Goal: Task Accomplishment & Management: Use online tool/utility

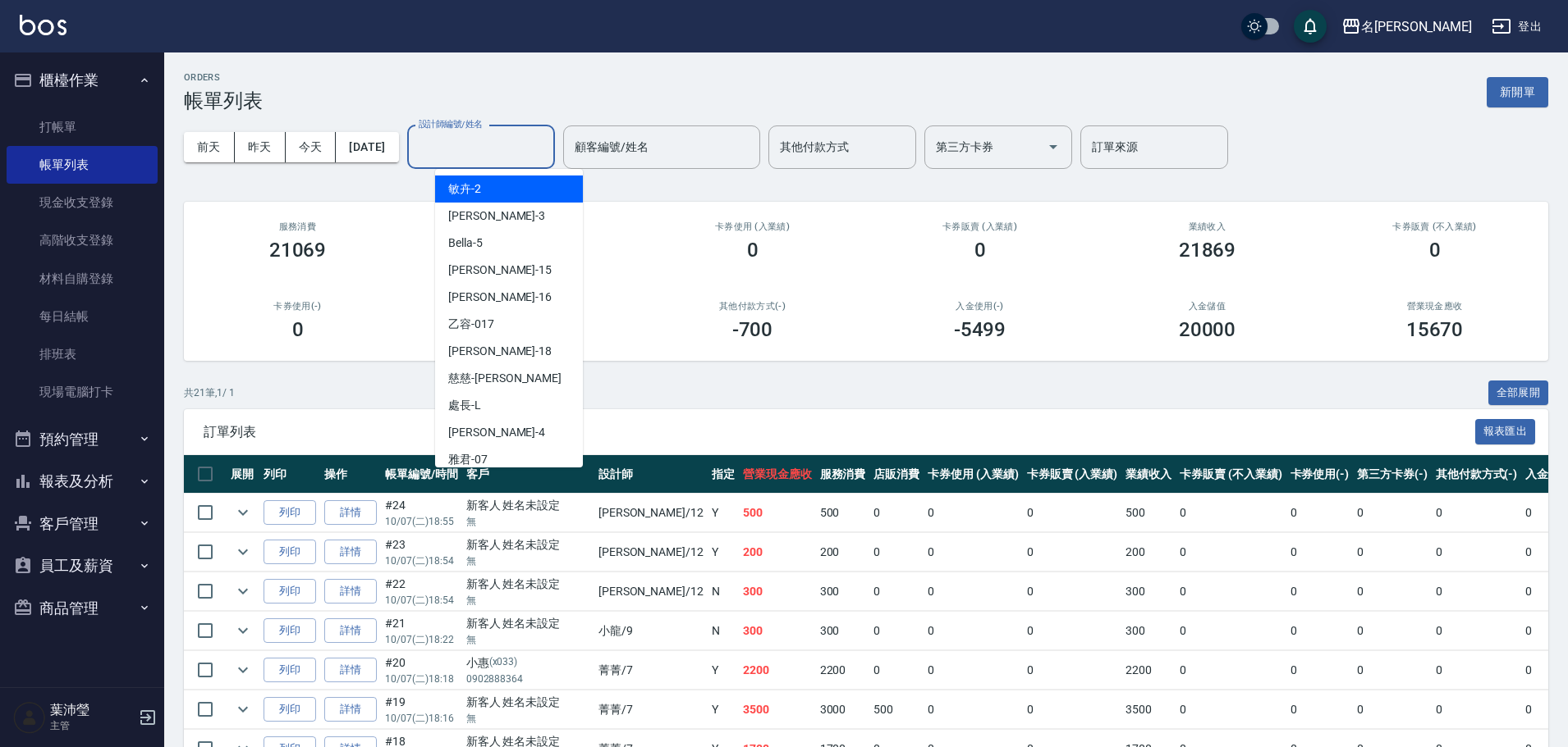
click at [519, 158] on input "設計師編號/姓名" at bounding box center [480, 147] width 133 height 28
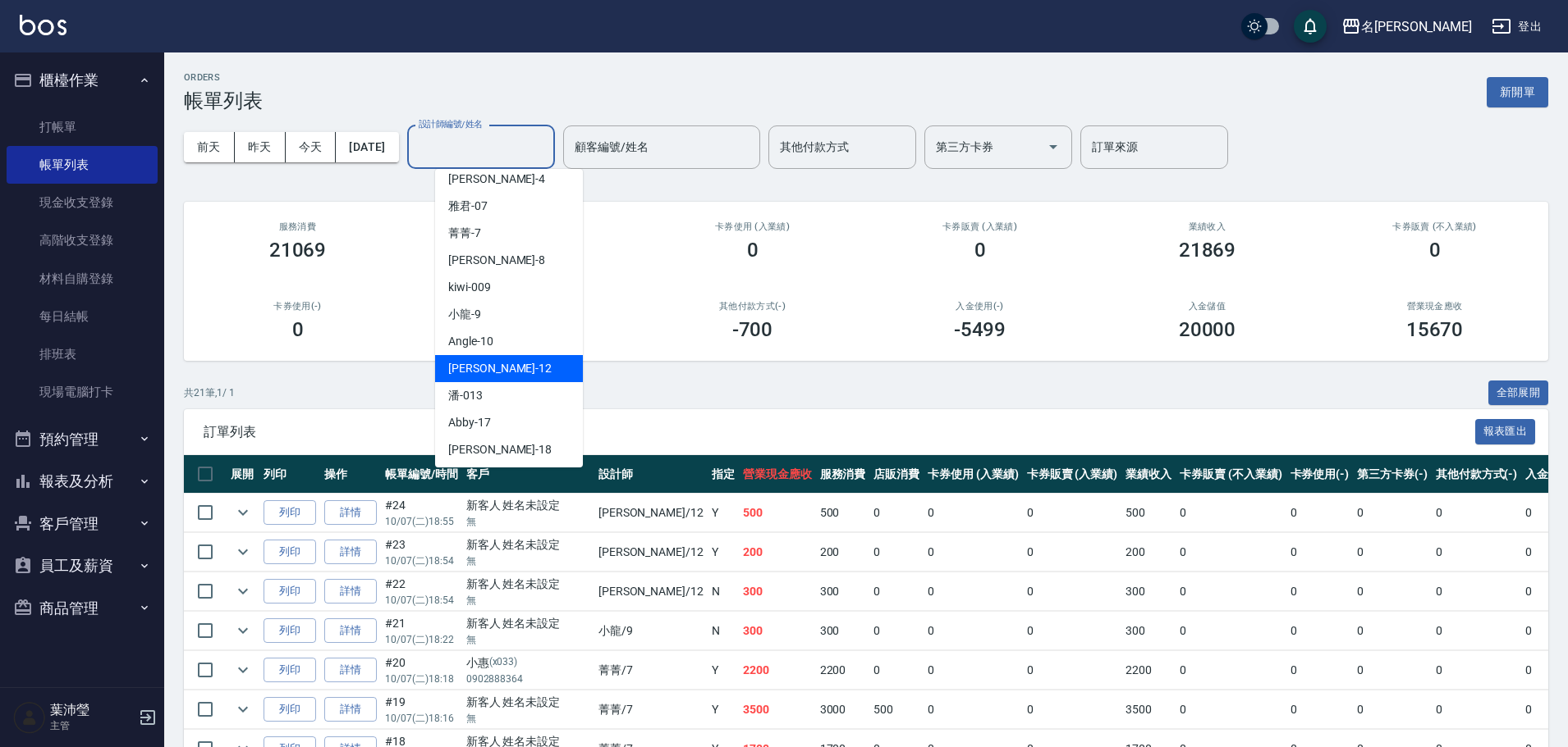
scroll to position [246, 0]
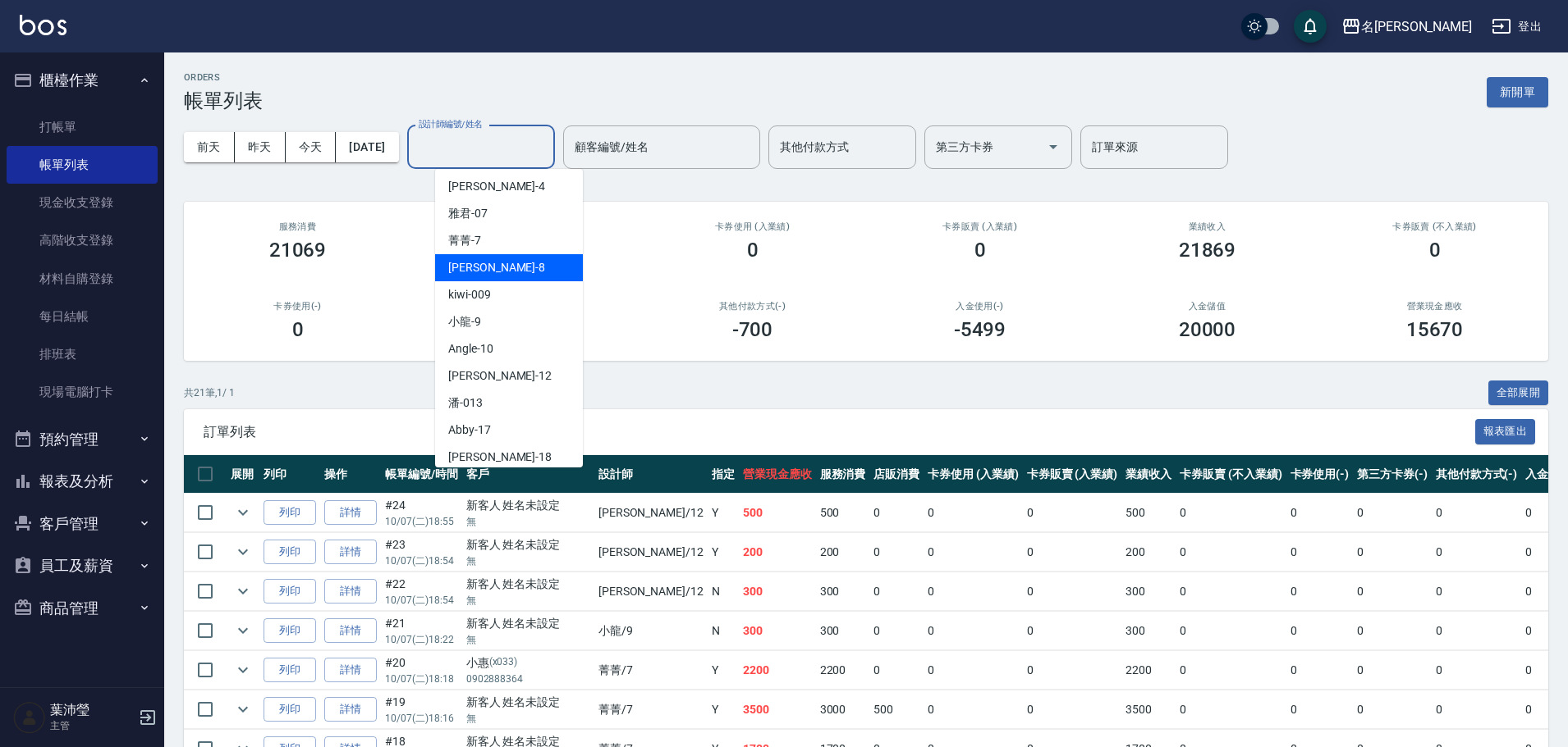
click at [528, 262] on div "Emma -8" at bounding box center [509, 268] width 148 height 27
type input "Emma-8"
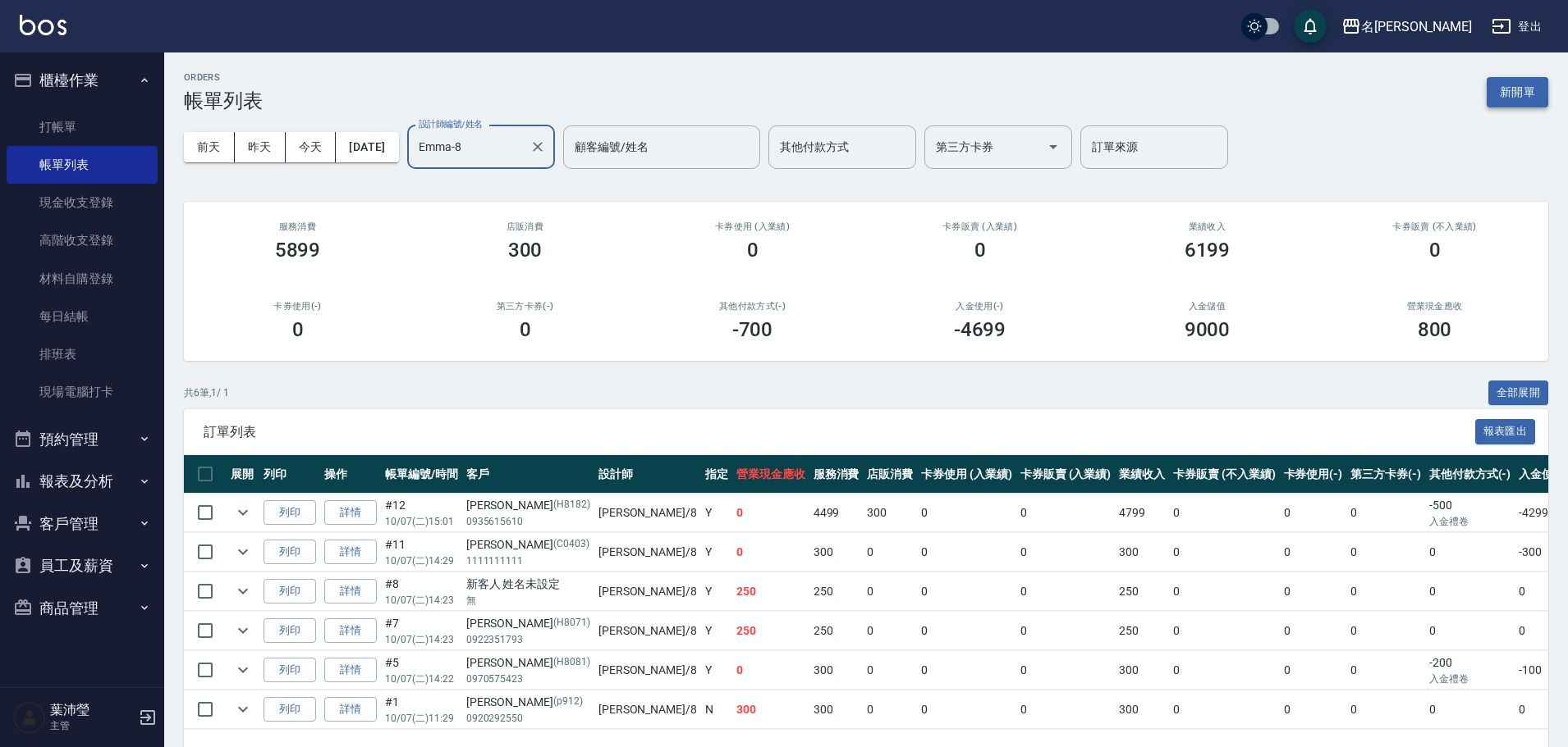
click at [1529, 85] on button "新開單" at bounding box center [1517, 93] width 61 height 30
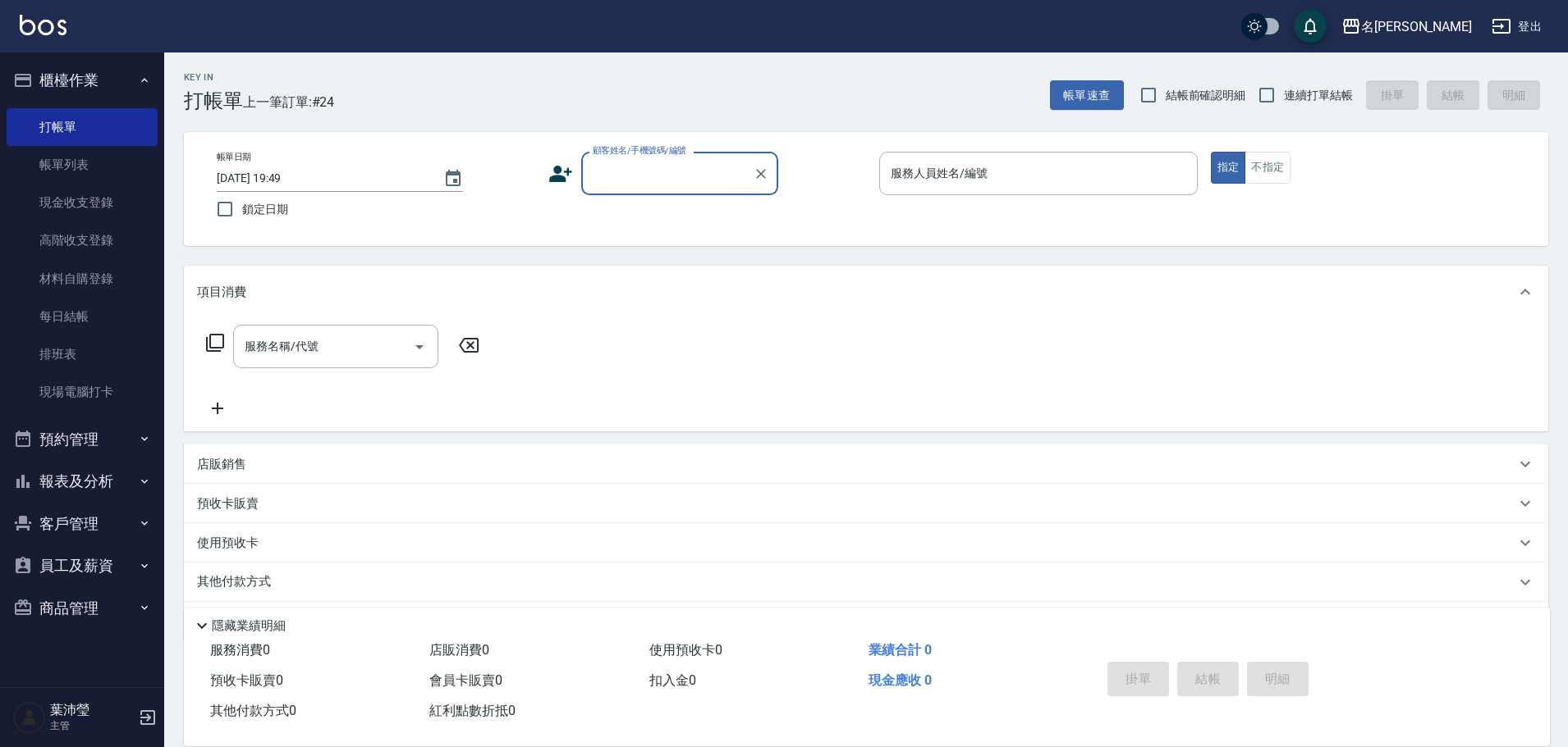
click at [639, 185] on div "帳單日期 [DATE] 19:49 鎖定日期 顧客姓名/手機號碼/編號 顧客姓名/手機號碼/編號 服務人員姓名/編號 服務人員姓名/編號 指定 不指定" at bounding box center [866, 189] width 1325 height 75
click at [641, 183] on input "顧客姓名/手機號碼/編號" at bounding box center [667, 174] width 158 height 28
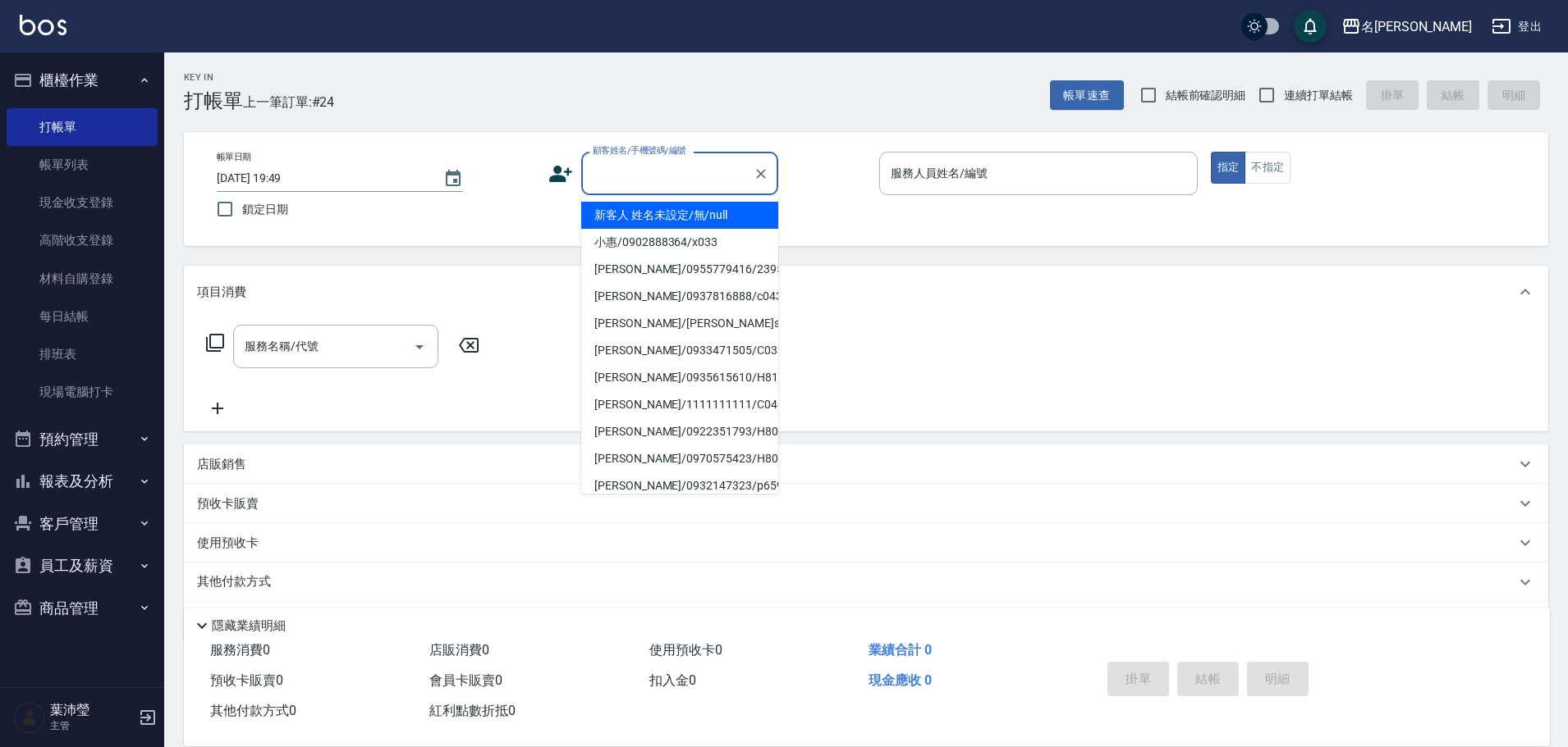
drag, startPoint x: 644, startPoint y: 202, endPoint x: 671, endPoint y: 209, distance: 27.9
click at [645, 203] on li "新客人 姓名未設定/無/null" at bounding box center [679, 215] width 197 height 27
type input "新客人 姓名未設定/無/null"
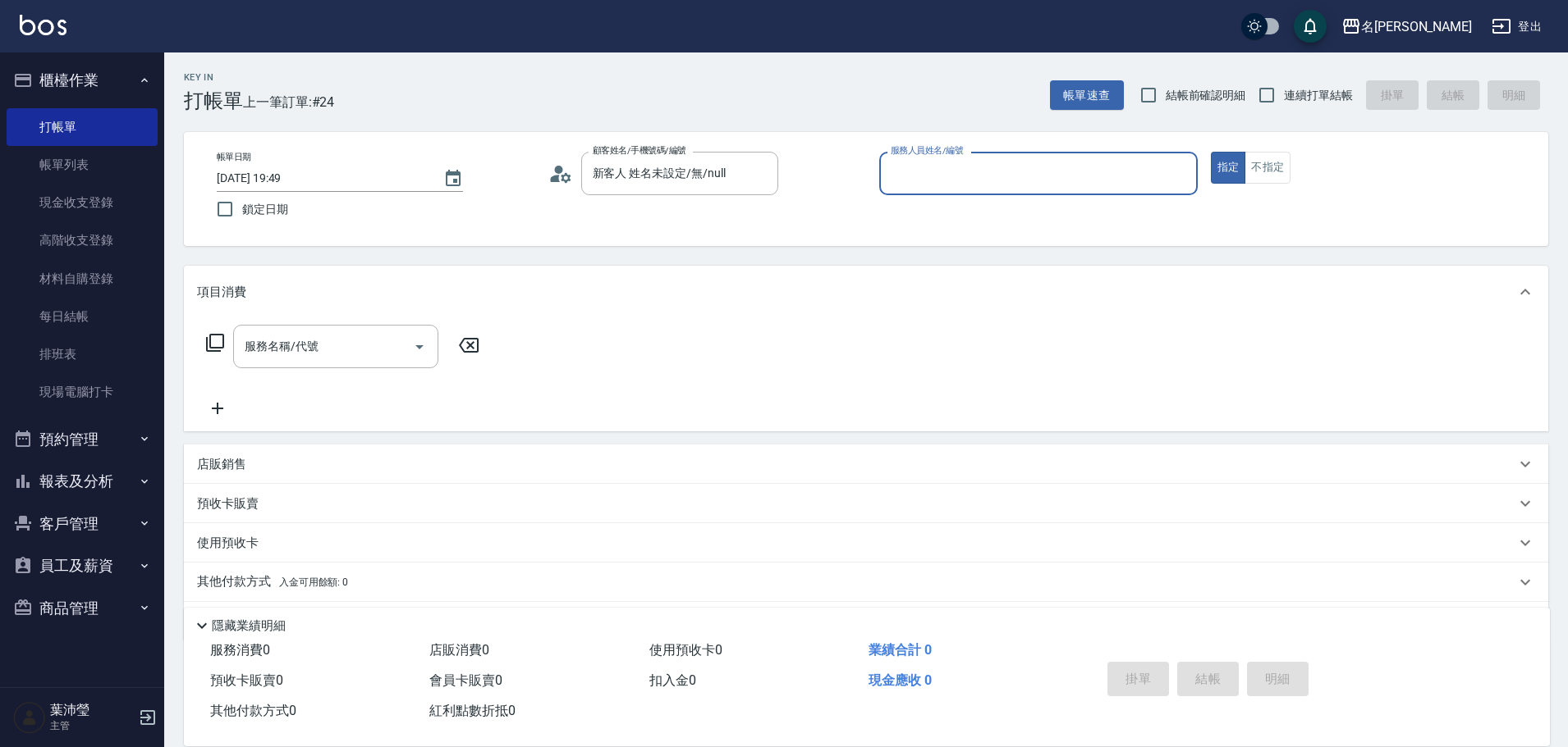
click at [978, 162] on input "服務人員姓名/編號" at bounding box center [1038, 174] width 304 height 28
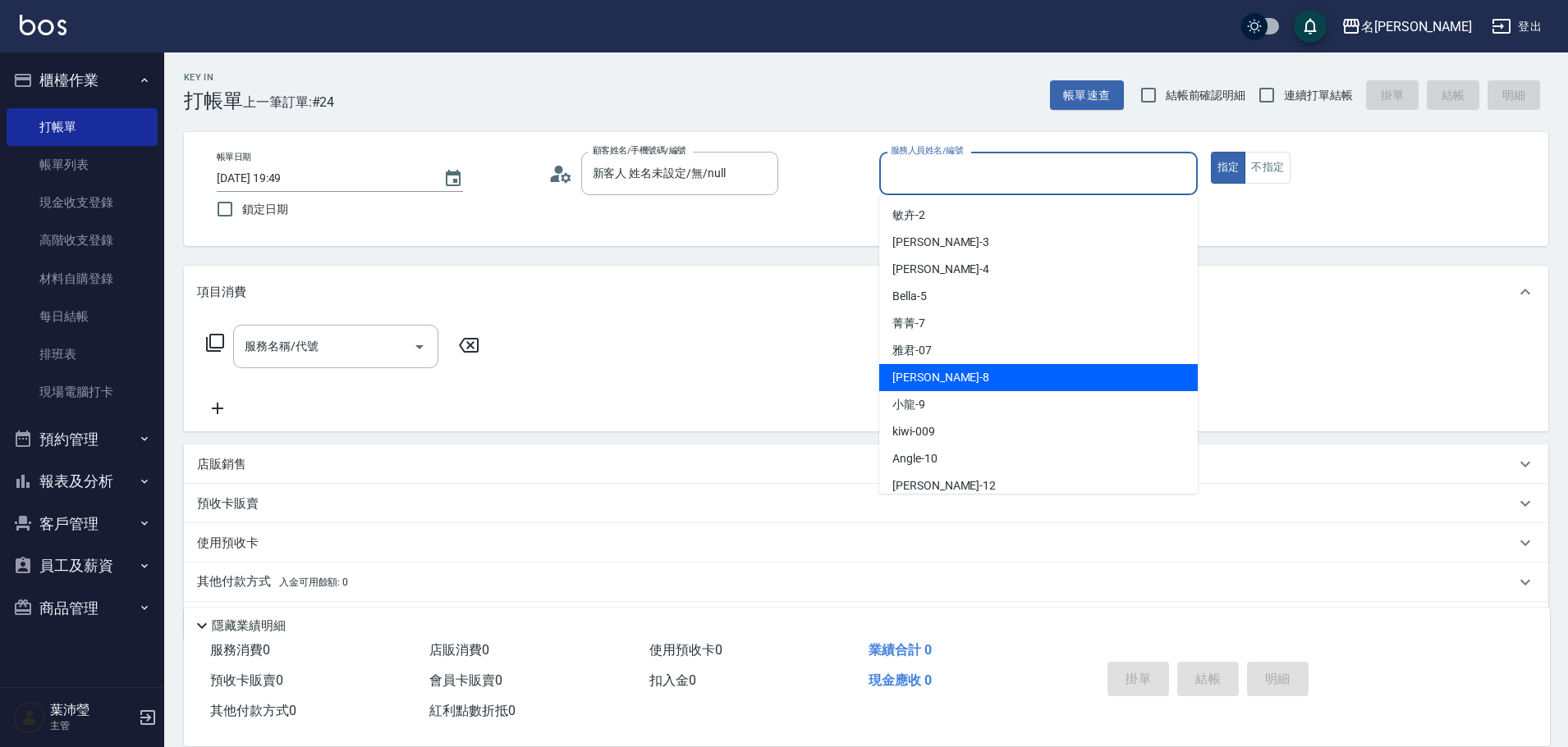
click at [944, 382] on div "Emma -8" at bounding box center [1039, 378] width 319 height 27
type input "Emma-8"
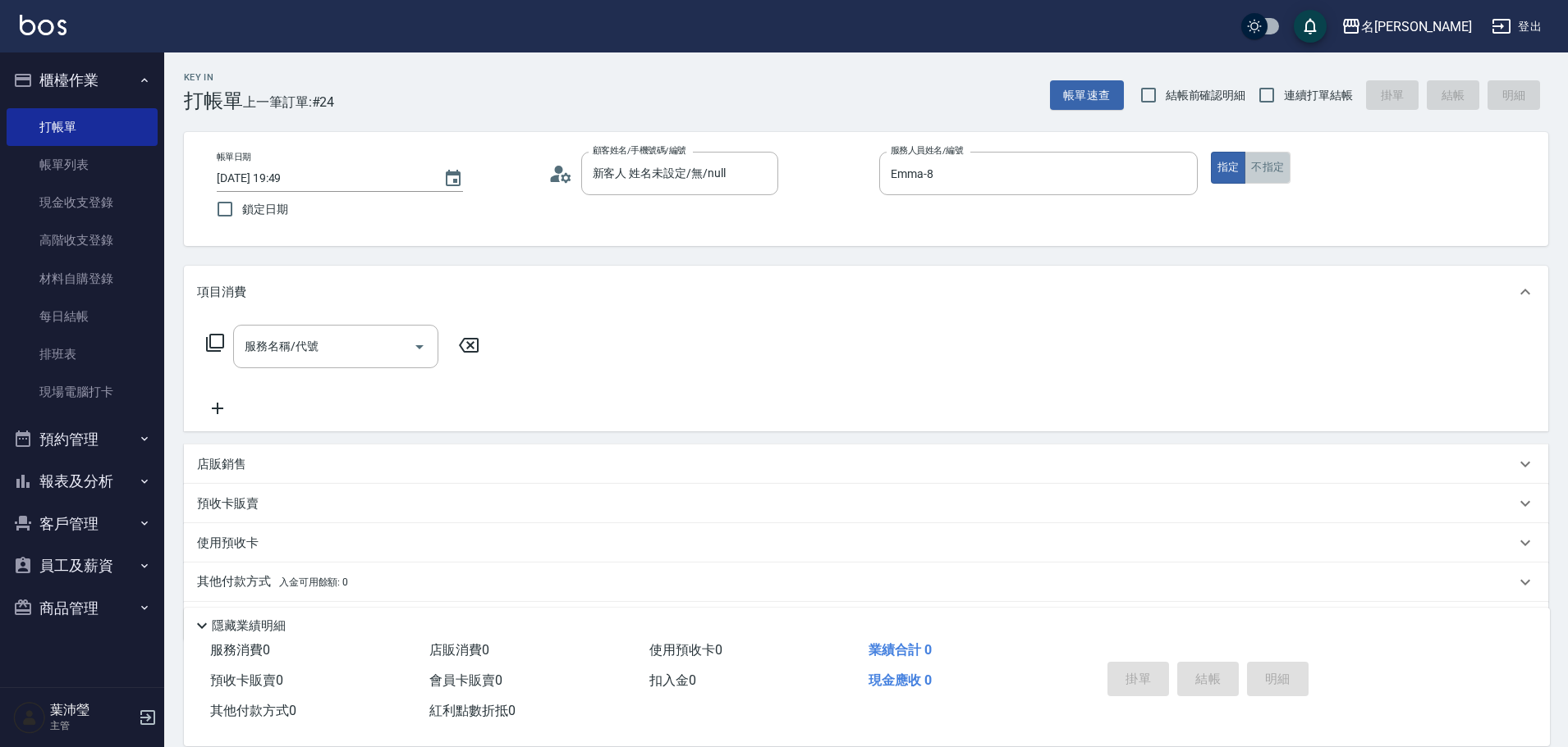
click at [1274, 171] on button "不指定" at bounding box center [1268, 167] width 46 height 32
click at [328, 337] on input "服務名稱/代號" at bounding box center [323, 346] width 166 height 28
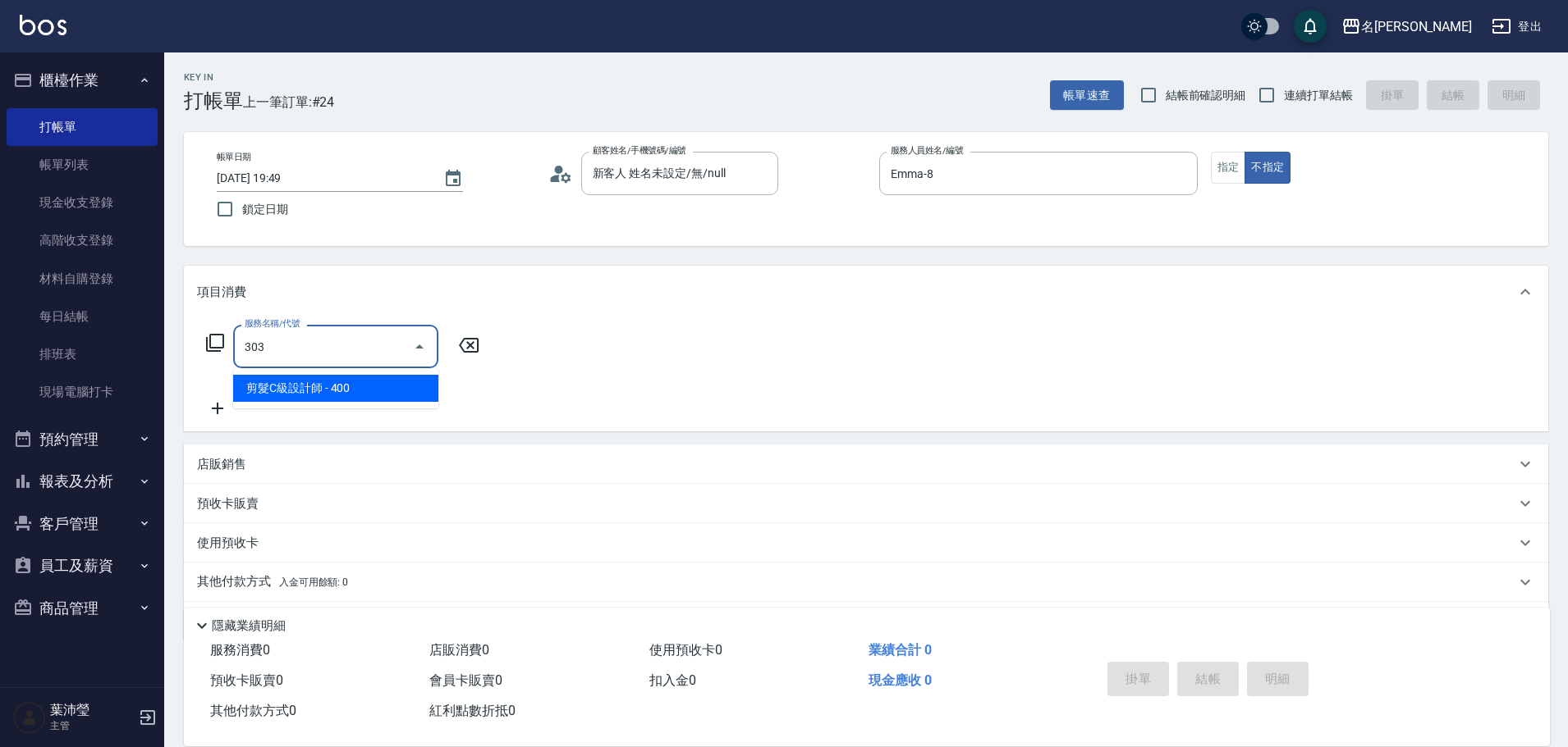
click at [362, 393] on span "剪髮C級設計師 - 400" at bounding box center [336, 388] width 205 height 27
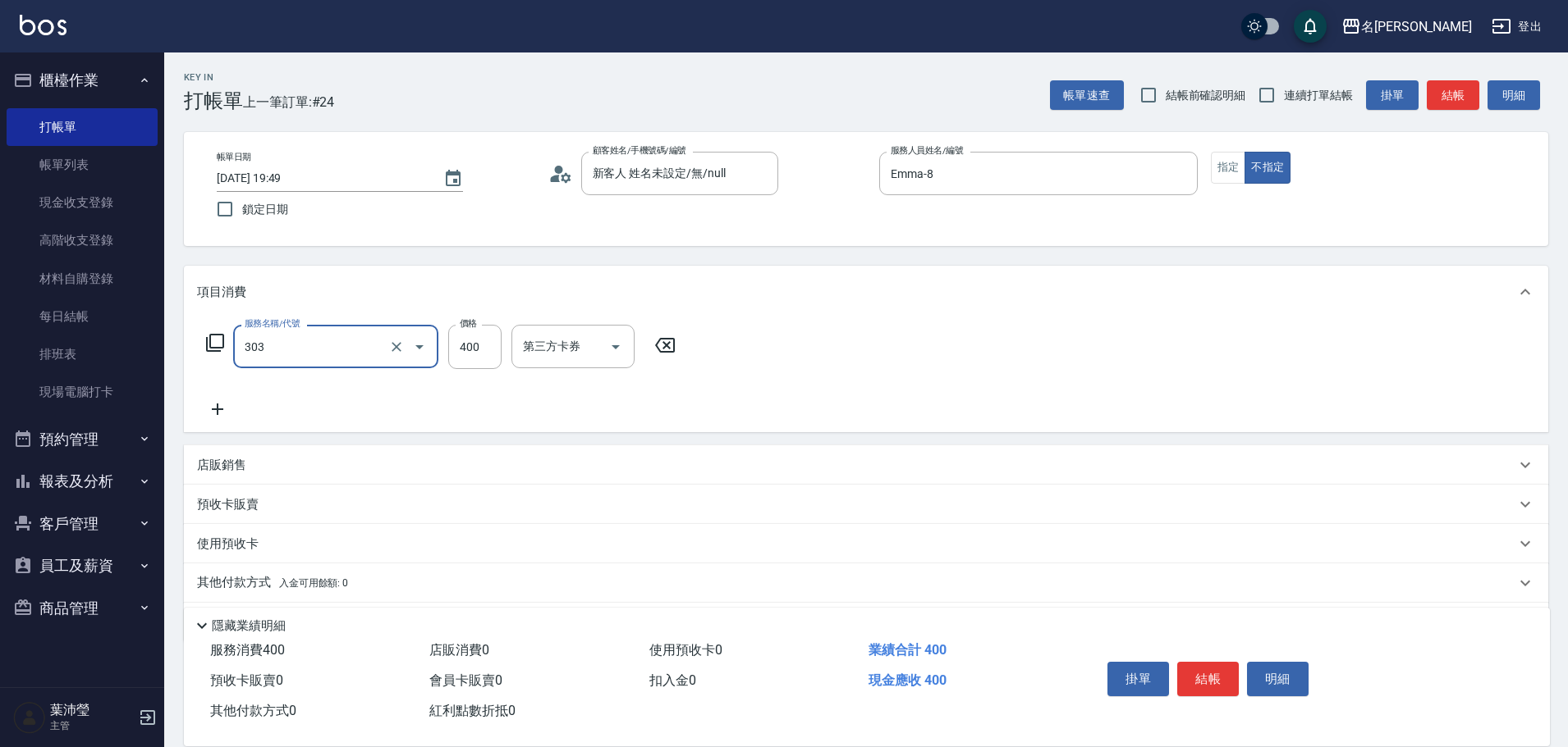
type input "剪髮C級設計師(303)"
drag, startPoint x: 434, startPoint y: 360, endPoint x: 455, endPoint y: 353, distance: 22.1
click at [455, 353] on input "400" at bounding box center [475, 347] width 53 height 45
drag, startPoint x: 474, startPoint y: 353, endPoint x: 448, endPoint y: 349, distance: 26.3
click at [448, 349] on input "400" at bounding box center [475, 347] width 53 height 45
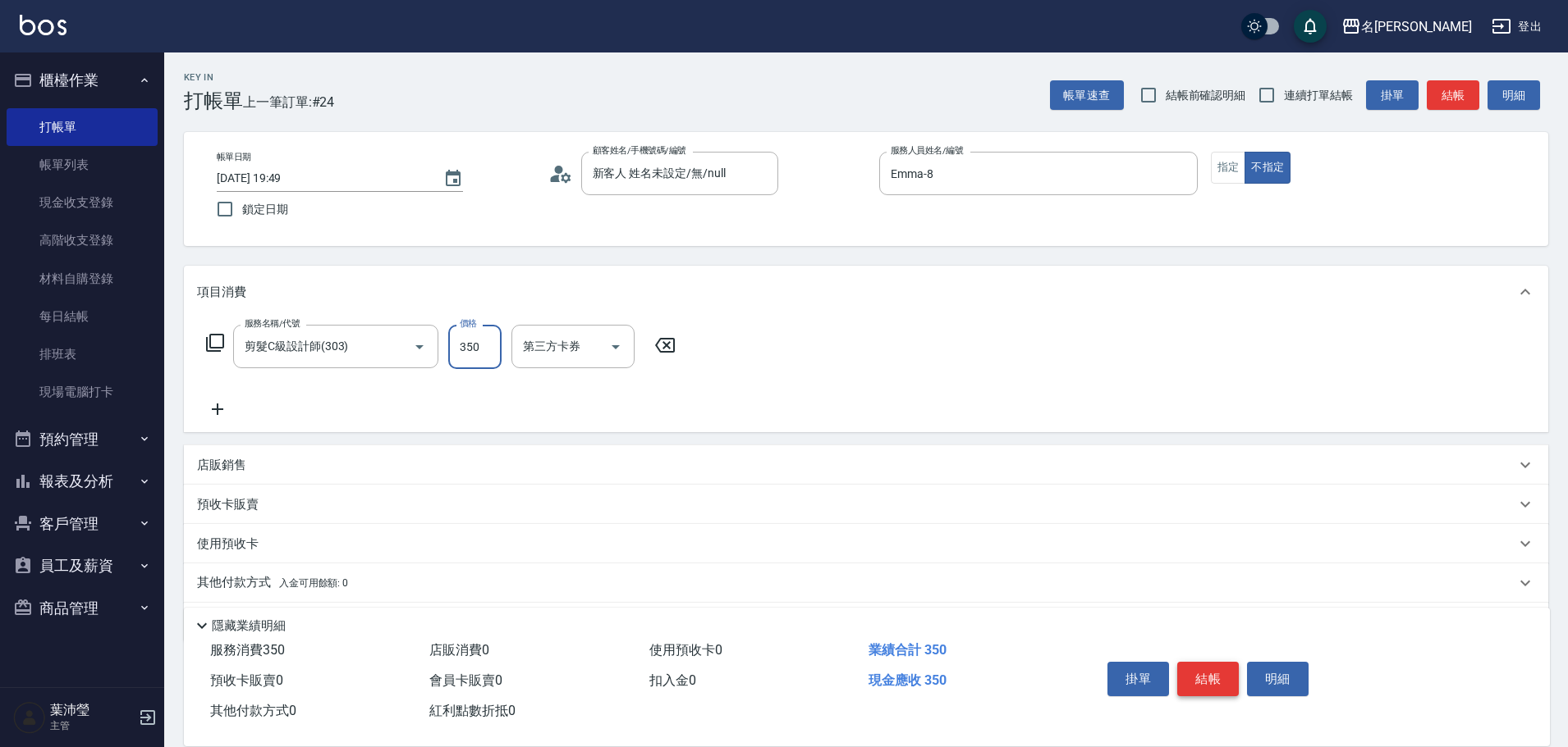
type input "350"
click at [1210, 662] on button "結帳" at bounding box center [1207, 679] width 61 height 35
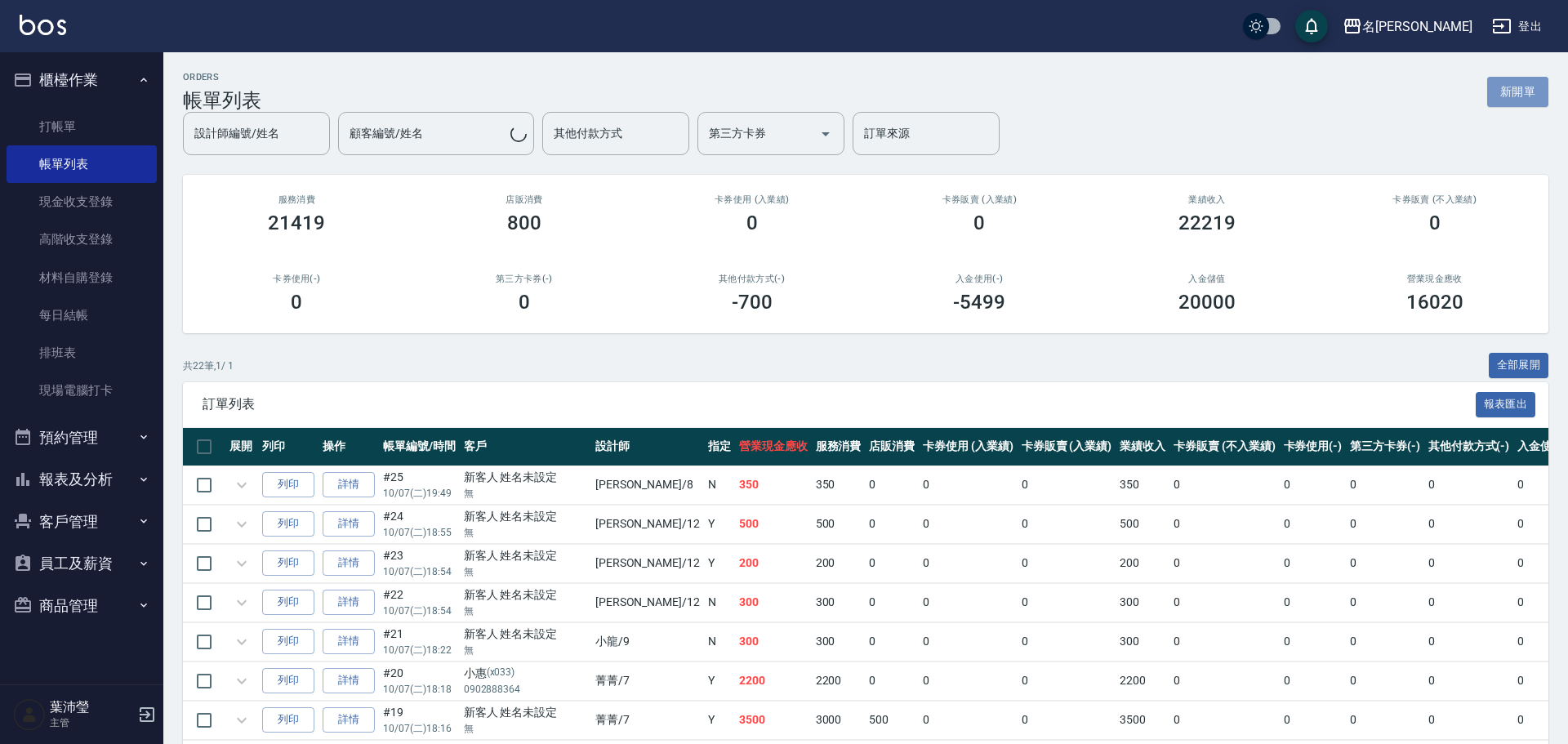
click at [1499, 98] on button "新開單" at bounding box center [1517, 92] width 61 height 30
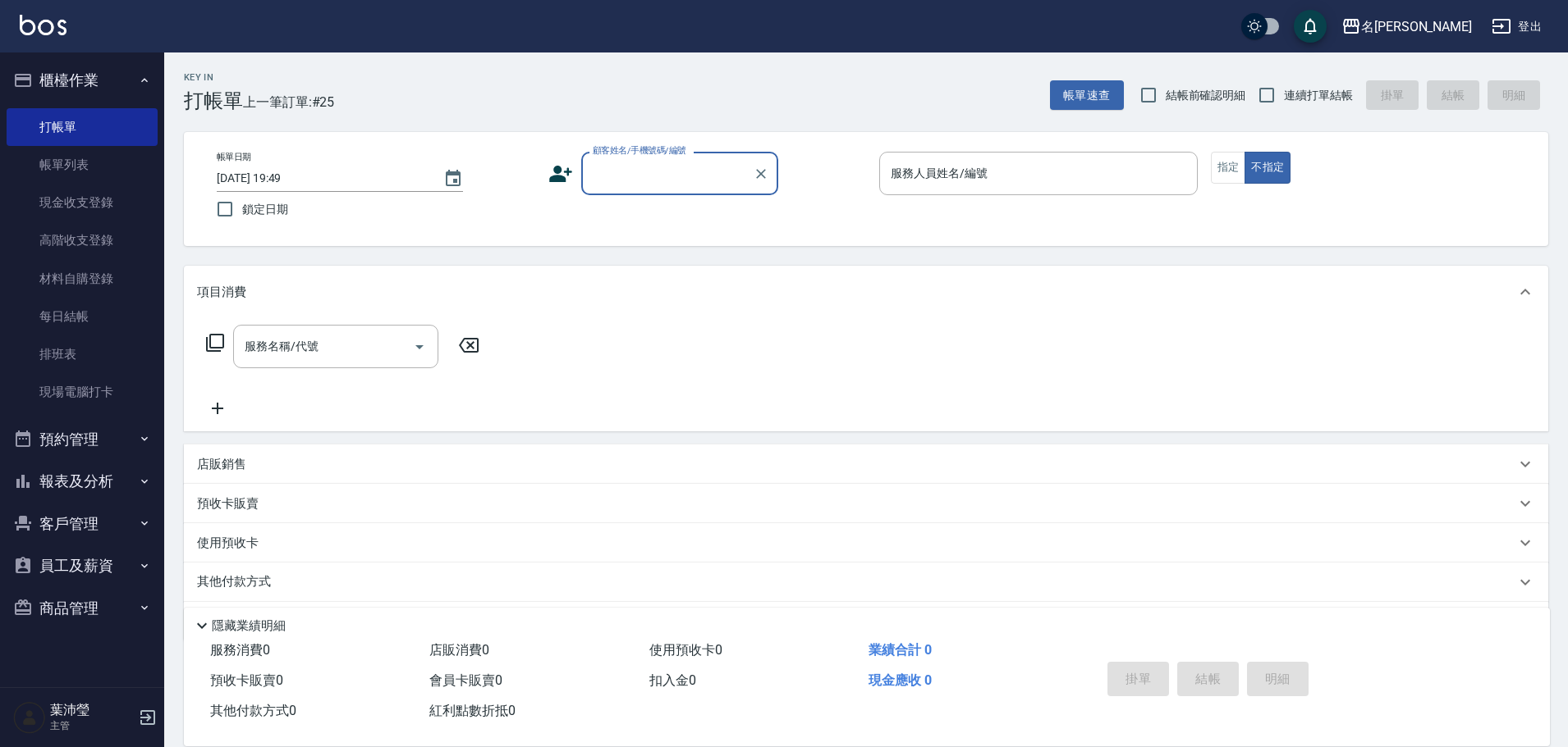
click at [689, 186] on input "顧客姓名/手機號碼/編號" at bounding box center [667, 174] width 158 height 28
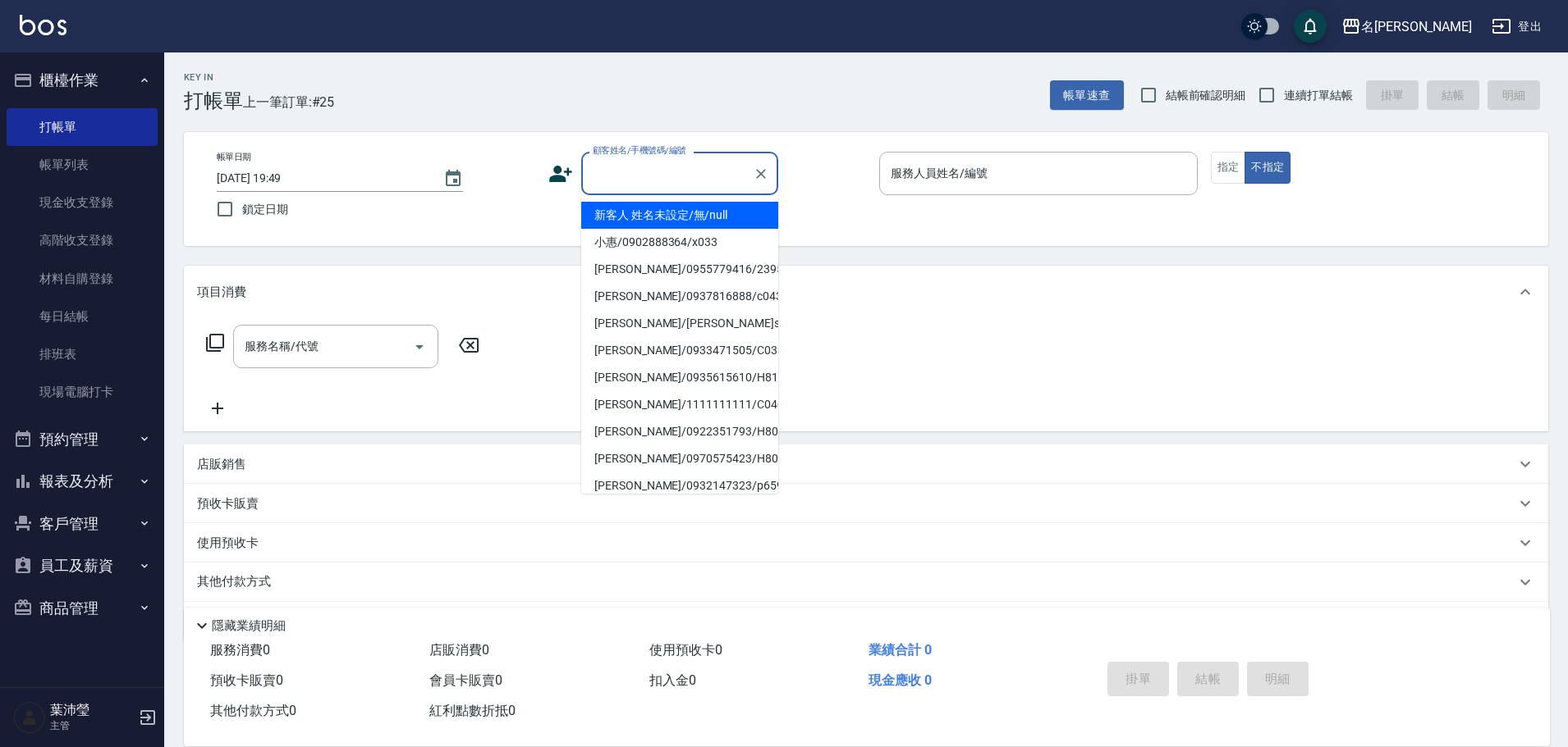
click at [666, 208] on li "新客人 姓名未設定/無/null" at bounding box center [679, 215] width 197 height 27
type input "新客人 姓名未設定/無/null"
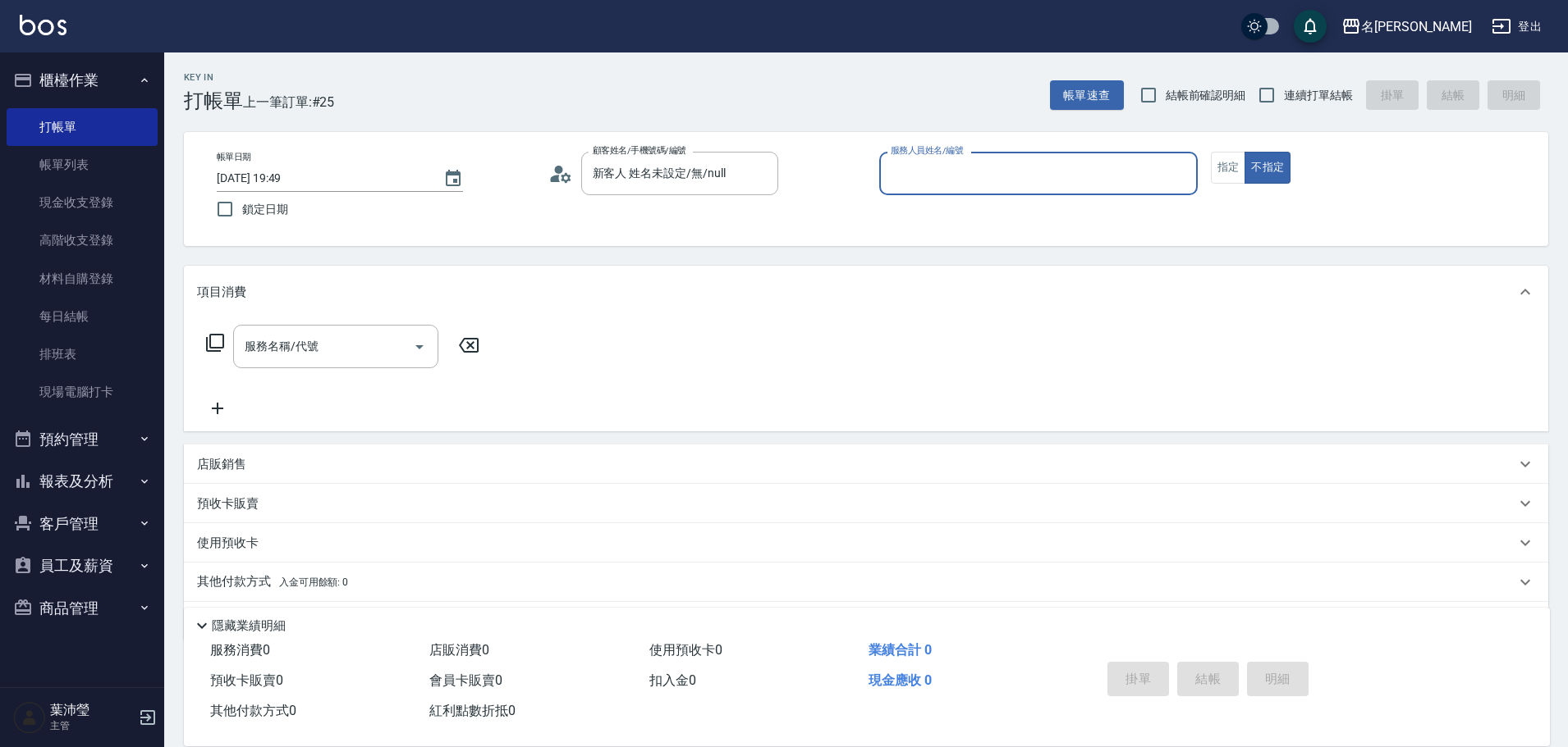
click at [933, 187] on input "服務人員姓名/編號" at bounding box center [1038, 174] width 304 height 28
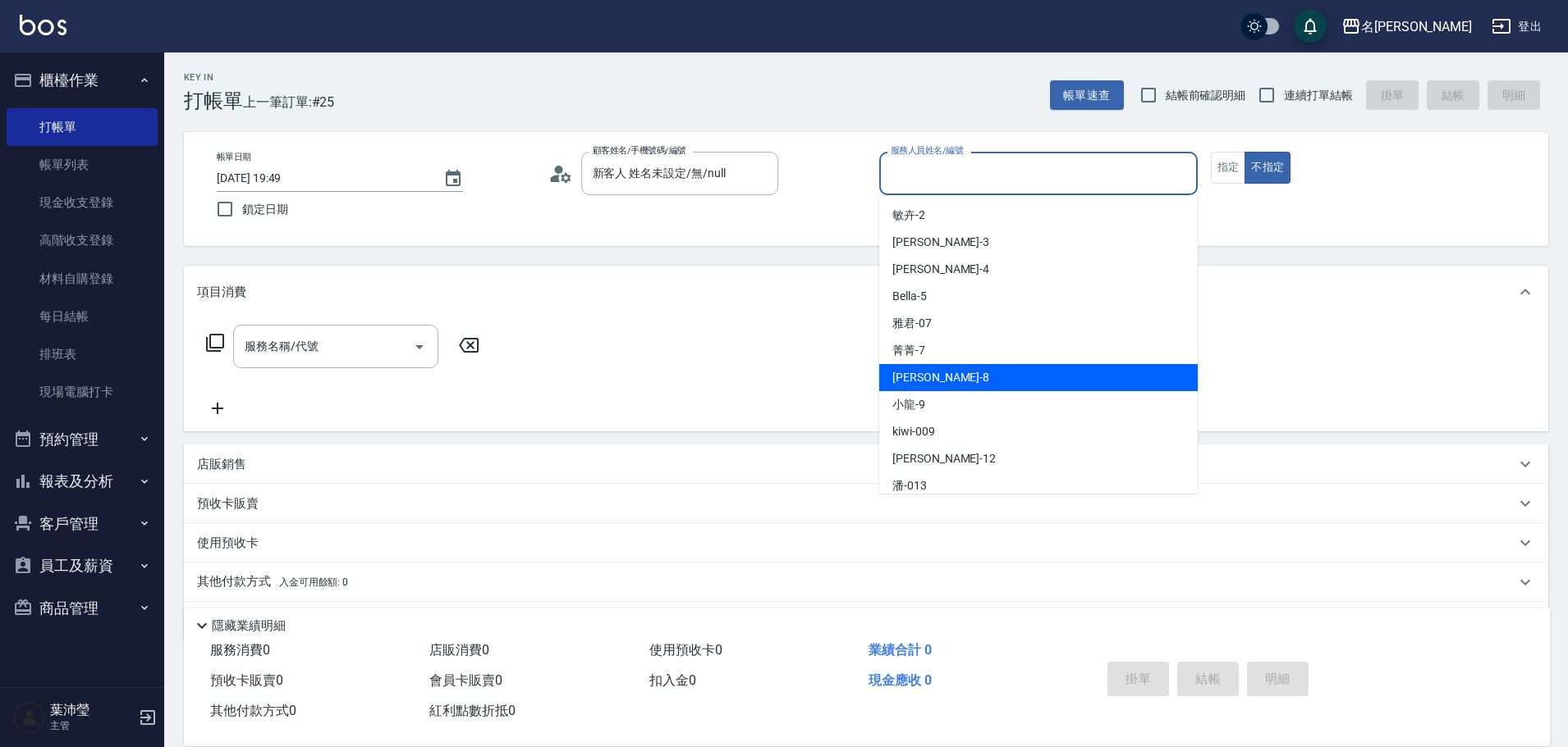
click at [946, 373] on div "Emma -8" at bounding box center [1039, 378] width 319 height 27
type input "Emma-8"
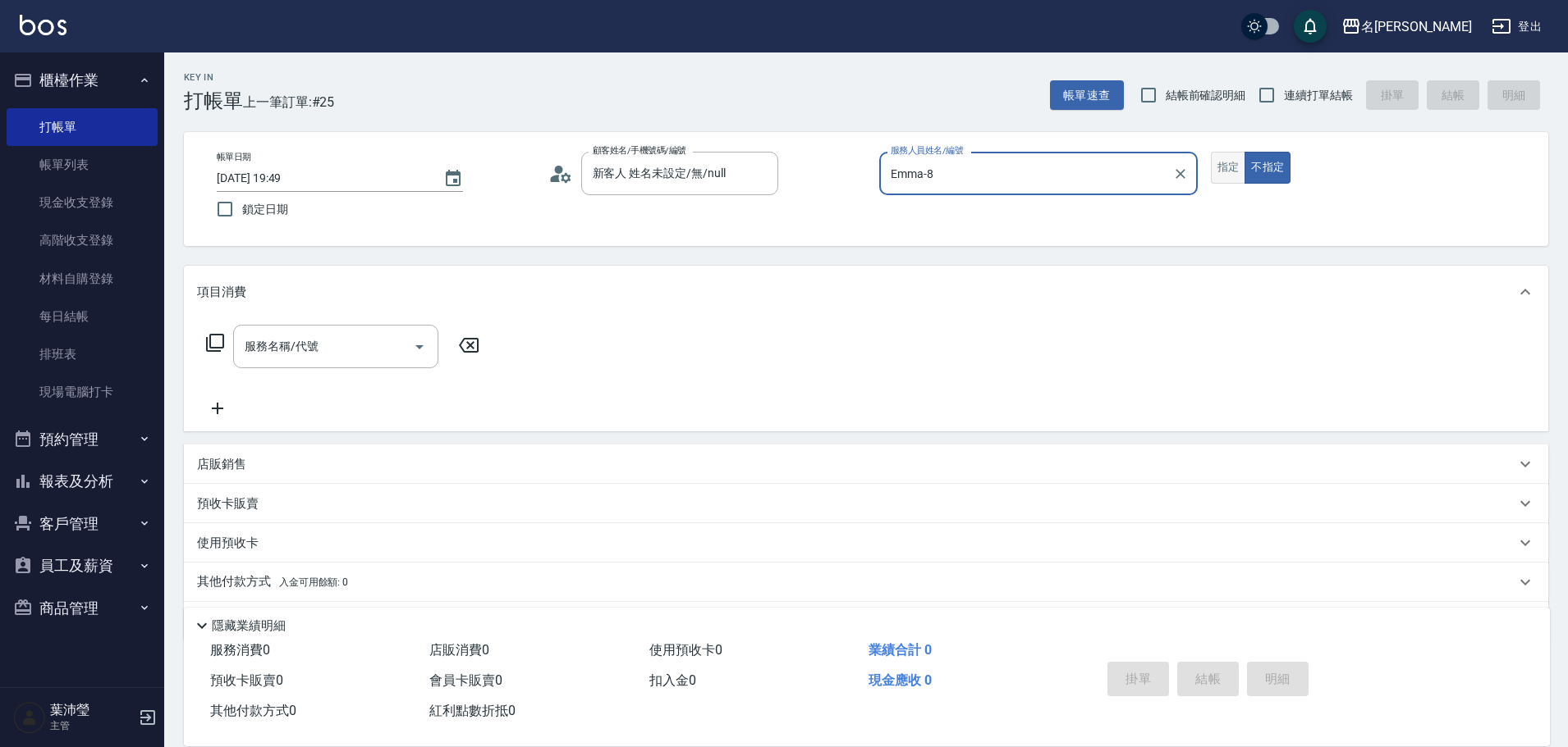
click at [1230, 162] on button "指定" at bounding box center [1229, 167] width 36 height 32
click at [334, 330] on div "服務名稱/代號" at bounding box center [336, 346] width 205 height 44
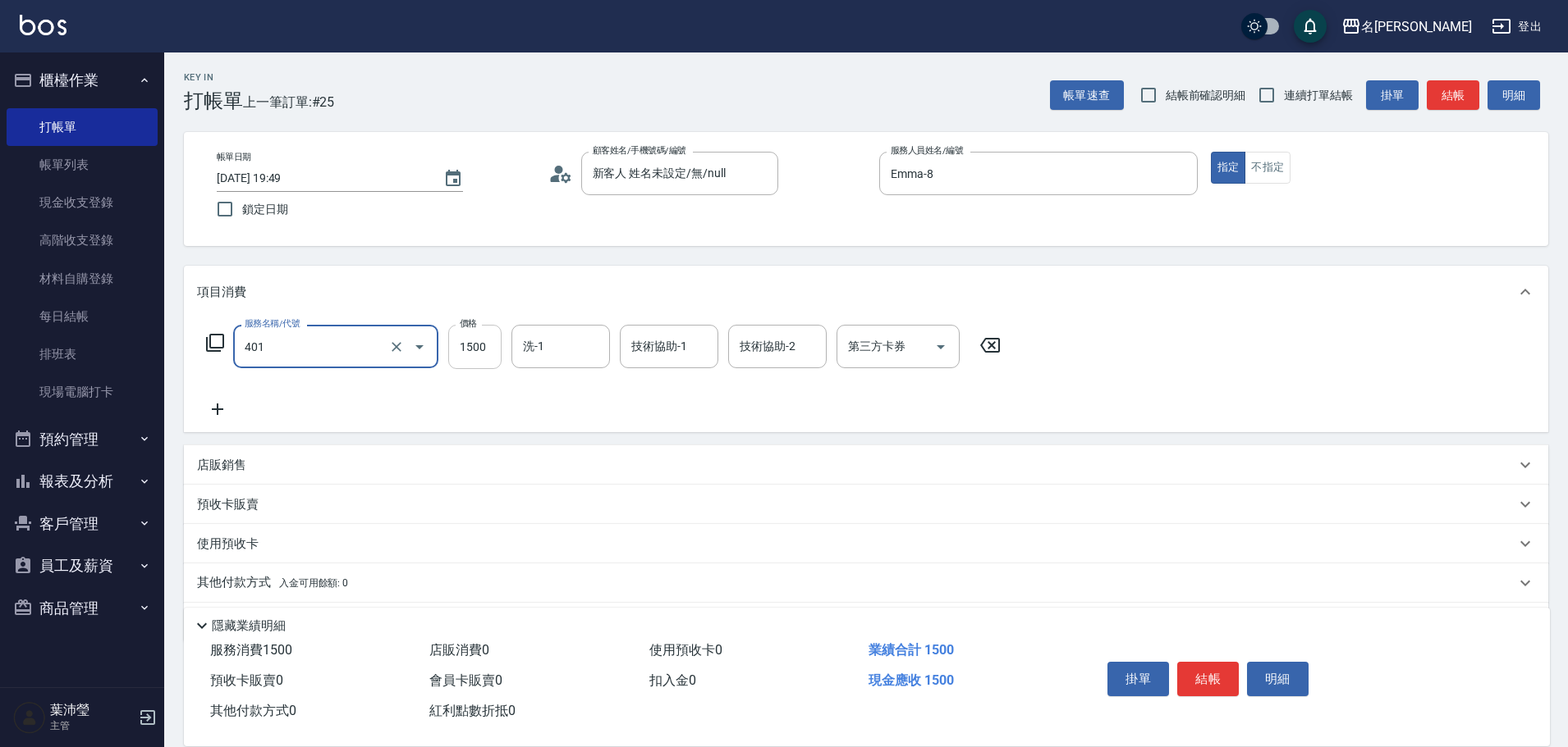
type input "染髮(401)"
click at [458, 350] on input "1500" at bounding box center [475, 347] width 53 height 45
type input "1200"
click at [215, 445] on div "店販銷售 服務人員姓名/編號 服務人員姓名/編號 商品代號/名稱 商品代號/名稱" at bounding box center [866, 465] width 1365 height 39
click at [225, 461] on p "店販銷售" at bounding box center [221, 465] width 49 height 17
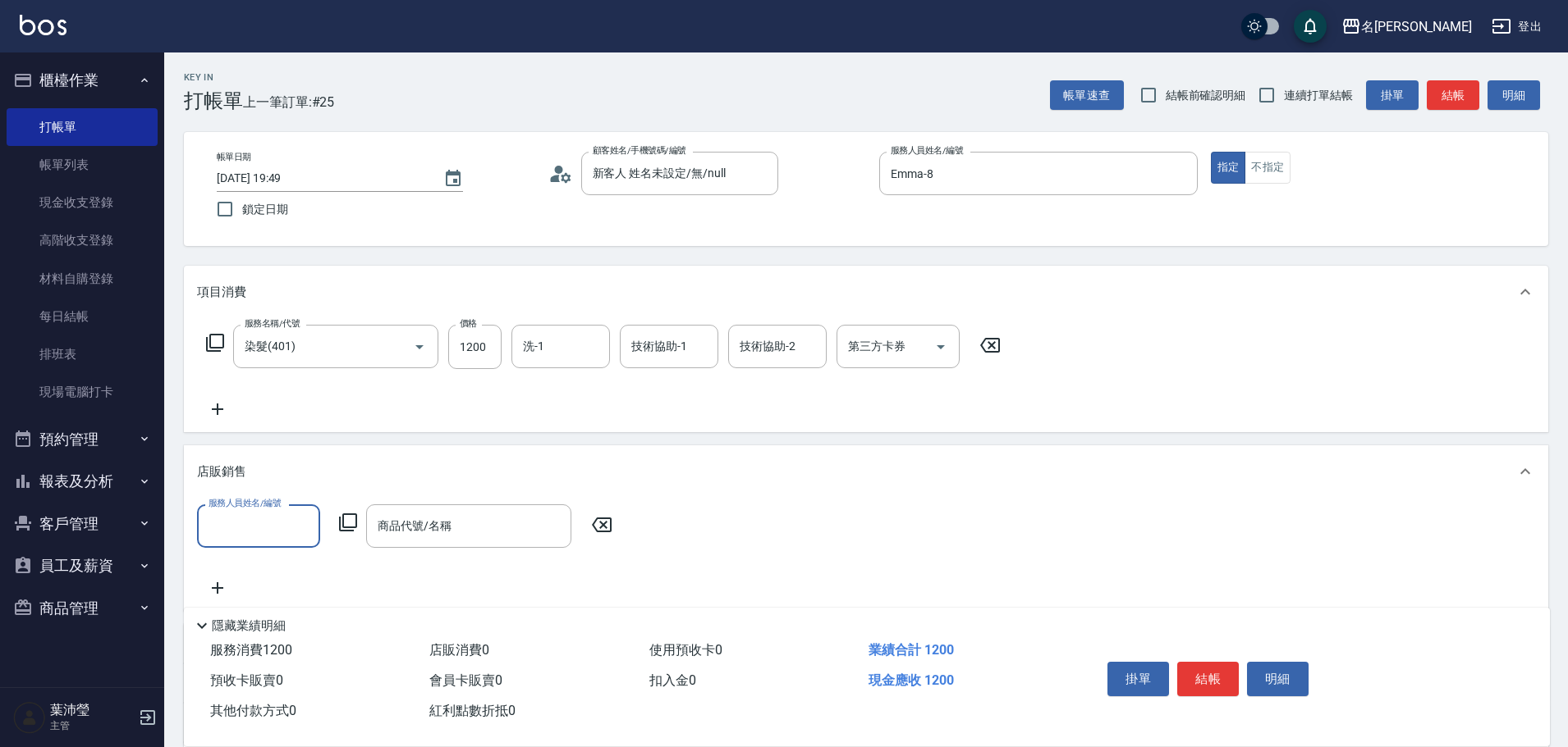
click at [258, 540] on input "服務人員姓名/編號" at bounding box center [258, 526] width 109 height 28
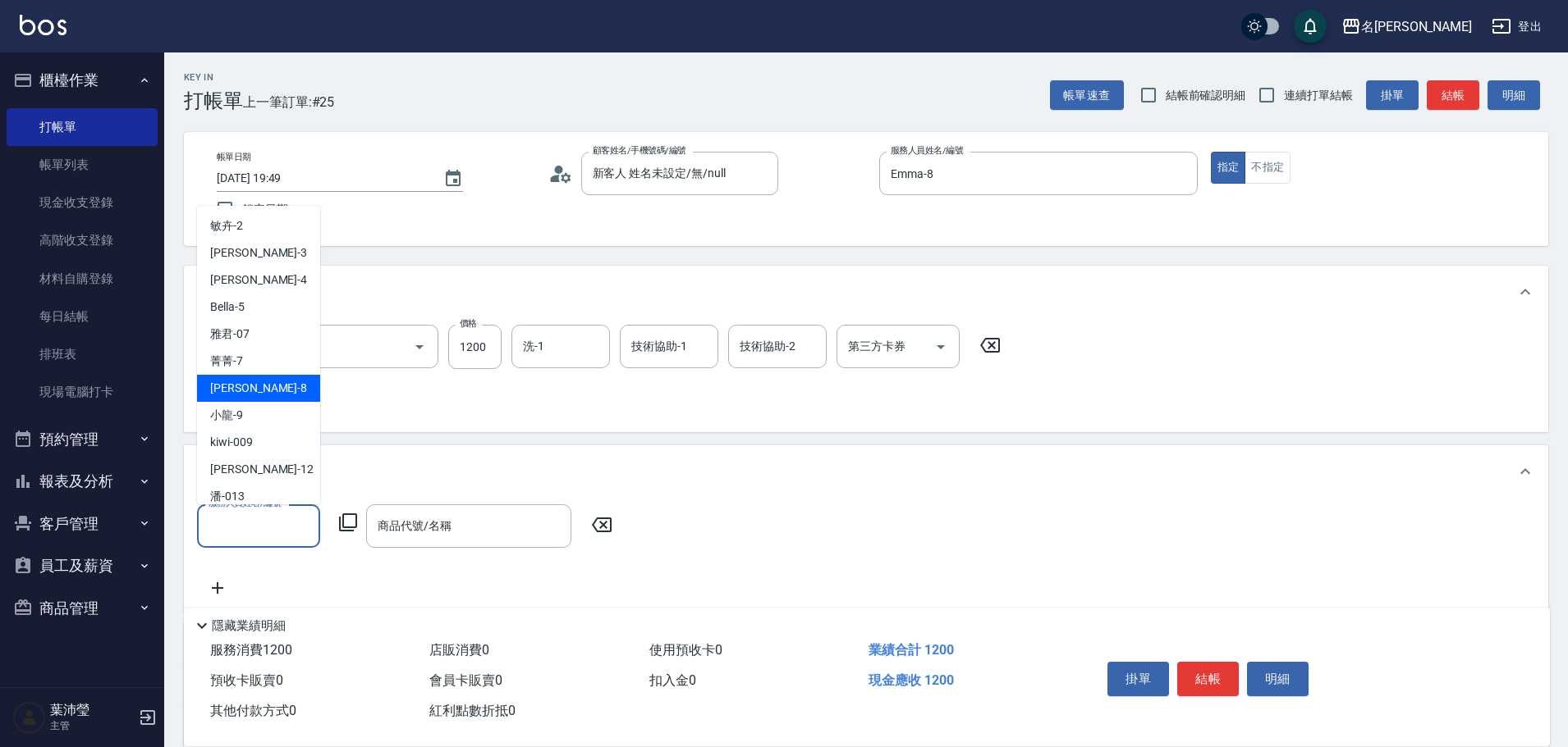
click at [263, 395] on div "Emma -8" at bounding box center [258, 388] width 123 height 27
type input "Emma-8"
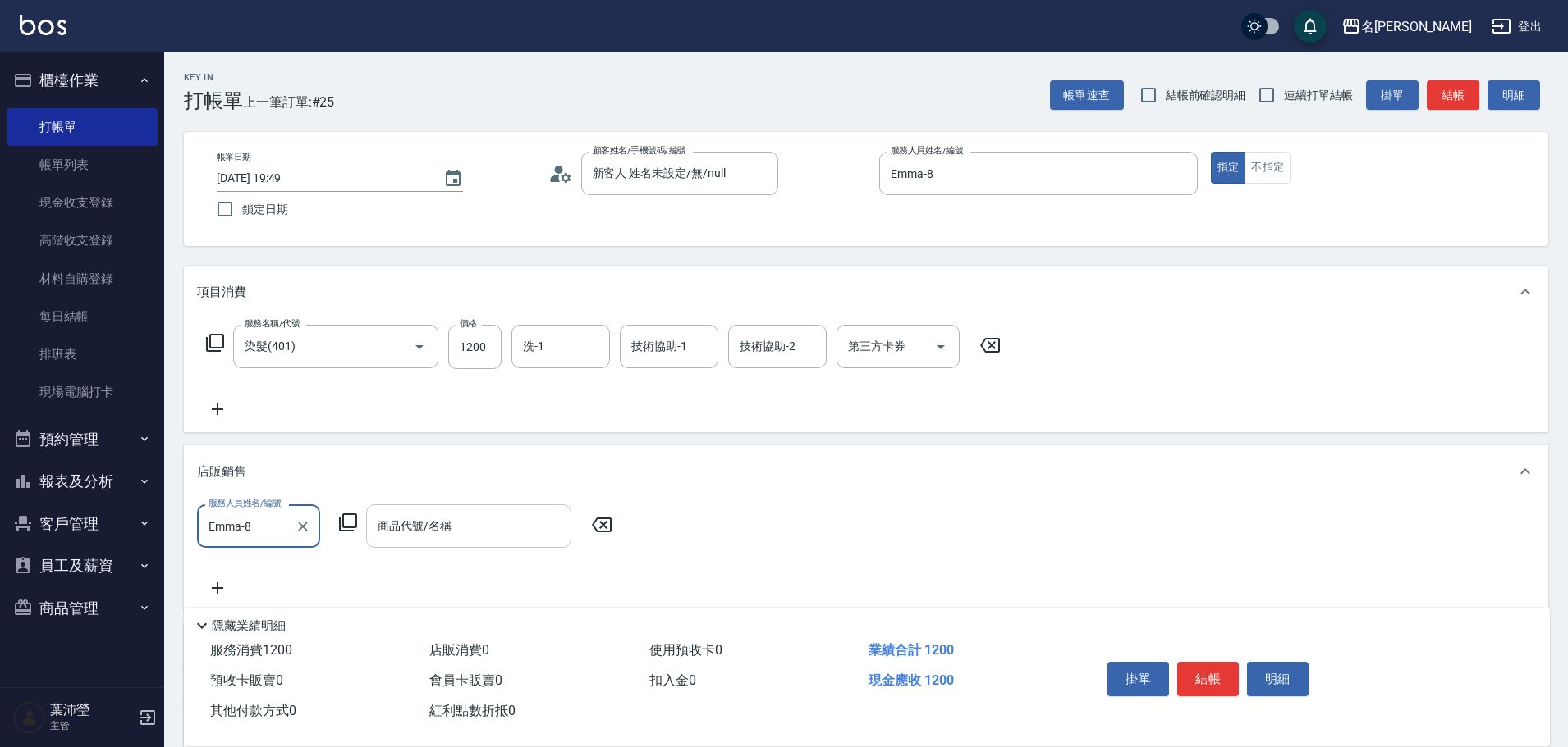
click at [420, 512] on div "商品代號/名稱 商品代號/名稱" at bounding box center [469, 526] width 205 height 44
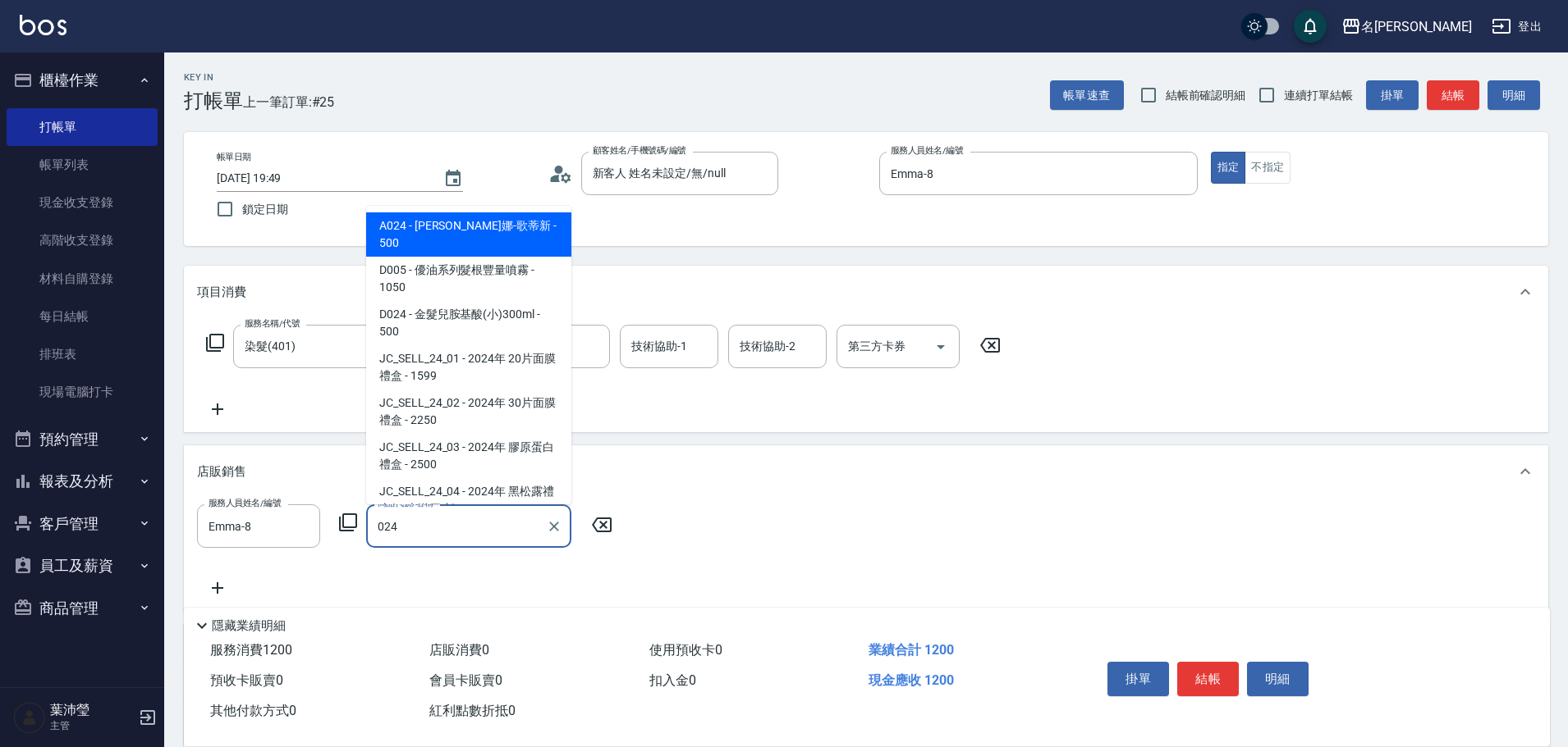
type input "威娜-歌蒂新"
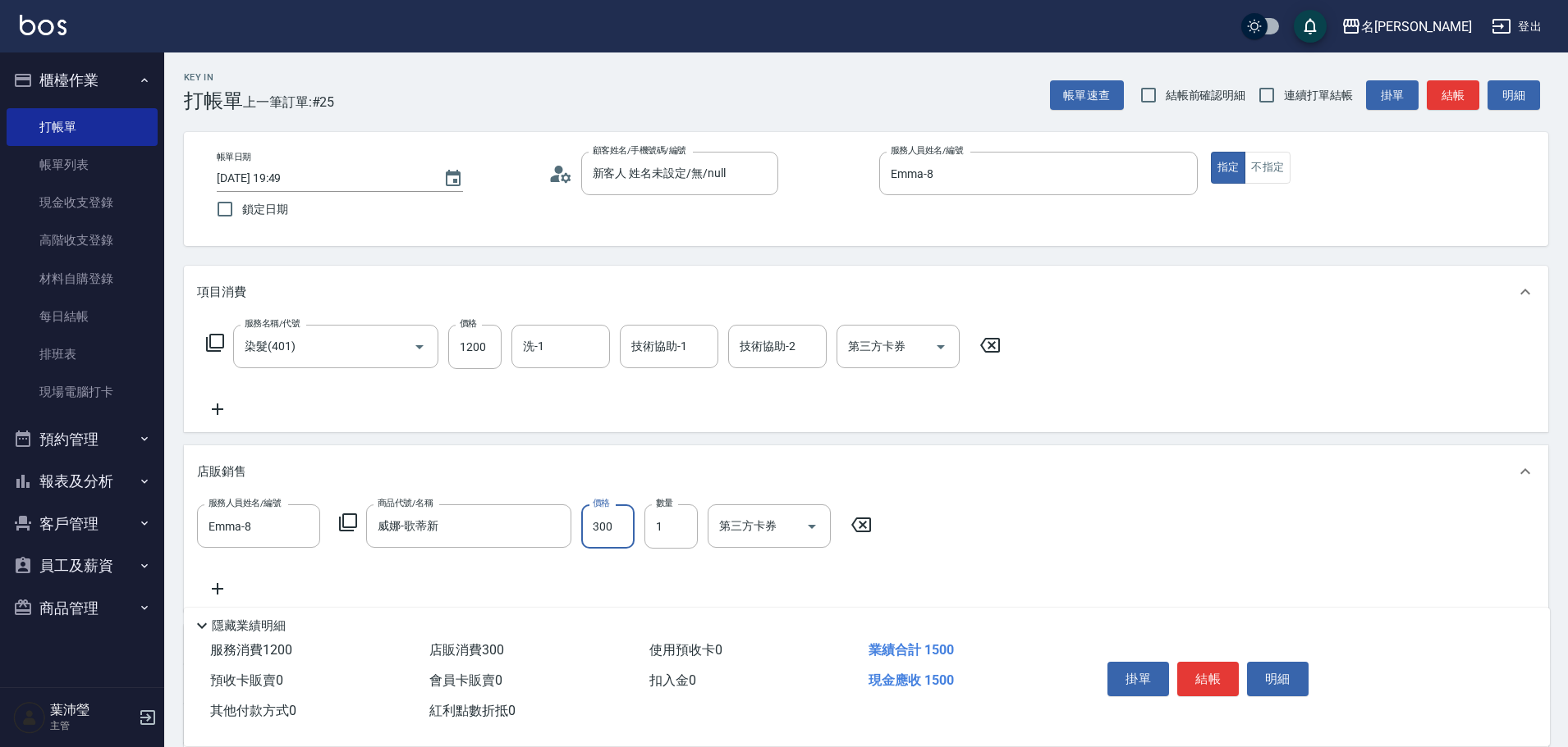
type input "300"
click at [1197, 664] on button "結帳" at bounding box center [1207, 679] width 61 height 35
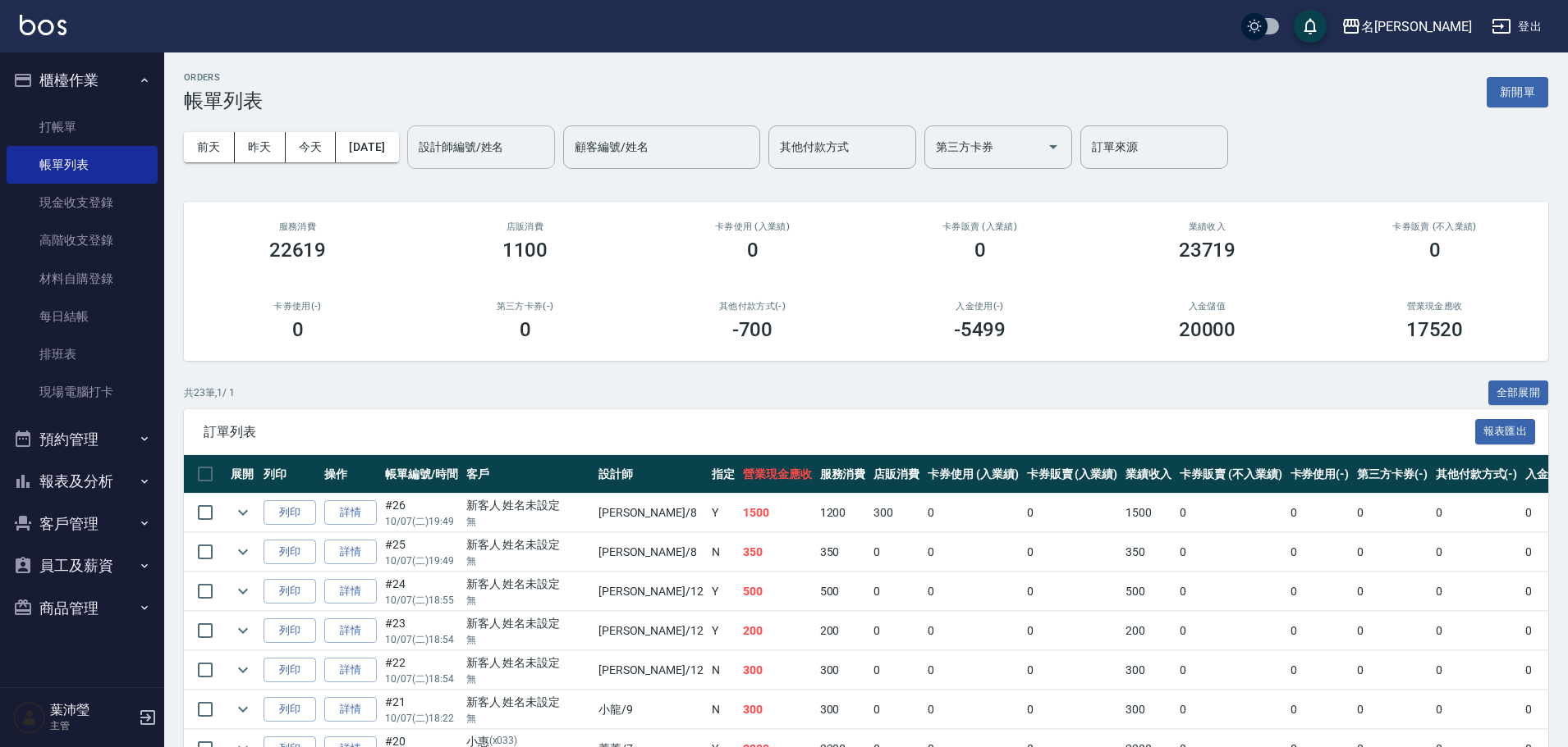
click at [537, 150] on input "設計師編號/姓名" at bounding box center [480, 147] width 133 height 28
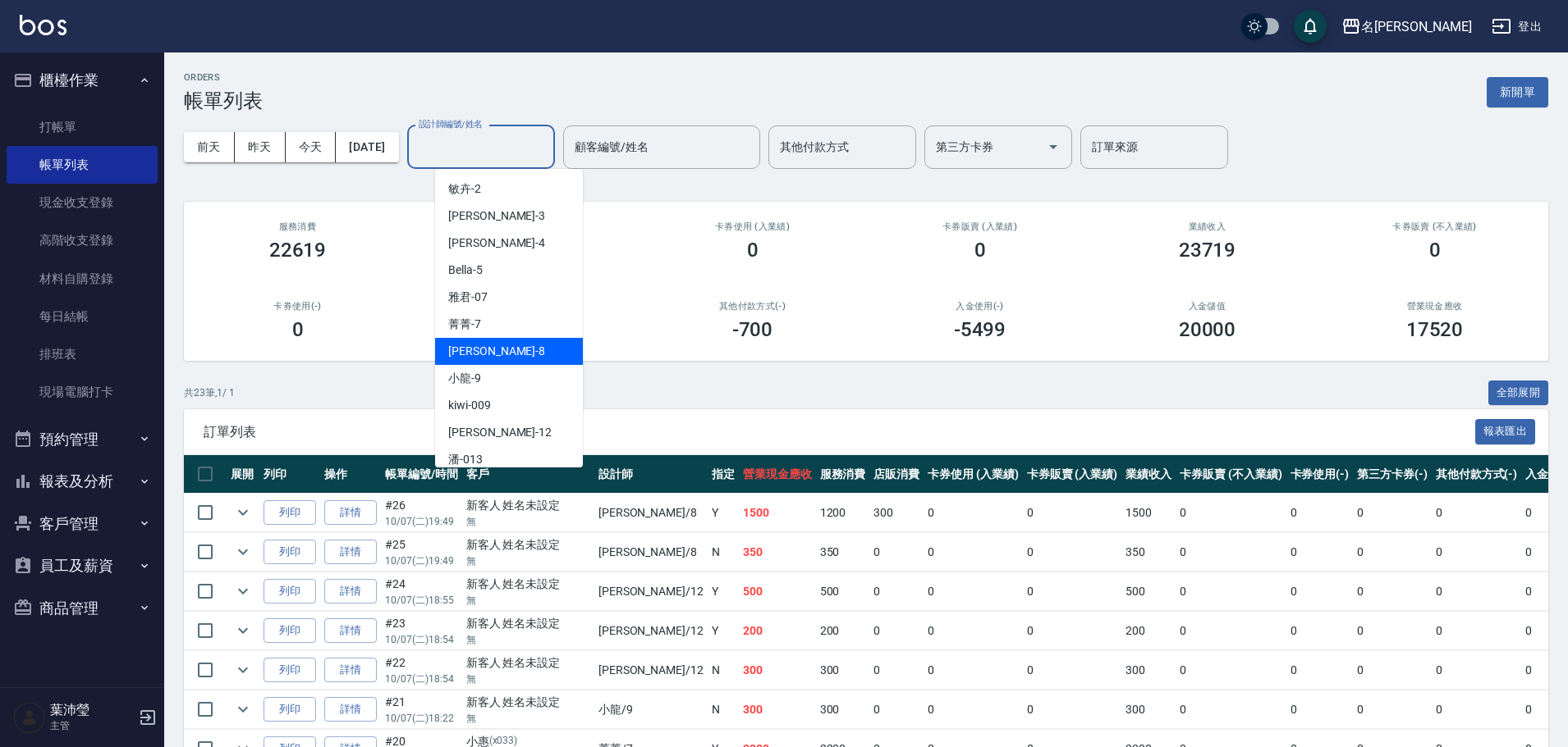
click at [463, 348] on span "Emma -8" at bounding box center [496, 351] width 97 height 17
type input "Emma-8"
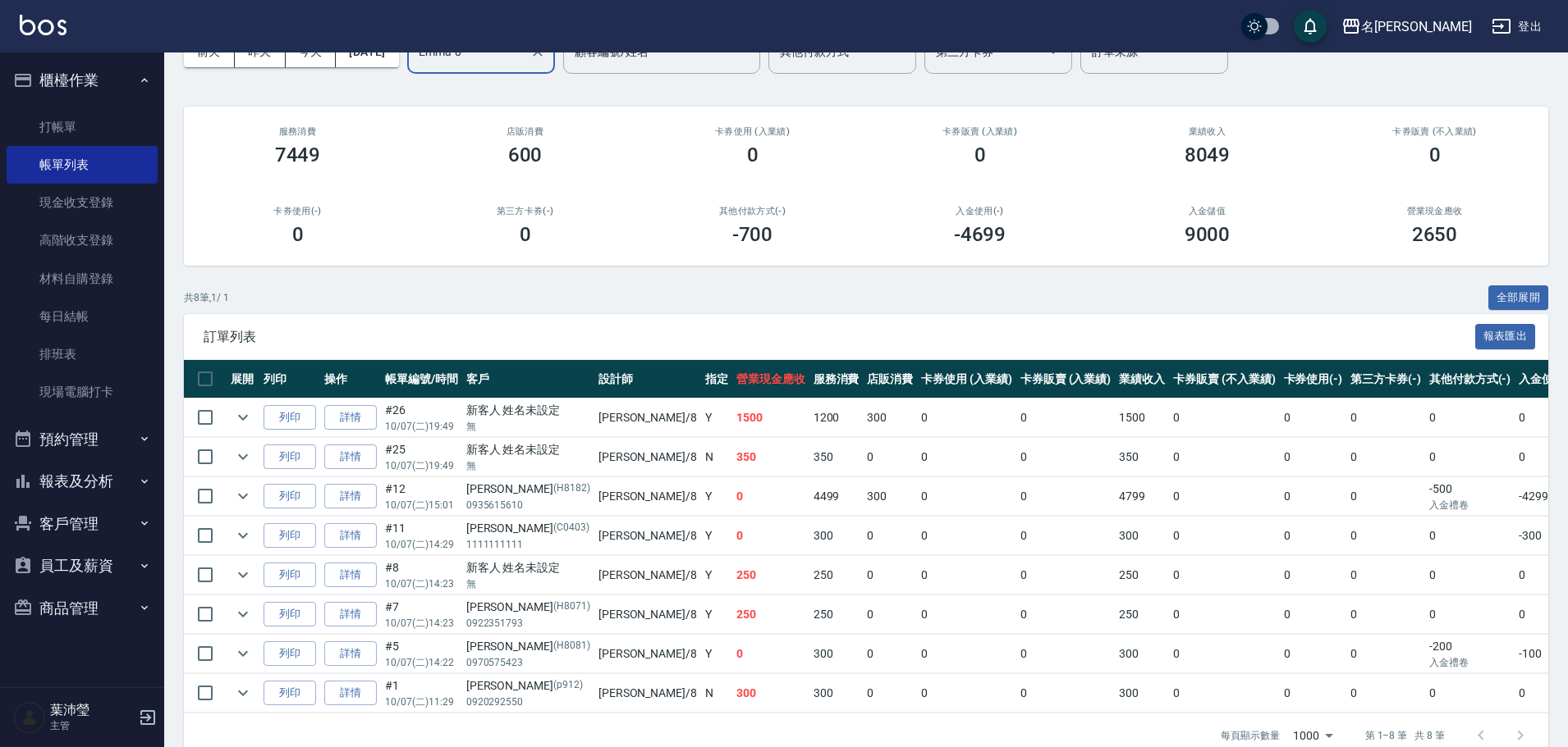
scroll to position [56, 0]
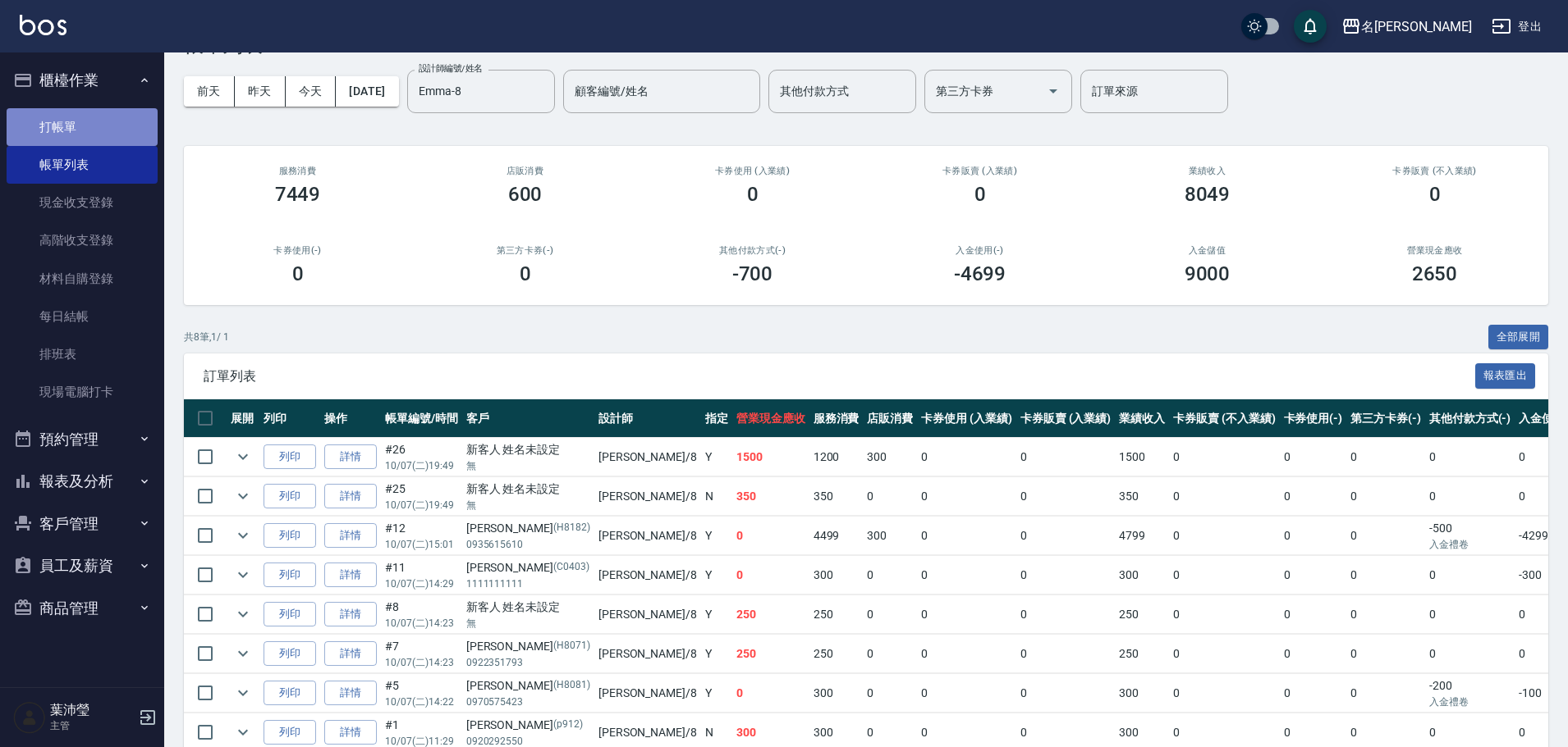
click at [32, 143] on link "打帳單" at bounding box center [82, 127] width 151 height 37
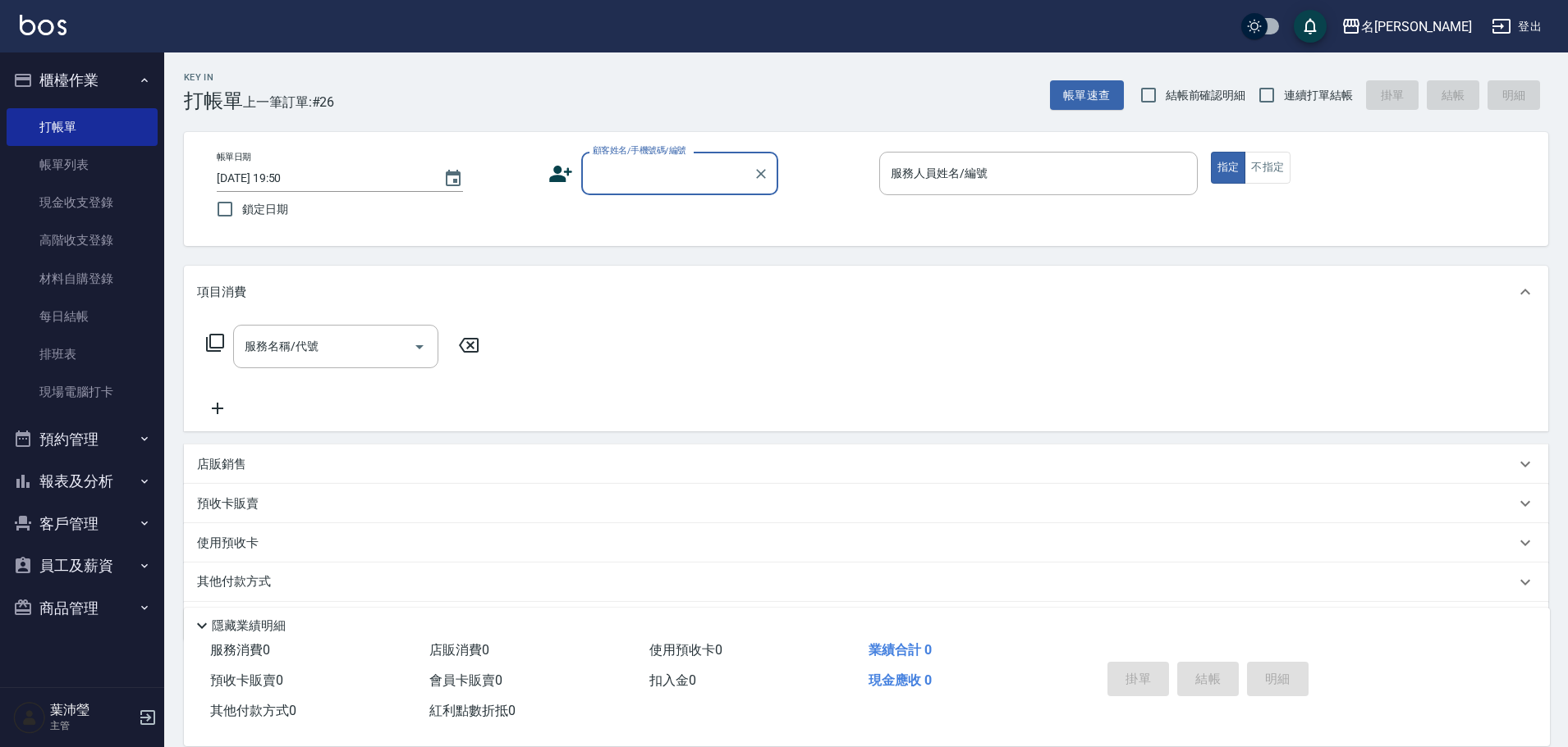
click at [693, 196] on div "帳單日期 [DATE] 19:50 鎖定日期 顧客姓名/手機號碼/編號 顧客姓名/手機號碼/編號 服務人員姓名/編號 服務人員姓名/編號 指定 不指定" at bounding box center [866, 189] width 1325 height 75
click at [681, 190] on div "顧客姓名/手機號碼/編號" at bounding box center [679, 173] width 197 height 44
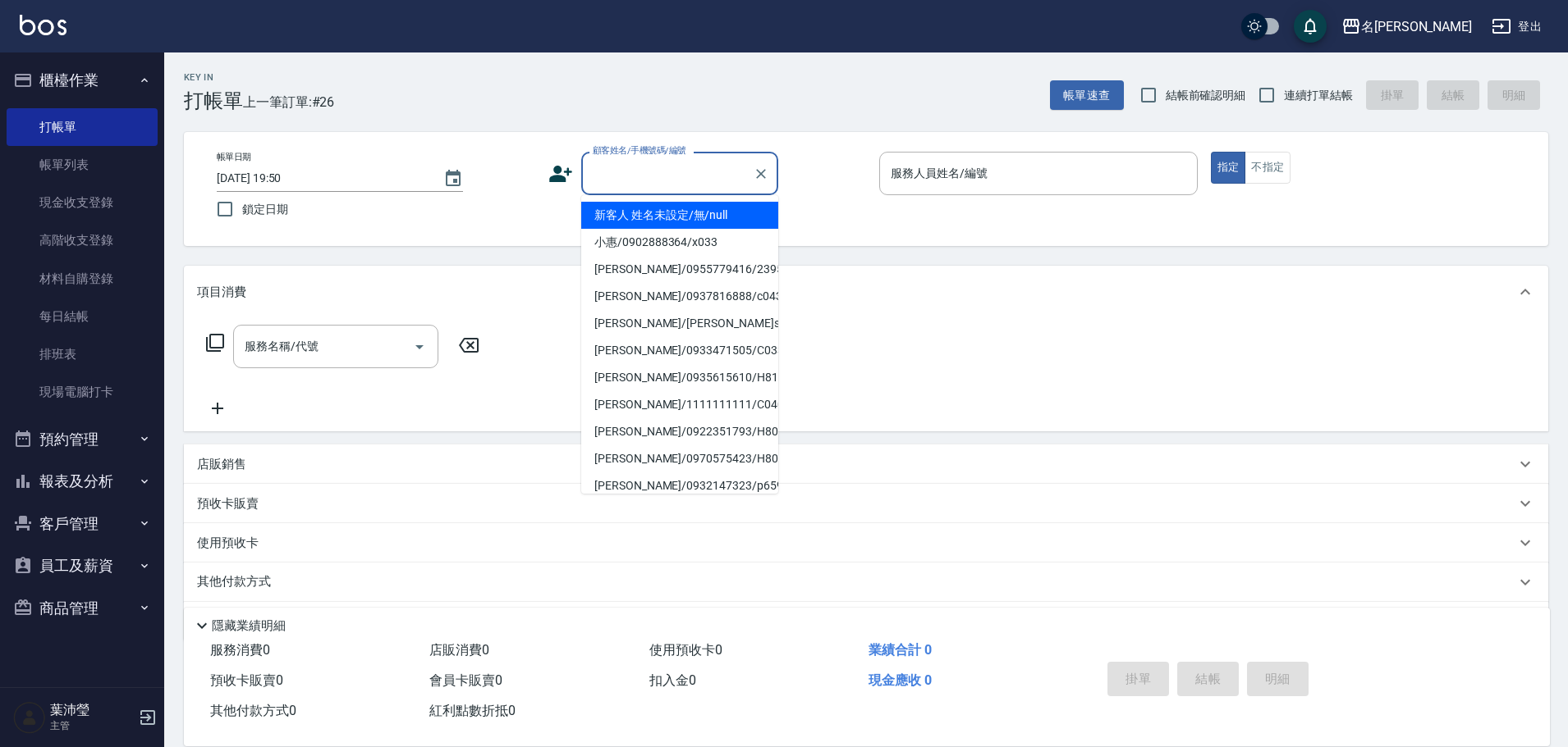
click at [675, 213] on li "新客人 姓名未設定/無/null" at bounding box center [679, 215] width 197 height 27
type input "新客人 姓名未設定/無/null"
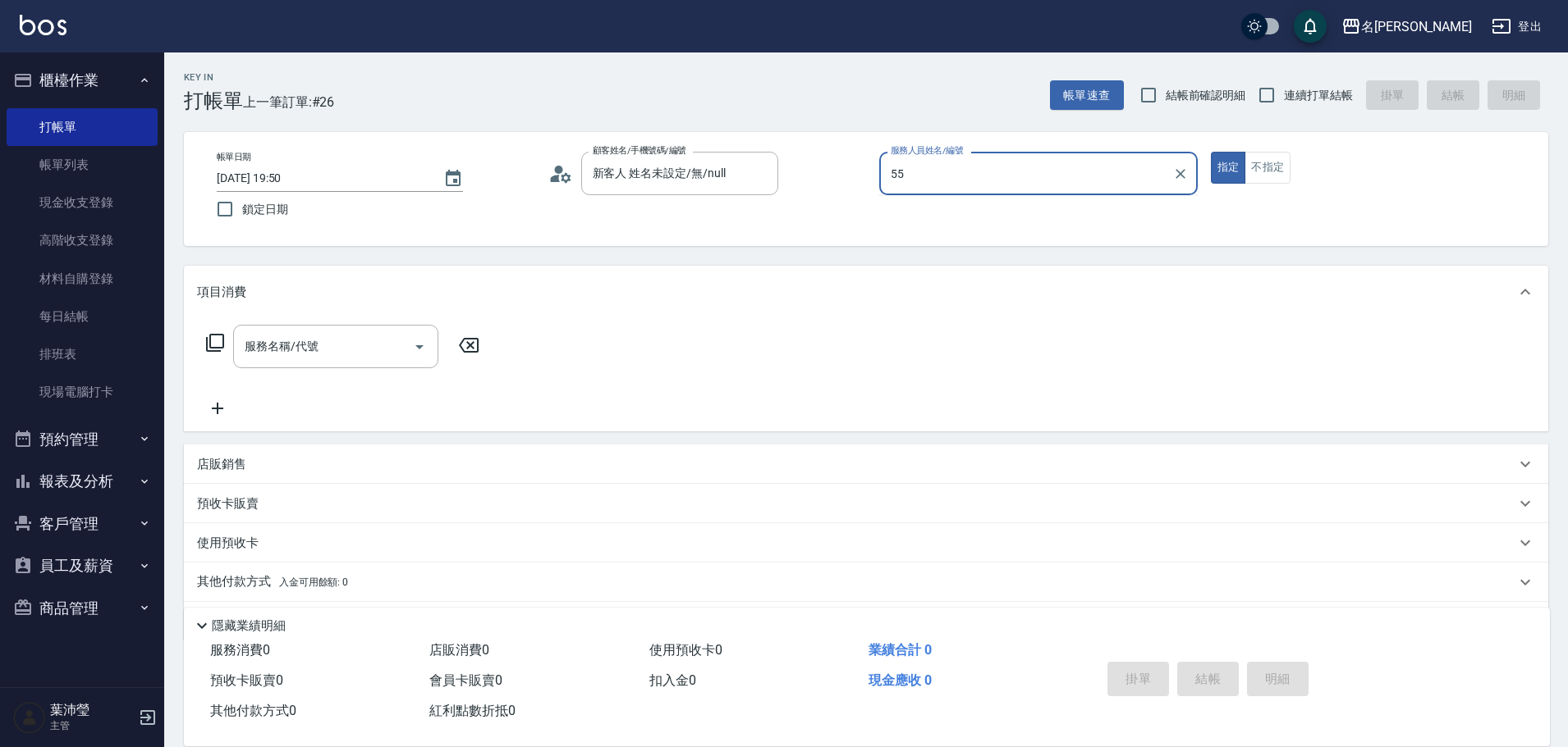
type input "55"
click at [1211, 151] on button "指定" at bounding box center [1229, 167] width 36 height 32
type button "true"
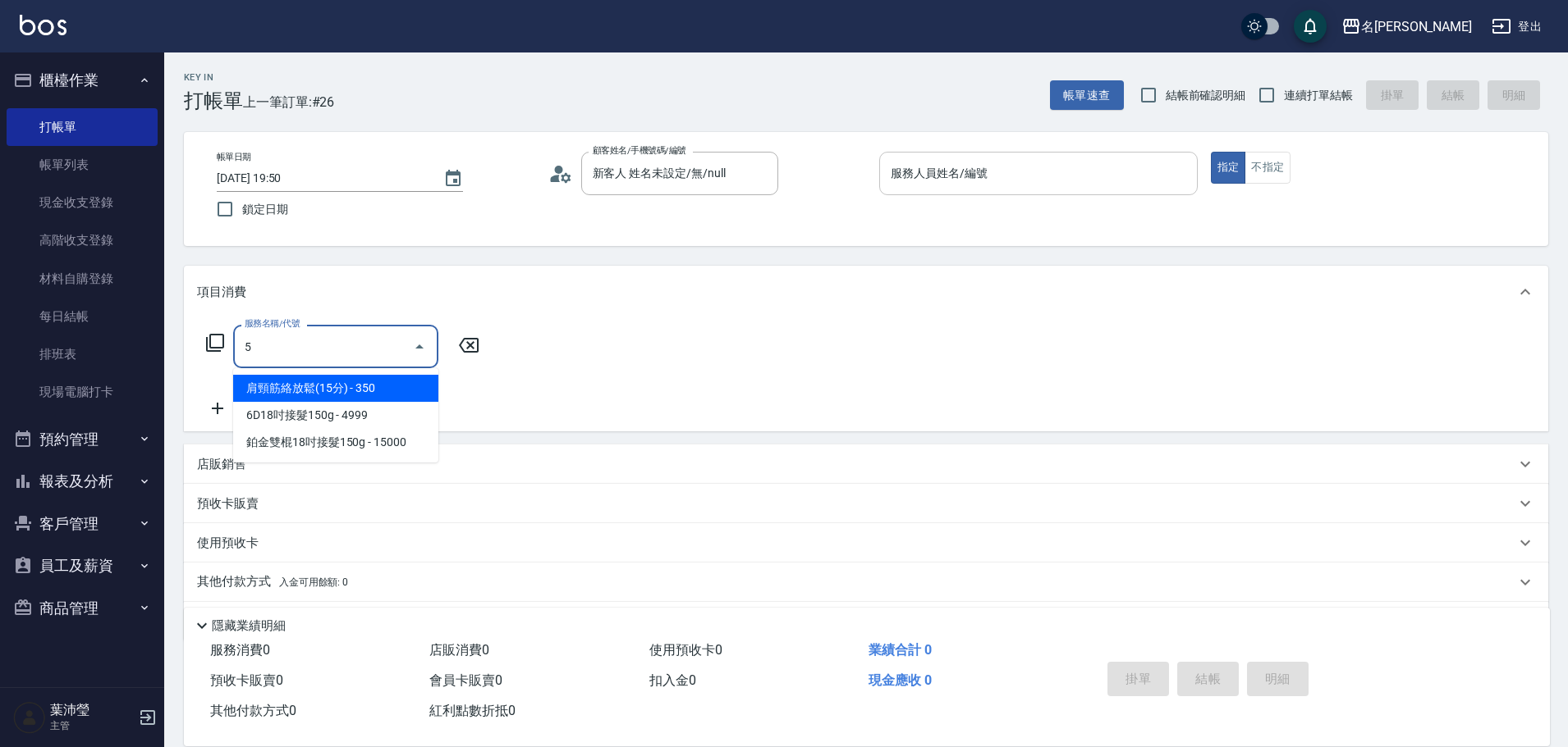
type input "5"
click at [958, 169] on input "服務人員姓名/編號" at bounding box center [1038, 174] width 304 height 28
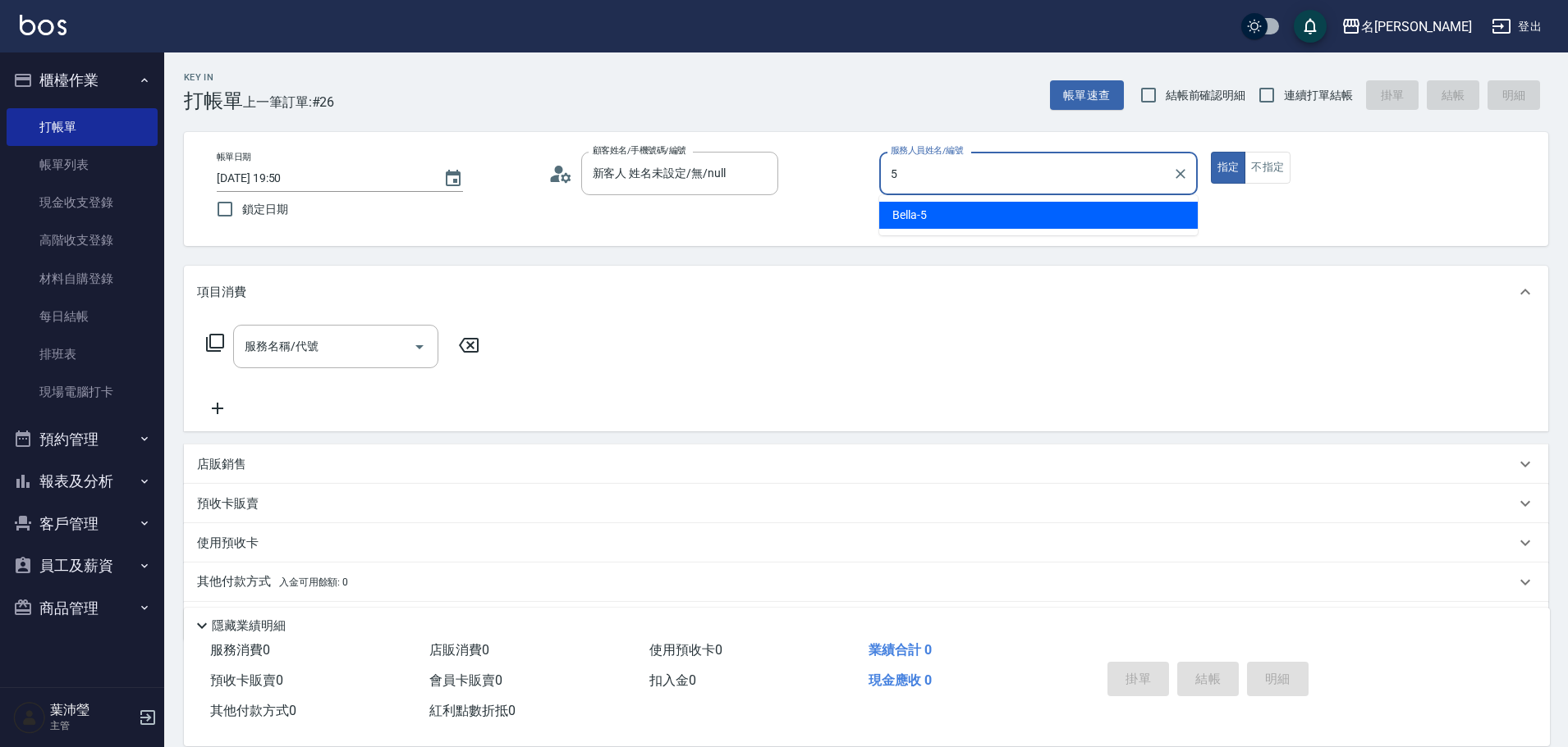
type input "Bella-5"
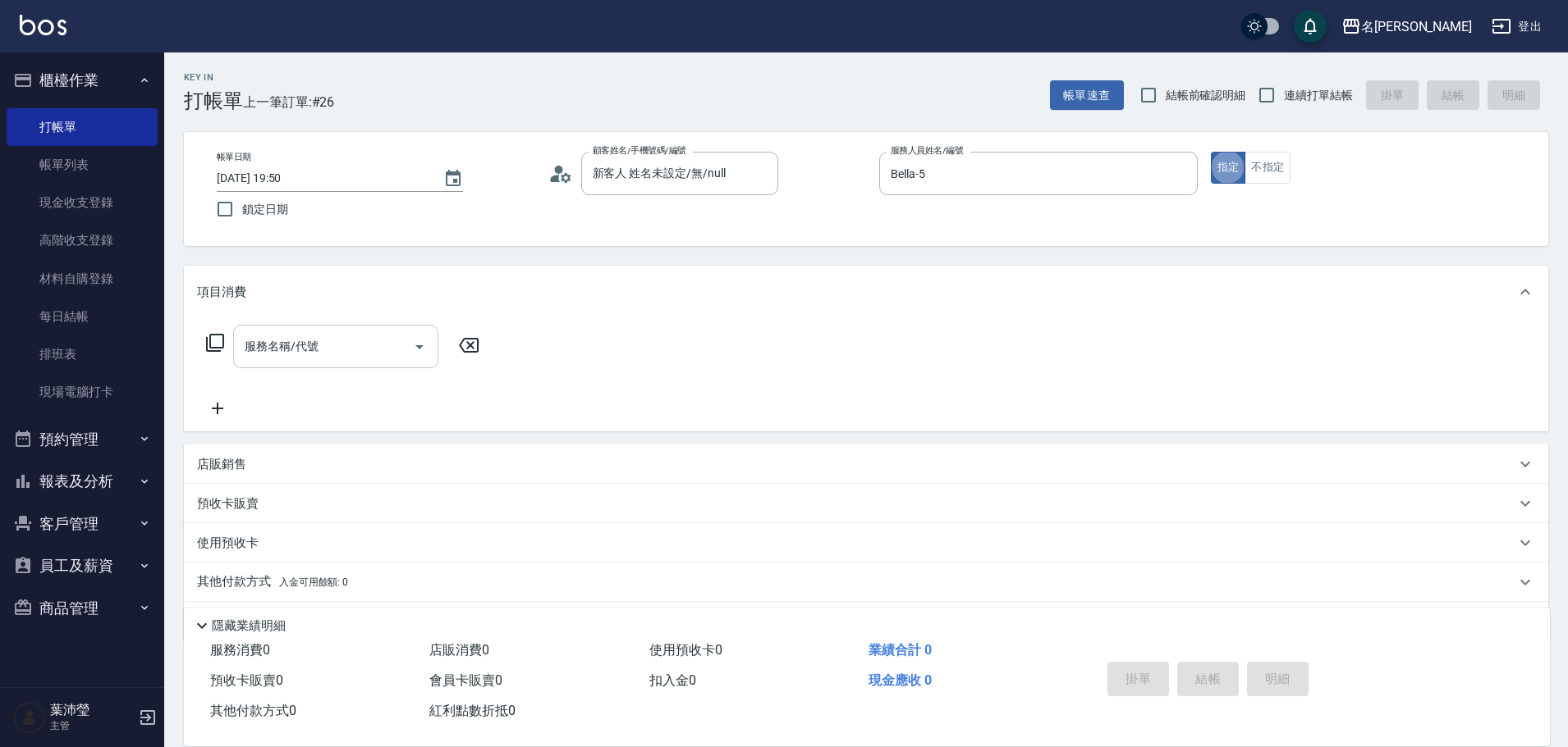
click at [288, 350] on input "服務名稱/代號" at bounding box center [323, 346] width 166 height 28
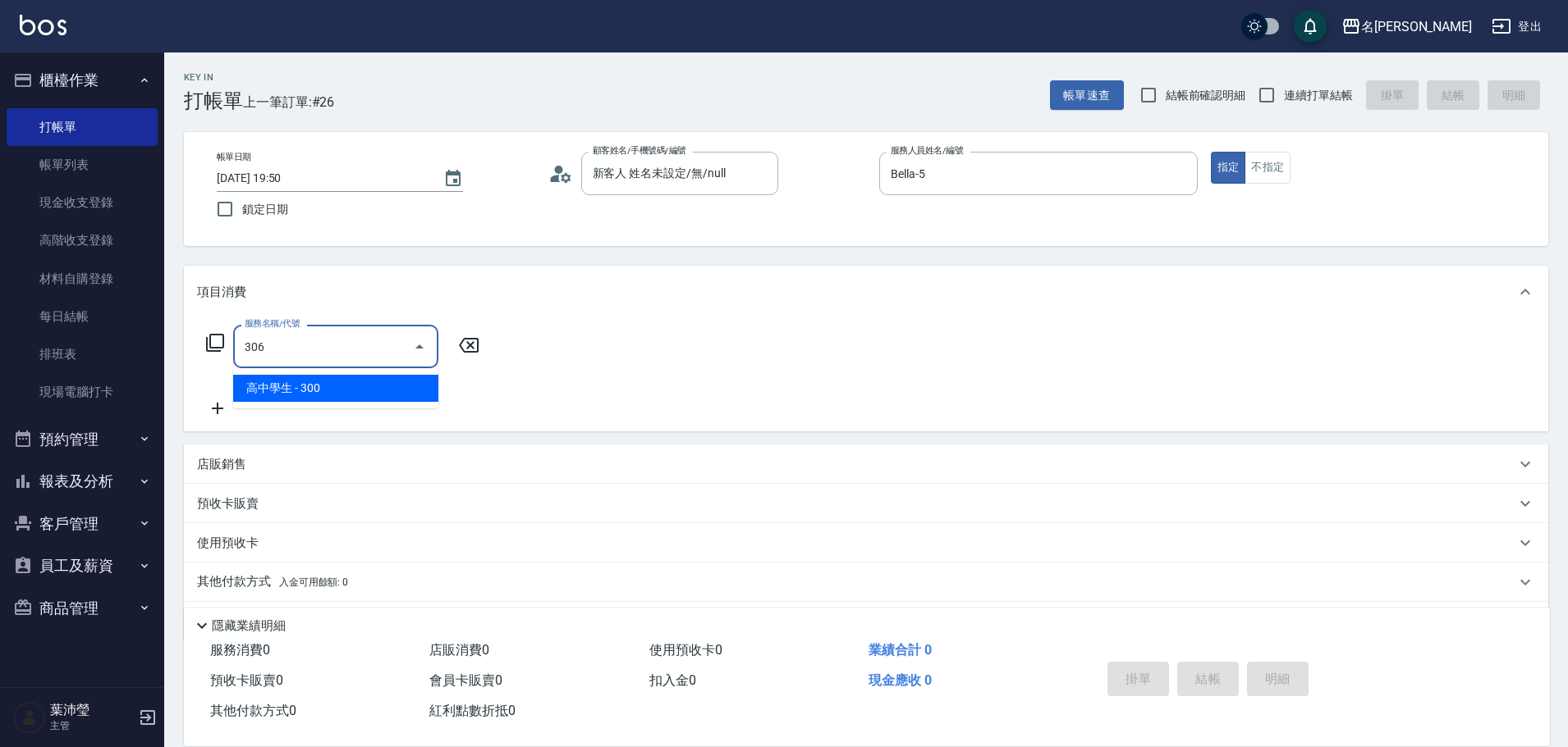
type input "高中學生(306)"
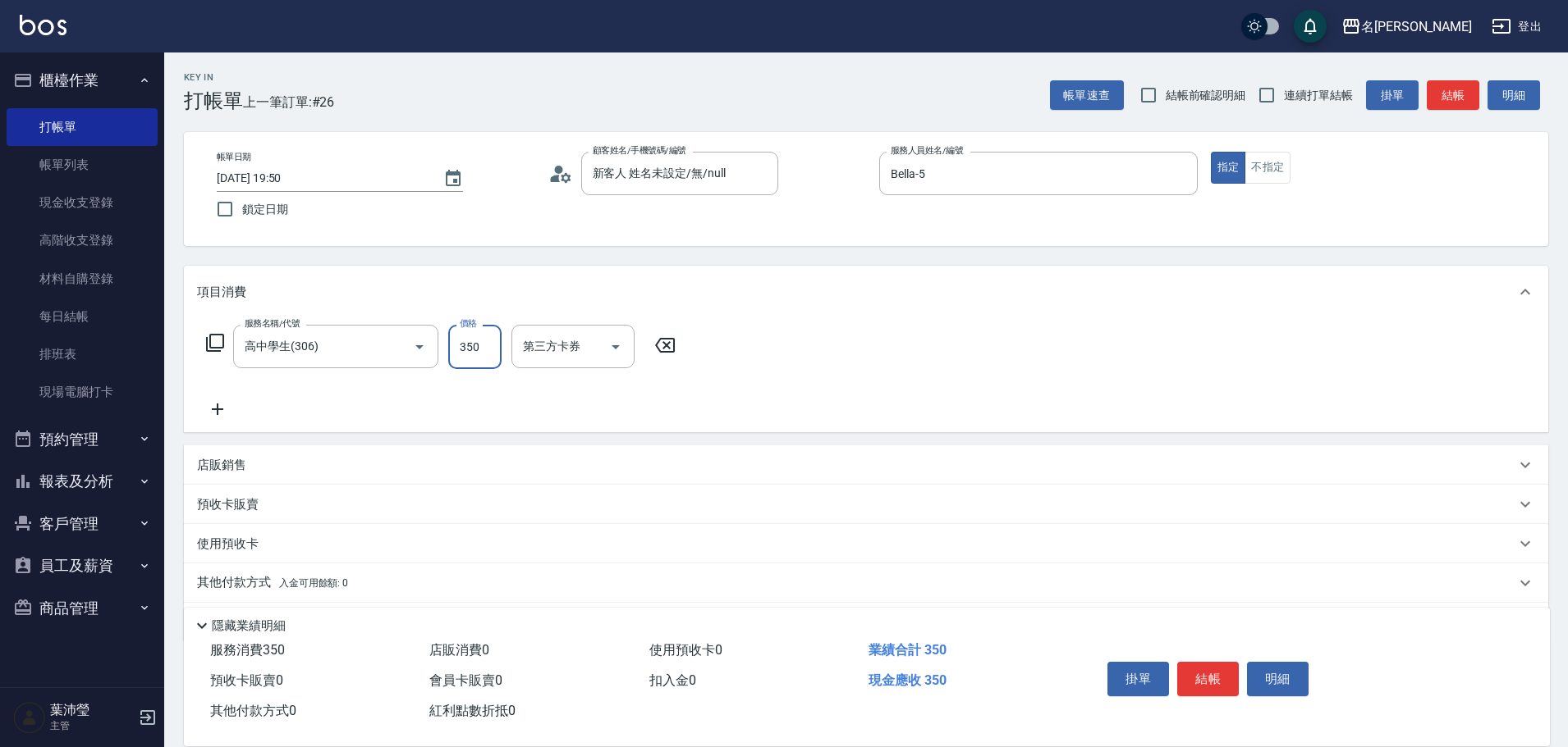
type input "350"
click at [1278, 176] on button "不指定" at bounding box center [1268, 167] width 46 height 32
click at [1454, 100] on button "結帳" at bounding box center [1453, 95] width 53 height 30
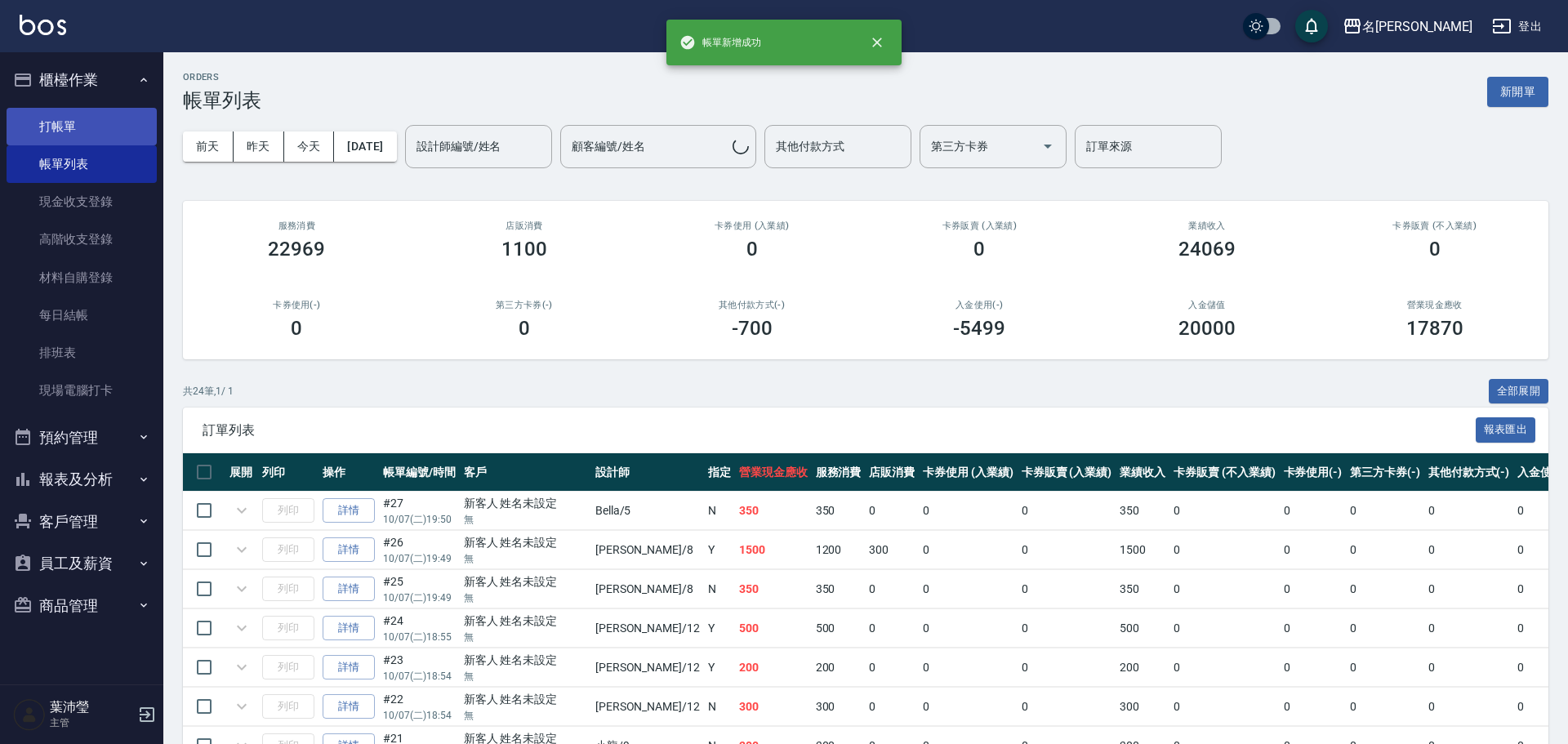
click at [48, 121] on link "打帳單" at bounding box center [82, 127] width 151 height 37
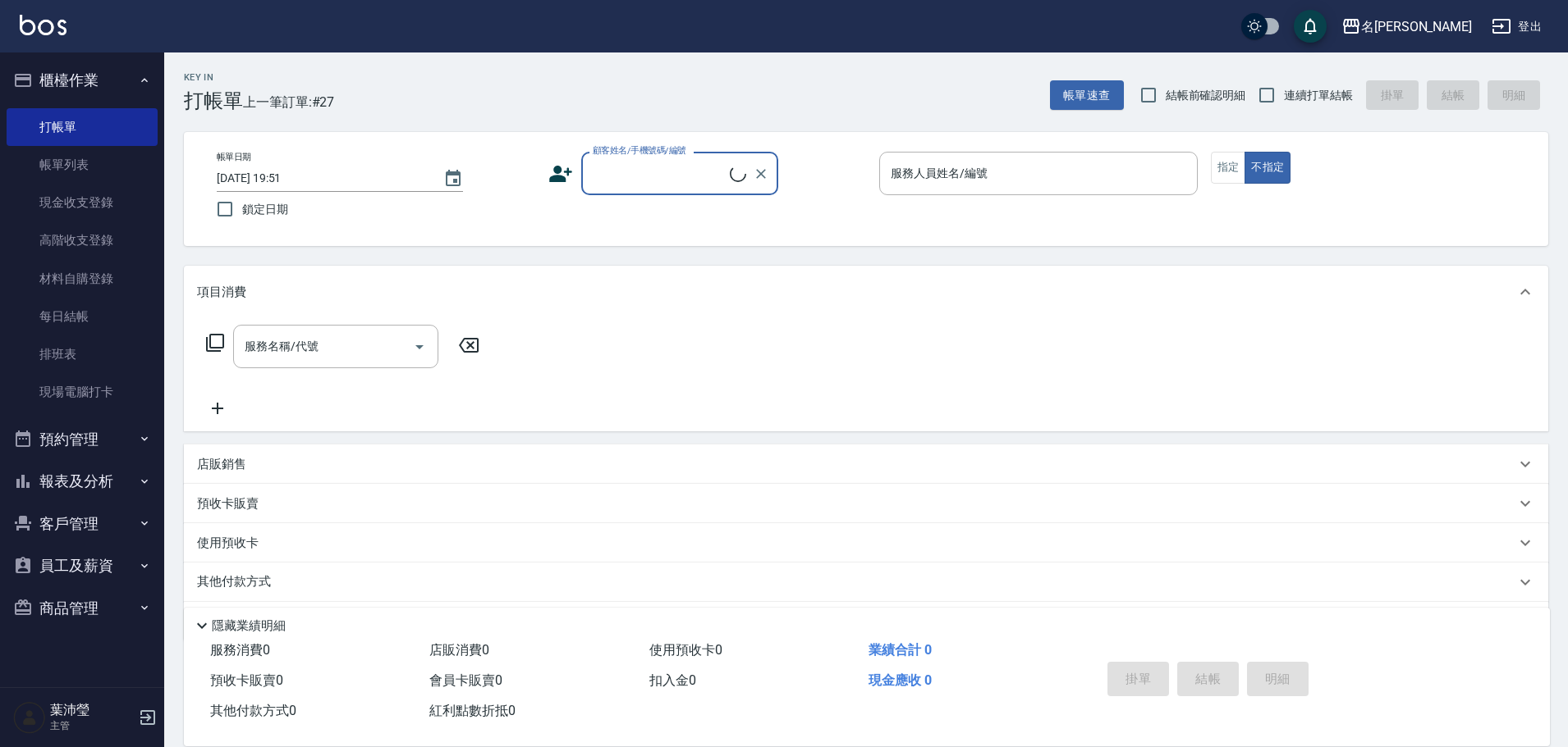
click at [600, 167] on input "顧客姓名/手機號碼/編號" at bounding box center [659, 174] width 142 height 28
click at [668, 215] on li "[PERSON_NAME]/0928260735/B5080" at bounding box center [679, 215] width 197 height 27
type input "[PERSON_NAME]/0928260735/B5080"
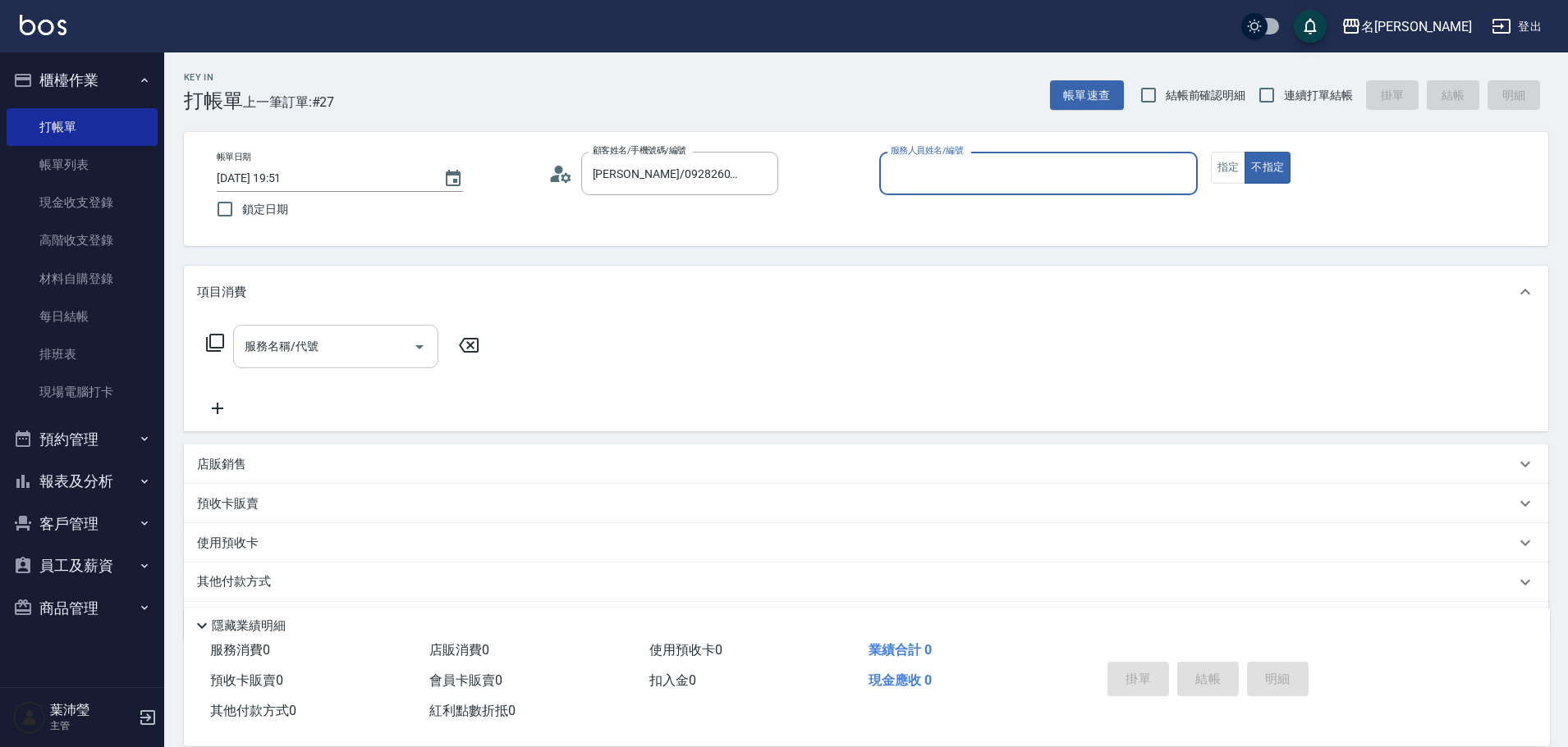
type input "Bella-5"
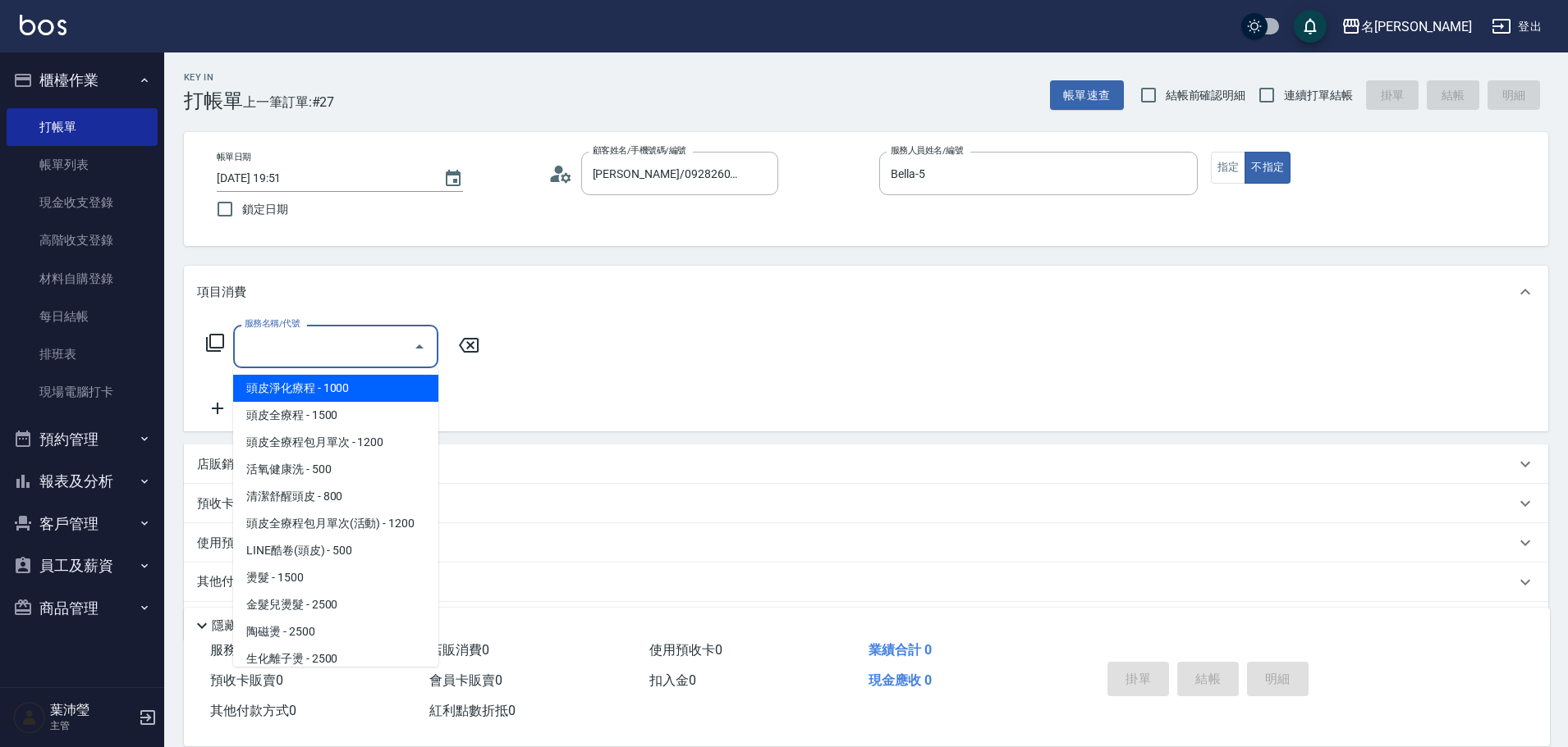
click at [355, 333] on input "服務名稱/代號" at bounding box center [323, 346] width 166 height 28
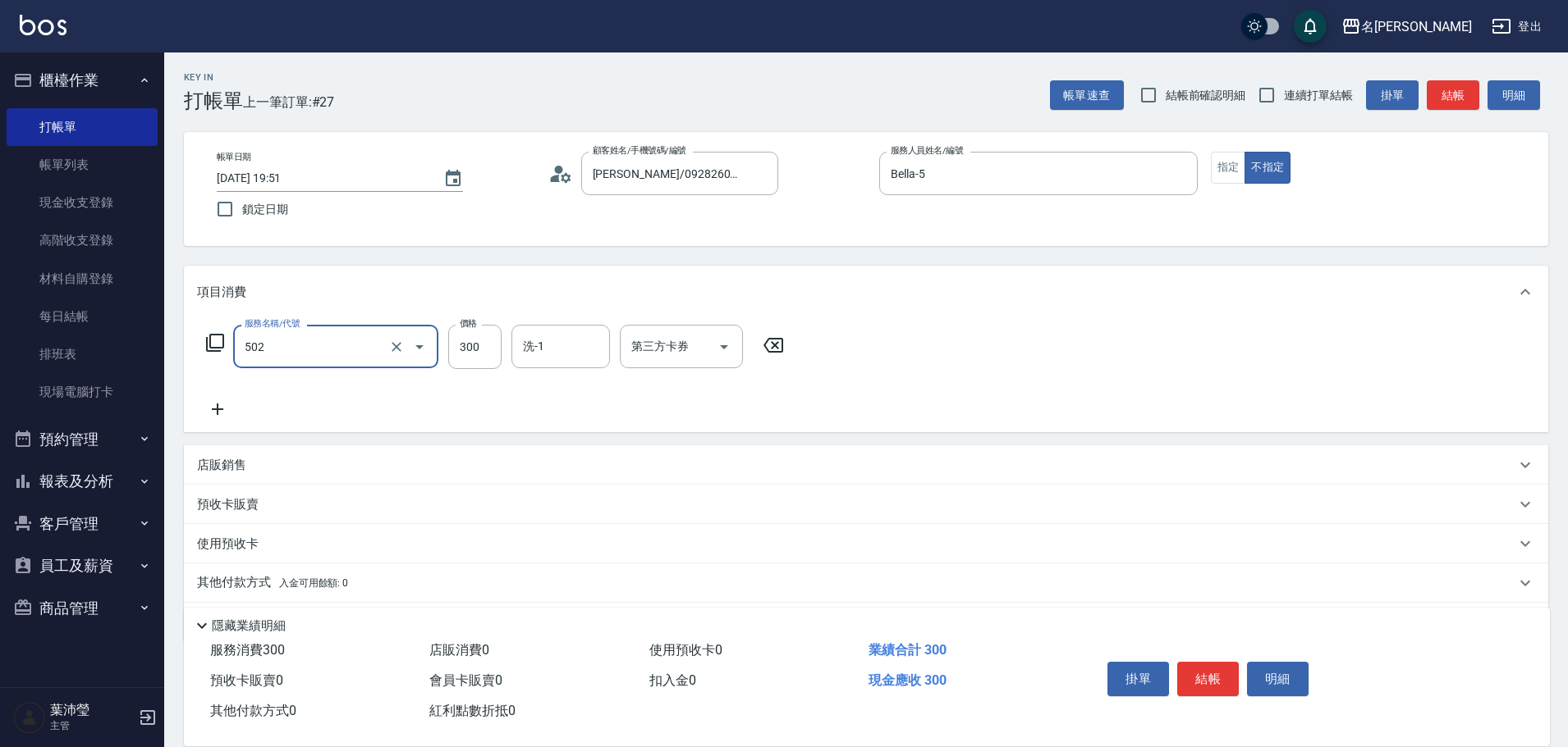
type input "洗髮(502)"
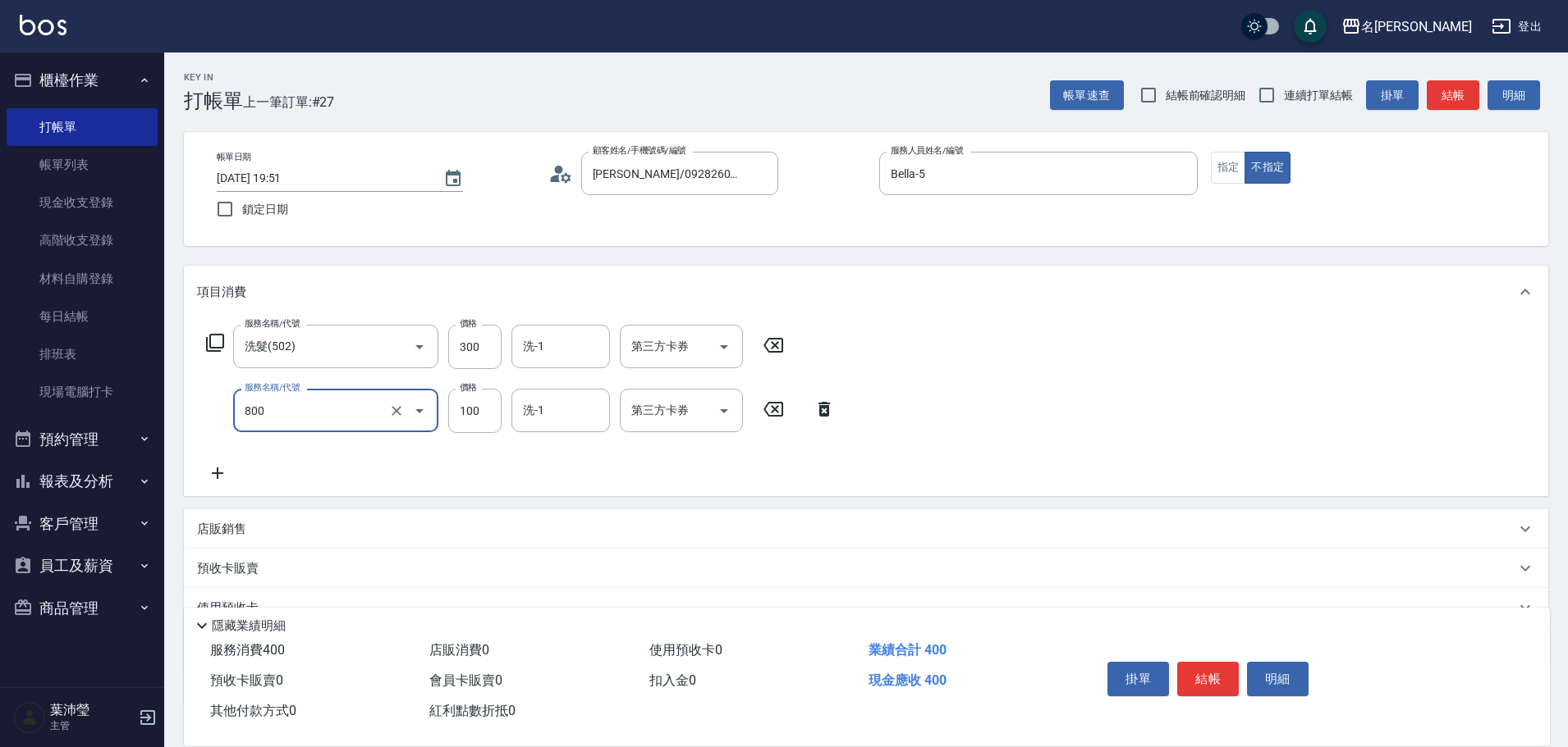
type input "快速修護(800)"
click at [1225, 169] on button "指定" at bounding box center [1229, 167] width 36 height 32
click at [1454, 100] on button "結帳" at bounding box center [1453, 95] width 53 height 30
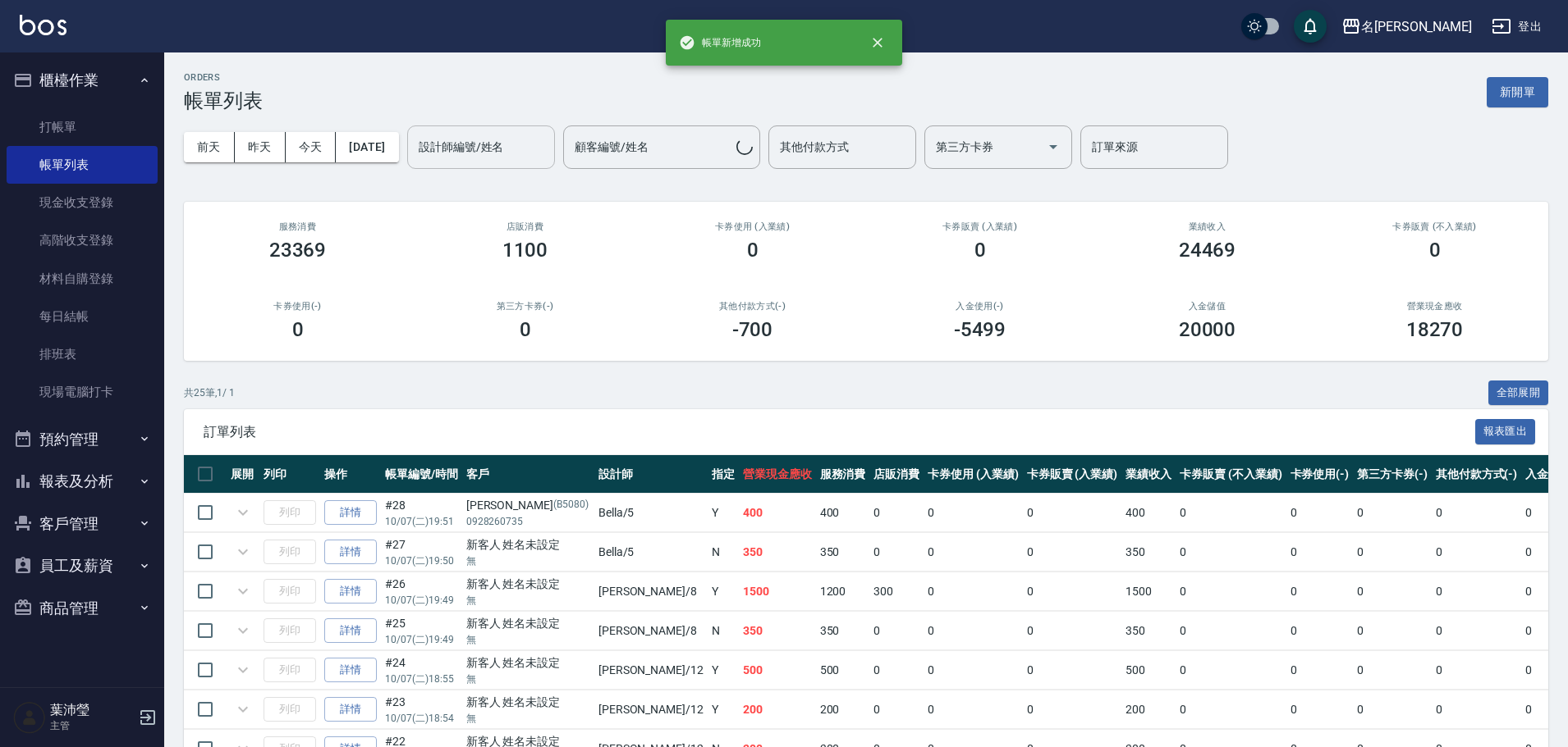
click at [527, 158] on input "設計師編號/姓名" at bounding box center [480, 147] width 133 height 28
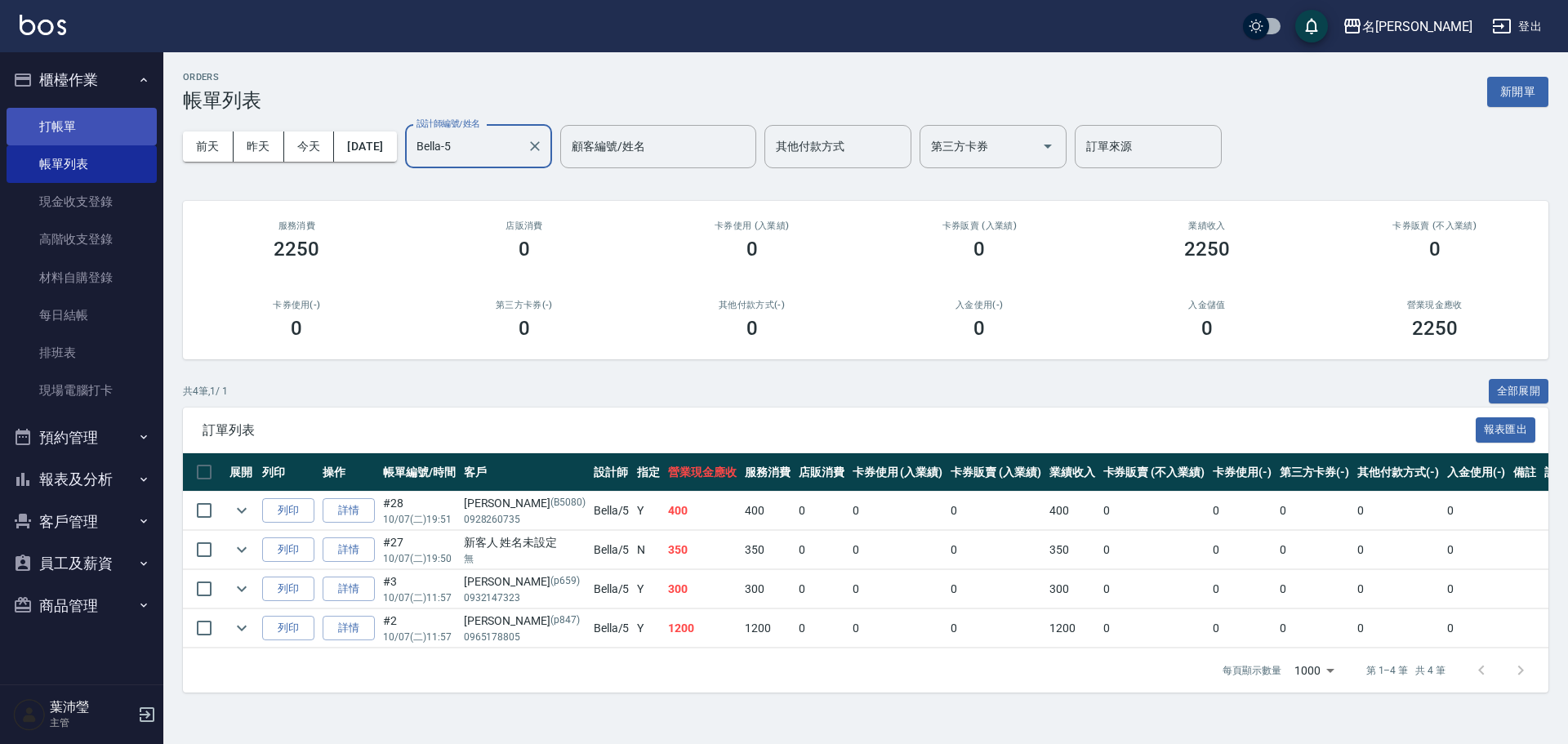
type input "Bella-5"
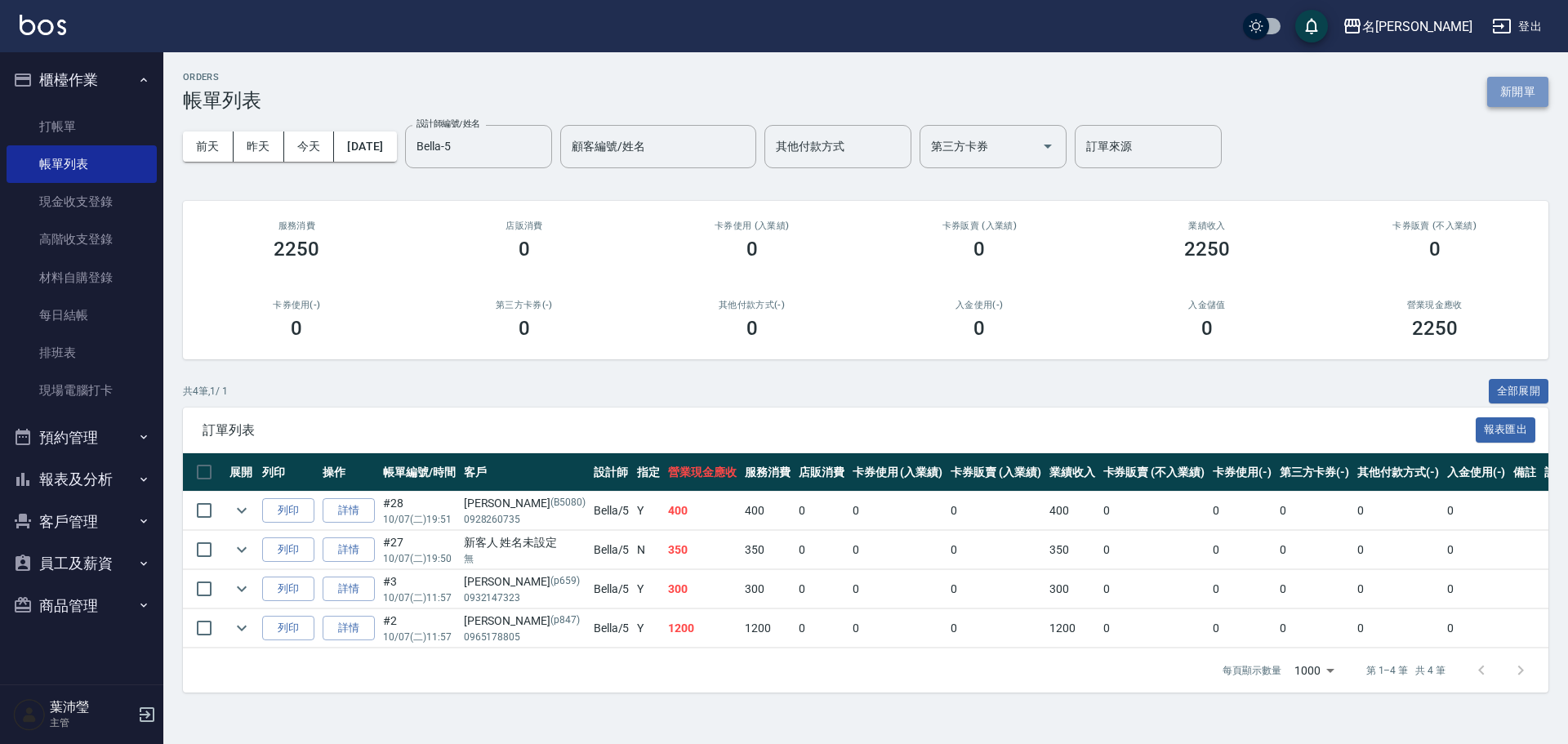
click at [1498, 91] on button "新開單" at bounding box center [1517, 92] width 61 height 30
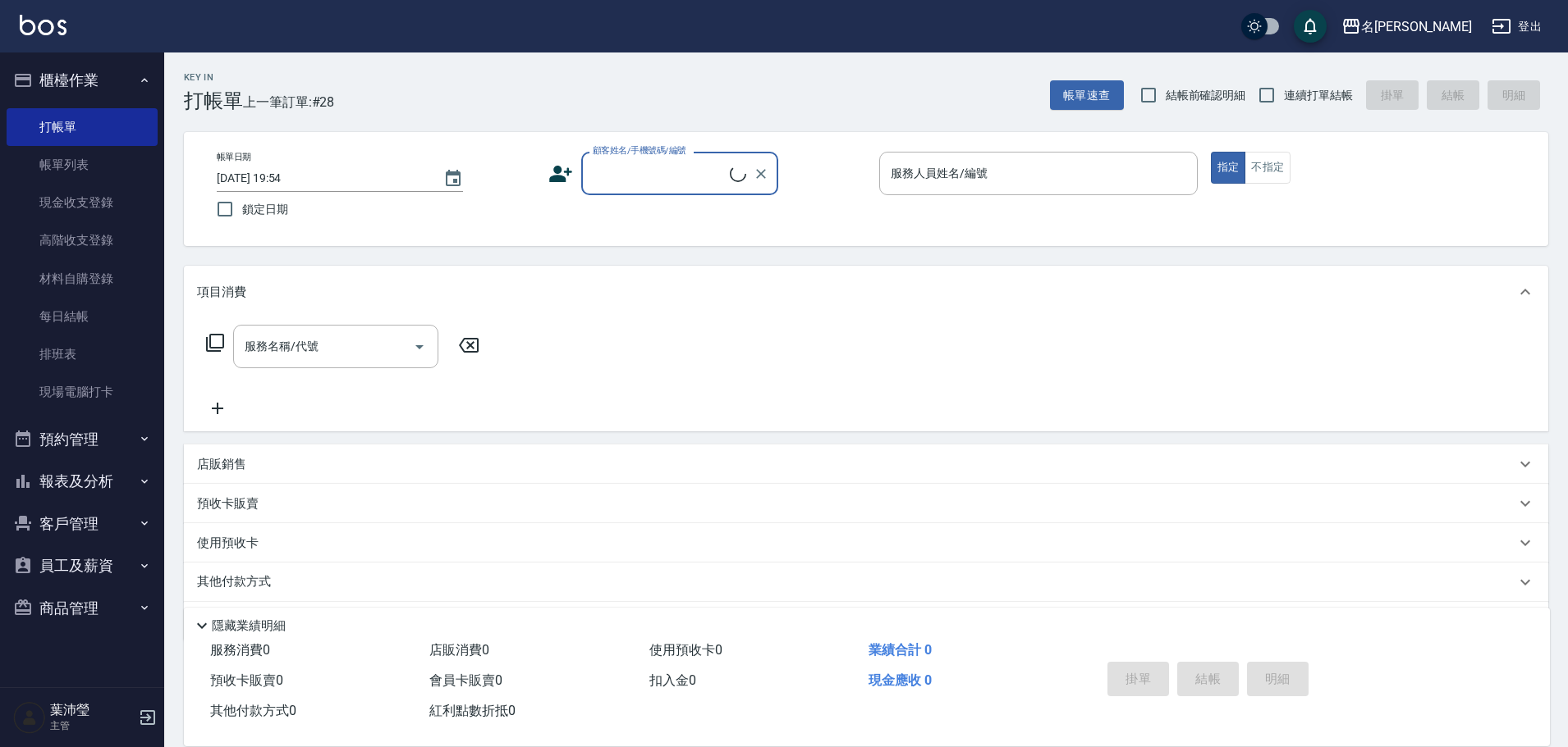
click at [601, 191] on div "顧客姓名/手機號碼/編號" at bounding box center [679, 173] width 197 height 44
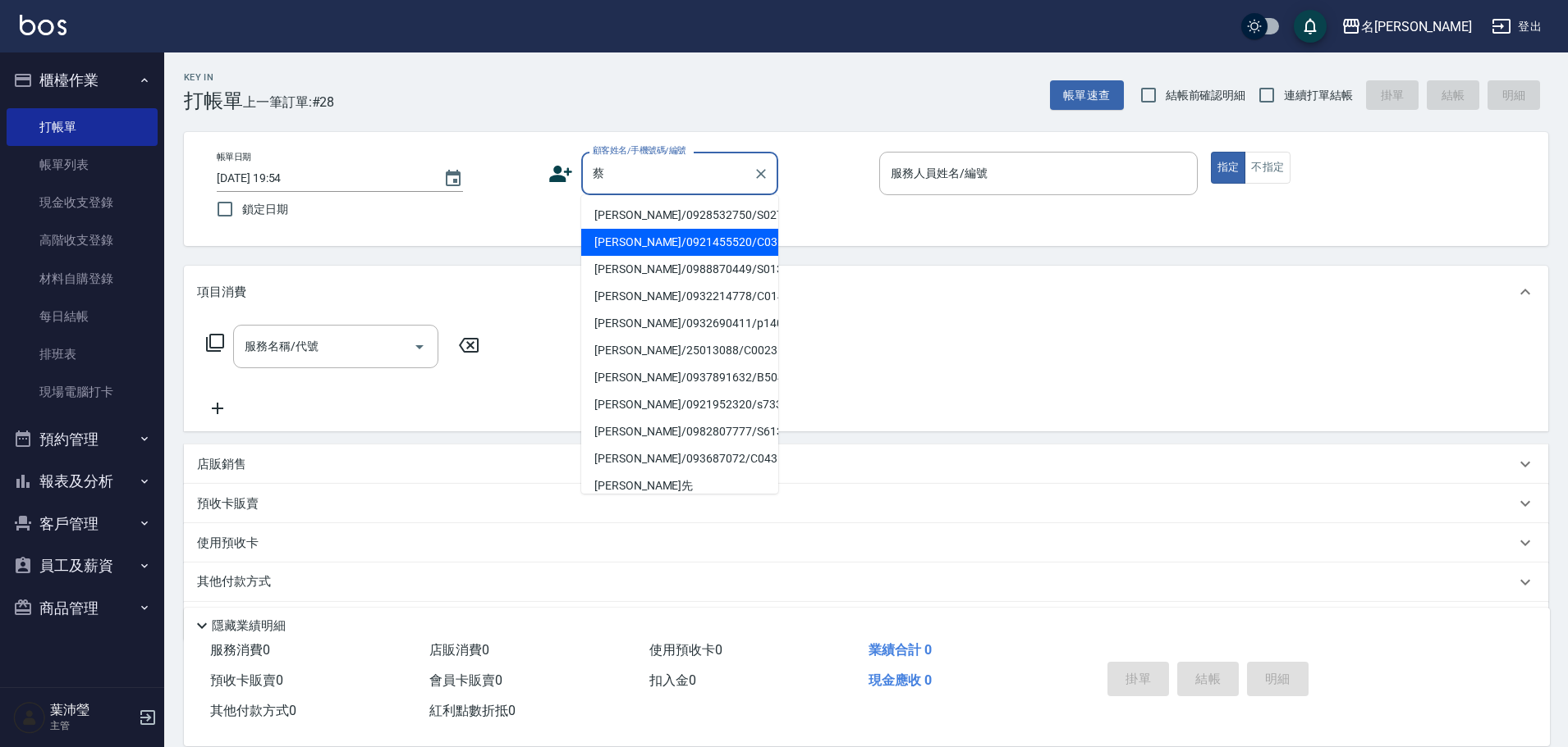
click at [613, 249] on li "[PERSON_NAME]/0921455520/C0318" at bounding box center [679, 242] width 197 height 27
type input "[PERSON_NAME]/0921455520/C0318"
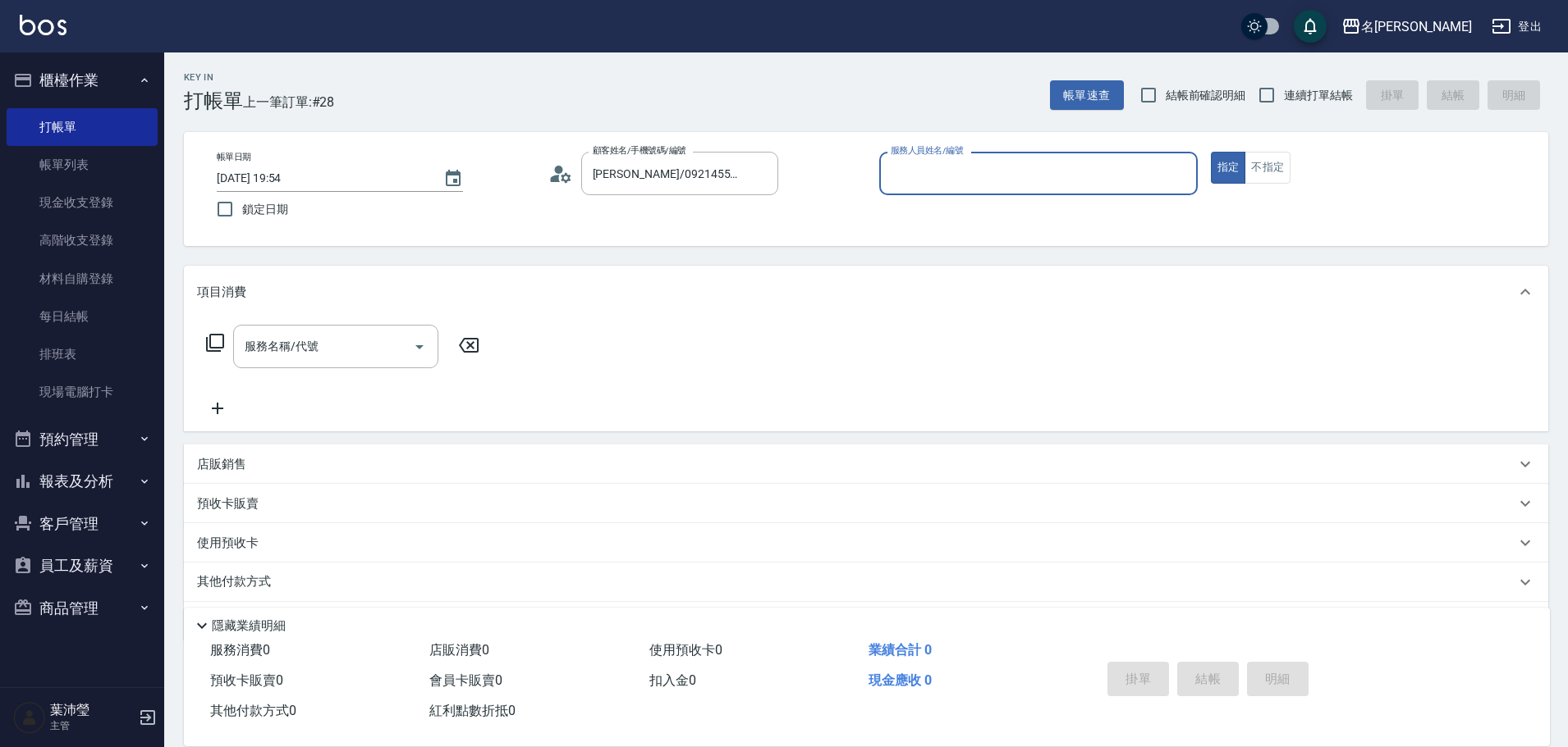
type input "菁菁-7"
click at [216, 343] on icon at bounding box center [215, 343] width 20 height 20
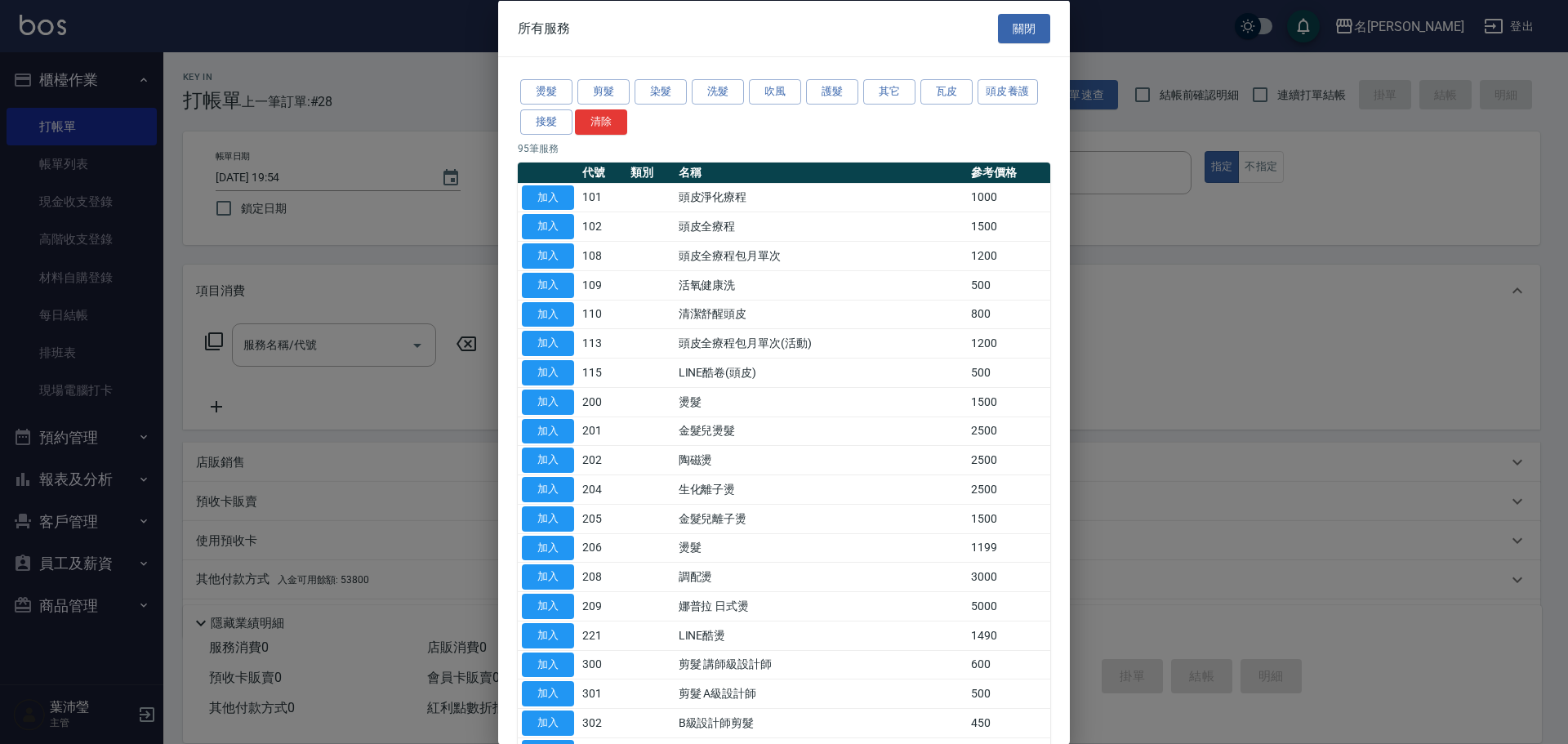
click at [748, 95] on div "燙髮 剪髮 染髮 洗髮 吹風 護髮 其它 瓦皮 頭皮養護 接髮 清除" at bounding box center [784, 107] width 533 height 60
click at [729, 98] on button "洗髮" at bounding box center [718, 91] width 52 height 26
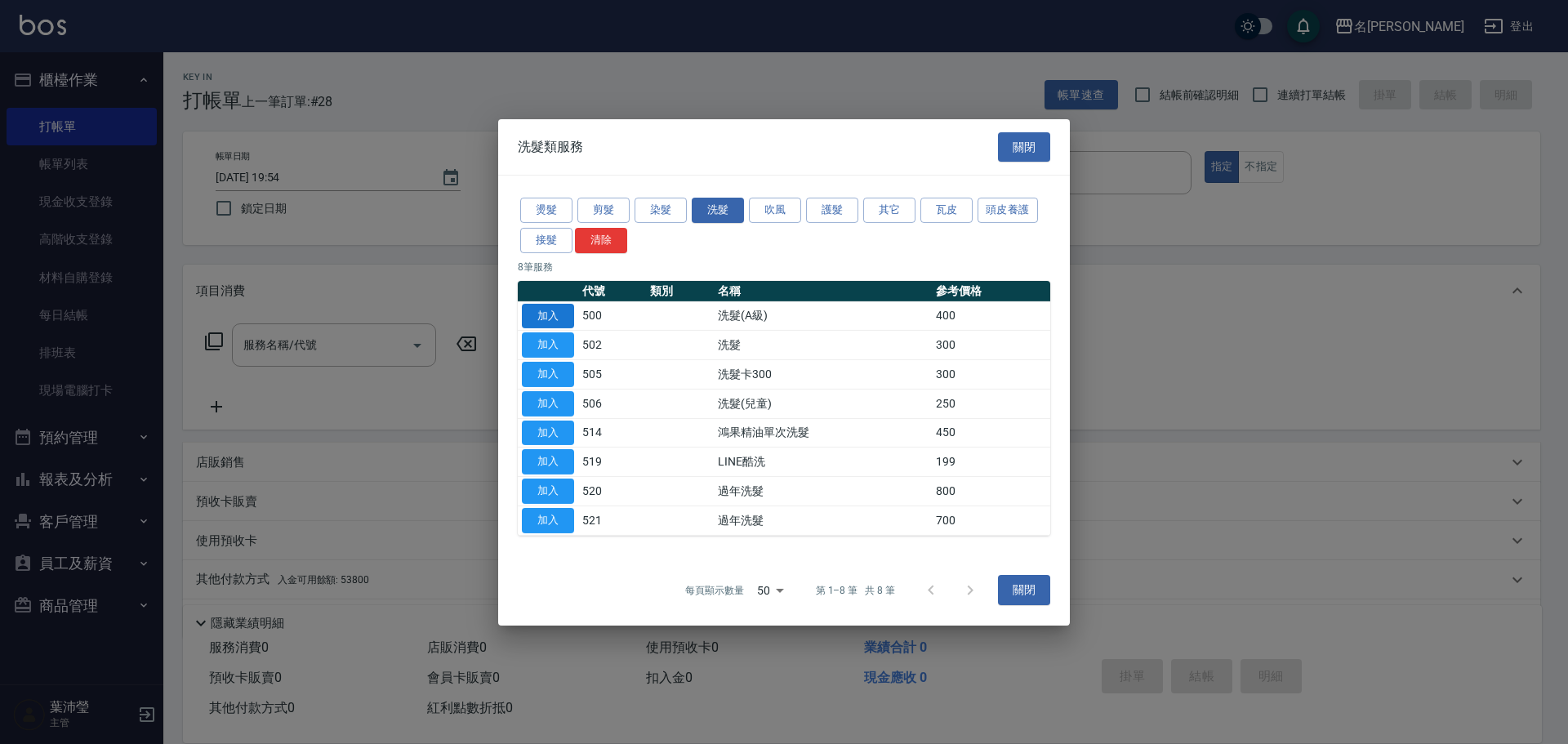
click at [543, 319] on button "加入" at bounding box center [548, 316] width 52 height 26
type input "洗髮(A級)(500)"
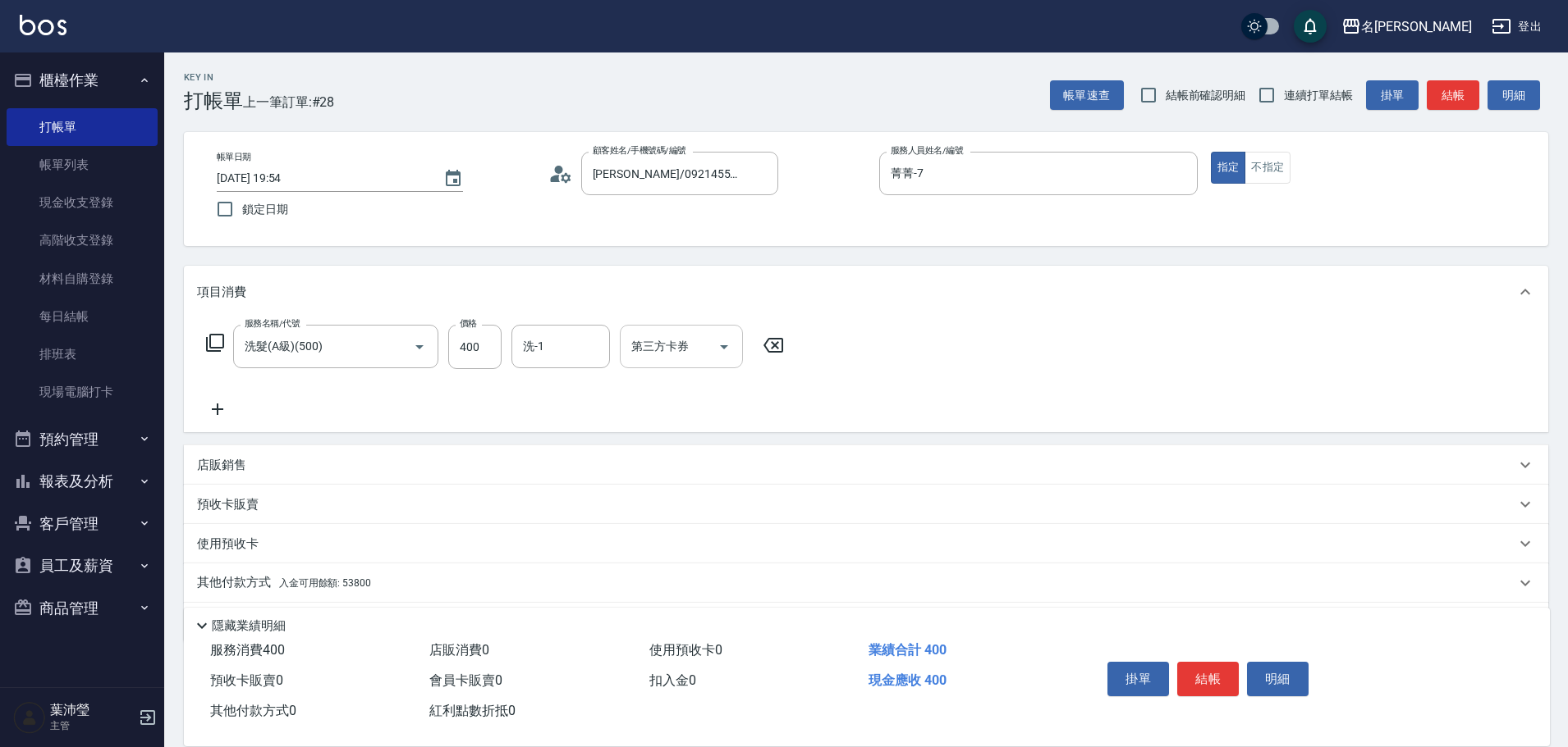
drag, startPoint x: 548, startPoint y: 350, endPoint x: 698, endPoint y: 349, distance: 150.0
click at [548, 352] on input "洗-1" at bounding box center [560, 346] width 84 height 28
type input "語爭-20"
click at [892, 323] on div "服務名稱/代號 洗髮(A級)(500) 服務名稱/代號 價格 400 價格 洗-1 語爭-20 洗-1 第三方卡券 第三方卡券" at bounding box center [866, 376] width 1365 height 114
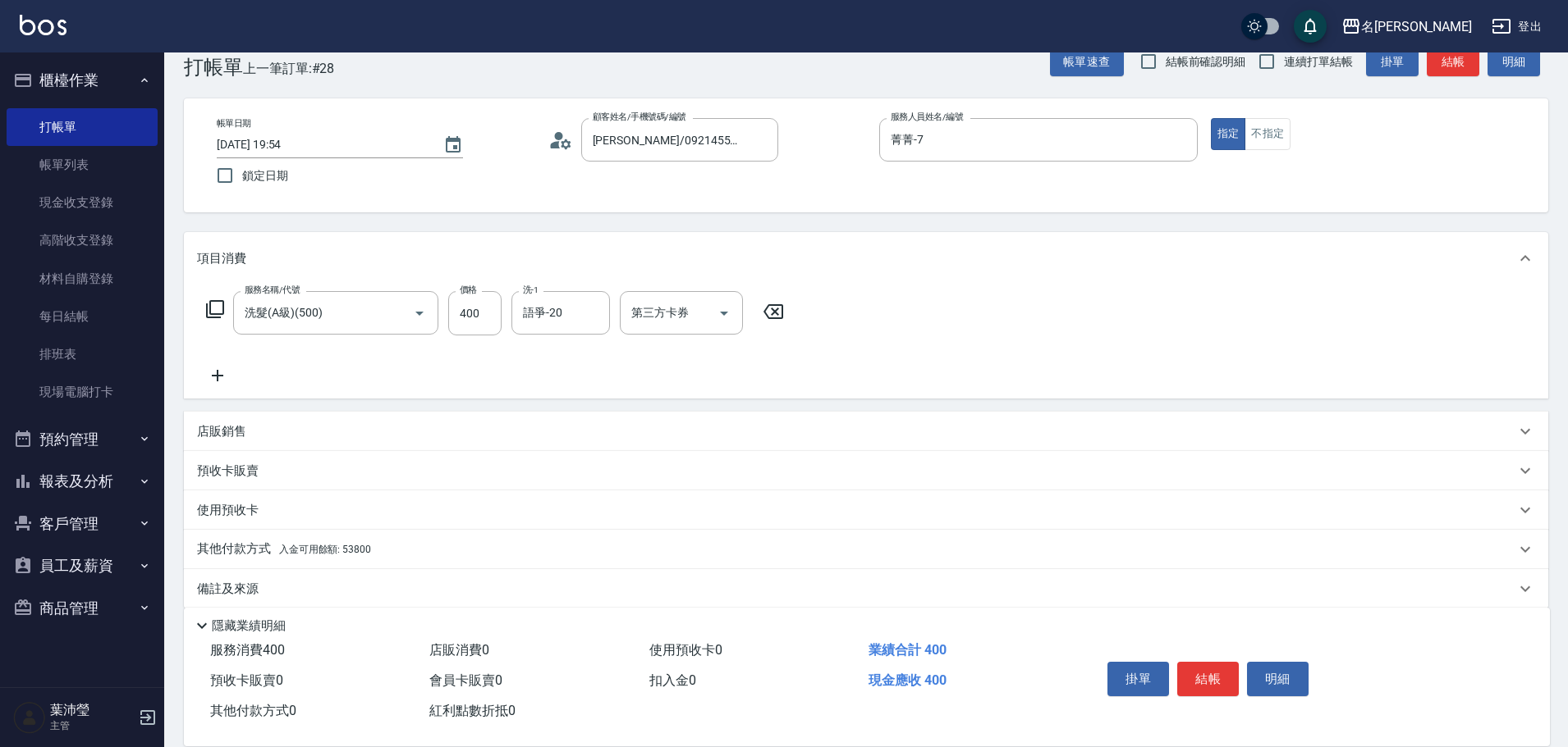
scroll to position [53, 0]
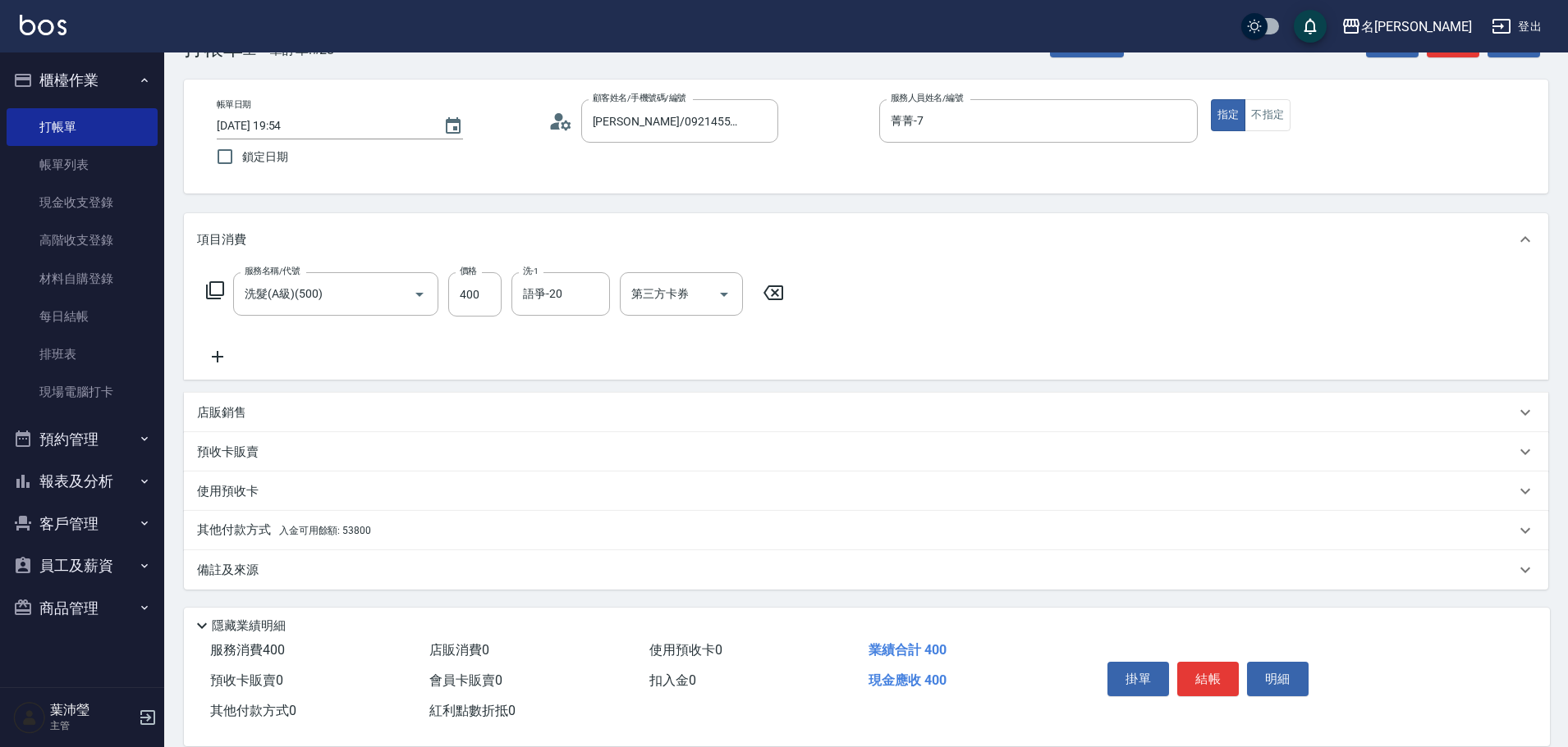
drag, startPoint x: 499, startPoint y: 542, endPoint x: 627, endPoint y: 513, distance: 131.2
click at [498, 542] on div "其他付款方式 入金可用餘額: 53800" at bounding box center [866, 531] width 1365 height 39
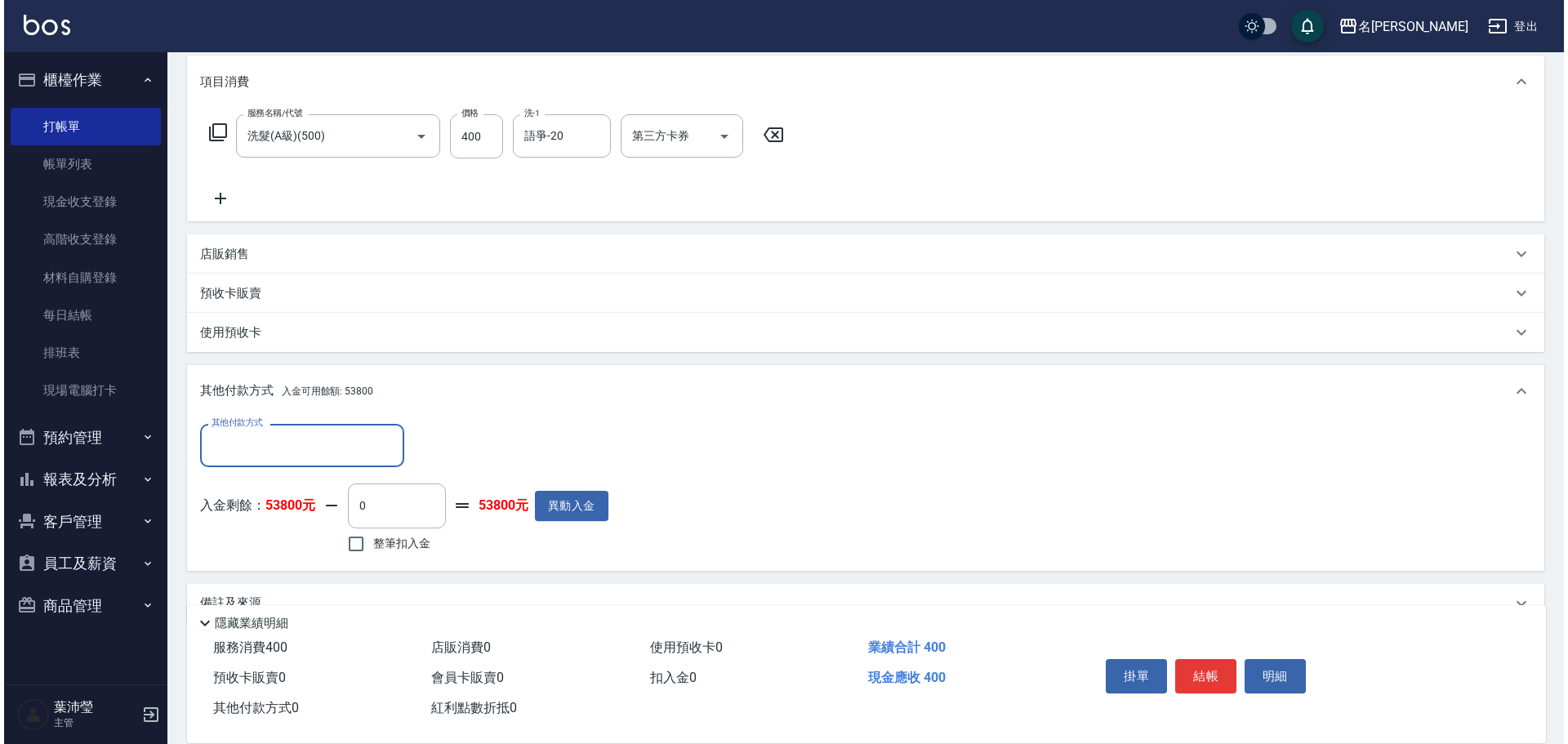
scroll to position [215, 0]
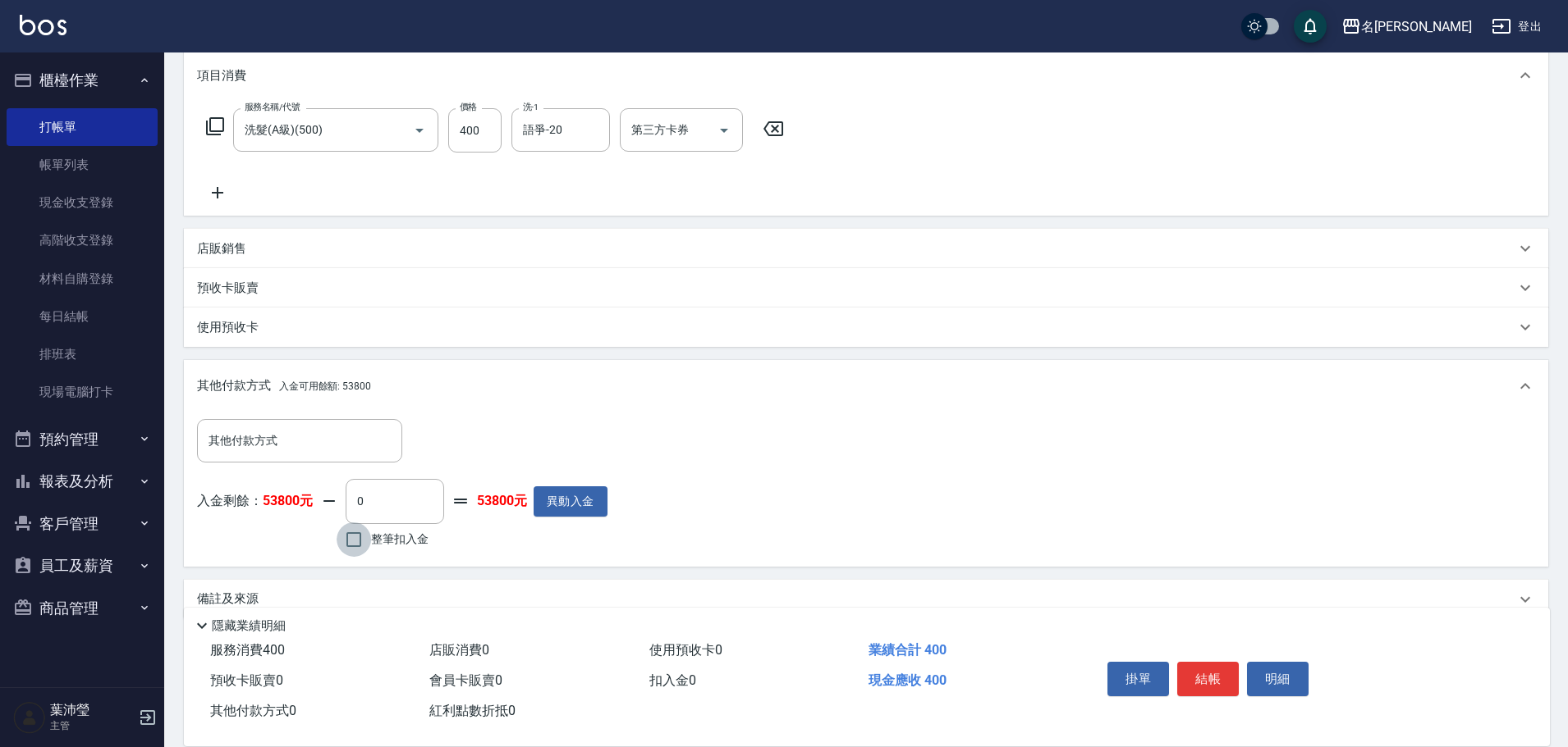
drag, startPoint x: 347, startPoint y: 544, endPoint x: 341, endPoint y: 552, distance: 10.0
click at [345, 547] on input "整筆扣入金" at bounding box center [354, 540] width 35 height 35
checkbox input "true"
type input "400"
drag, startPoint x: 1255, startPoint y: 668, endPoint x: 1270, endPoint y: 636, distance: 35.3
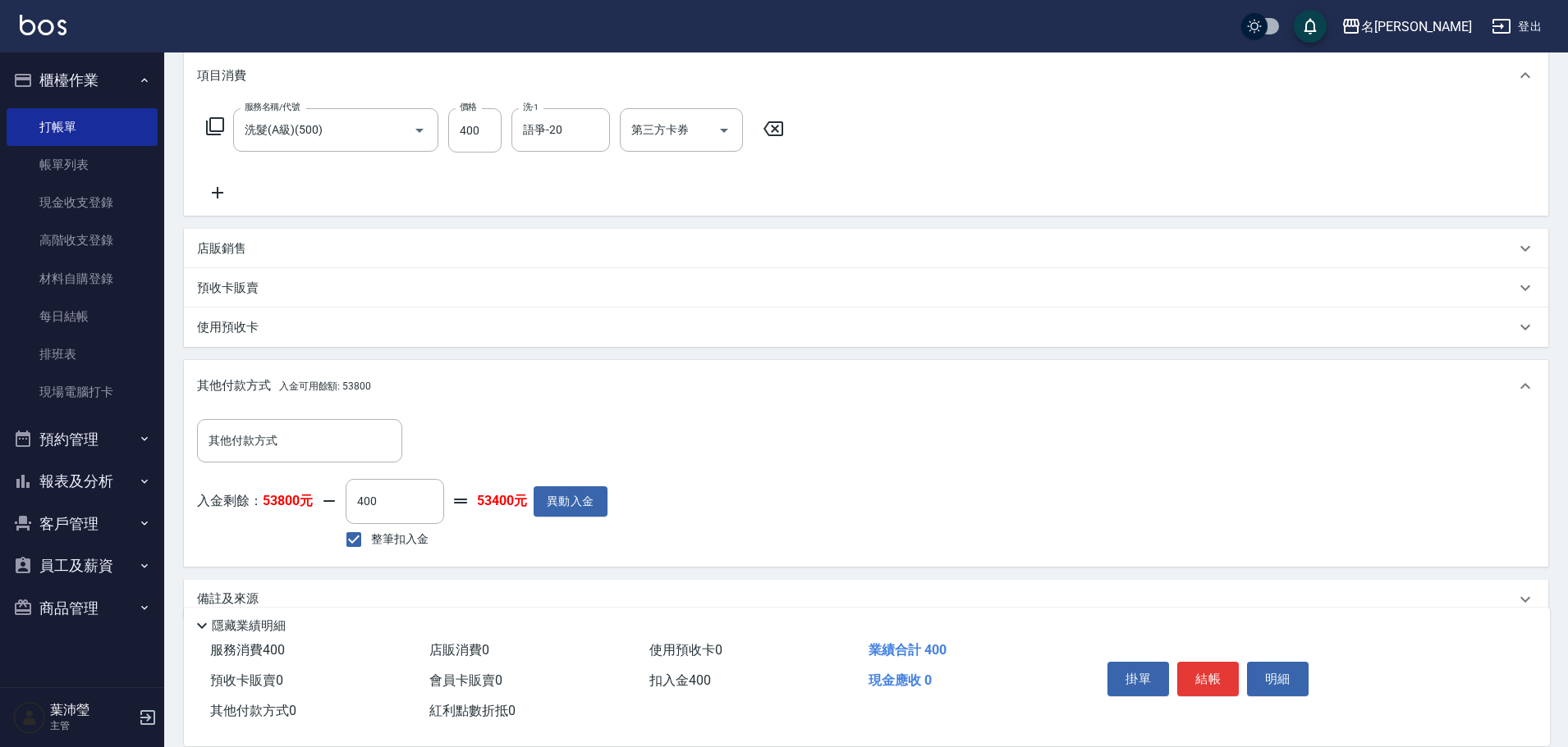
click at [1256, 664] on button "明細" at bounding box center [1278, 679] width 61 height 35
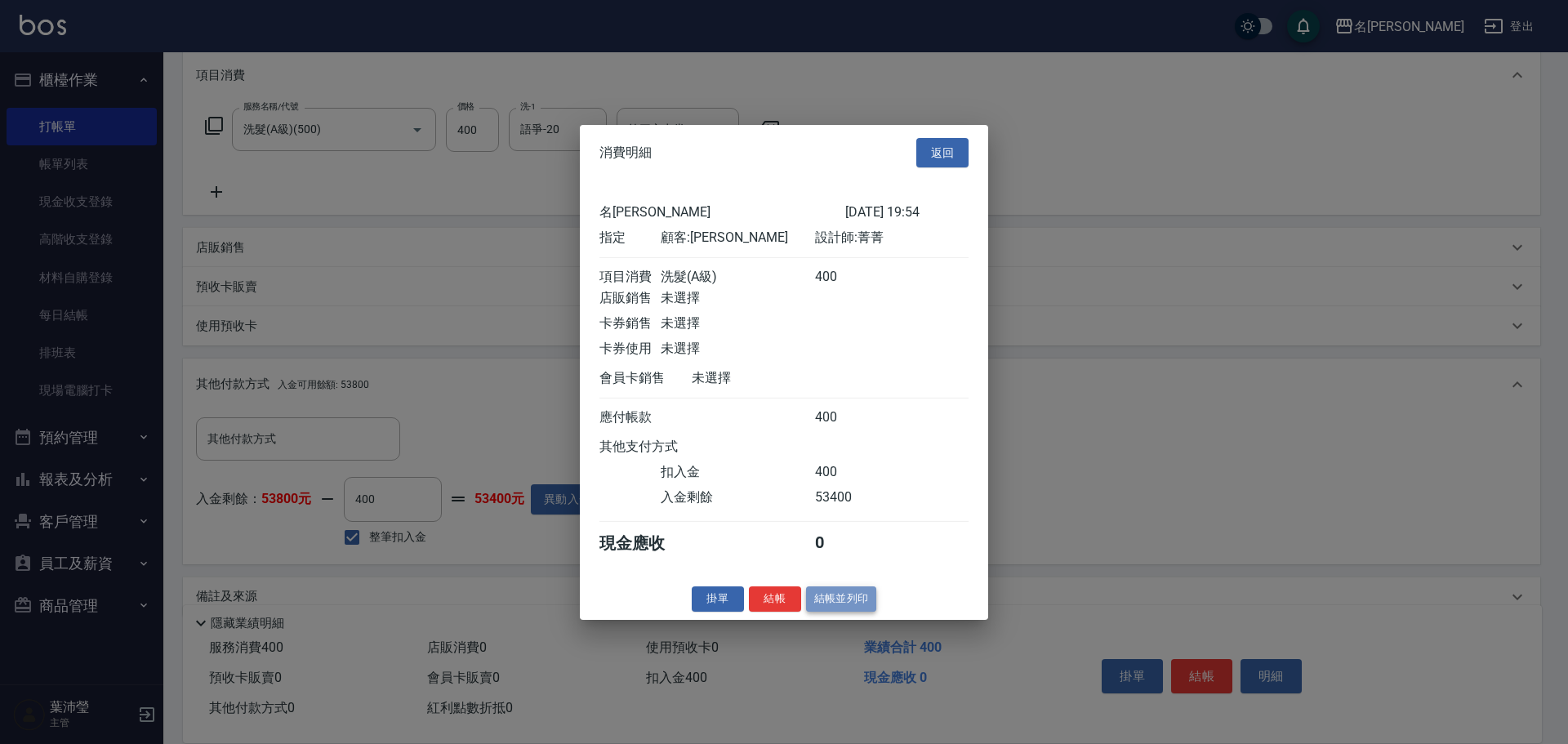
click at [831, 612] on button "結帳並列印" at bounding box center [842, 599] width 71 height 26
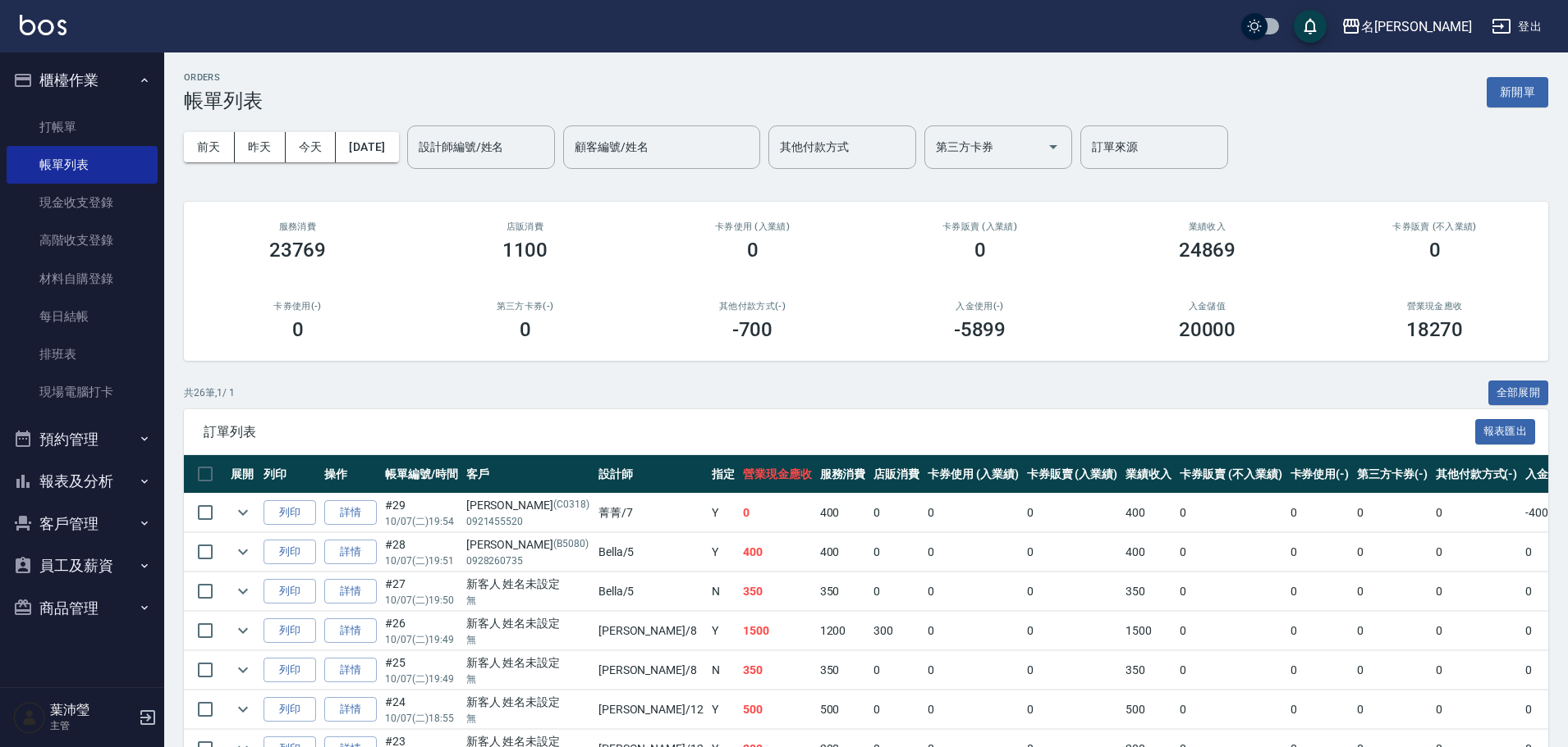
click at [525, 314] on div "第三方卡券(-) 0" at bounding box center [525, 321] width 227 height 79
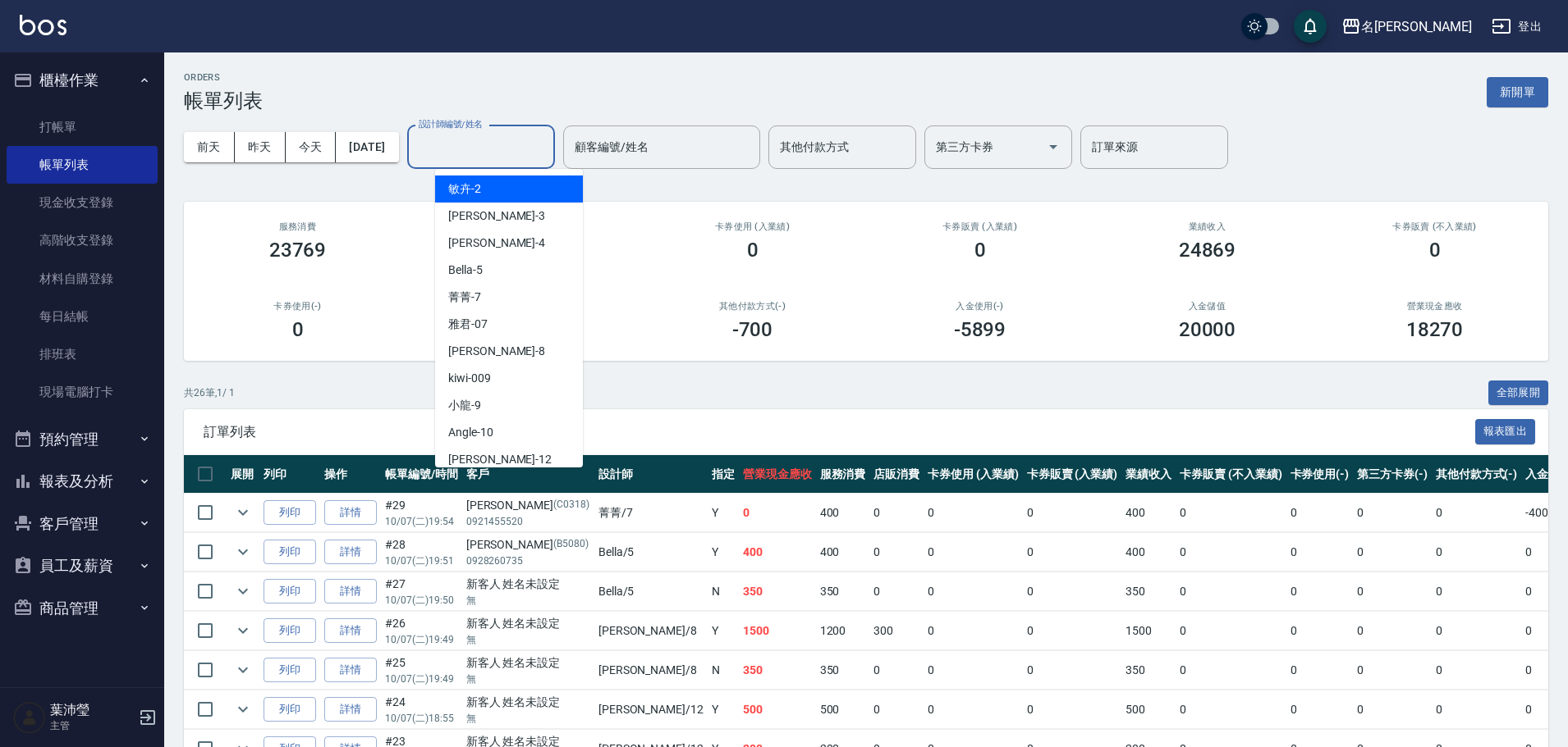
click at [501, 134] on input "設計師編號/姓名" at bounding box center [480, 147] width 133 height 28
click at [506, 186] on div "敏卉 -2" at bounding box center [509, 189] width 148 height 27
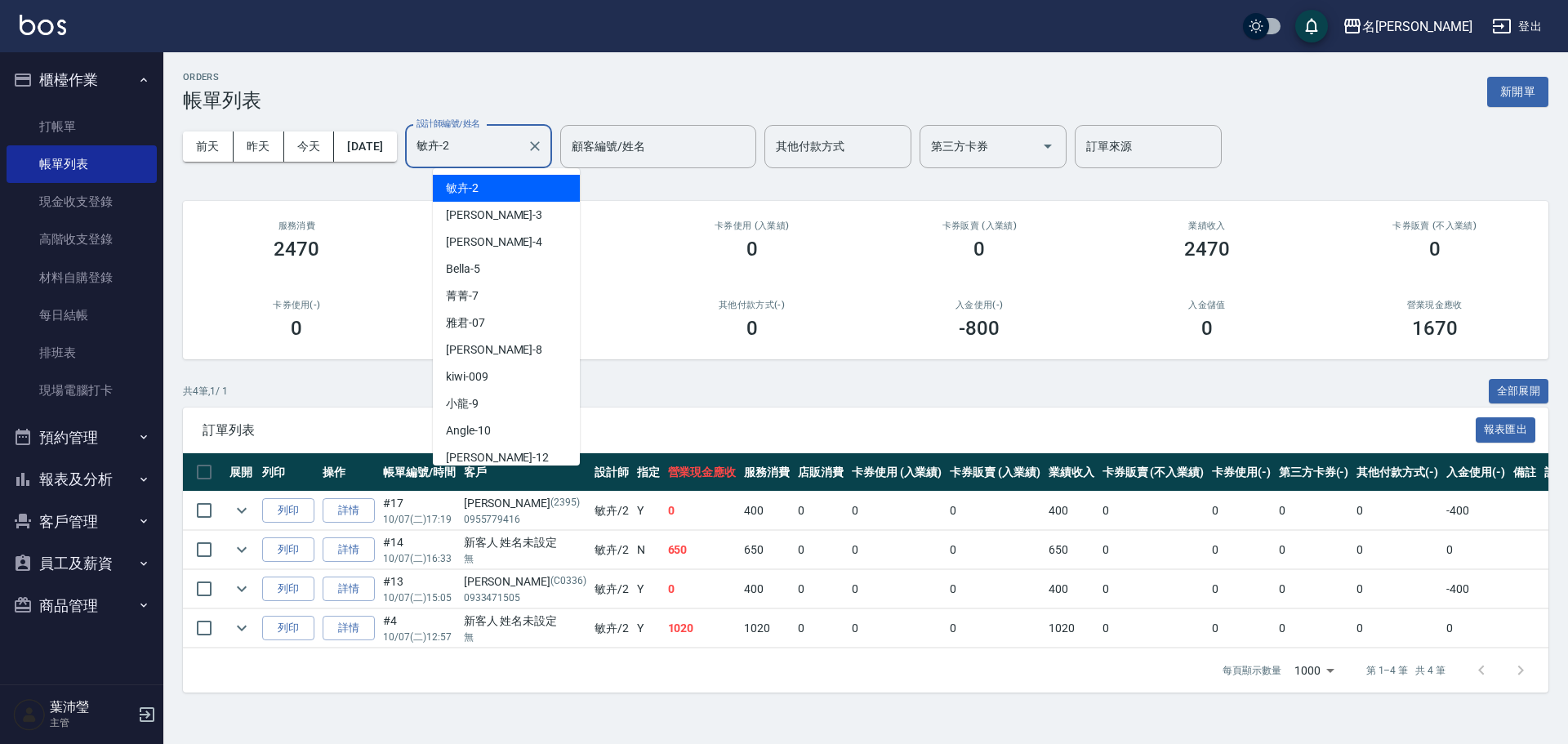
click at [506, 151] on input "敏卉-2" at bounding box center [466, 146] width 108 height 28
click at [507, 270] on div "Bella -5" at bounding box center [506, 269] width 147 height 27
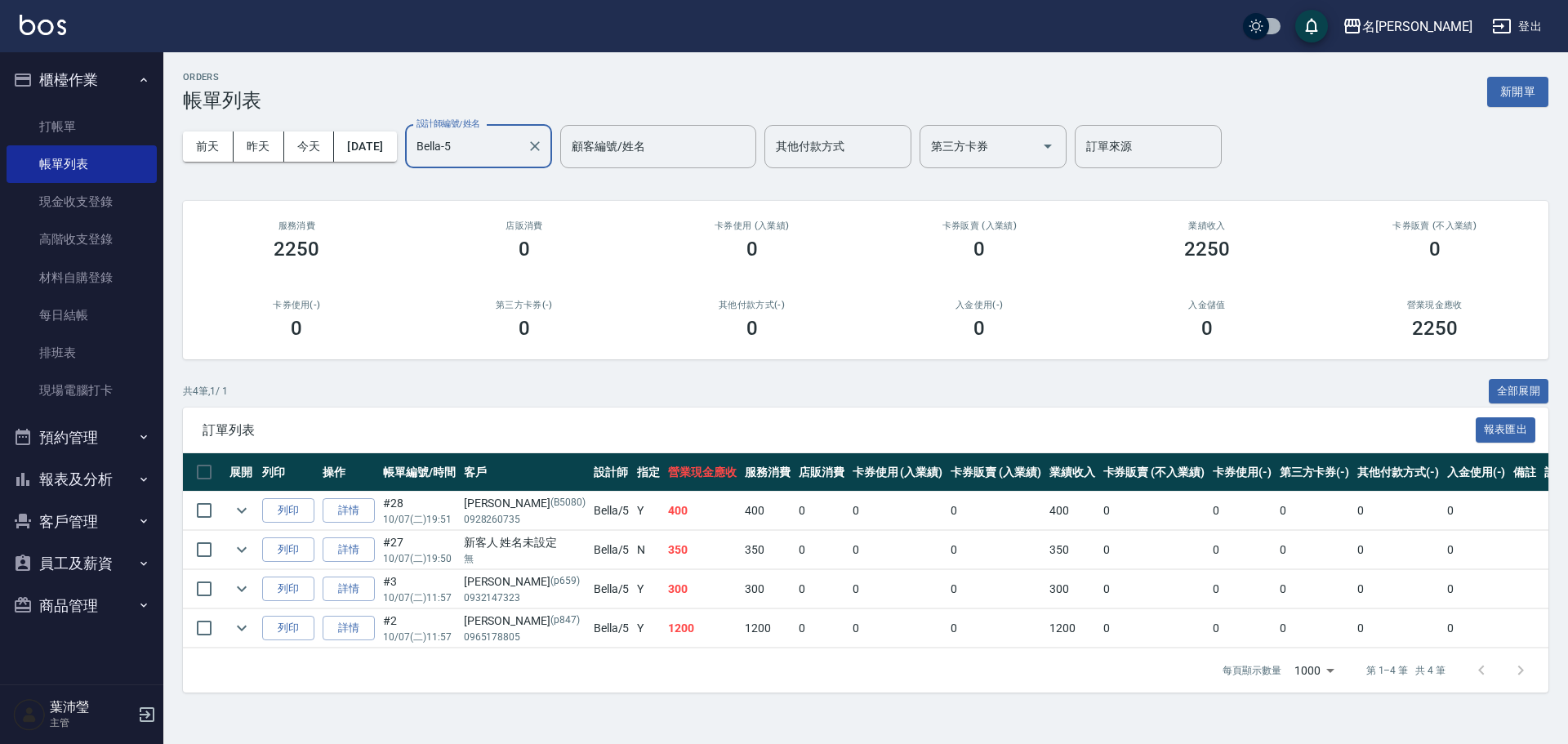
click at [506, 153] on input "Bella-5" at bounding box center [466, 146] width 108 height 28
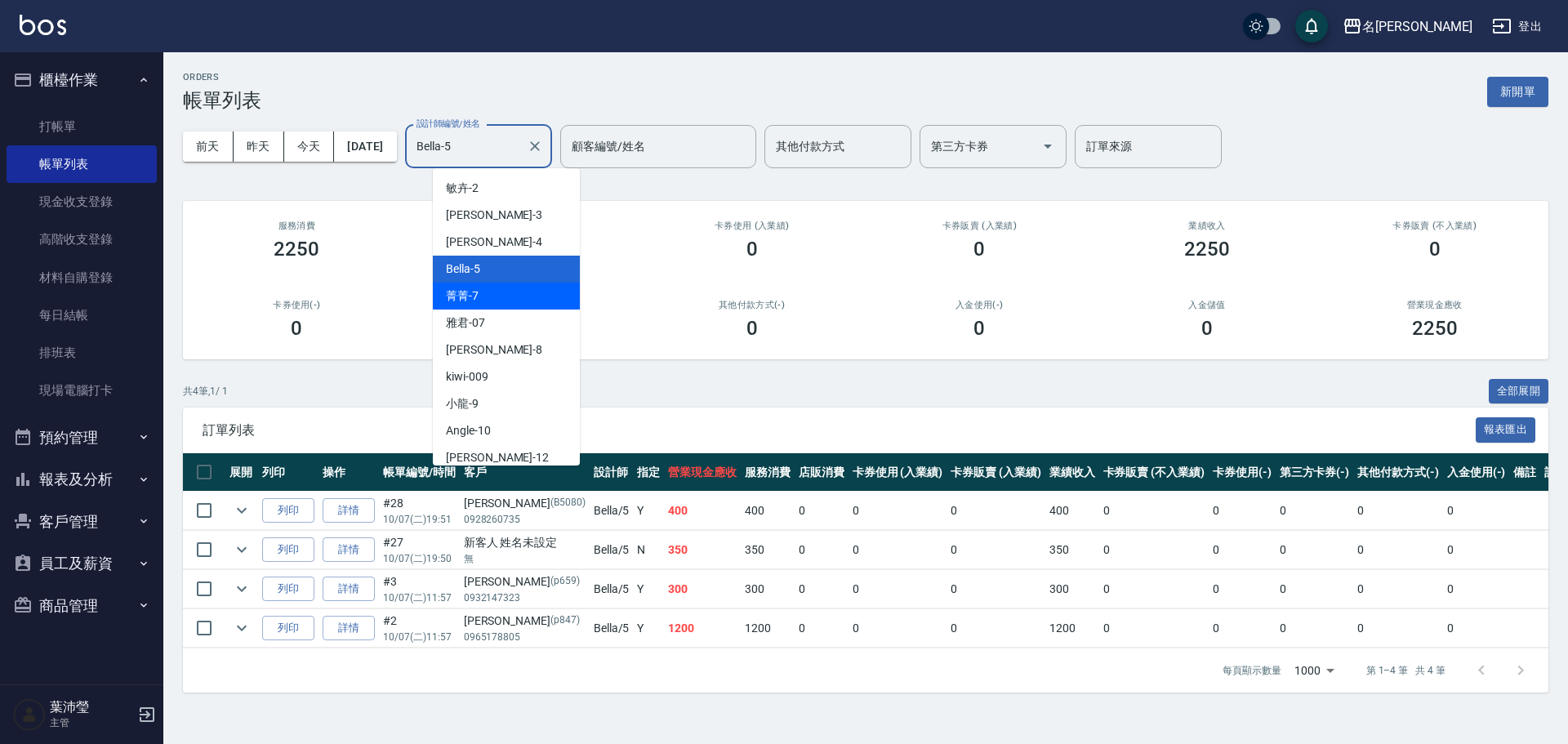
click at [484, 295] on div "菁菁 -7" at bounding box center [506, 296] width 147 height 27
type input "菁菁-7"
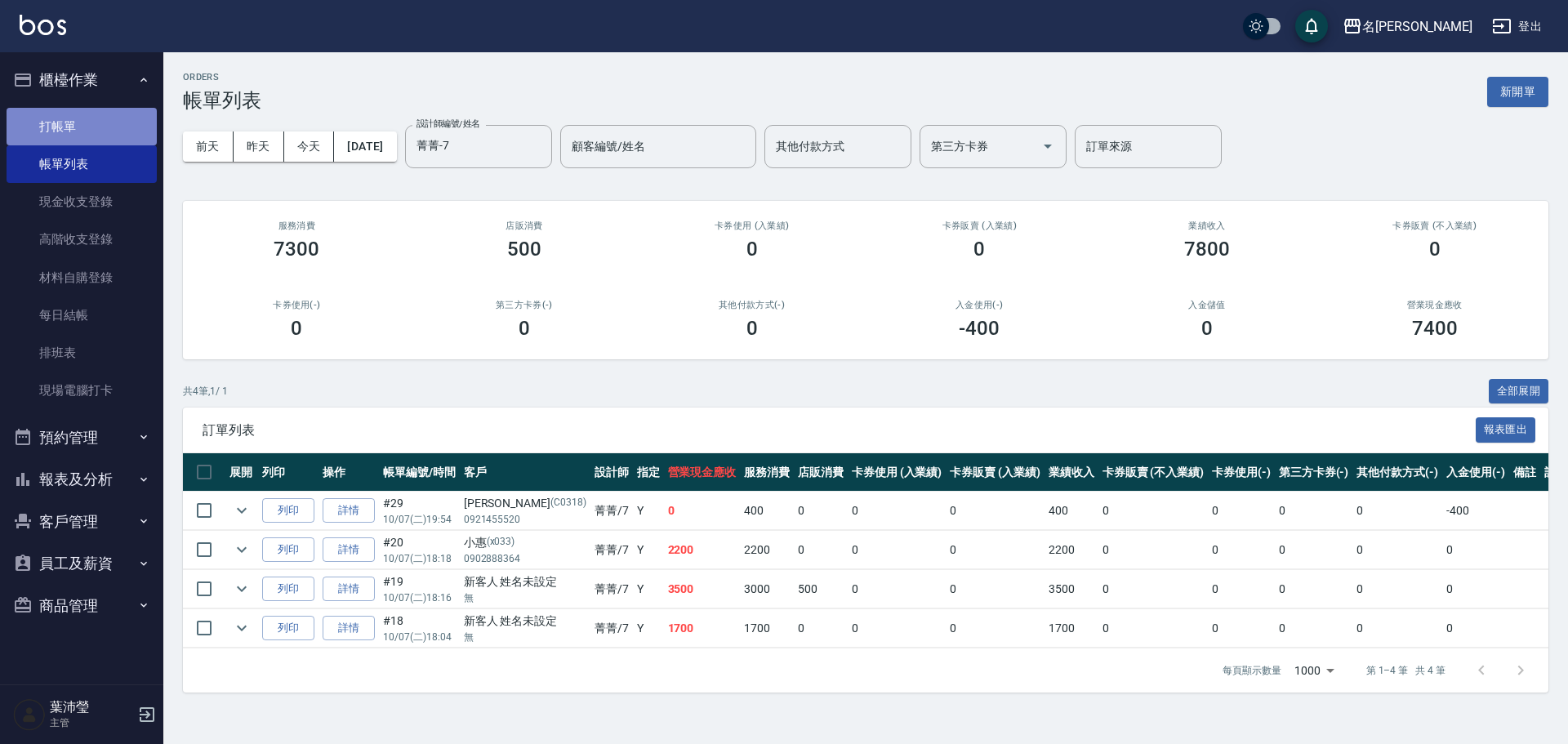
click at [99, 124] on link "打帳單" at bounding box center [82, 127] width 151 height 37
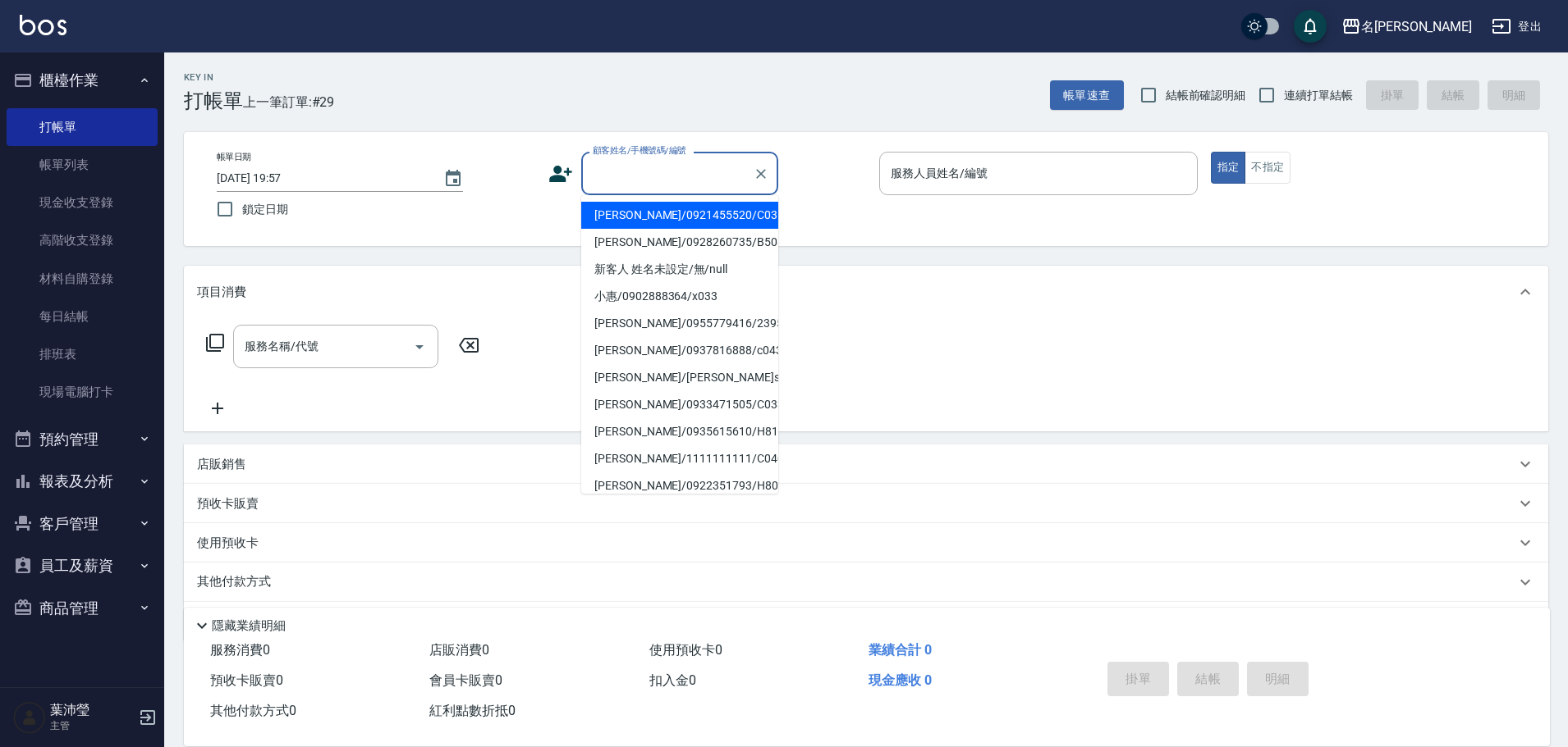
click at [649, 175] on input "顧客姓名/手機號碼/編號" at bounding box center [667, 174] width 158 height 28
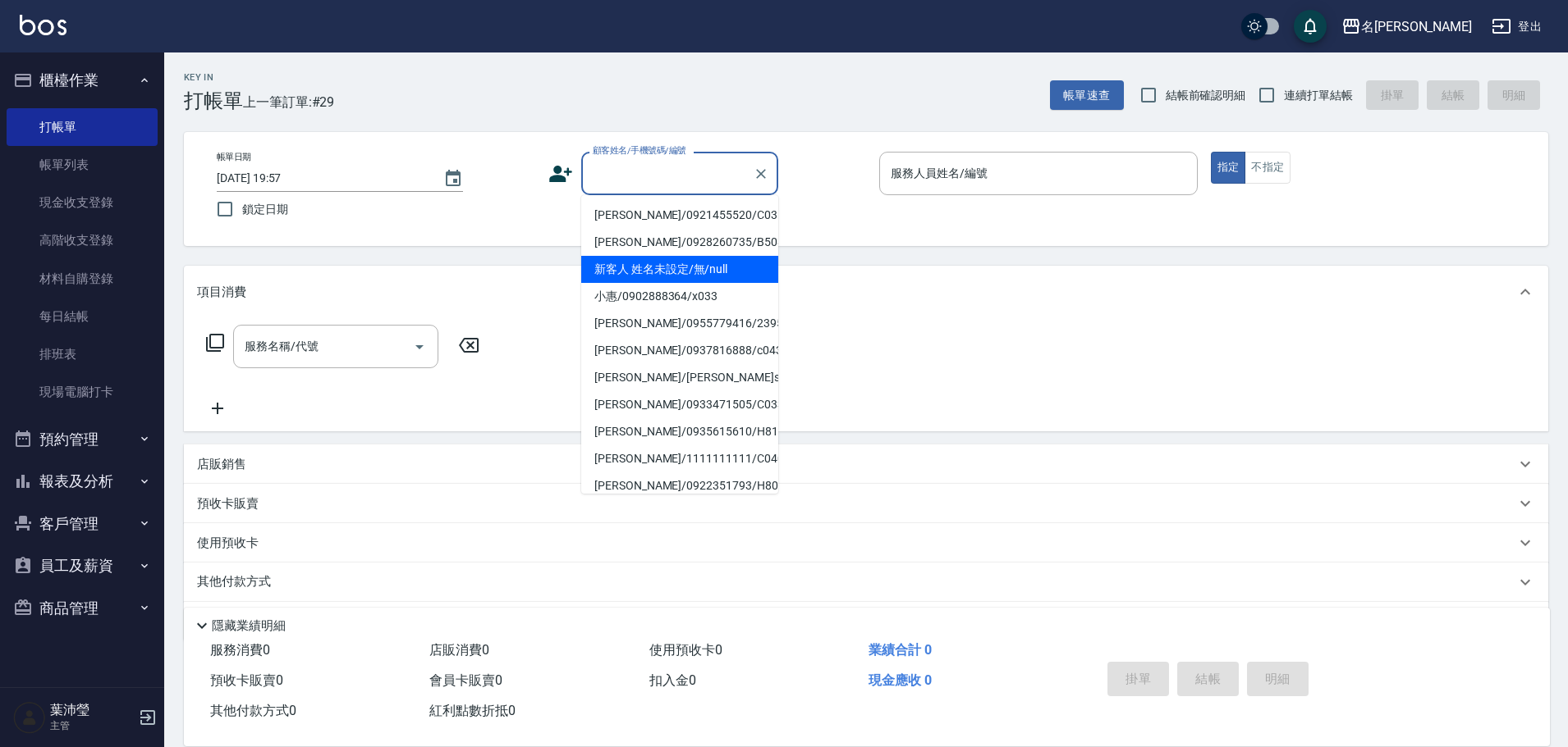
click at [657, 264] on li "新客人 姓名未設定/無/null" at bounding box center [679, 270] width 197 height 27
type input "新客人 姓名未設定/無/null"
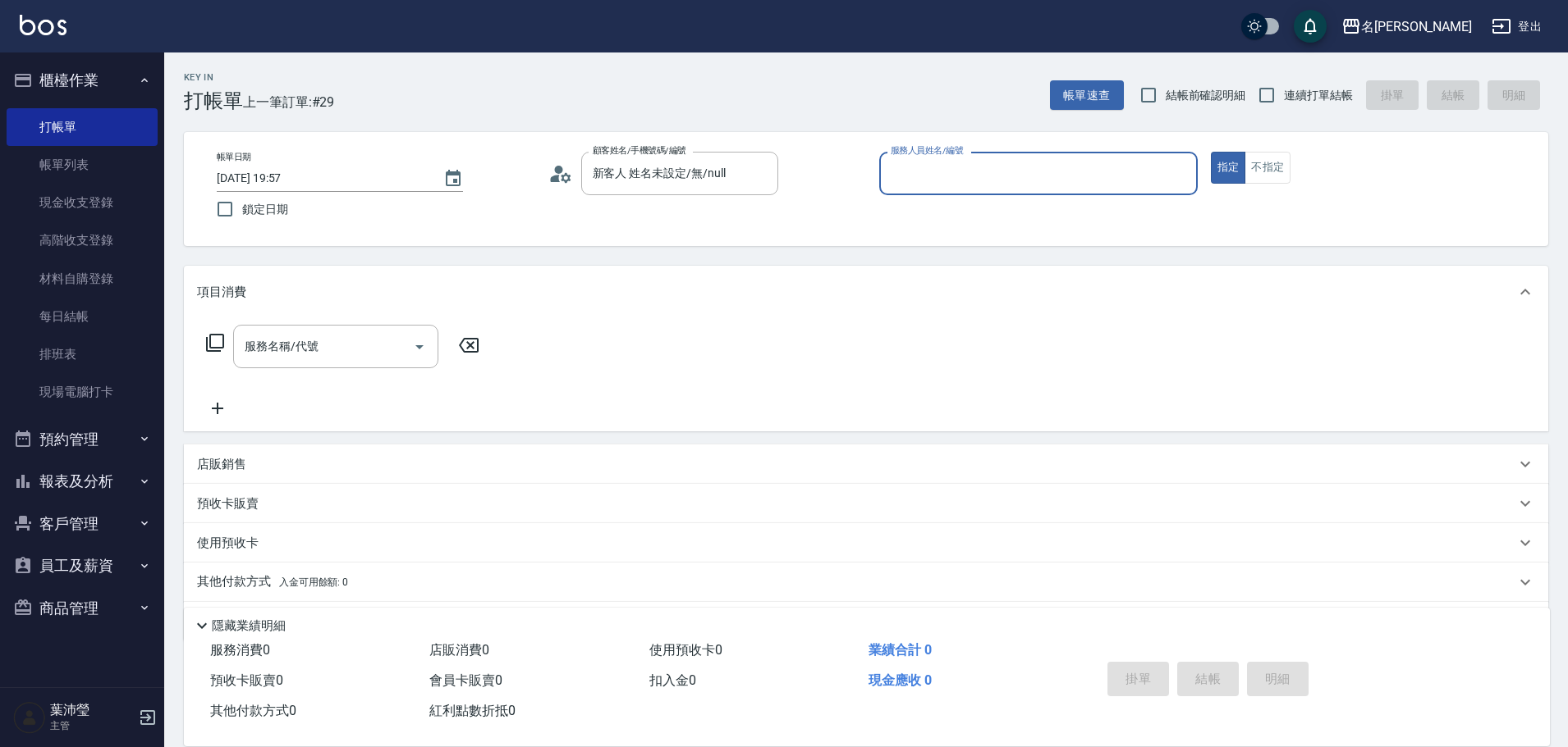
click at [911, 183] on input "服務人員姓名/編號" at bounding box center [1038, 174] width 304 height 28
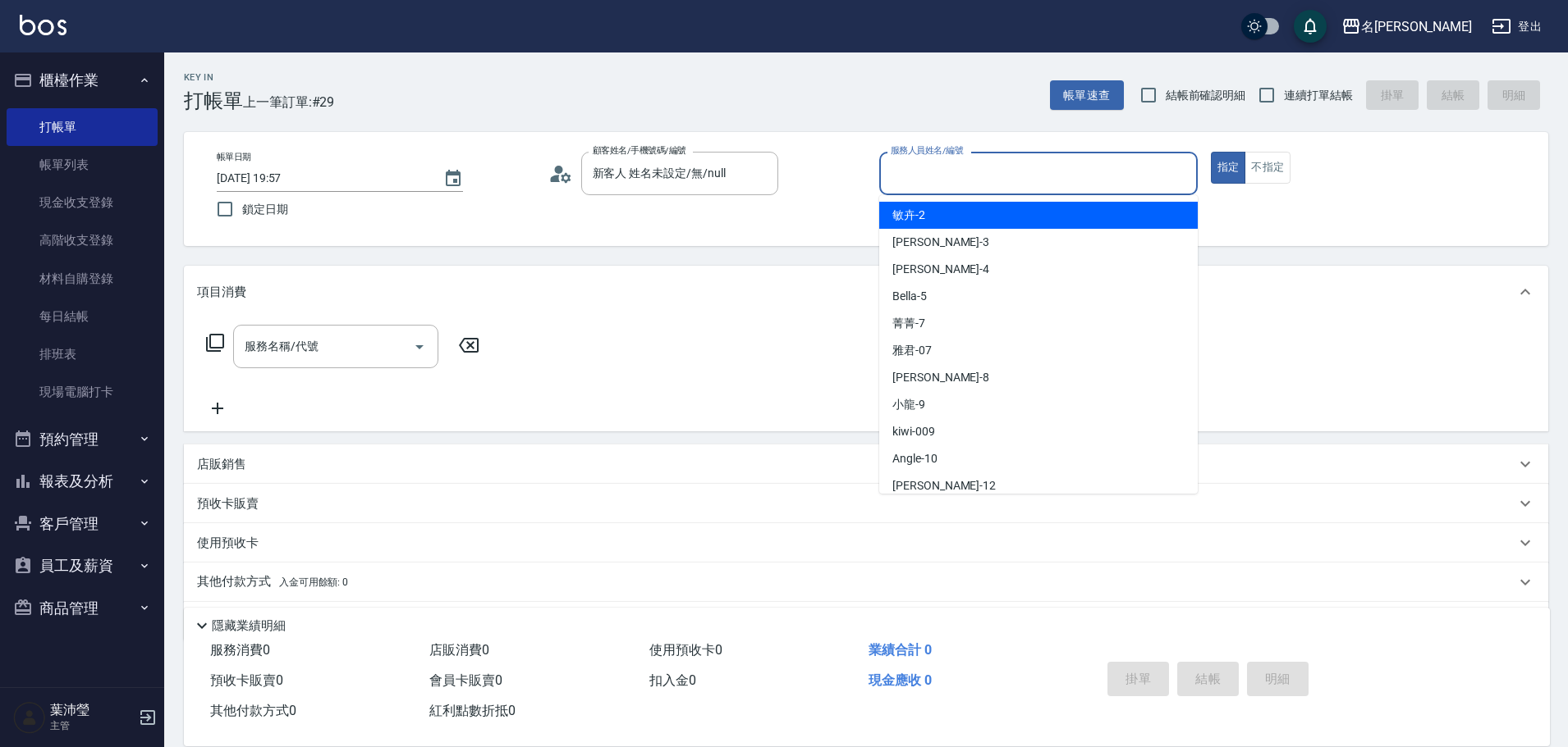
click at [918, 215] on span "敏卉 -2" at bounding box center [909, 215] width 33 height 17
type input "敏卉-2"
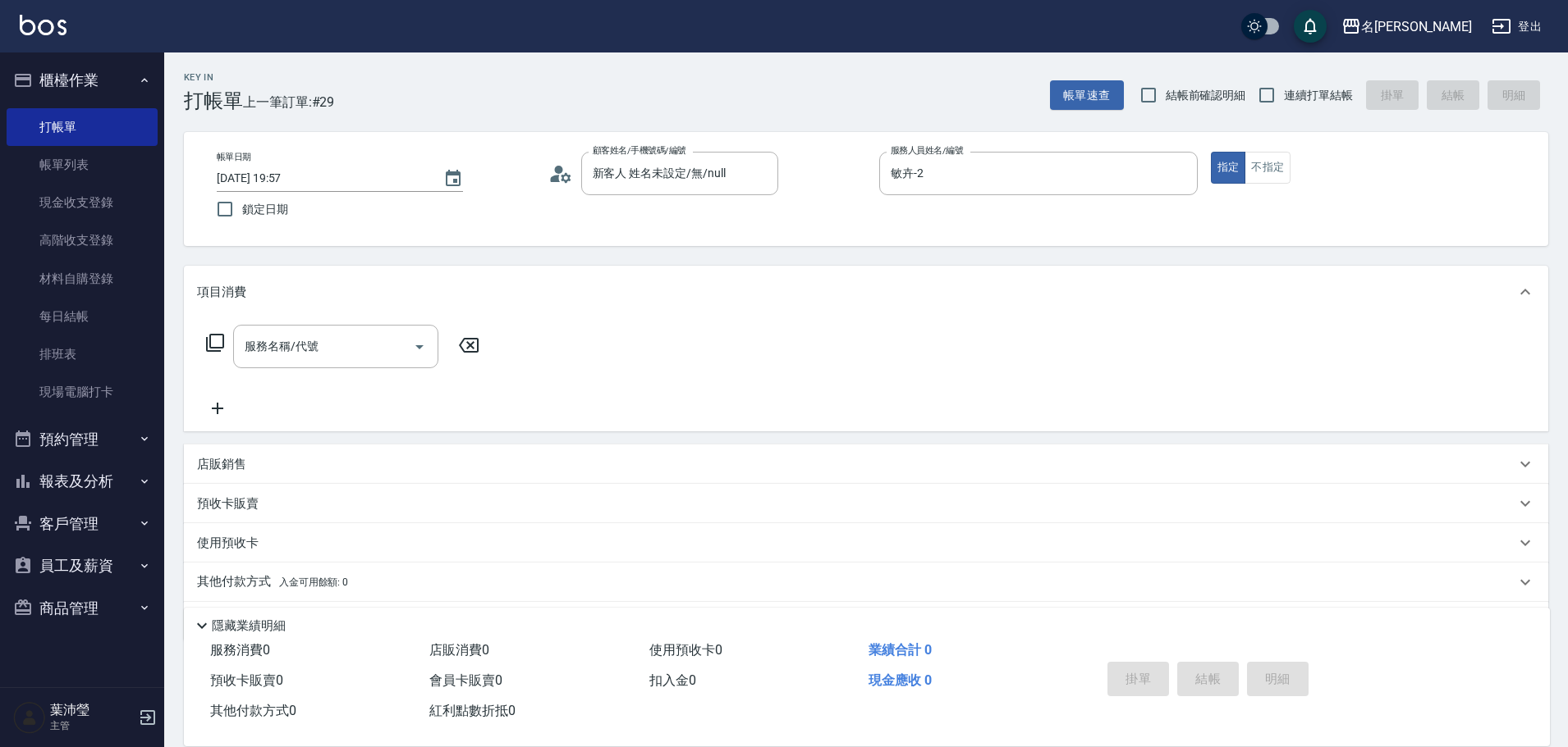
click at [214, 340] on icon at bounding box center [215, 343] width 20 height 20
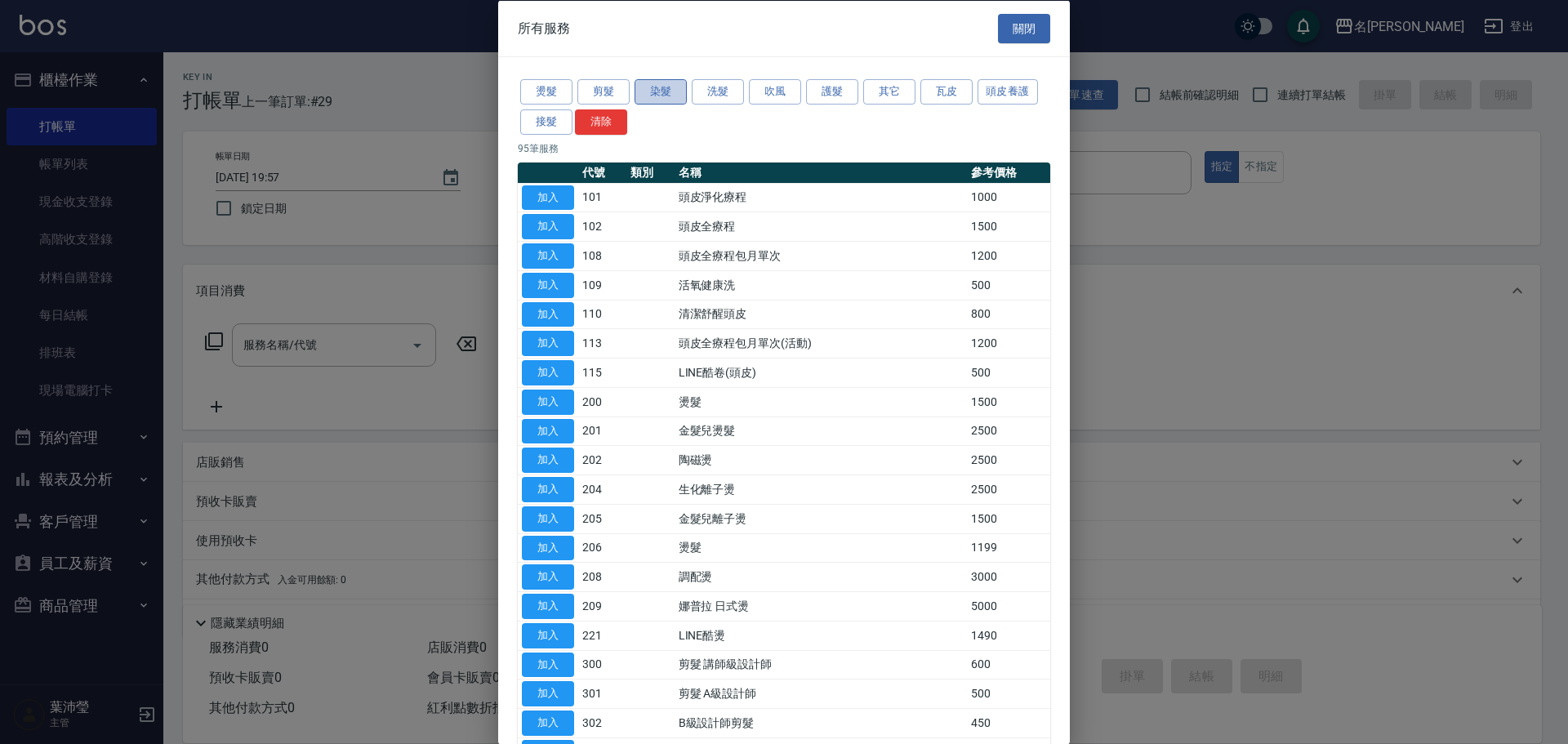
click at [674, 88] on button "染髮" at bounding box center [660, 91] width 52 height 26
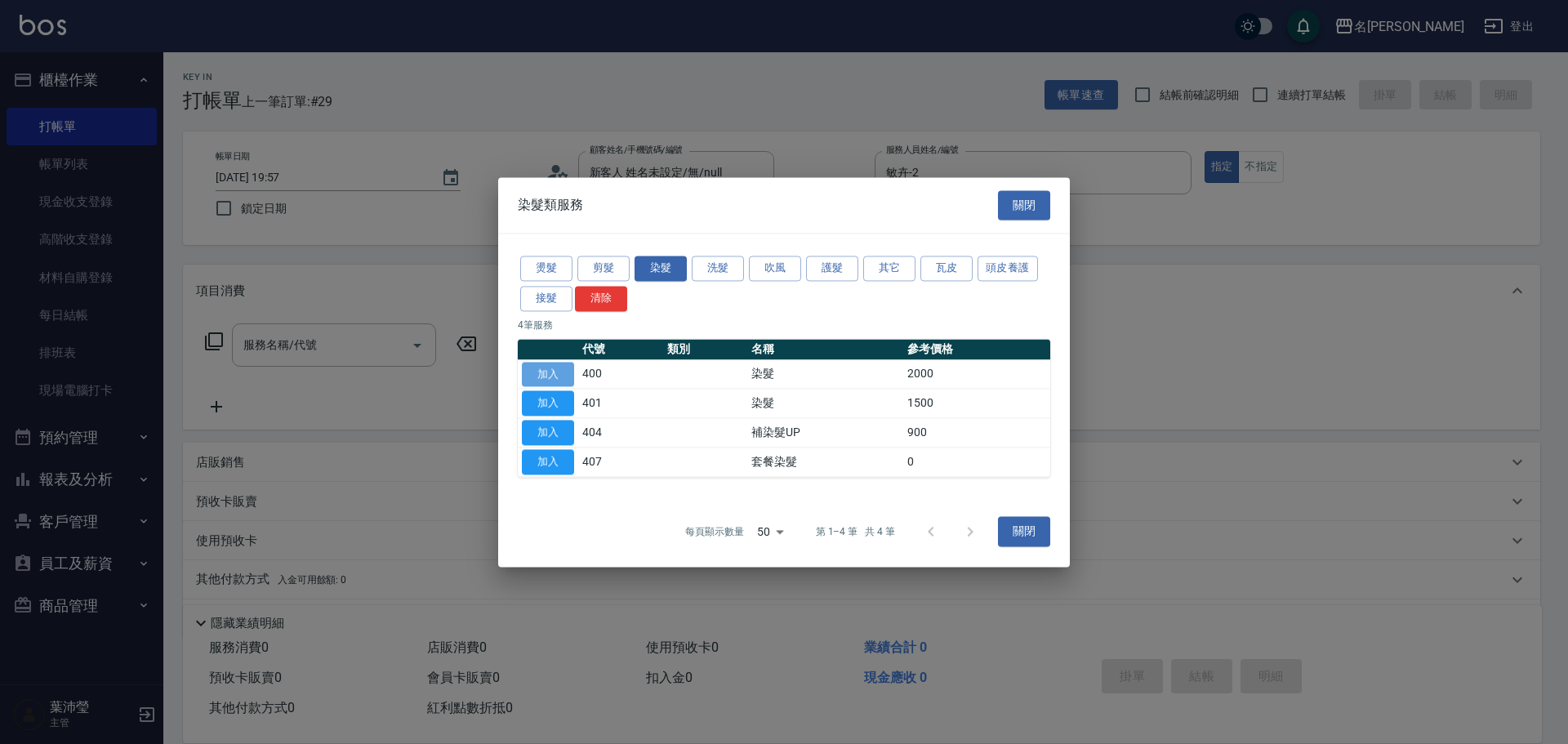
click at [566, 380] on button "加入" at bounding box center [548, 374] width 52 height 26
type input "染髮(400)"
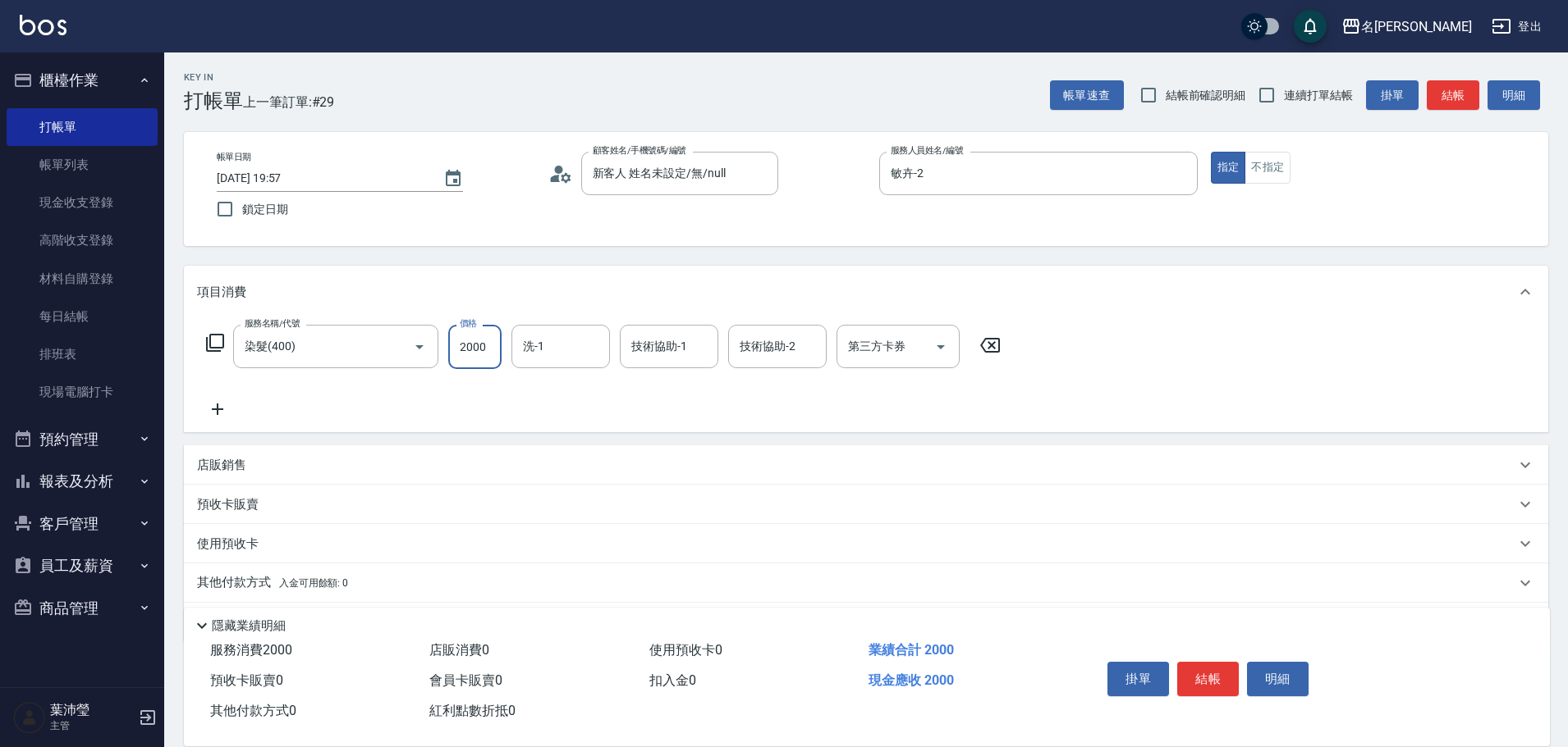
click at [499, 347] on input "2000" at bounding box center [475, 347] width 53 height 45
type input "2600"
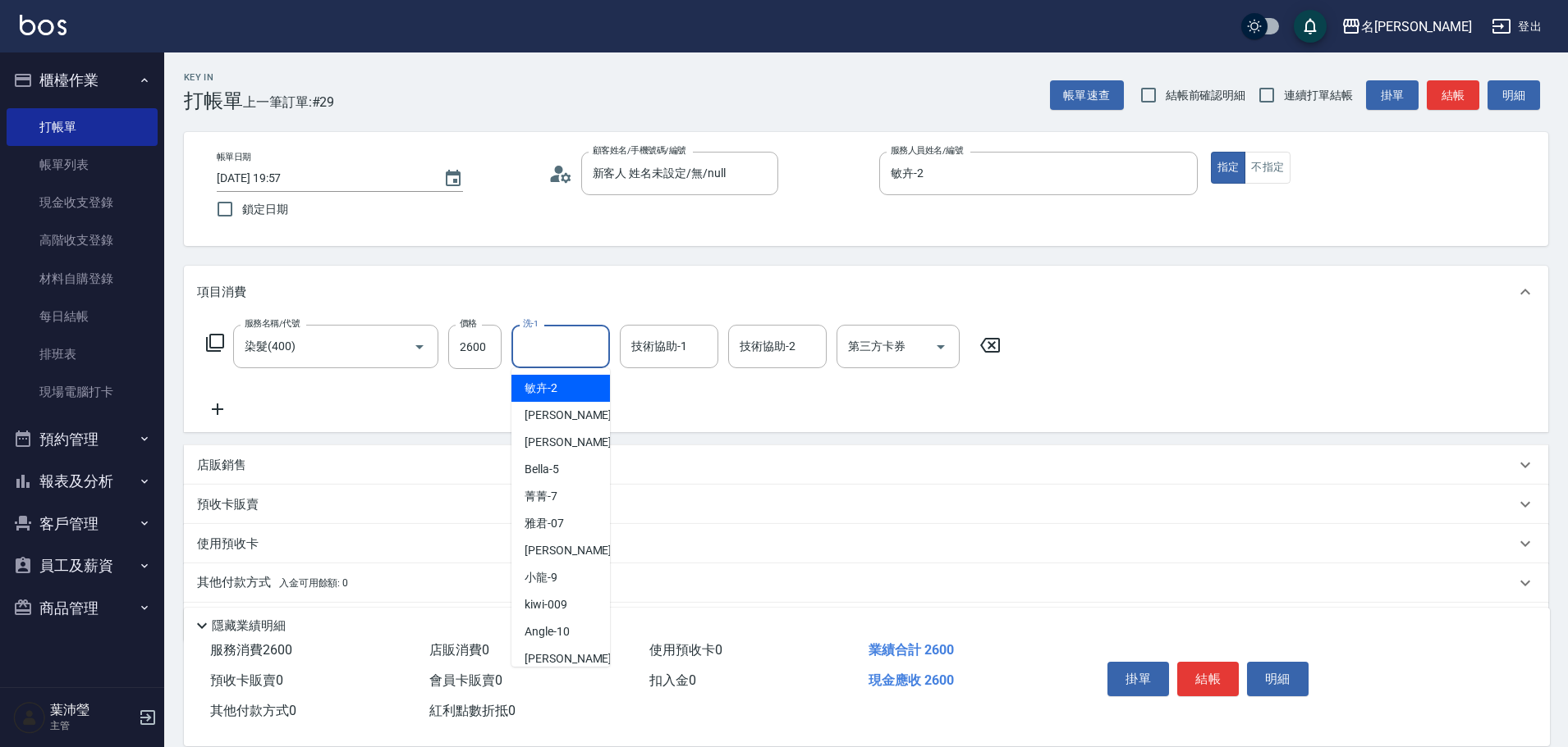
click at [569, 345] on input "洗-1" at bounding box center [560, 346] width 84 height 28
drag, startPoint x: 573, startPoint y: 390, endPoint x: 569, endPoint y: 382, distance: 8.9
click at [574, 389] on div "語爭 -20" at bounding box center [560, 388] width 99 height 27
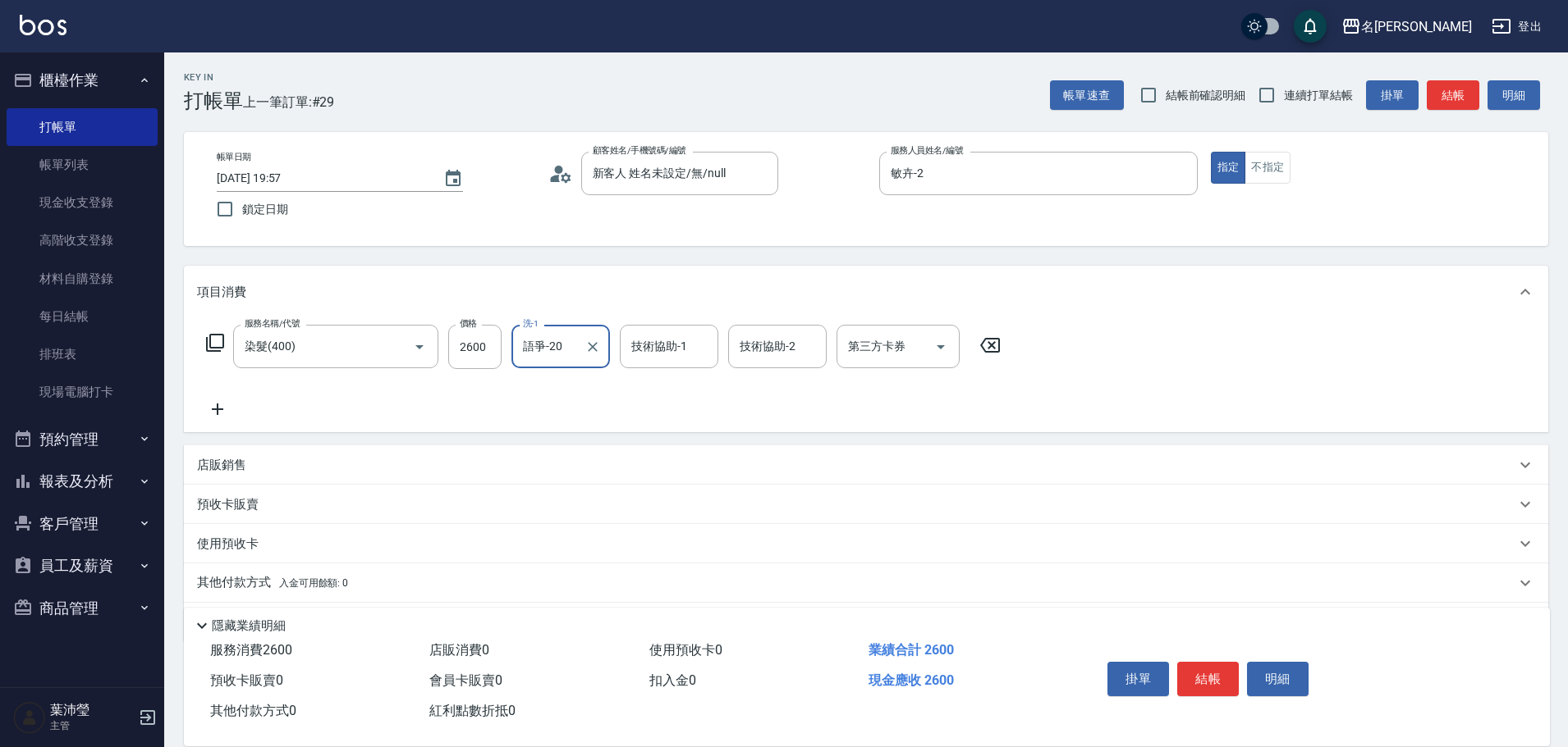
type input "語爭-20"
click at [220, 337] on icon at bounding box center [215, 343] width 20 height 20
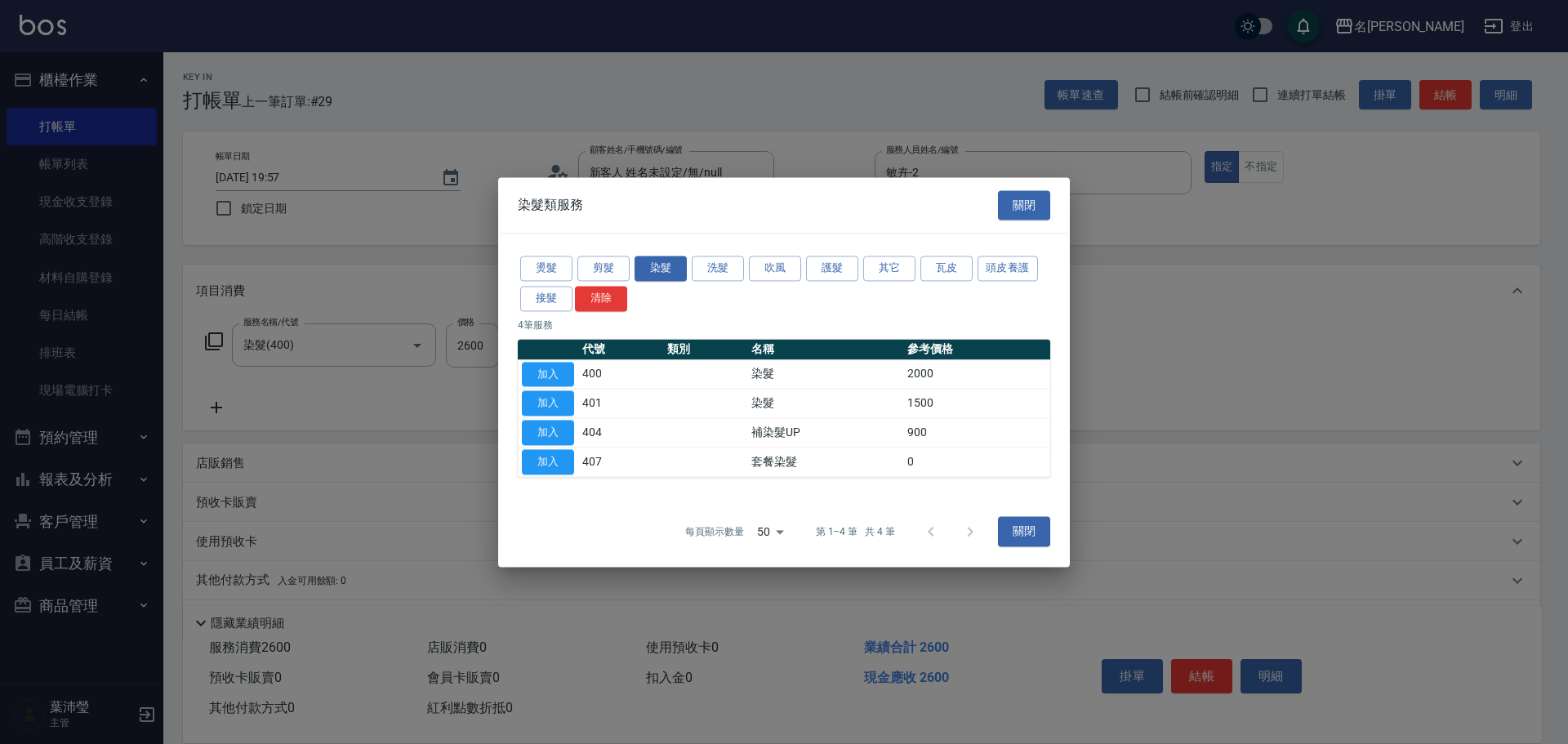
click at [836, 255] on div "燙髮 剪髮 染髮 洗髮 吹風 護髮 其它 瓦皮 頭皮養護 接髮 清除" at bounding box center [784, 284] width 533 height 60
click at [828, 266] on button "護髮" at bounding box center [832, 268] width 52 height 26
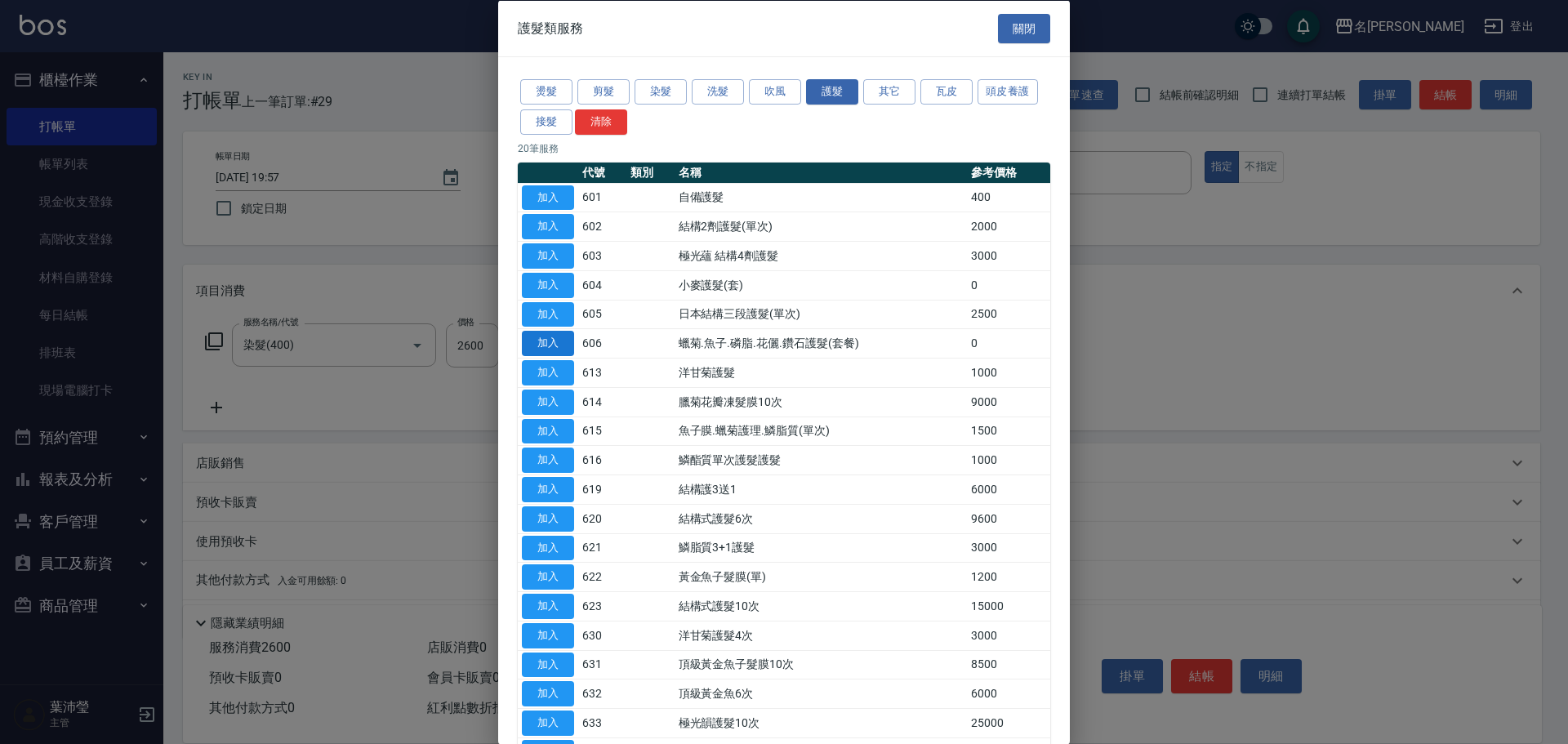
click at [542, 340] on button "加入" at bounding box center [548, 343] width 52 height 26
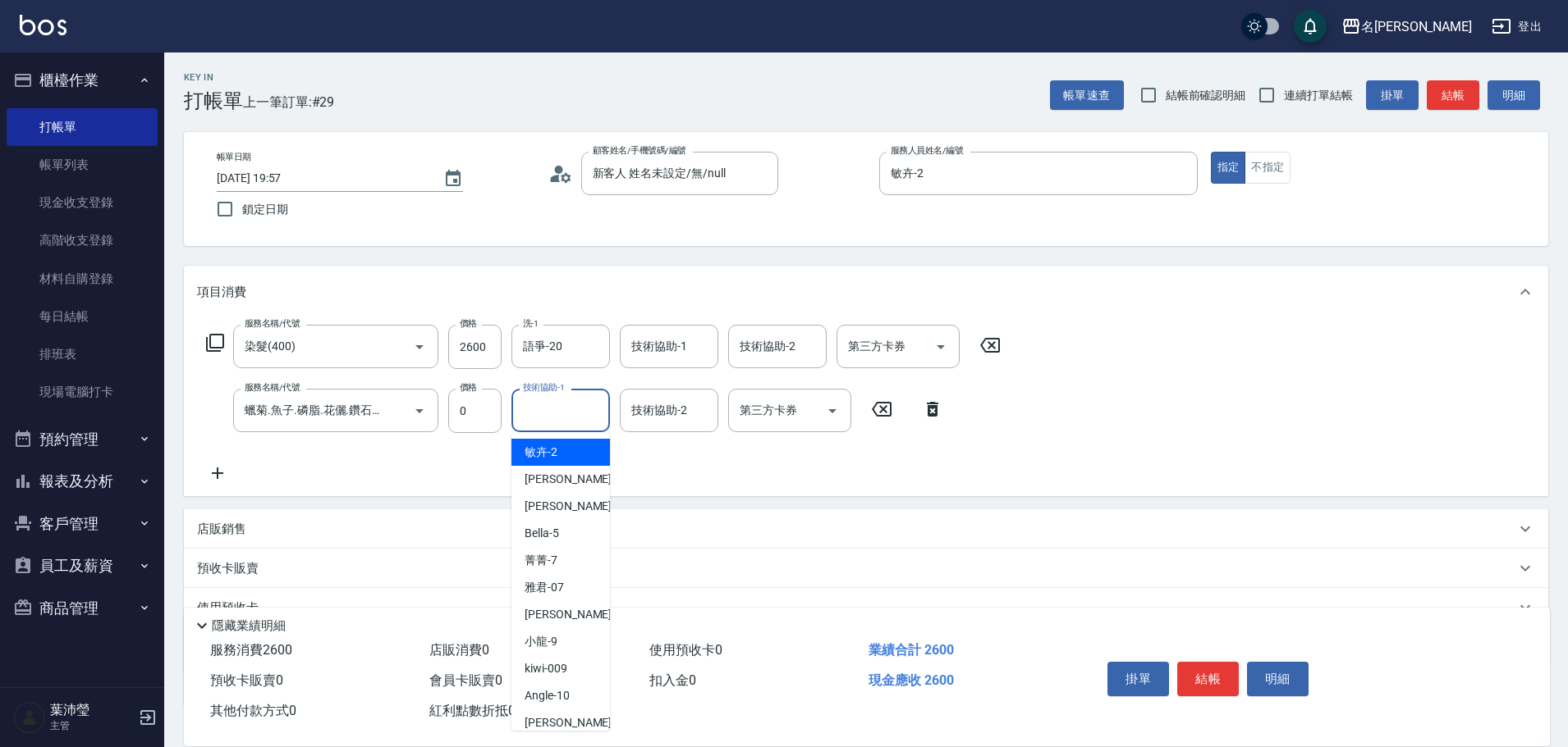
click at [549, 417] on input "技術協助-1" at bounding box center [560, 410] width 84 height 28
click at [571, 461] on div "敏卉 -2" at bounding box center [560, 452] width 99 height 27
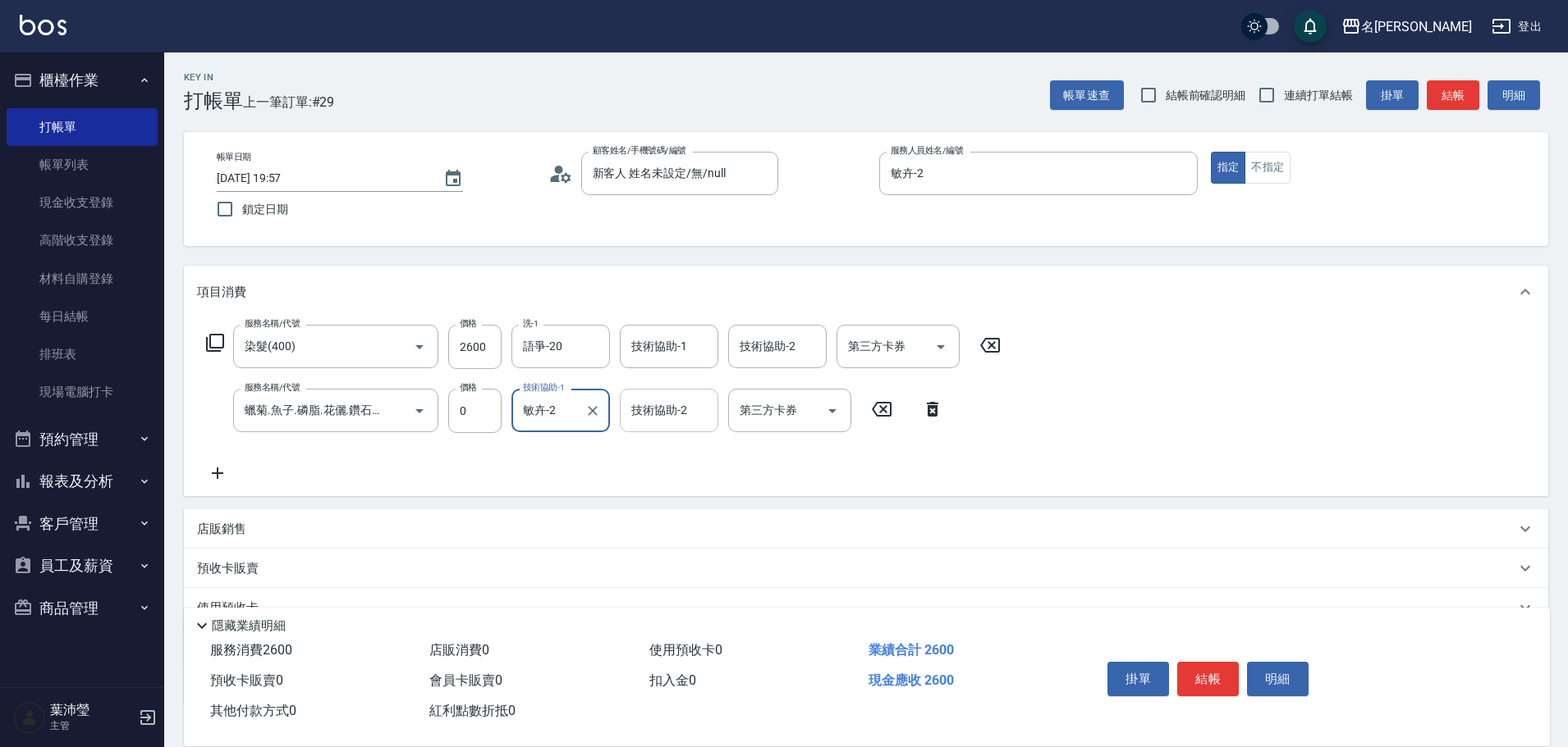
type input "敏卉-2"
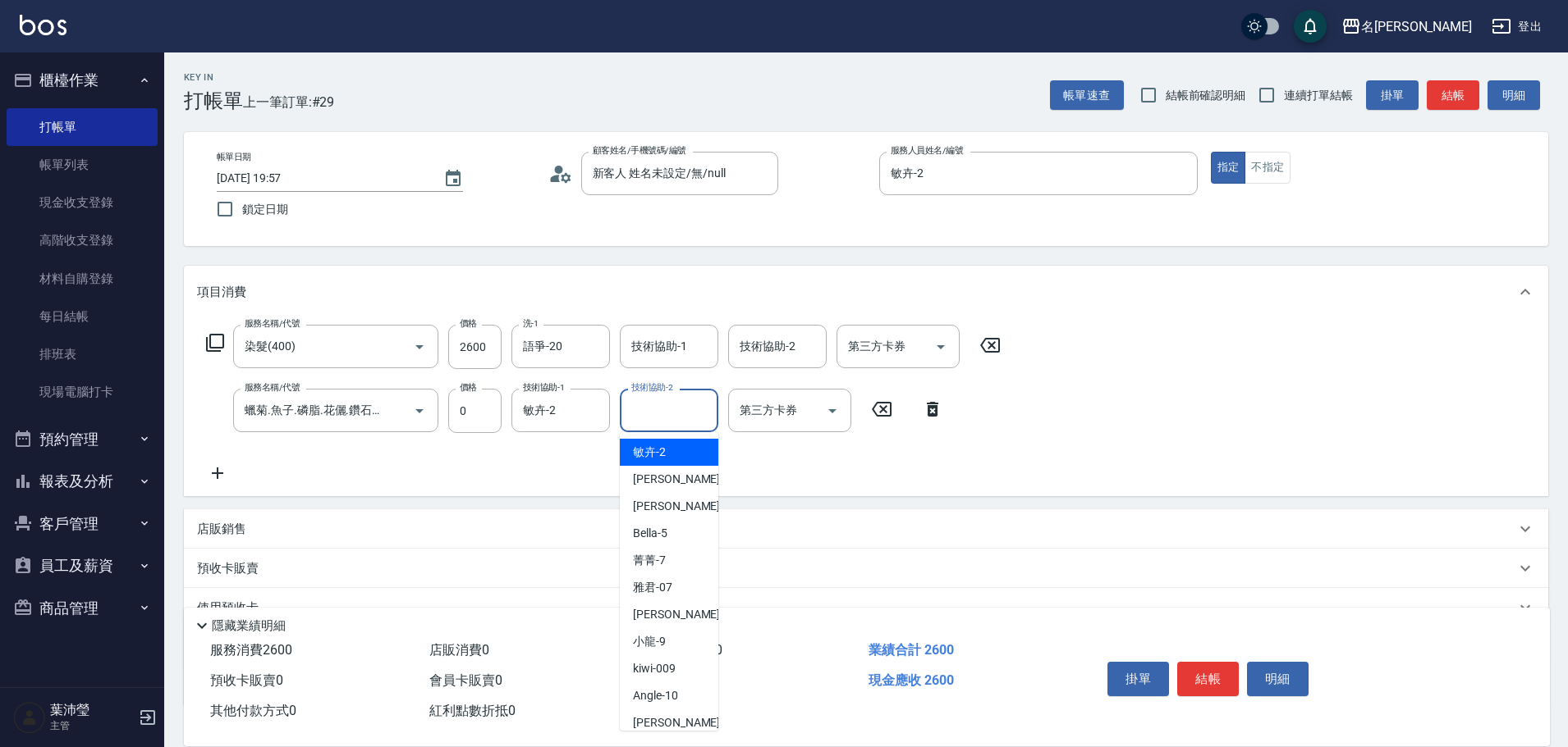
click at [645, 415] on input "技術協助-2" at bounding box center [669, 410] width 84 height 28
drag, startPoint x: 688, startPoint y: 454, endPoint x: 699, endPoint y: 443, distance: 15.6
click at [696, 447] on div "語爭 -20" at bounding box center [669, 452] width 99 height 27
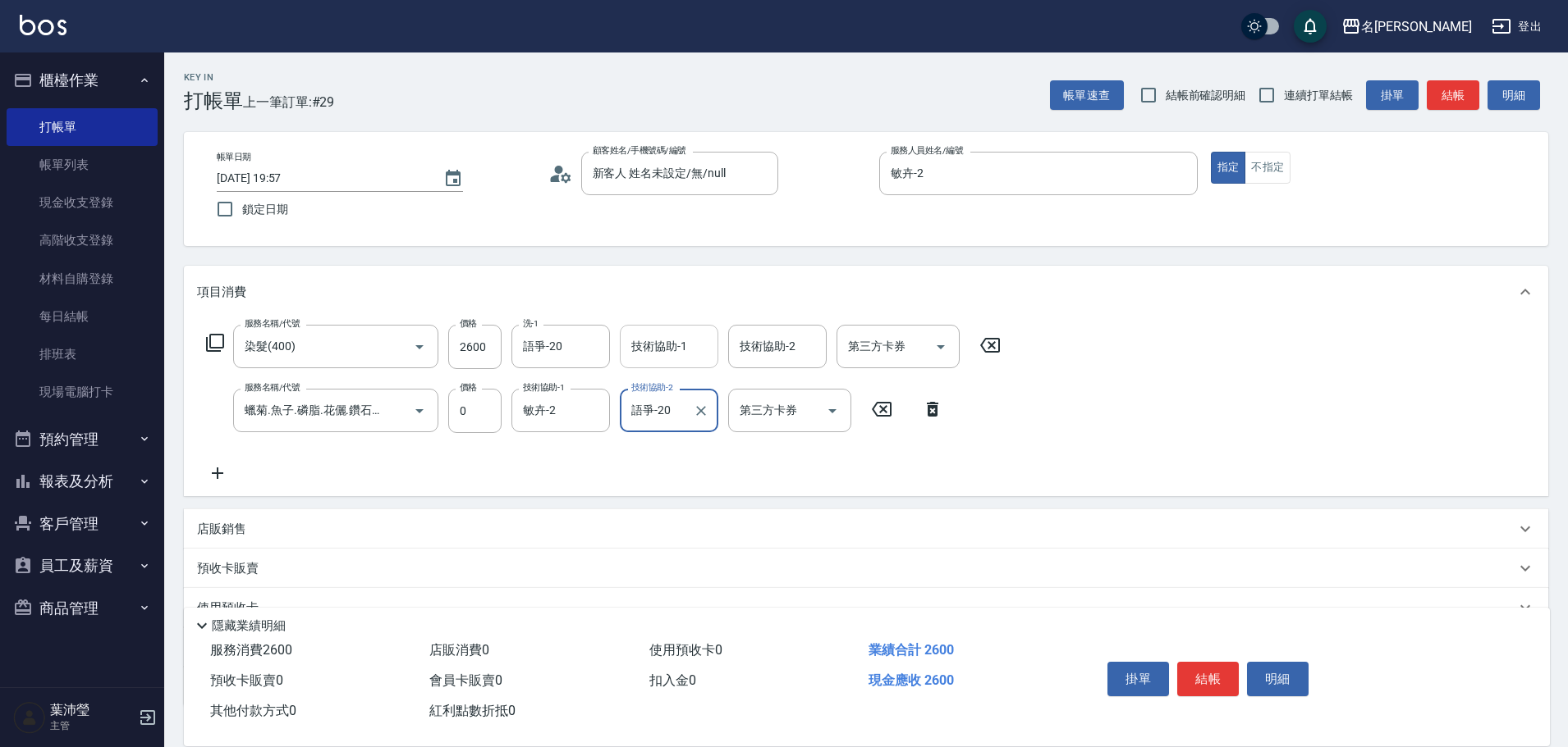
type input "語爭-20"
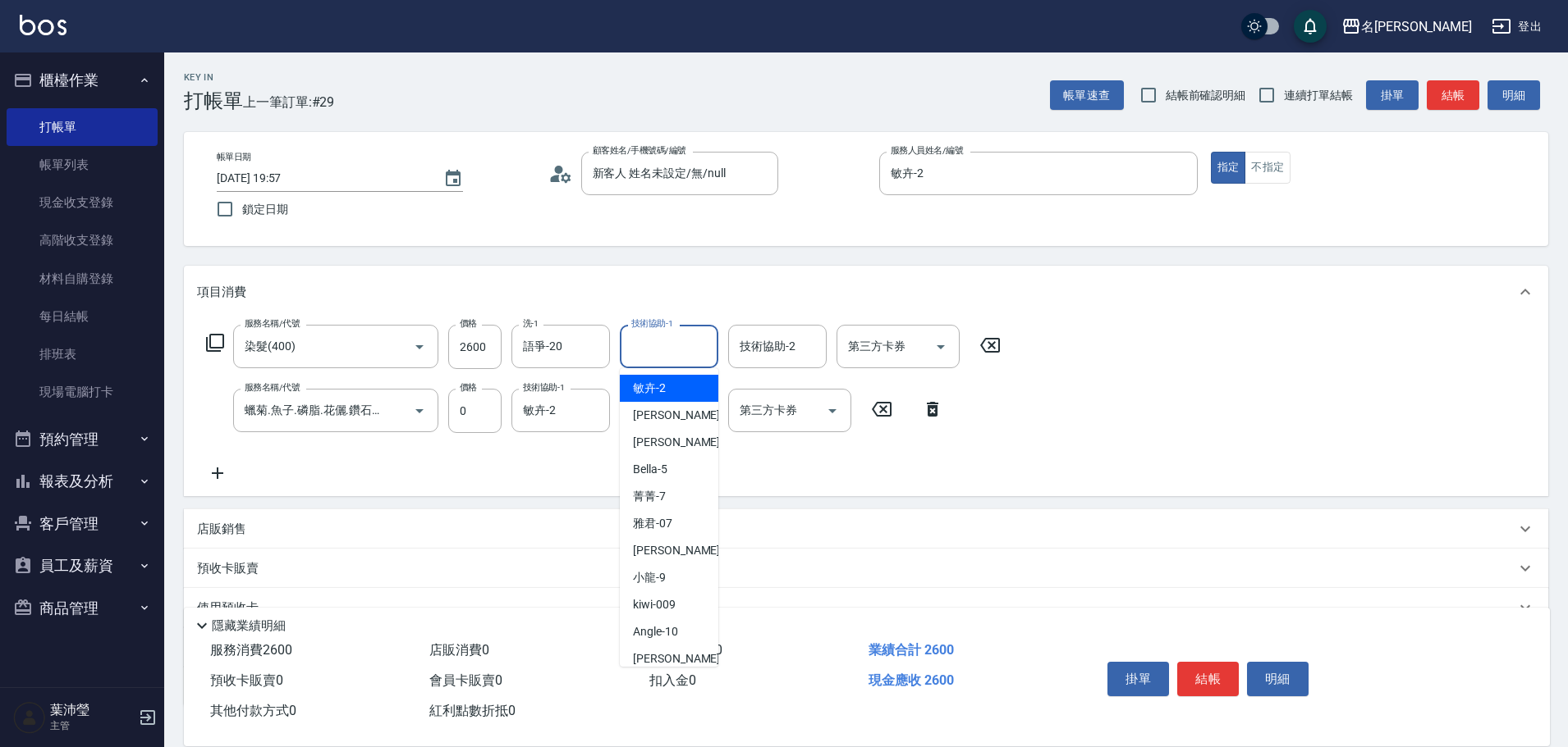
click at [691, 346] on input "技術協助-1" at bounding box center [669, 346] width 84 height 28
click at [667, 388] on div "敏卉 -2" at bounding box center [669, 388] width 99 height 27
type input "敏卉-2"
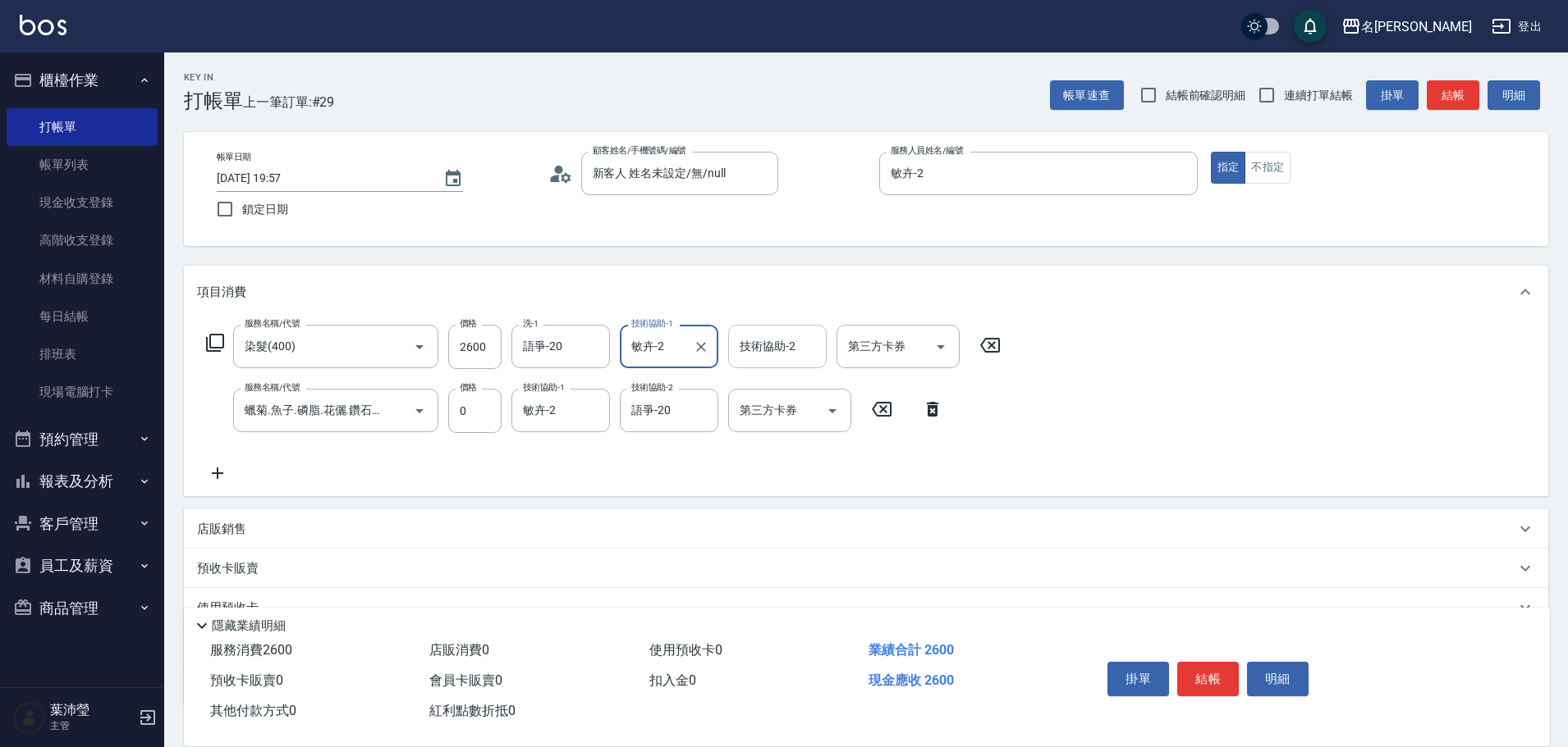
click at [793, 354] on input "技術協助-2" at bounding box center [778, 346] width 84 height 28
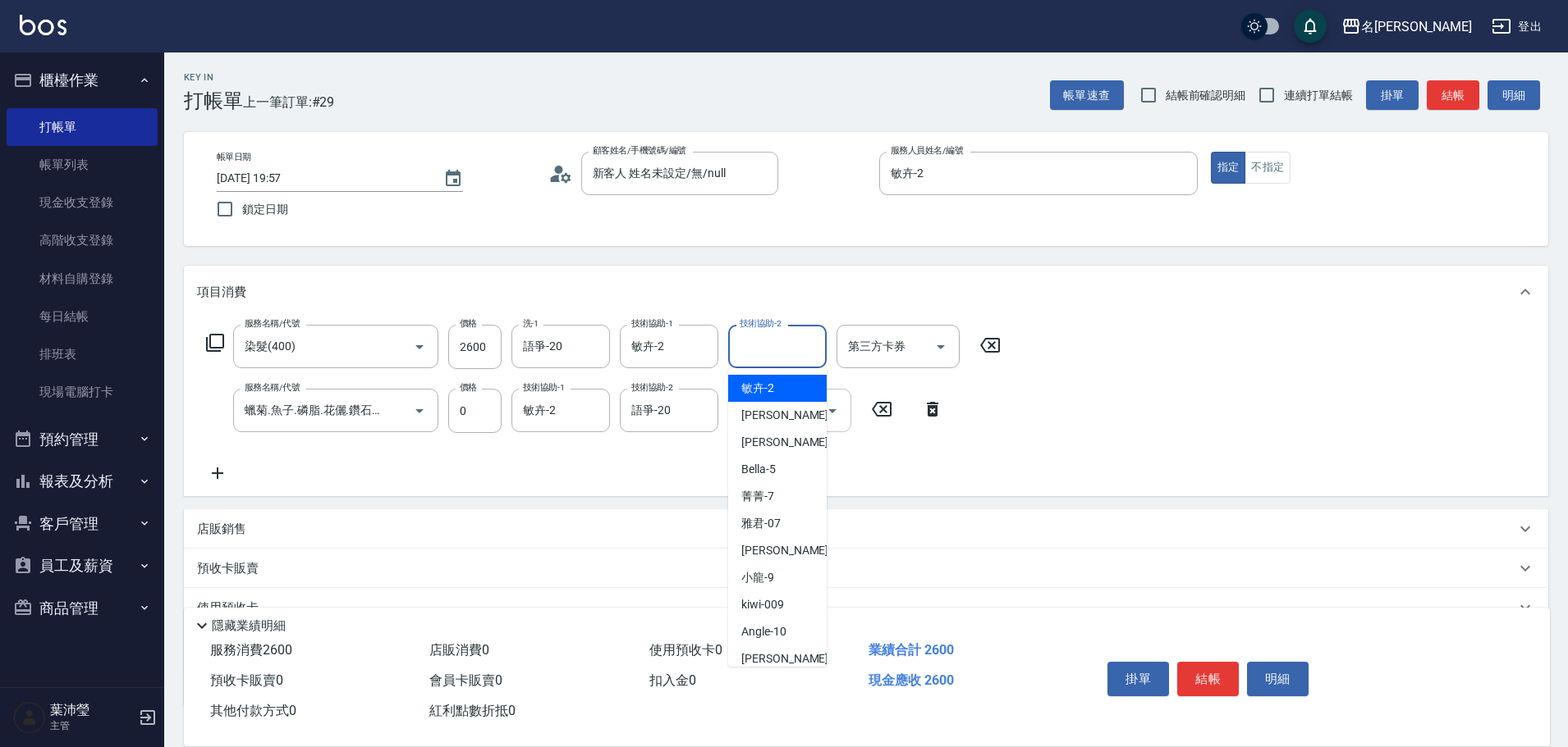
click at [774, 389] on div "敏卉 -2" at bounding box center [777, 388] width 99 height 27
type input "敏卉-2"
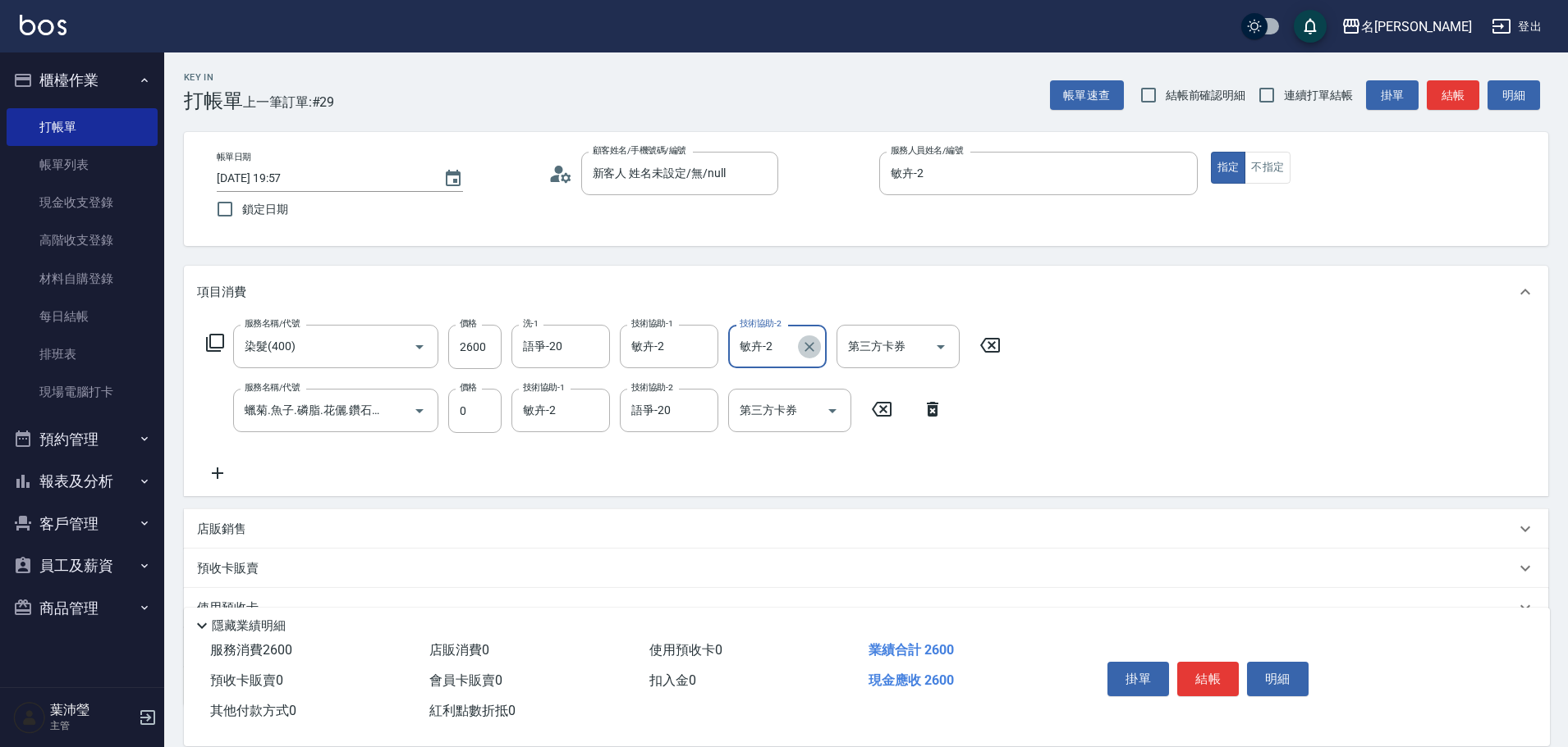
click at [807, 348] on icon "Clear" at bounding box center [809, 347] width 16 height 16
click at [698, 348] on icon "Clear" at bounding box center [701, 347] width 16 height 16
click at [1212, 671] on button "結帳" at bounding box center [1207, 679] width 61 height 35
click at [1222, 676] on button "結帳" at bounding box center [1207, 679] width 61 height 35
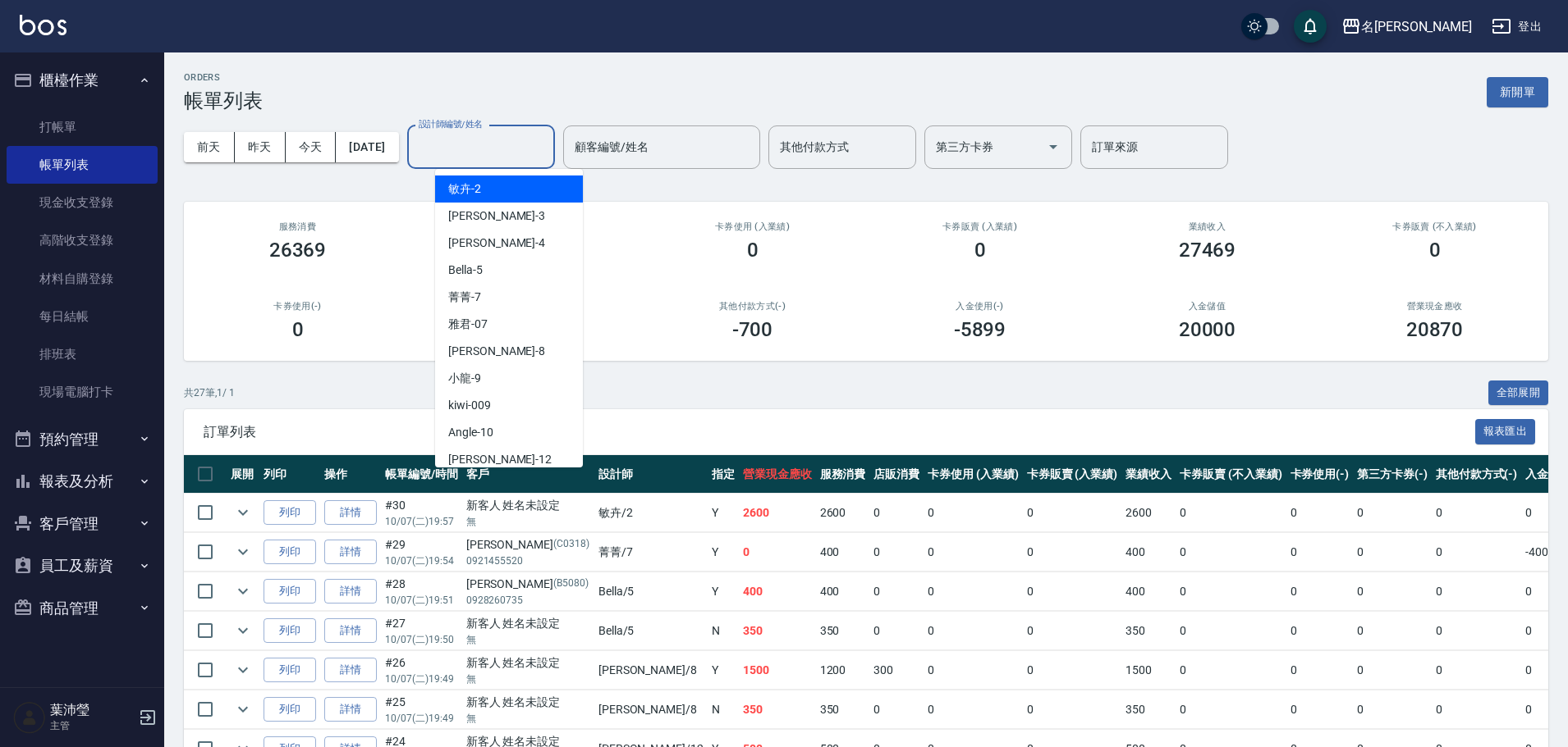
click at [497, 158] on input "設計師編號/姓名" at bounding box center [480, 147] width 133 height 28
click at [501, 192] on div "敏卉 -2" at bounding box center [509, 189] width 148 height 27
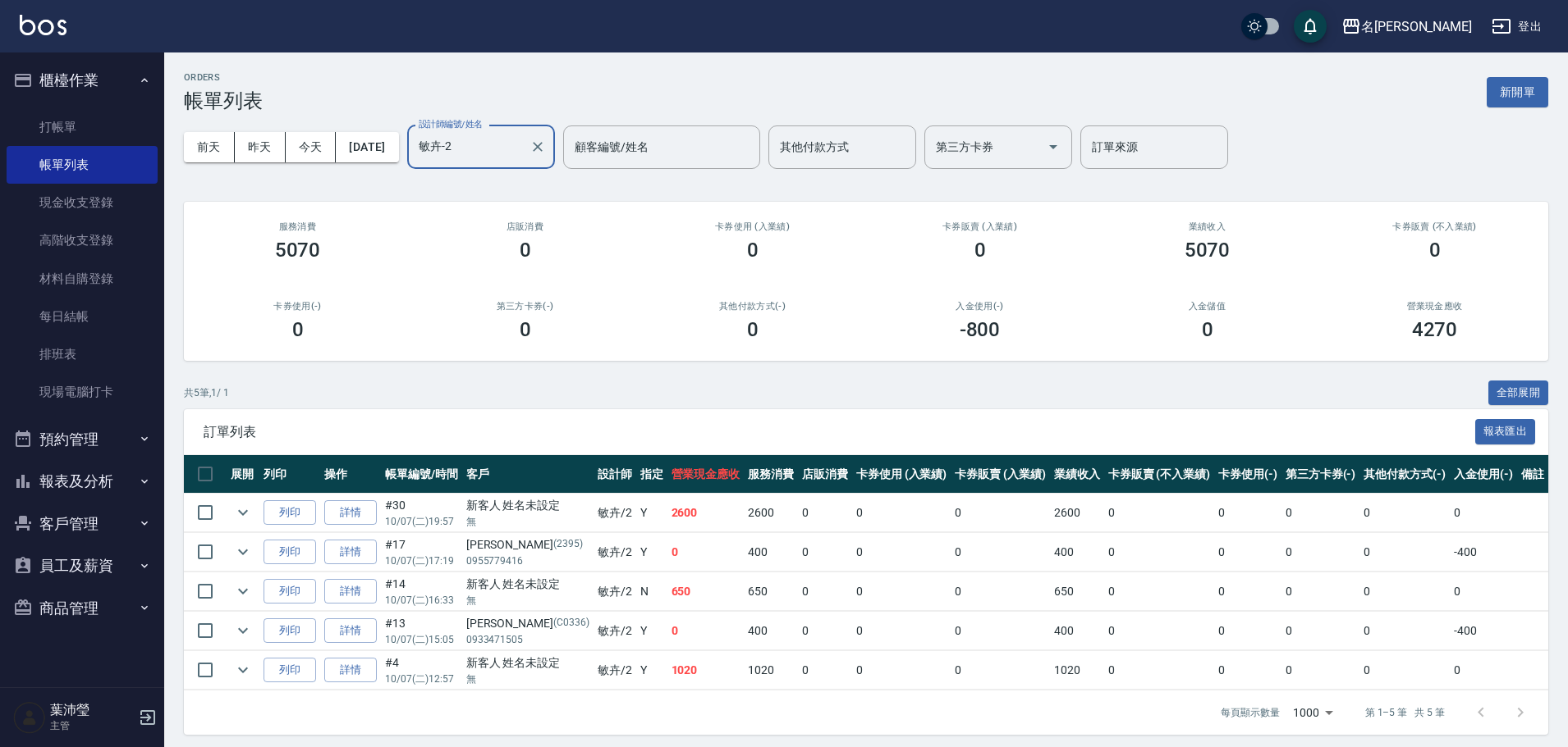
click at [518, 149] on input "敏卉-2" at bounding box center [469, 147] width 109 height 28
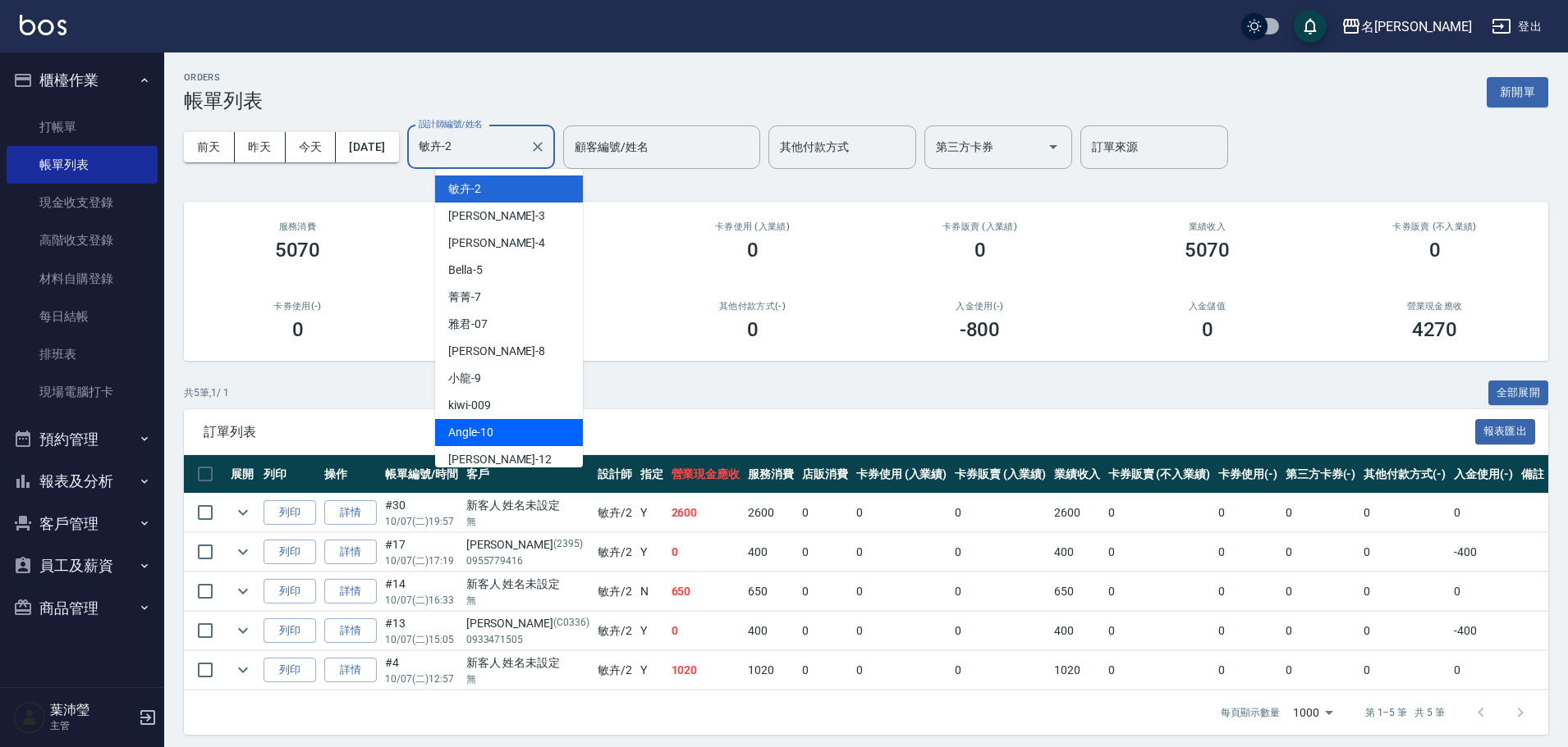
click at [486, 432] on span "Angle -10" at bounding box center [470, 432] width 45 height 17
type input "Angle-10"
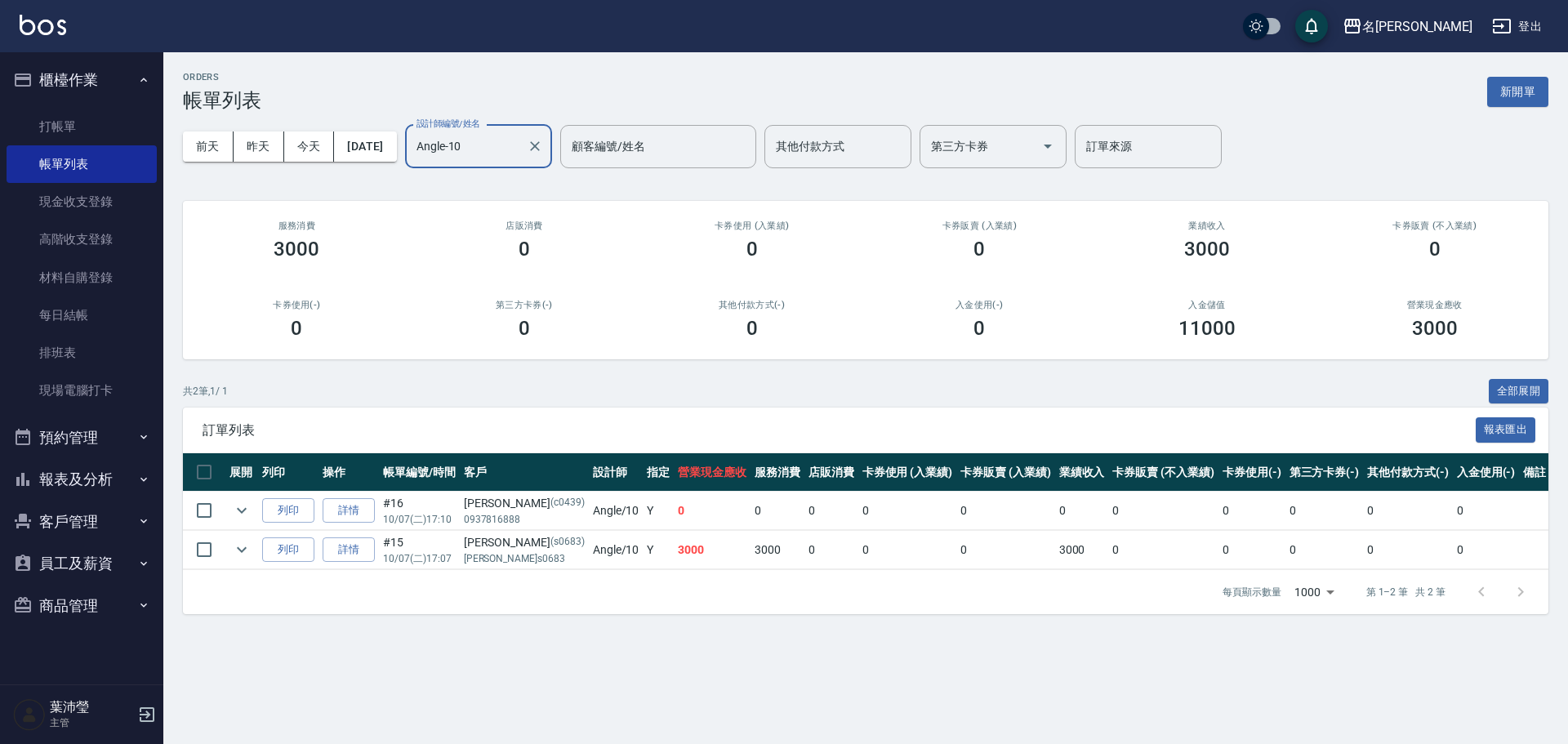
click at [107, 479] on button "報表及分析" at bounding box center [82, 480] width 151 height 43
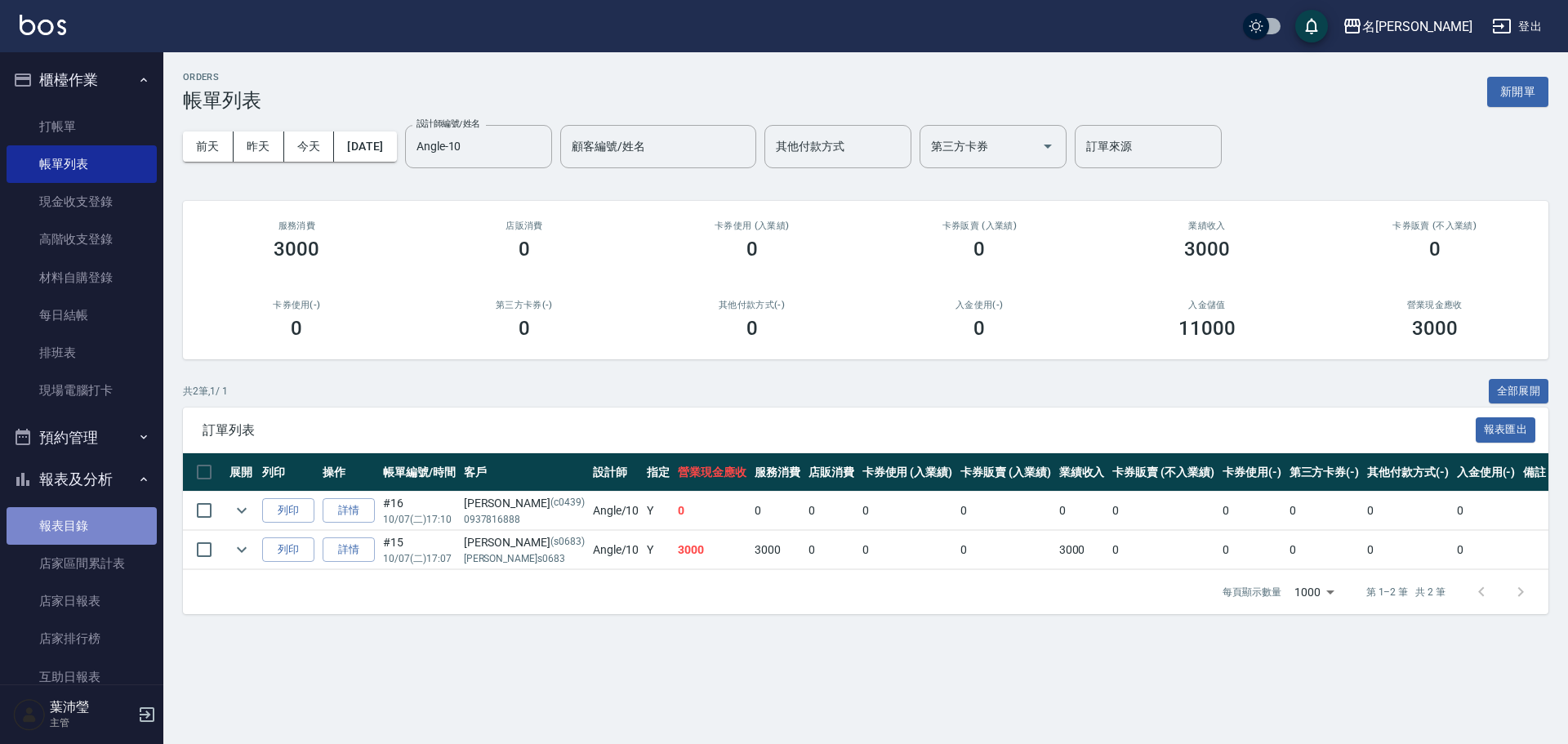
click at [91, 526] on link "報表目錄" at bounding box center [82, 526] width 151 height 37
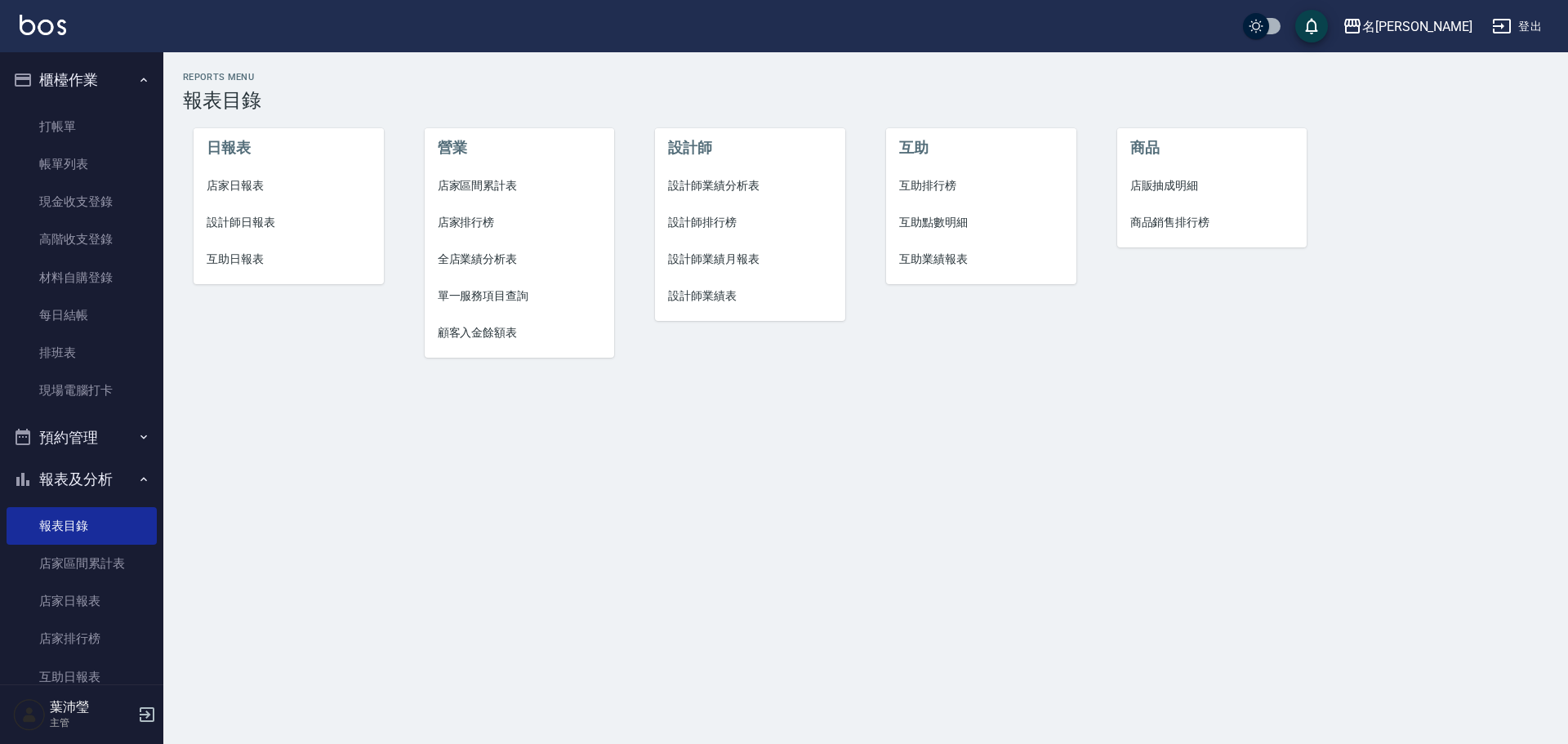
click at [263, 222] on span "設計師日報表" at bounding box center [288, 222] width 164 height 17
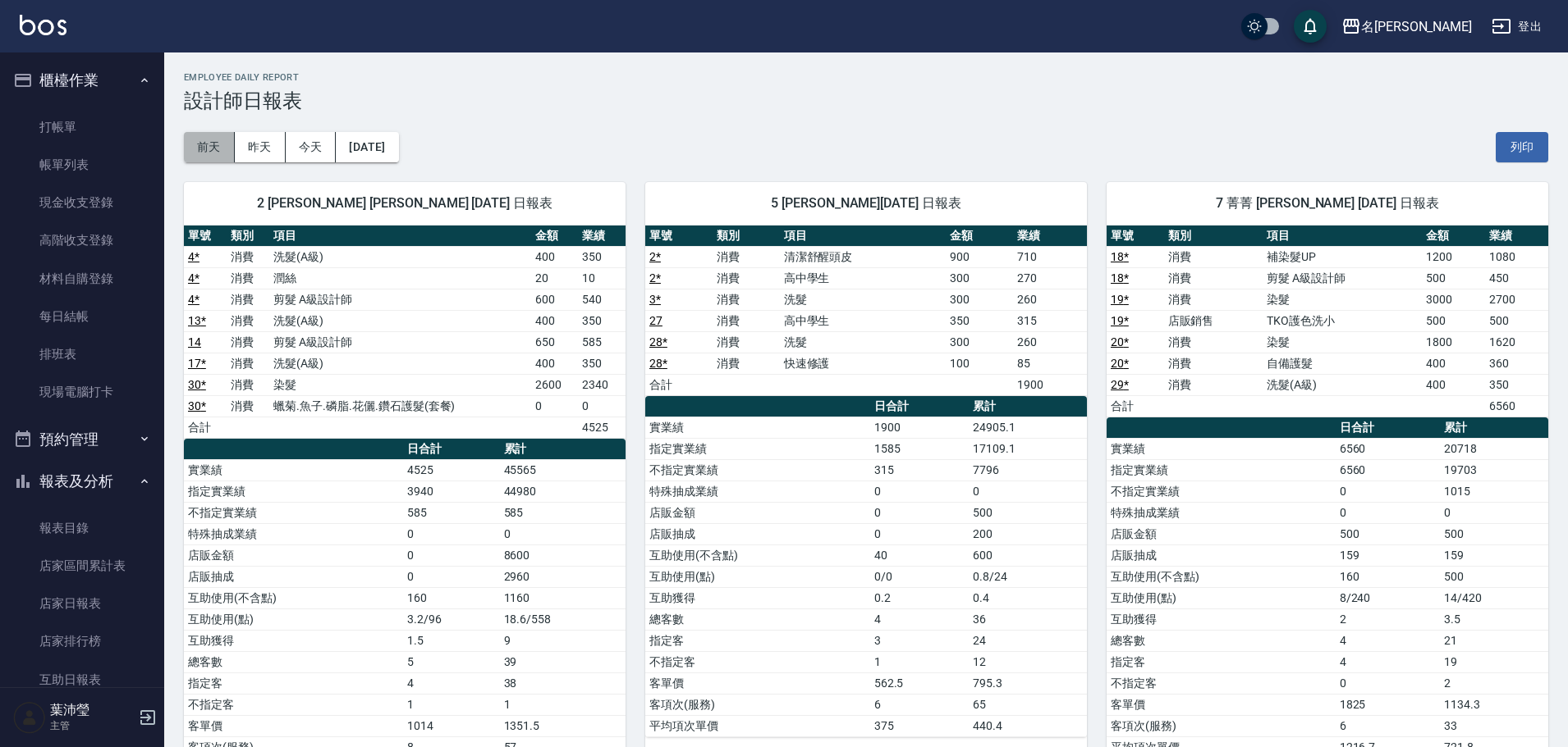
click at [209, 140] on button "前天" at bounding box center [208, 147] width 51 height 30
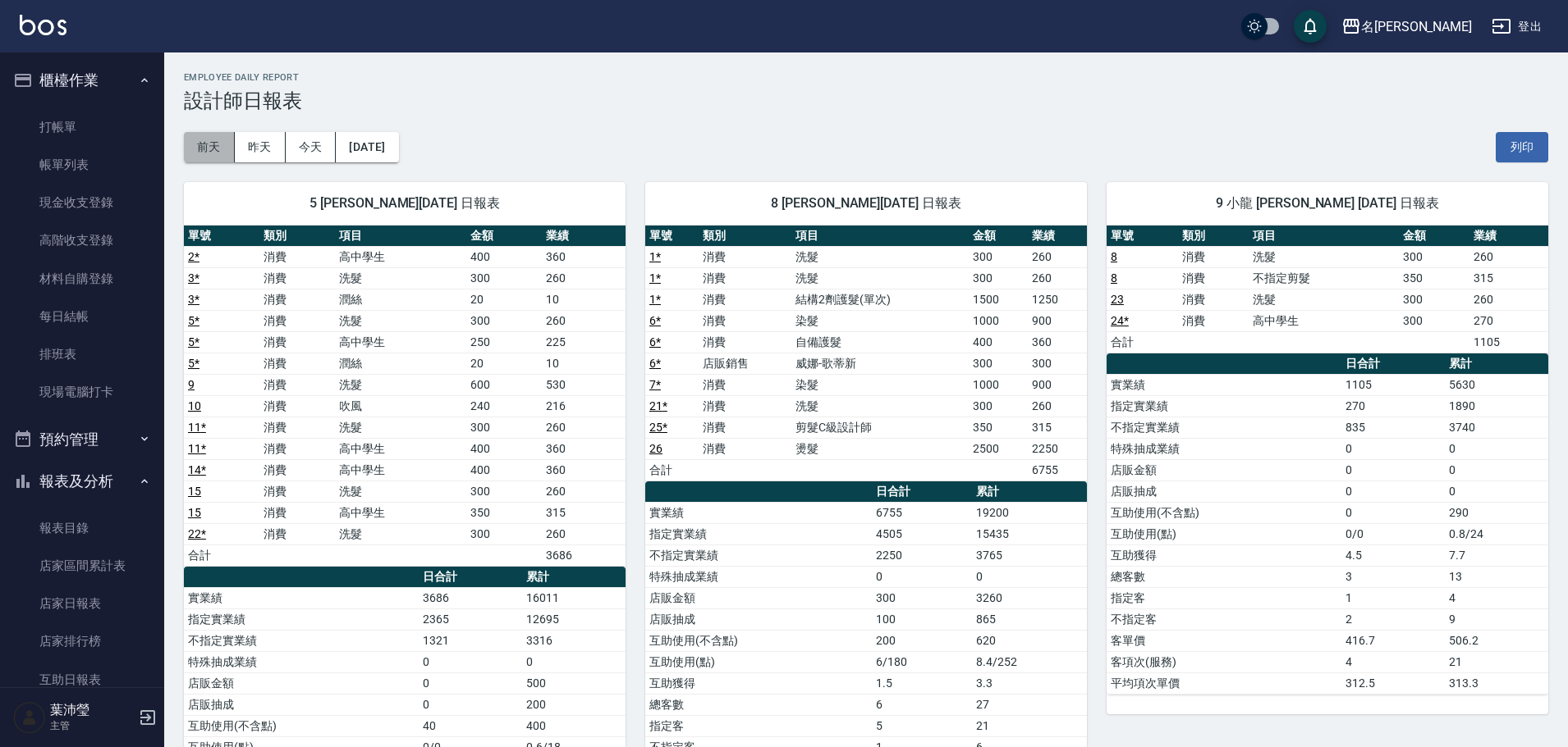
click at [196, 150] on button "前天" at bounding box center [208, 147] width 51 height 30
click at [209, 150] on button "前天" at bounding box center [208, 147] width 51 height 30
click at [291, 146] on button "今天" at bounding box center [311, 147] width 51 height 30
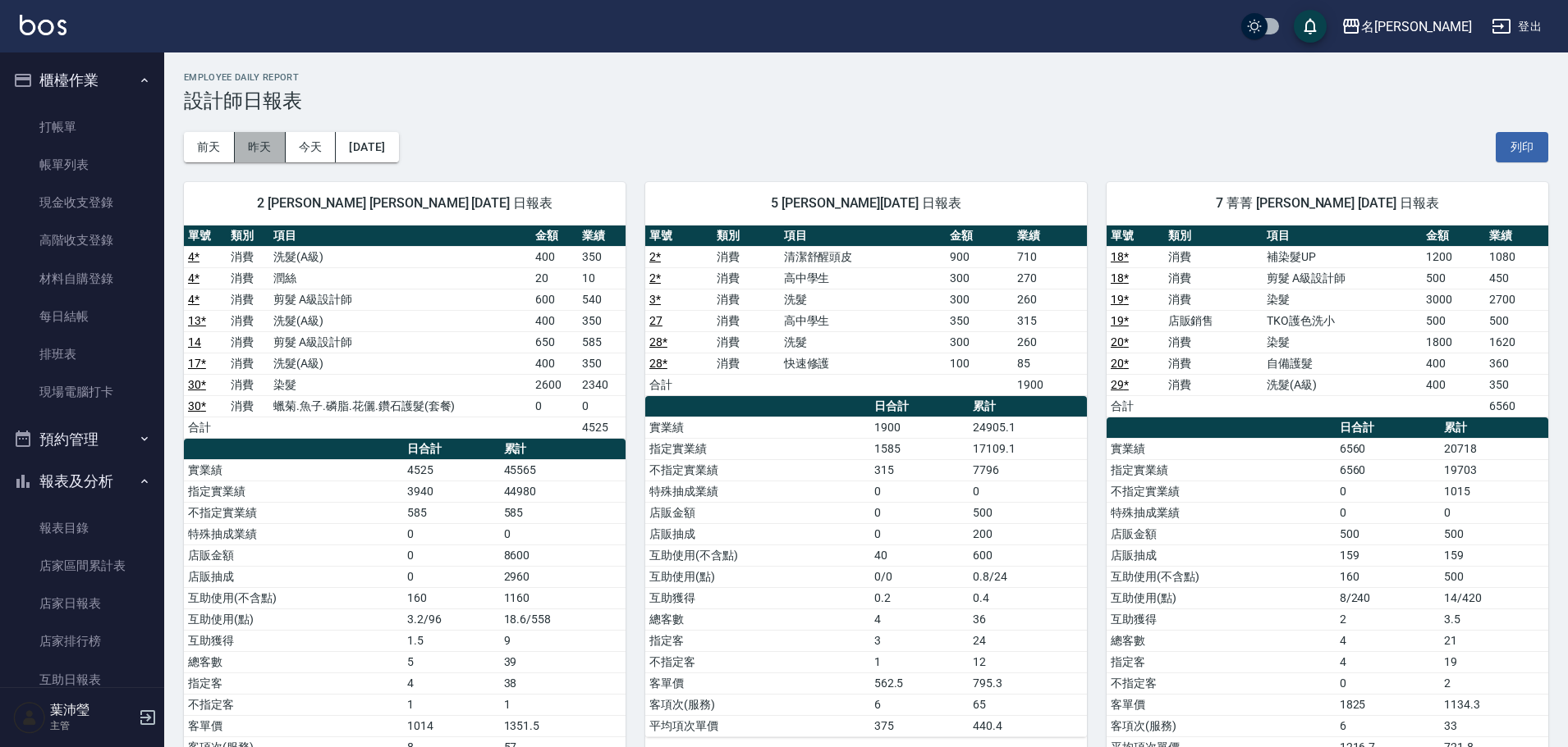
click at [258, 155] on button "昨天" at bounding box center [260, 147] width 51 height 30
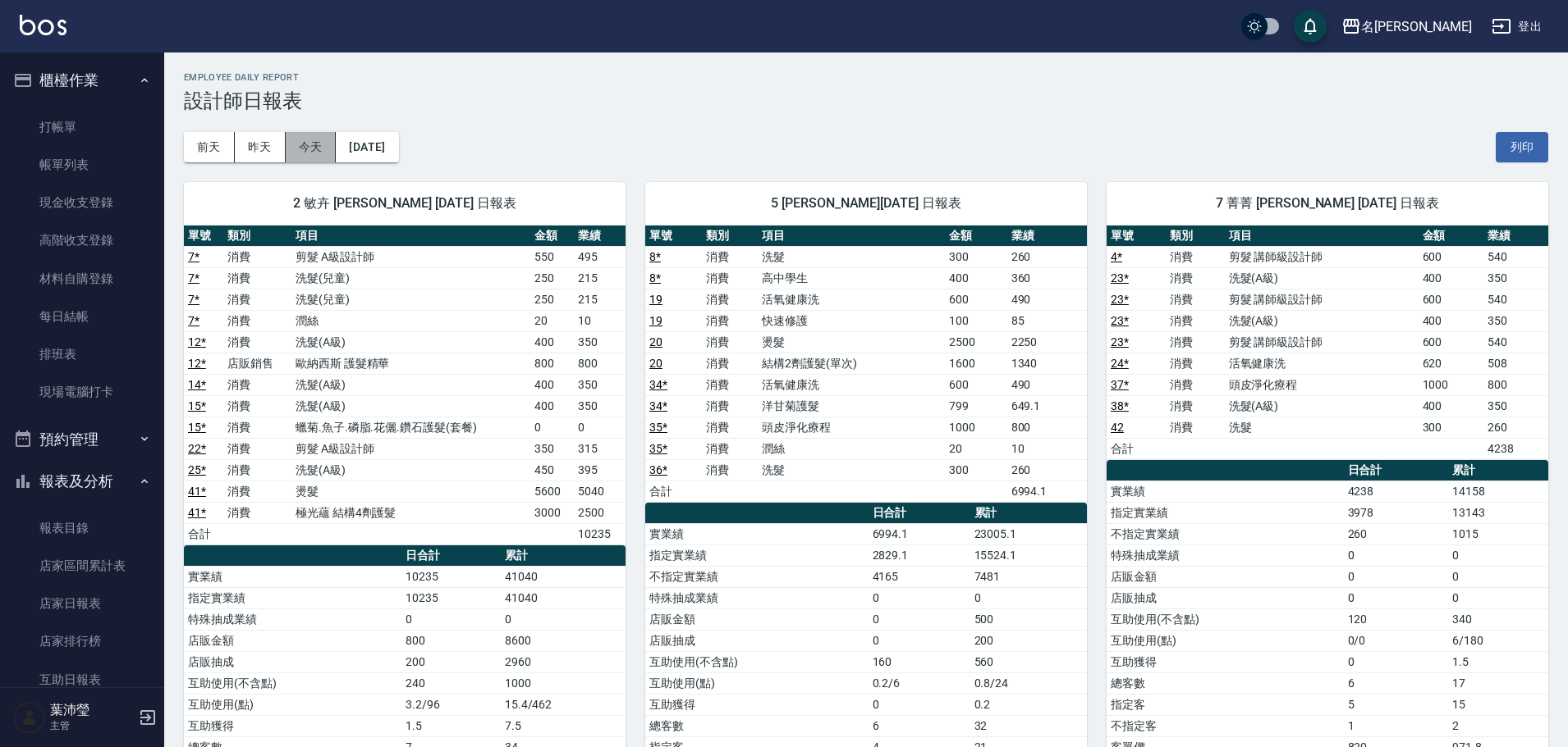
click at [318, 146] on button "今天" at bounding box center [311, 147] width 51 height 30
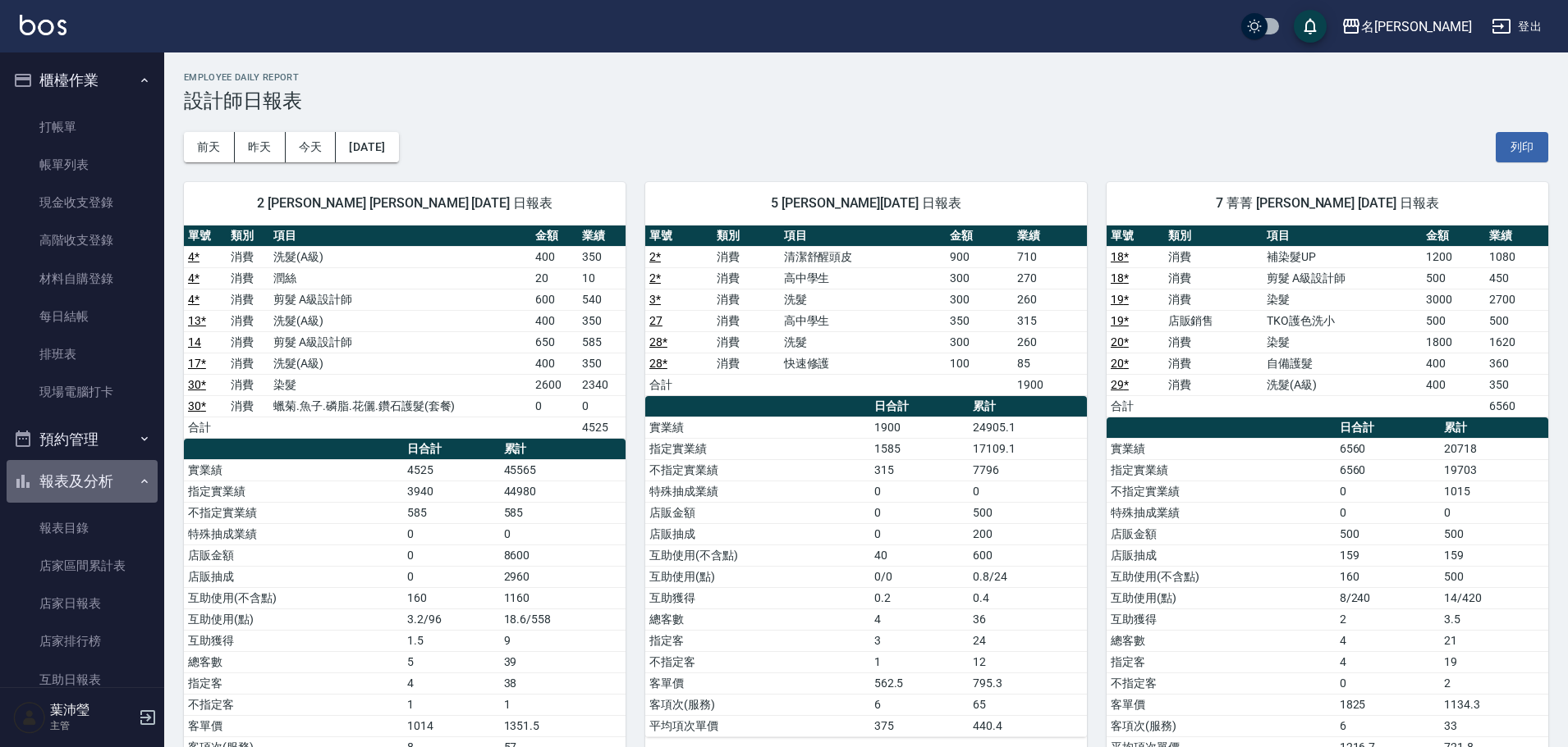
click at [82, 475] on button "報表及分析" at bounding box center [82, 482] width 151 height 43
click at [82, 467] on button "報表及分析" at bounding box center [82, 482] width 151 height 43
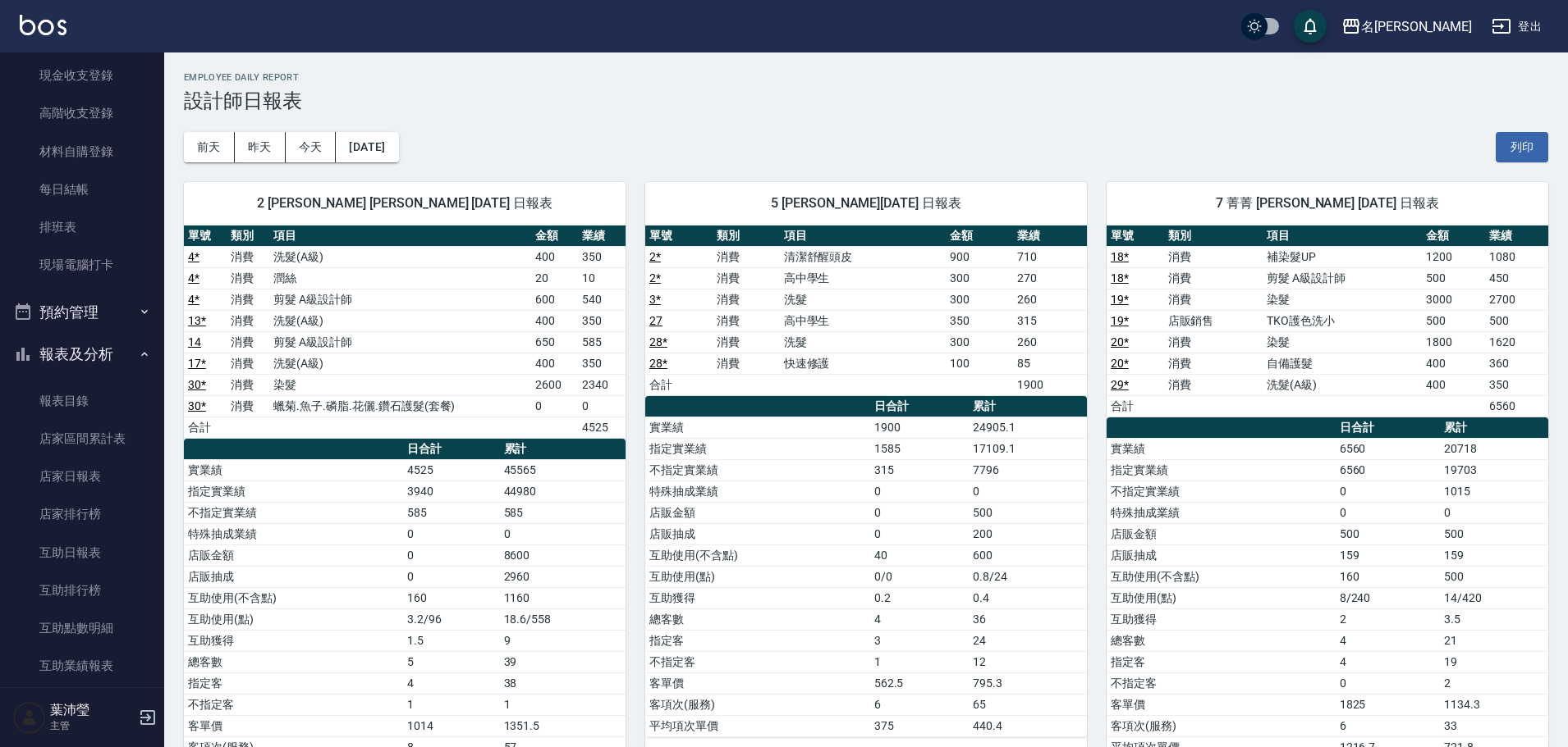
scroll to position [192, 0]
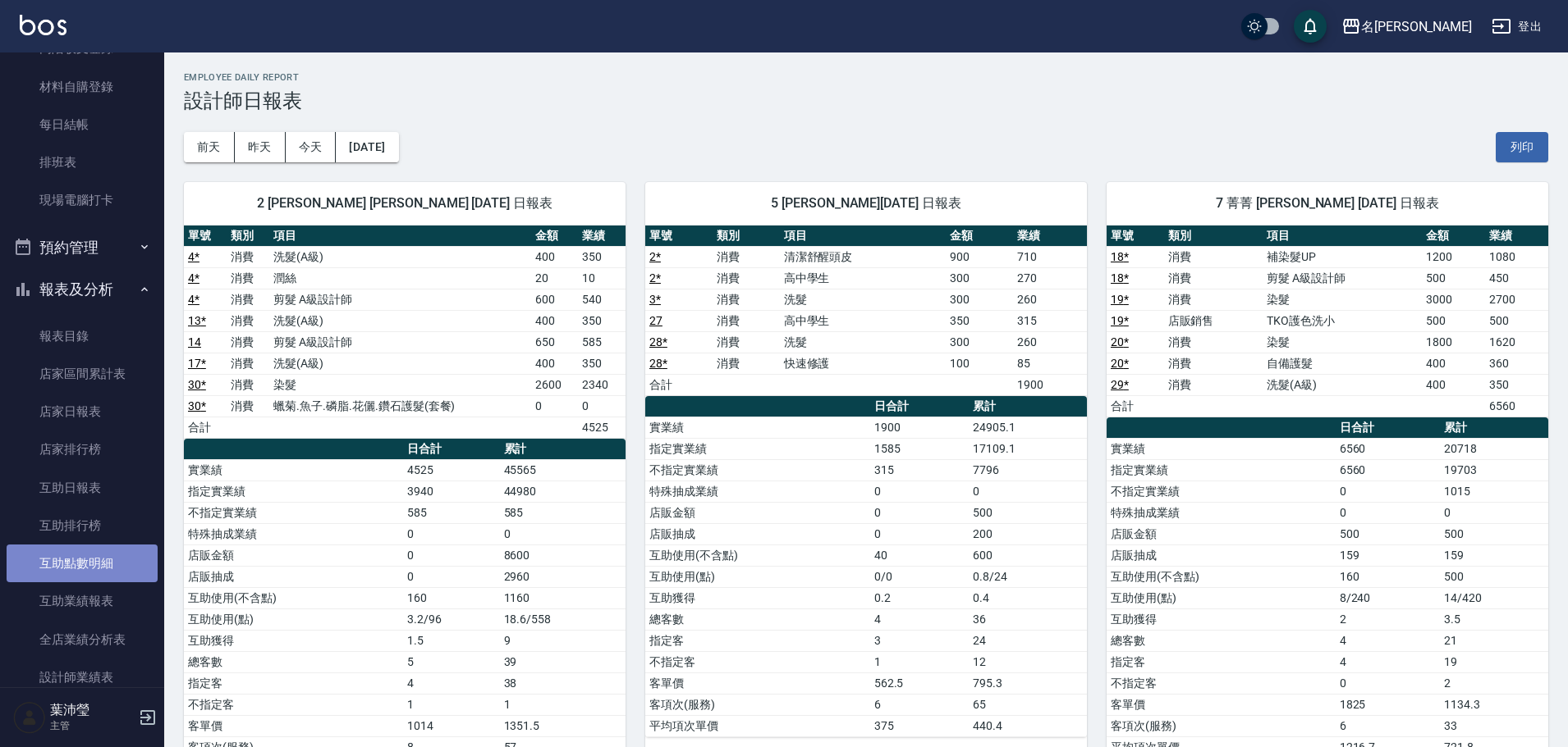
click at [107, 558] on link "互助點數明細" at bounding box center [82, 564] width 151 height 37
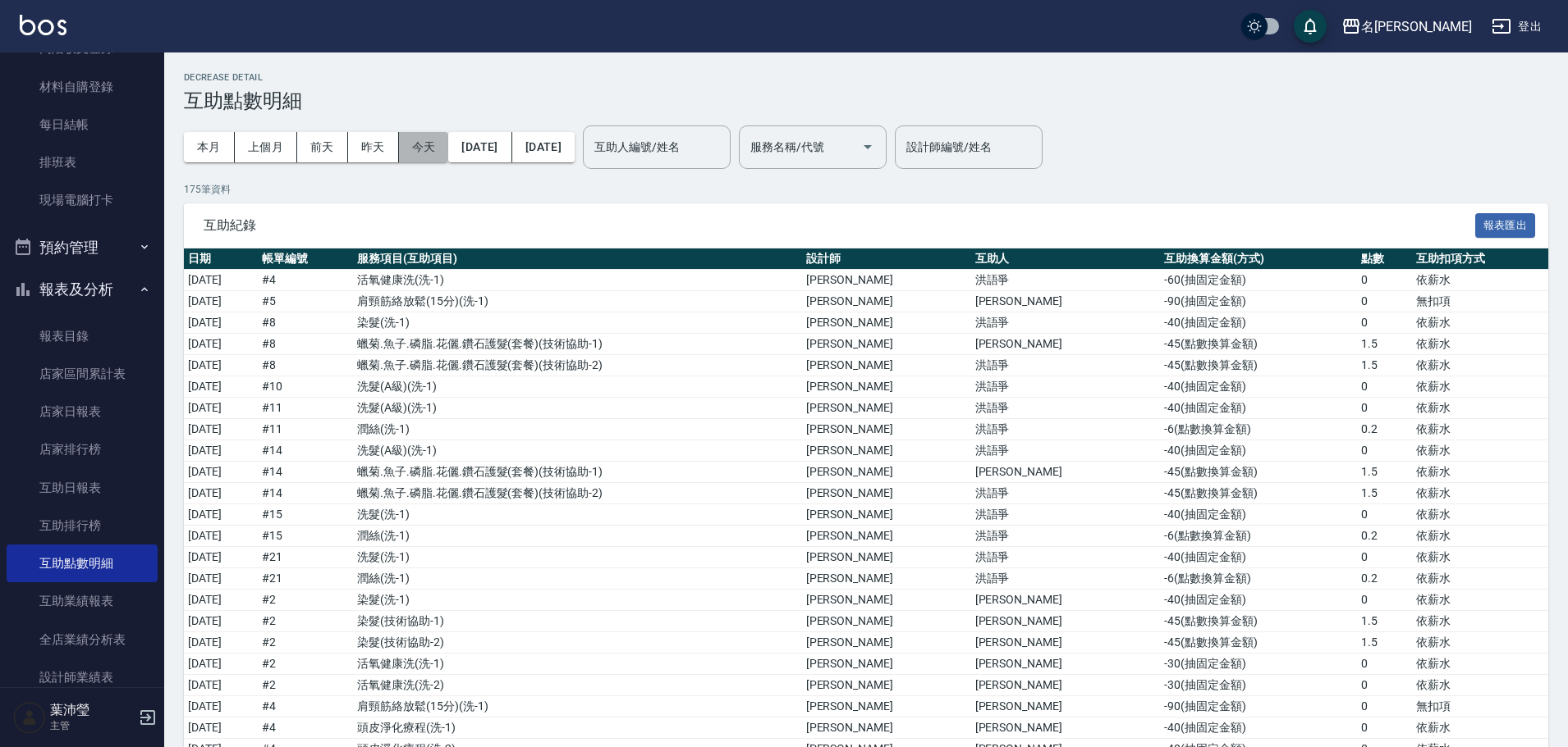
click at [420, 157] on button "今天" at bounding box center [424, 147] width 50 height 30
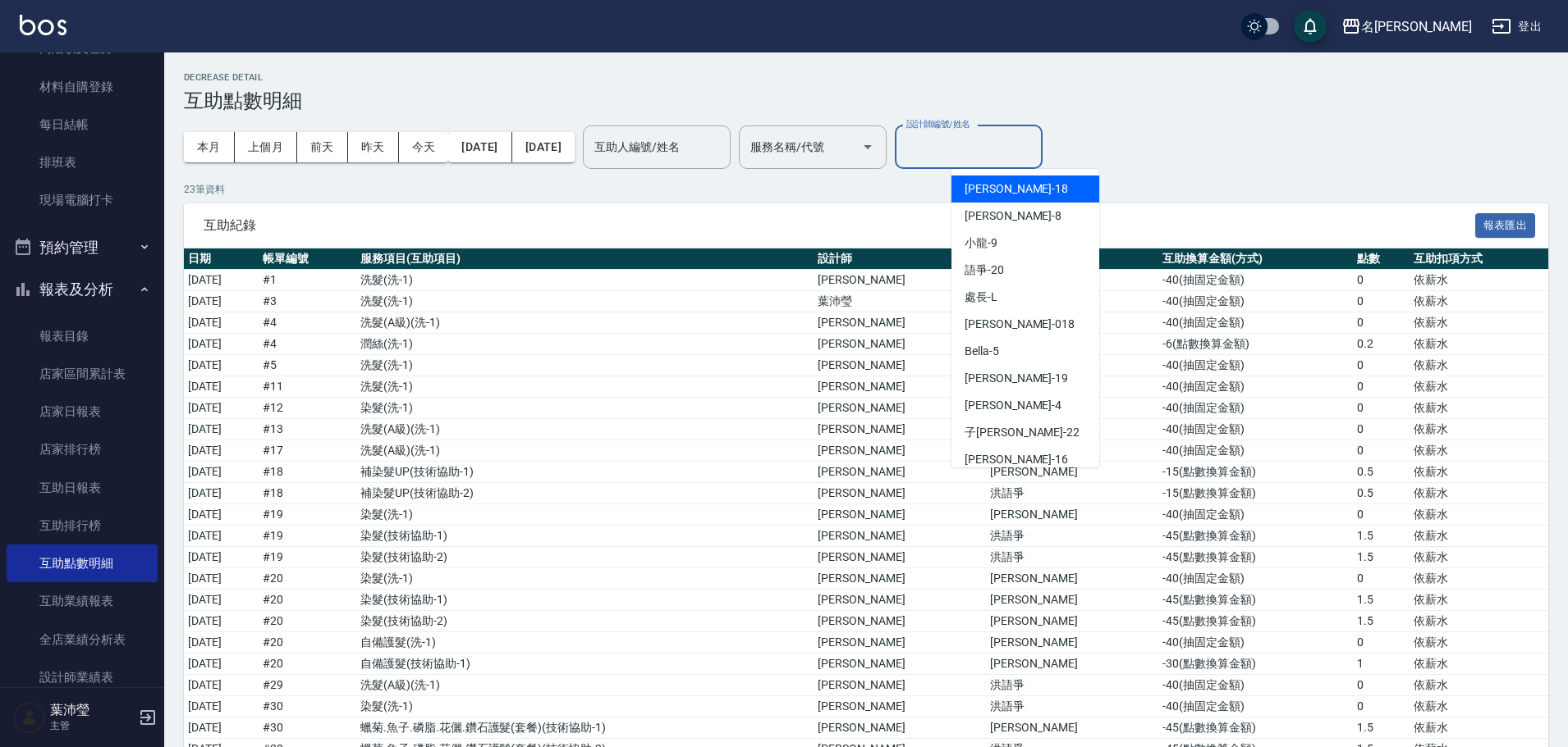
click at [1010, 150] on input "設計師編號/姓名" at bounding box center [968, 147] width 133 height 28
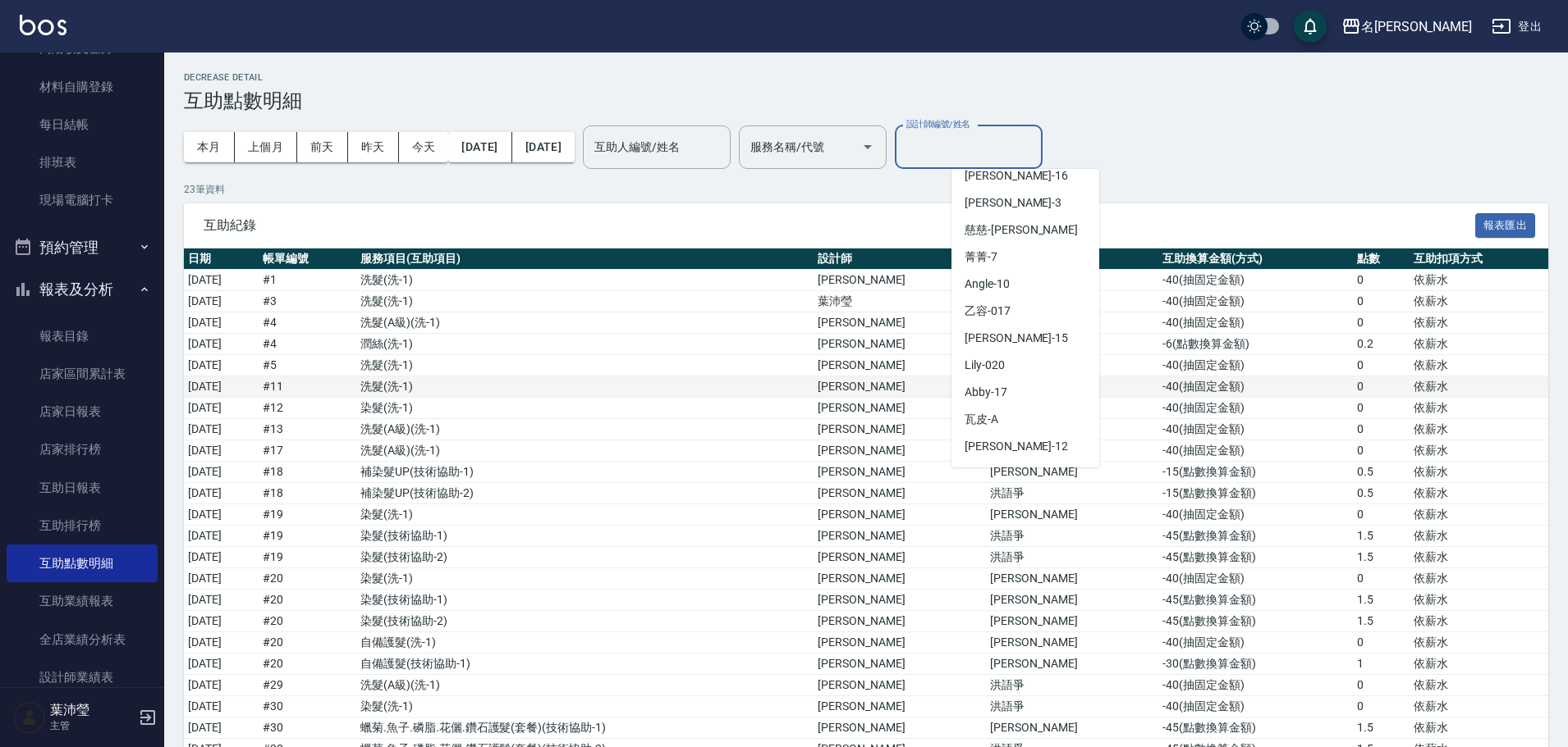
scroll to position [282, 0]
click at [1024, 288] on div "Angle -10" at bounding box center [1025, 286] width 148 height 27
type input "Angle-10"
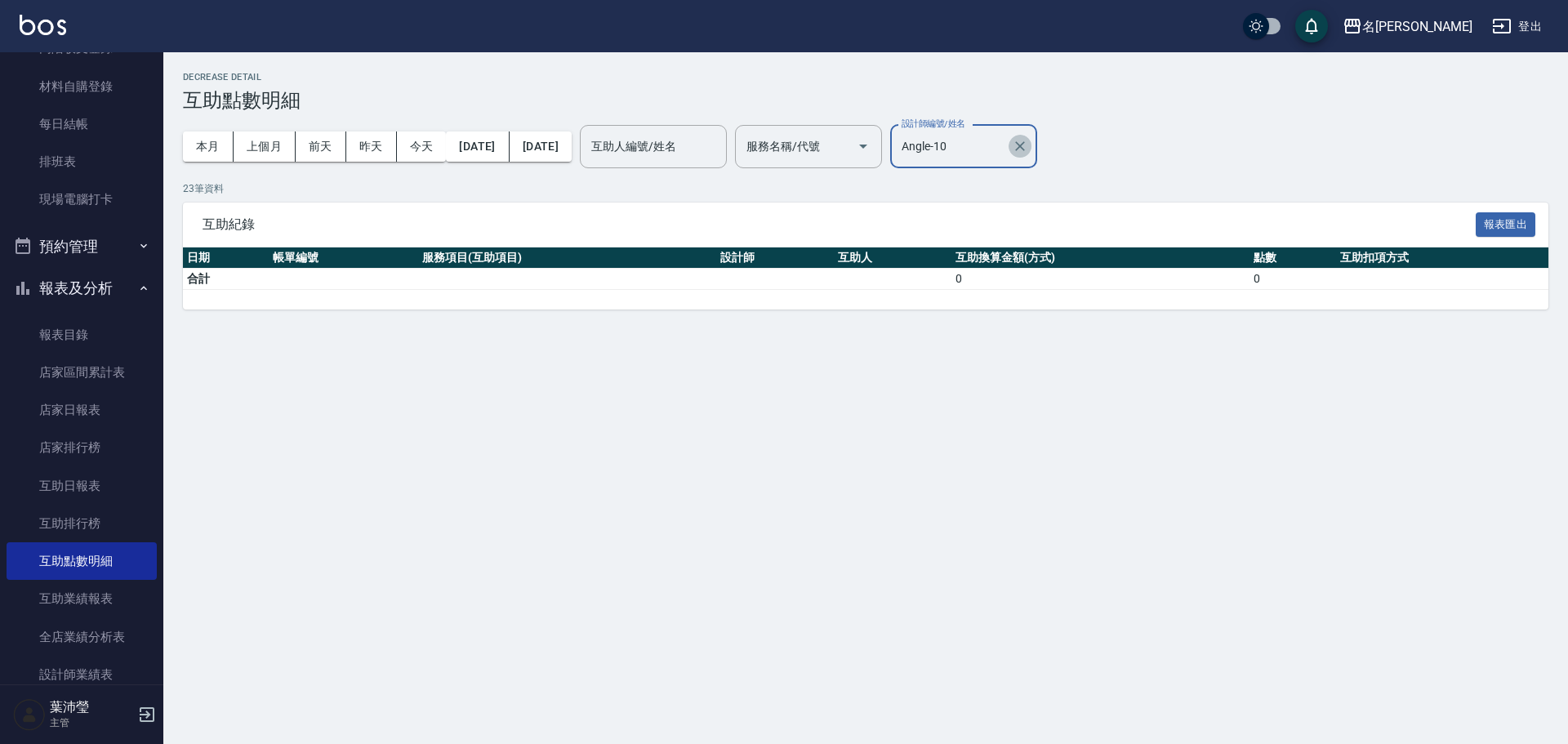
click at [1028, 144] on icon "Clear" at bounding box center [1020, 146] width 16 height 16
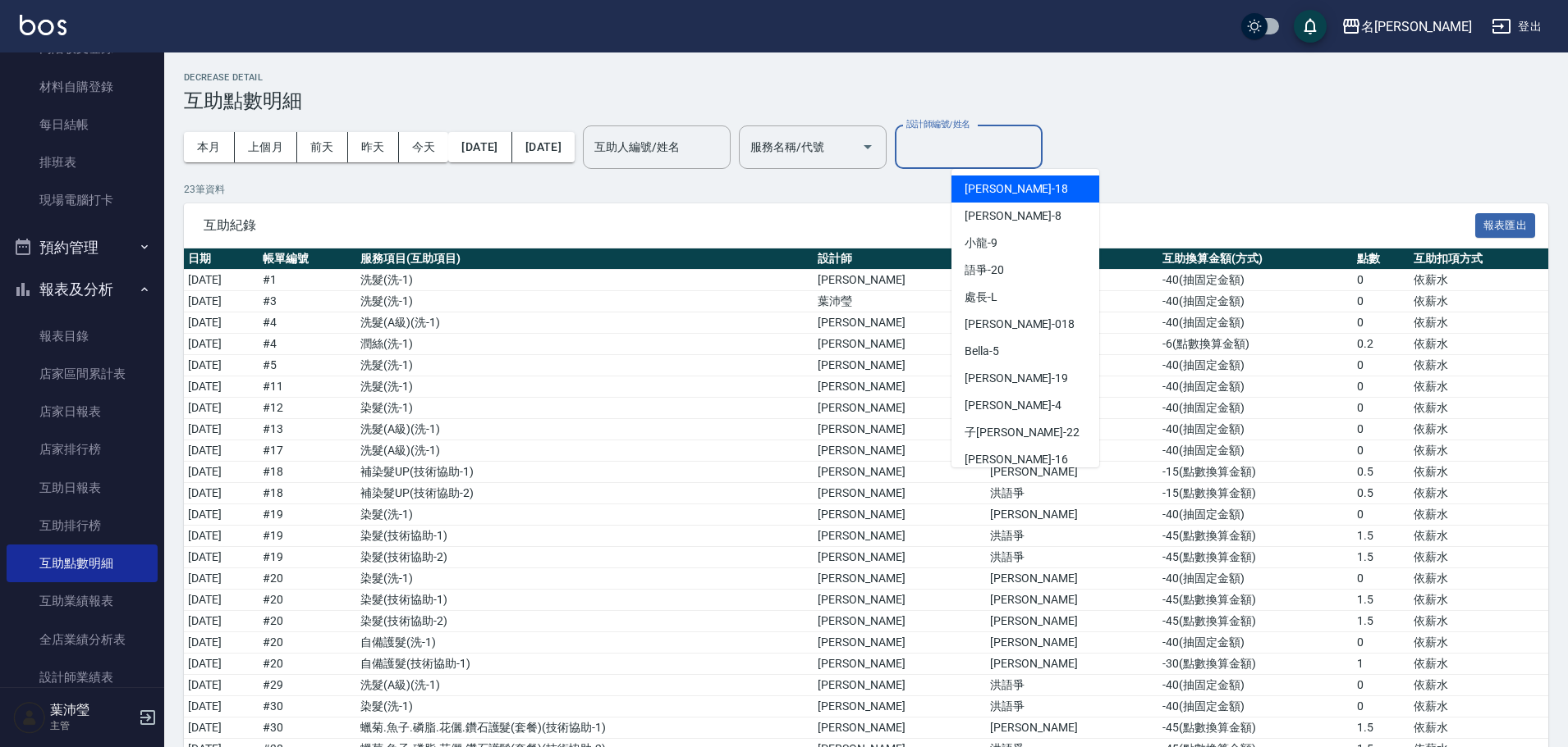
click at [1001, 151] on input "設計師編號/姓名" at bounding box center [968, 147] width 133 height 28
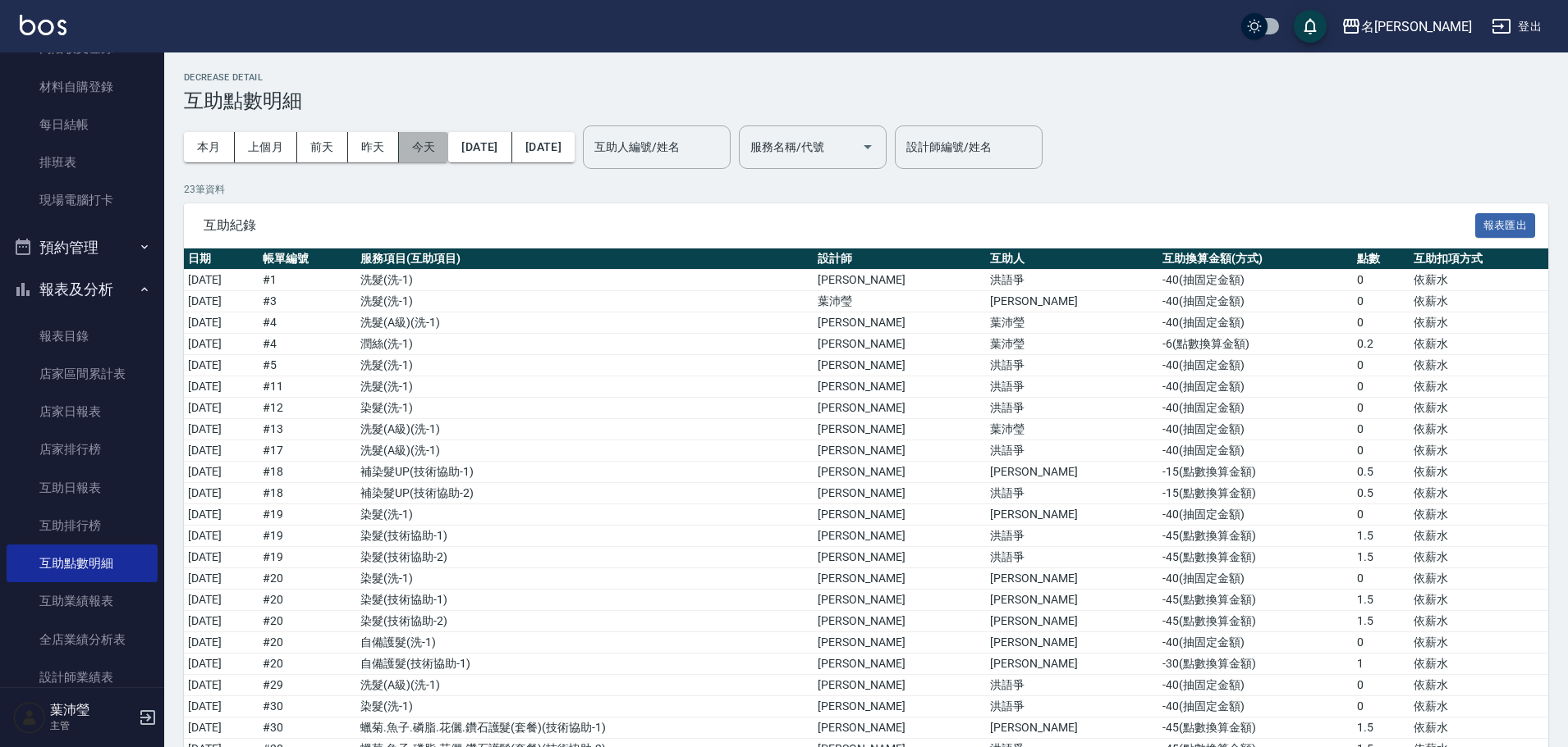
click at [434, 142] on button "今天" at bounding box center [424, 147] width 50 height 30
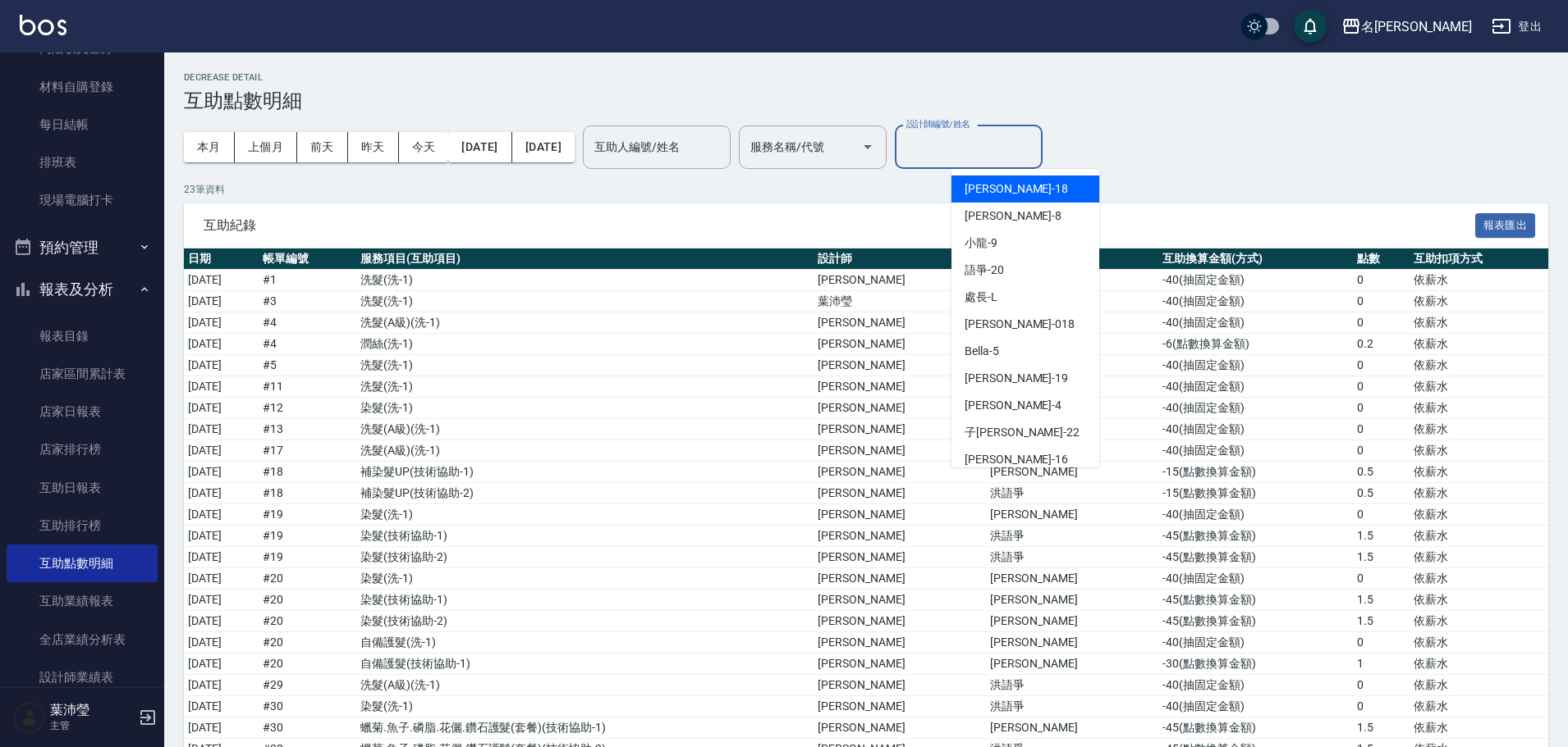
click at [1009, 149] on input "設計師編號/姓名" at bounding box center [968, 147] width 133 height 28
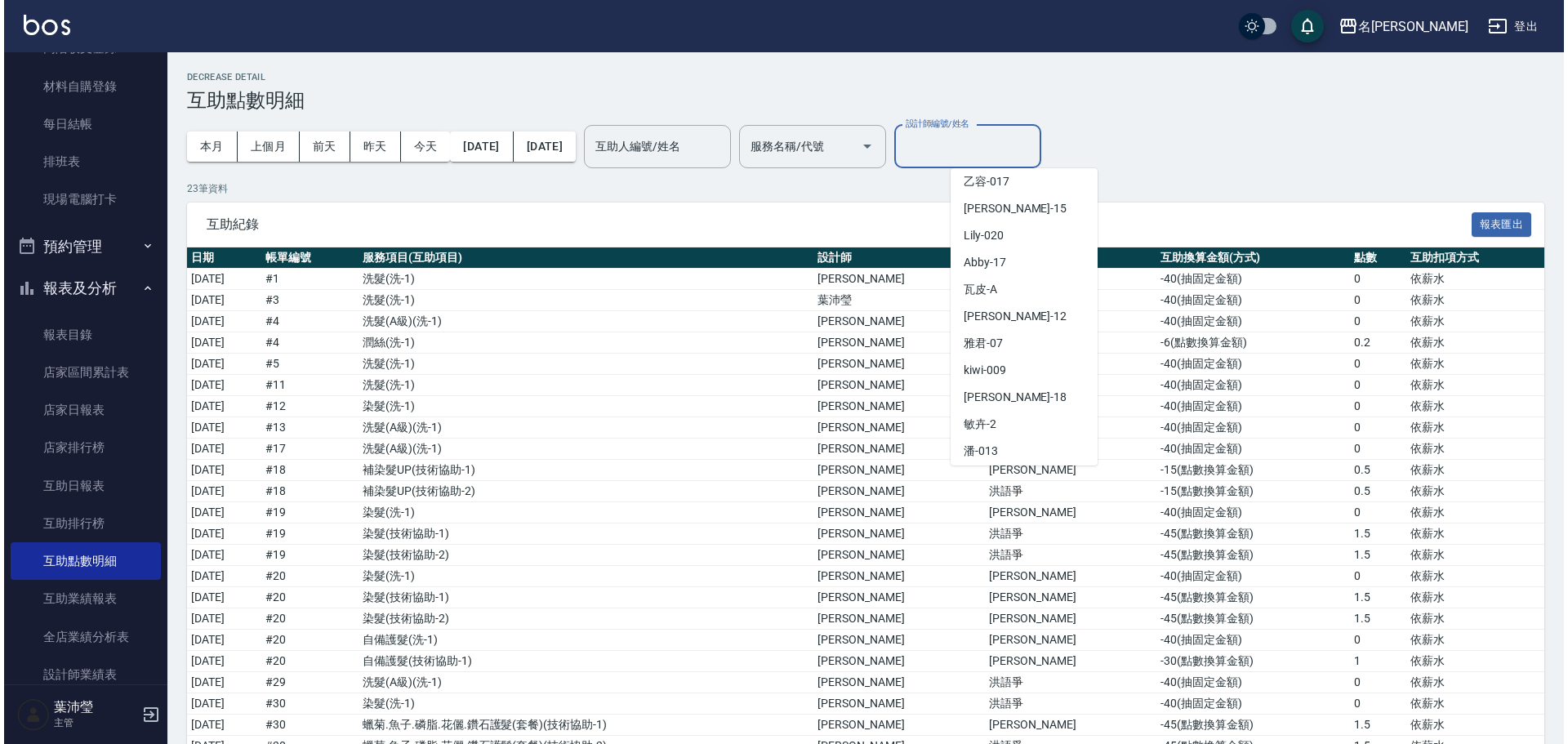
scroll to position [417, 0]
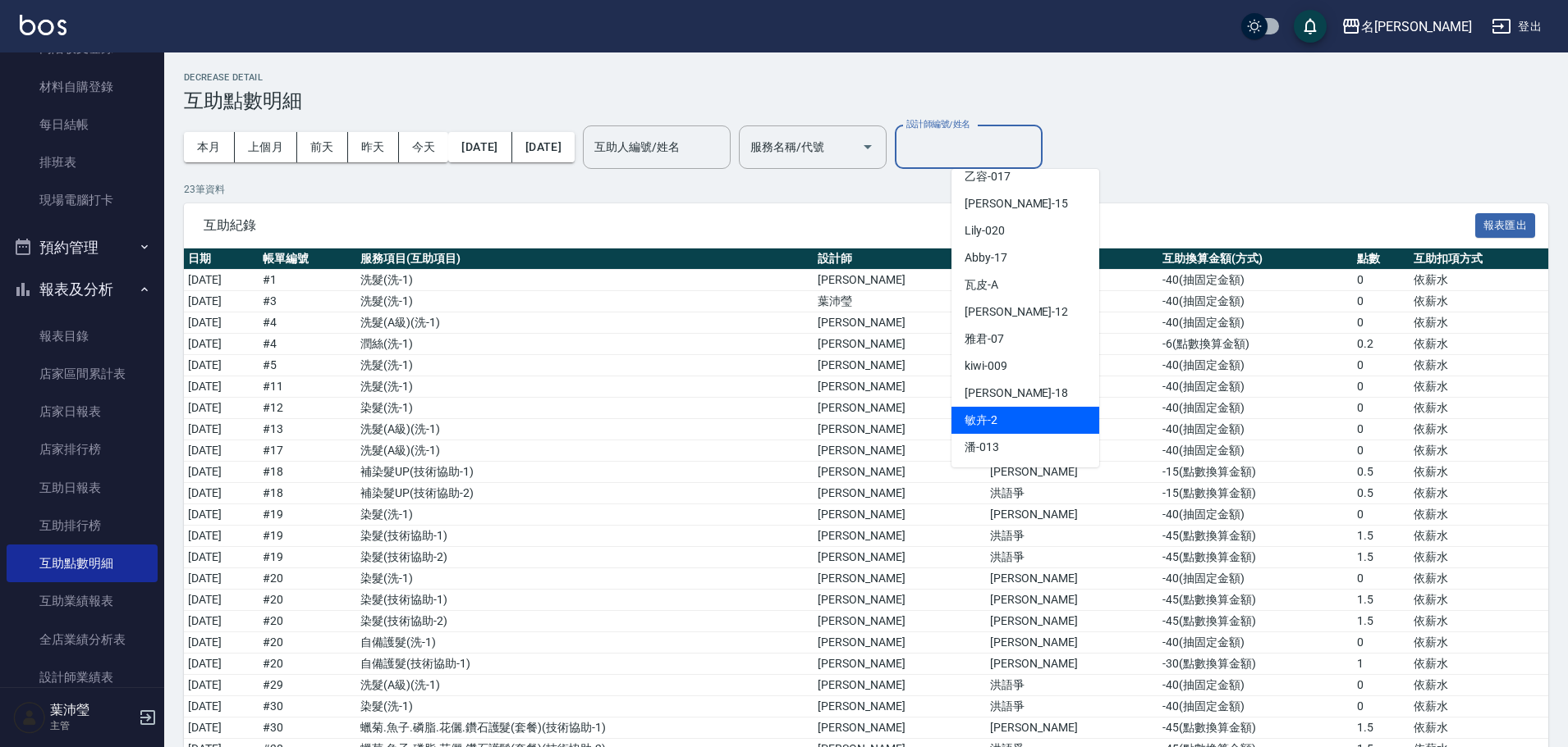
click at [1041, 424] on div "敏卉 -2" at bounding box center [1025, 420] width 148 height 27
type input "敏卉-2"
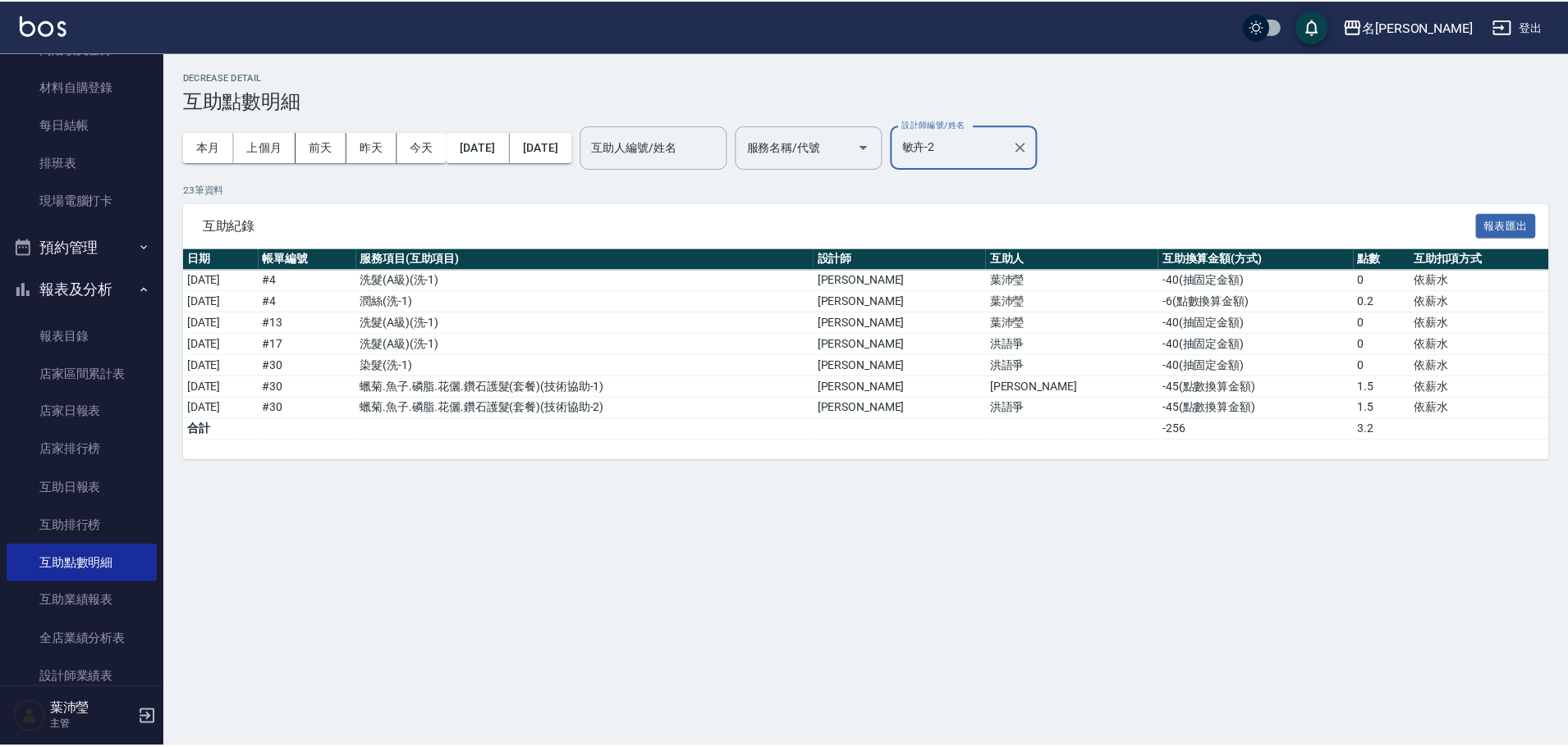
scroll to position [0, 0]
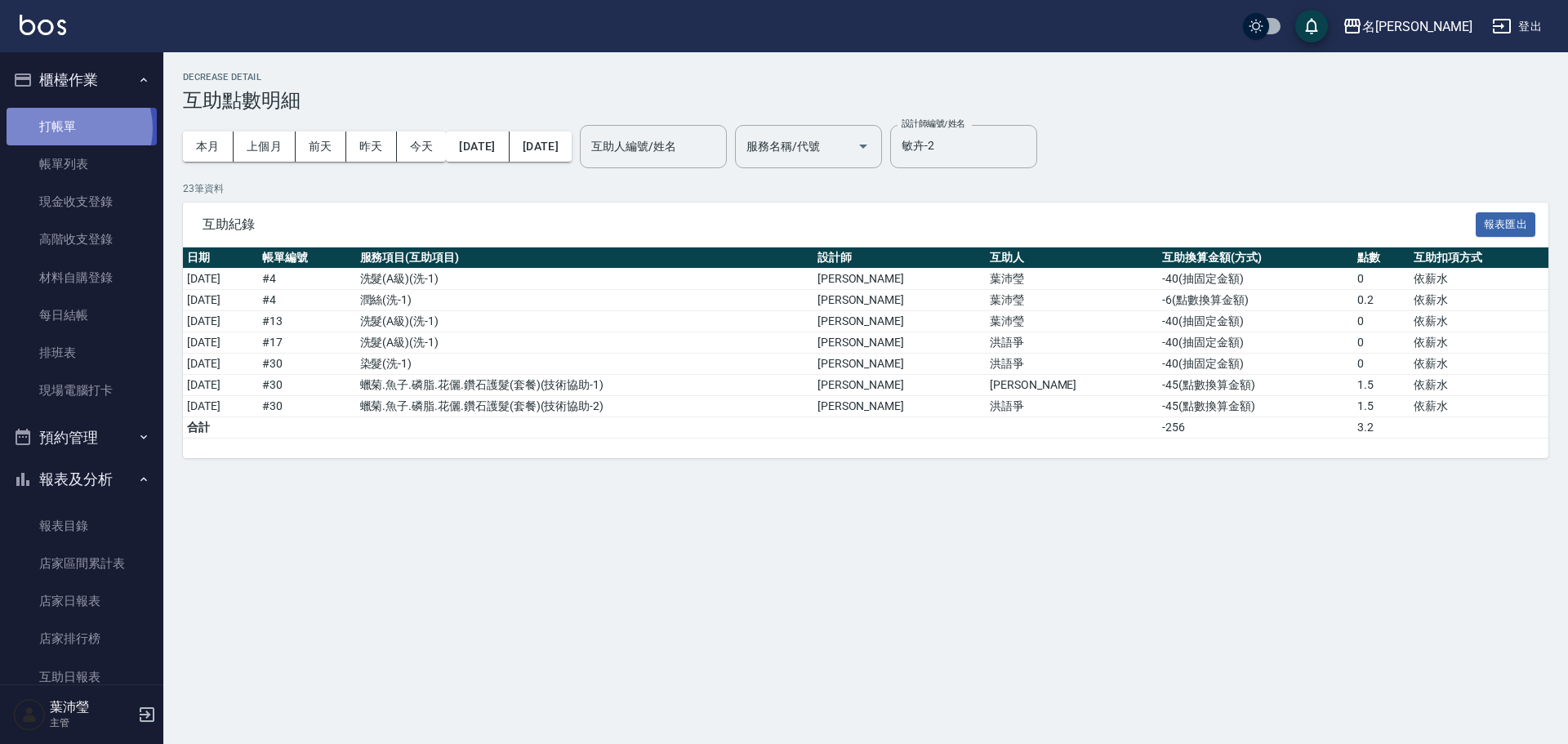
click at [69, 129] on link "打帳單" at bounding box center [82, 127] width 151 height 37
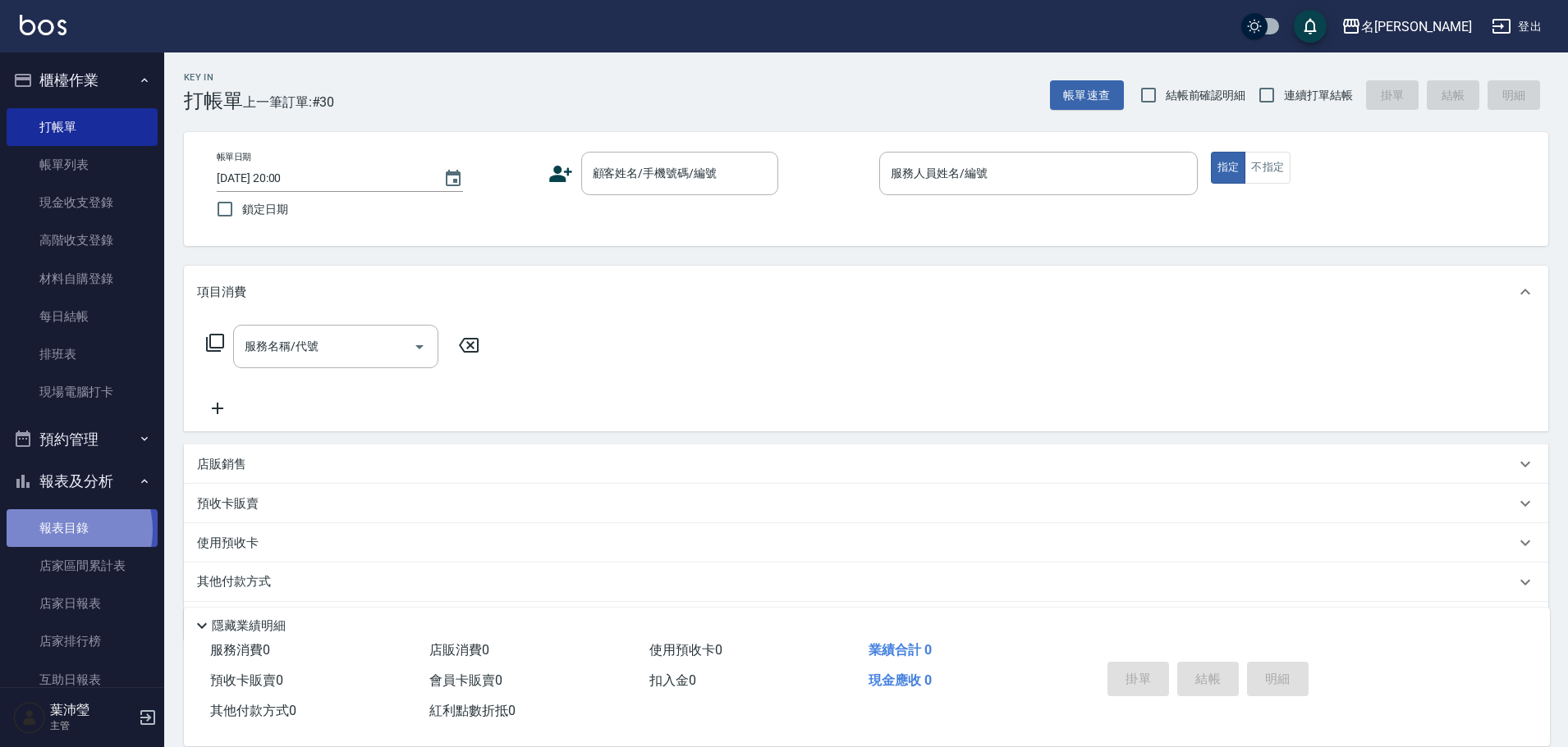
click at [59, 530] on link "報表目錄" at bounding box center [82, 528] width 151 height 37
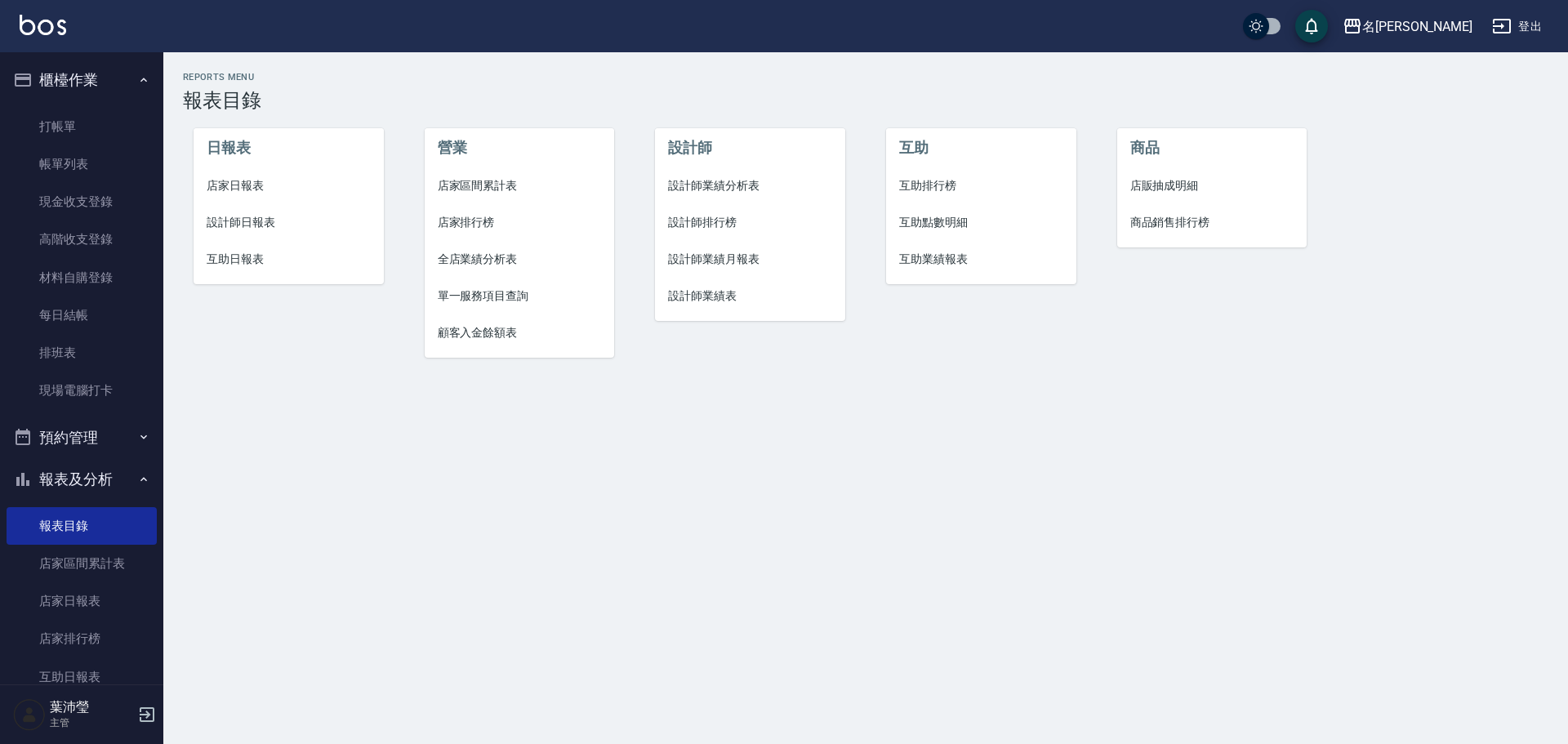
click at [236, 214] on span "設計師日報表" at bounding box center [288, 222] width 164 height 17
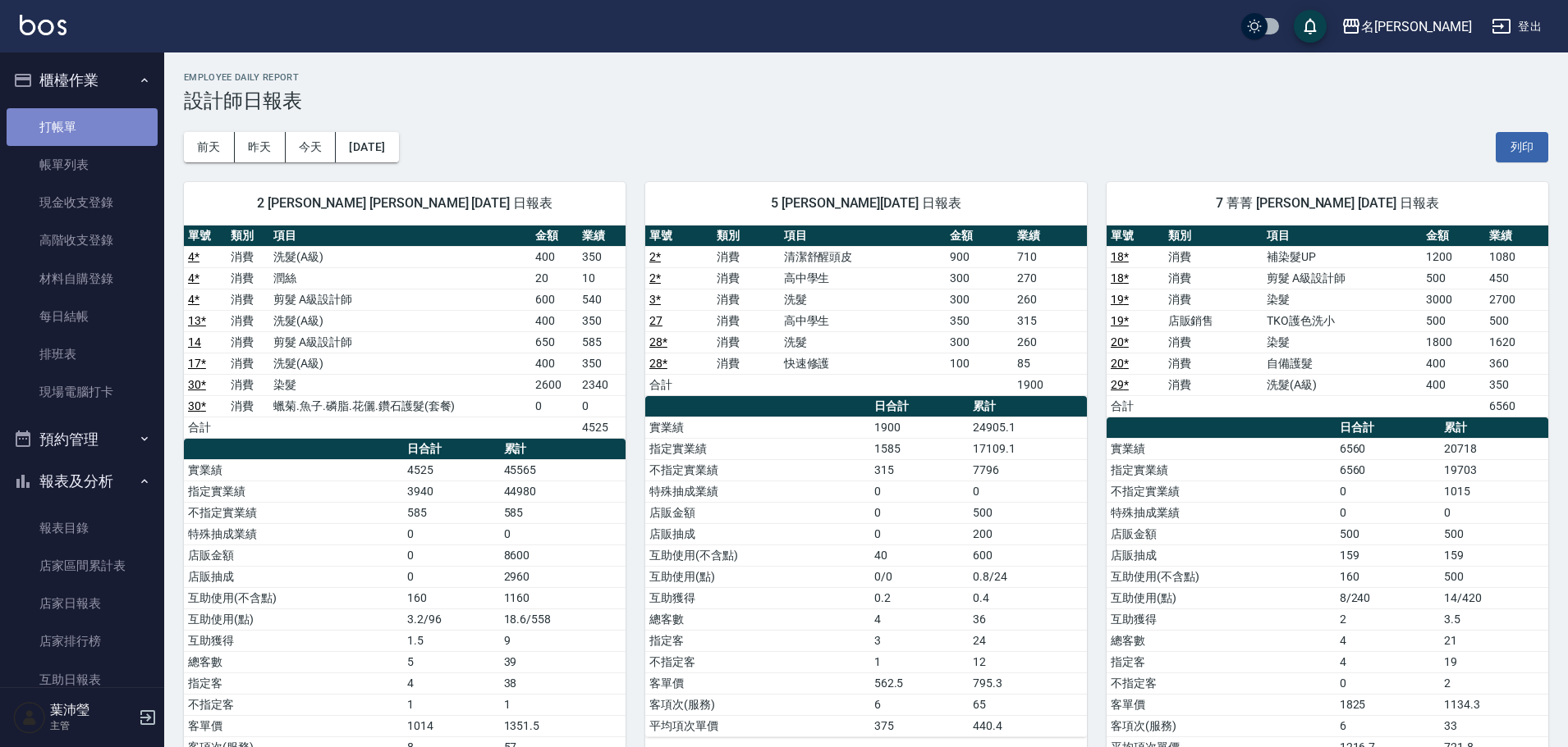
click at [99, 127] on link "打帳單" at bounding box center [82, 127] width 151 height 37
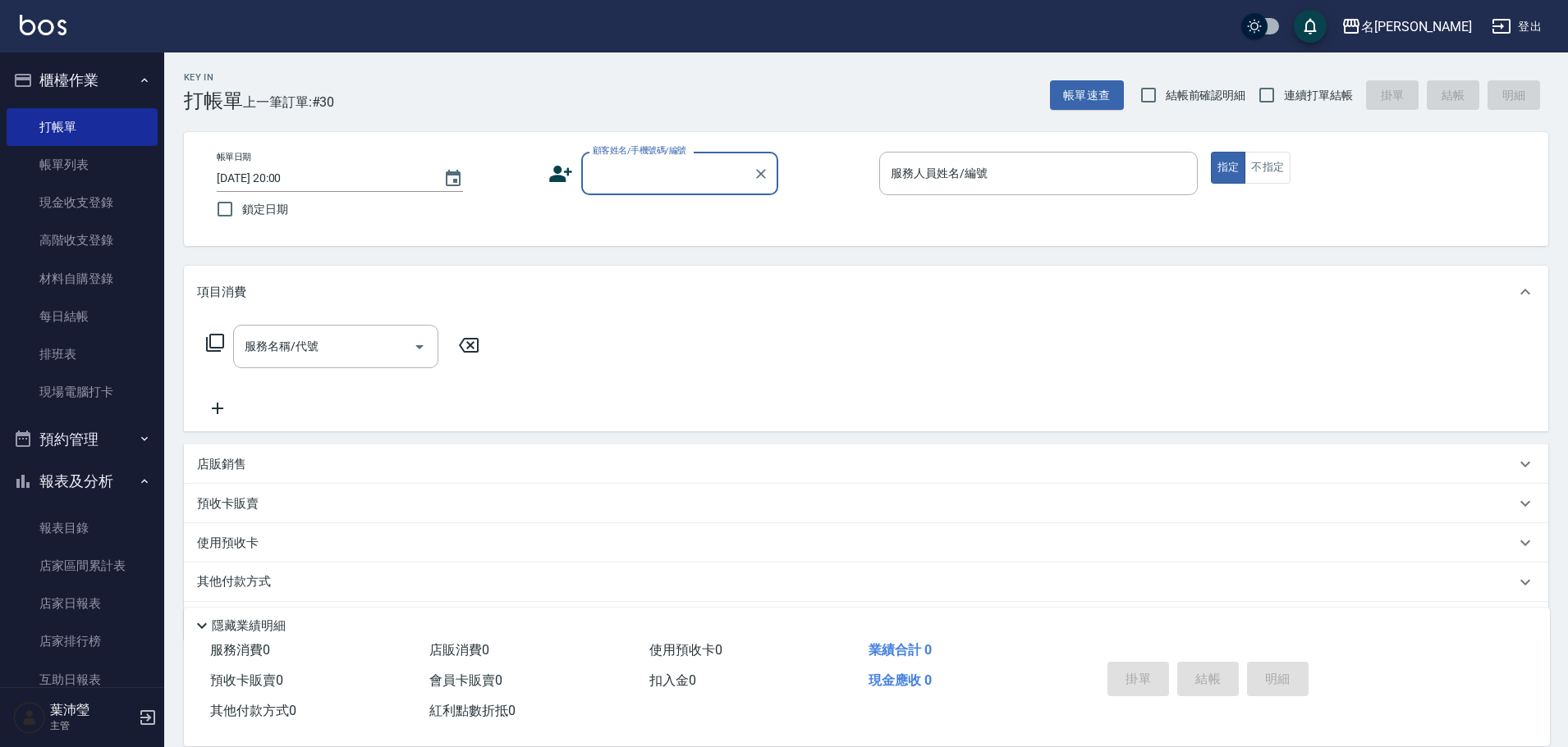
click at [692, 173] on input "顧客姓名/手機號碼/編號" at bounding box center [667, 174] width 158 height 28
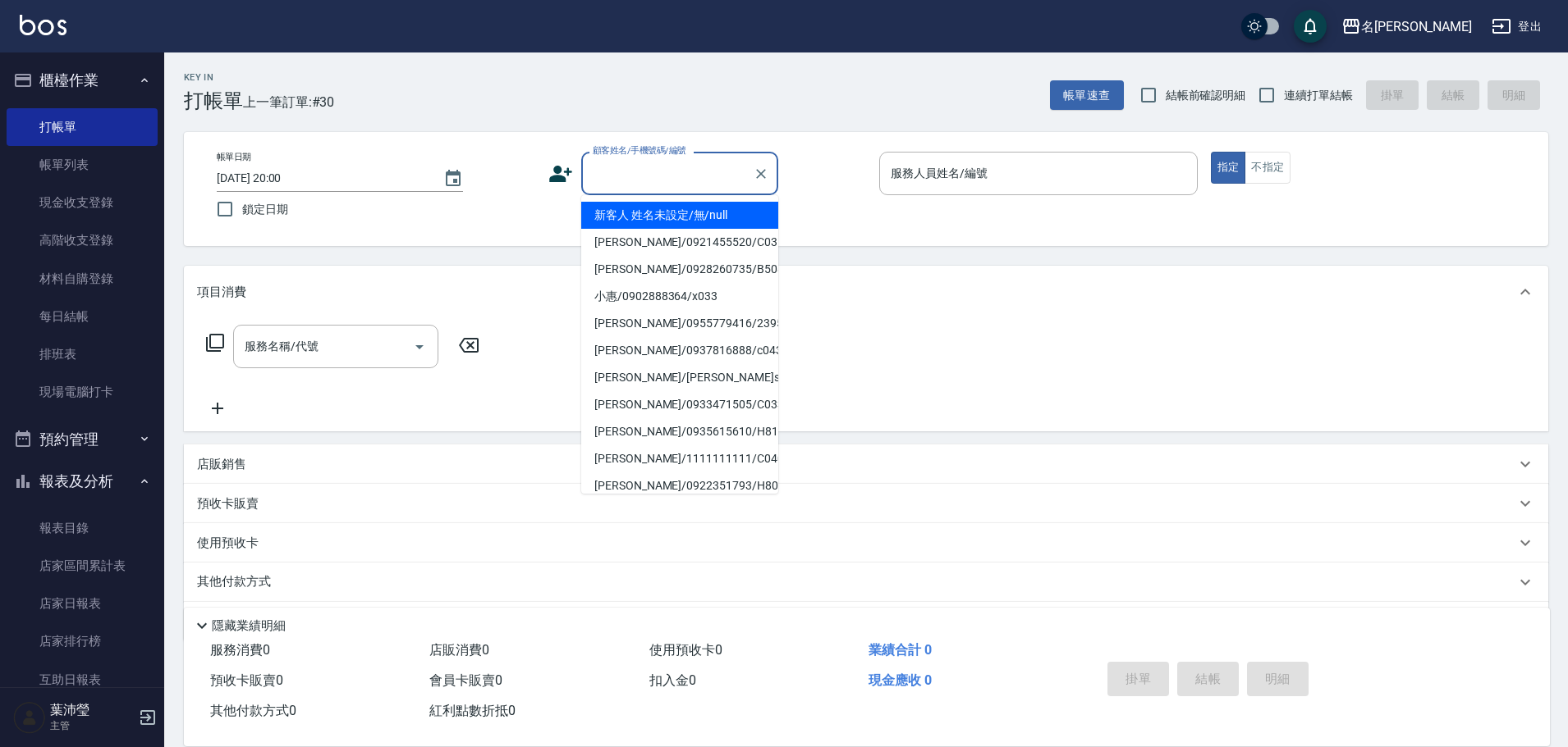
click at [623, 215] on li "新客人 姓名未設定/無/null" at bounding box center [679, 215] width 197 height 27
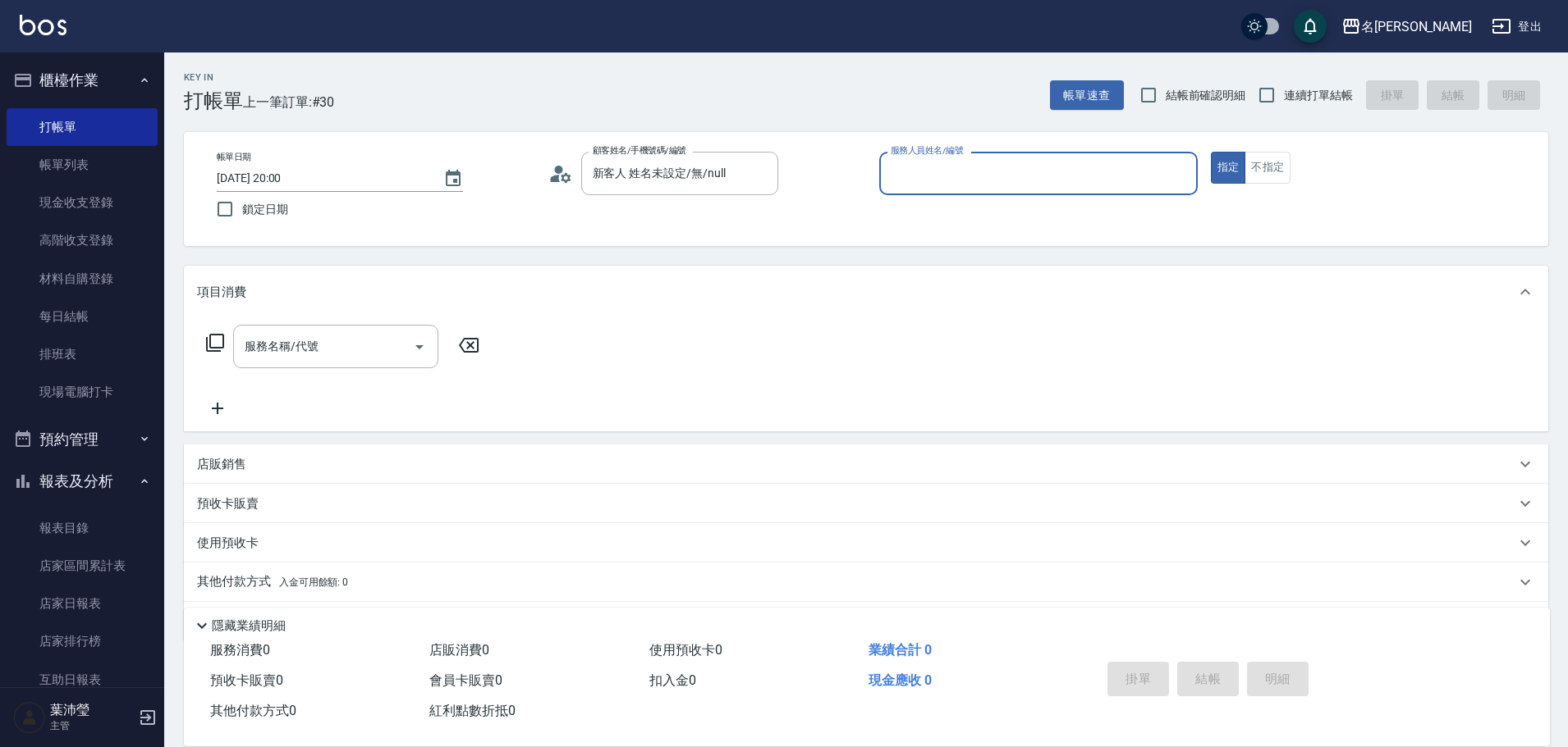
type input "新客人 姓名未設定/無/null"
click at [976, 173] on input "服務人員姓名/編號" at bounding box center [1038, 174] width 304 height 28
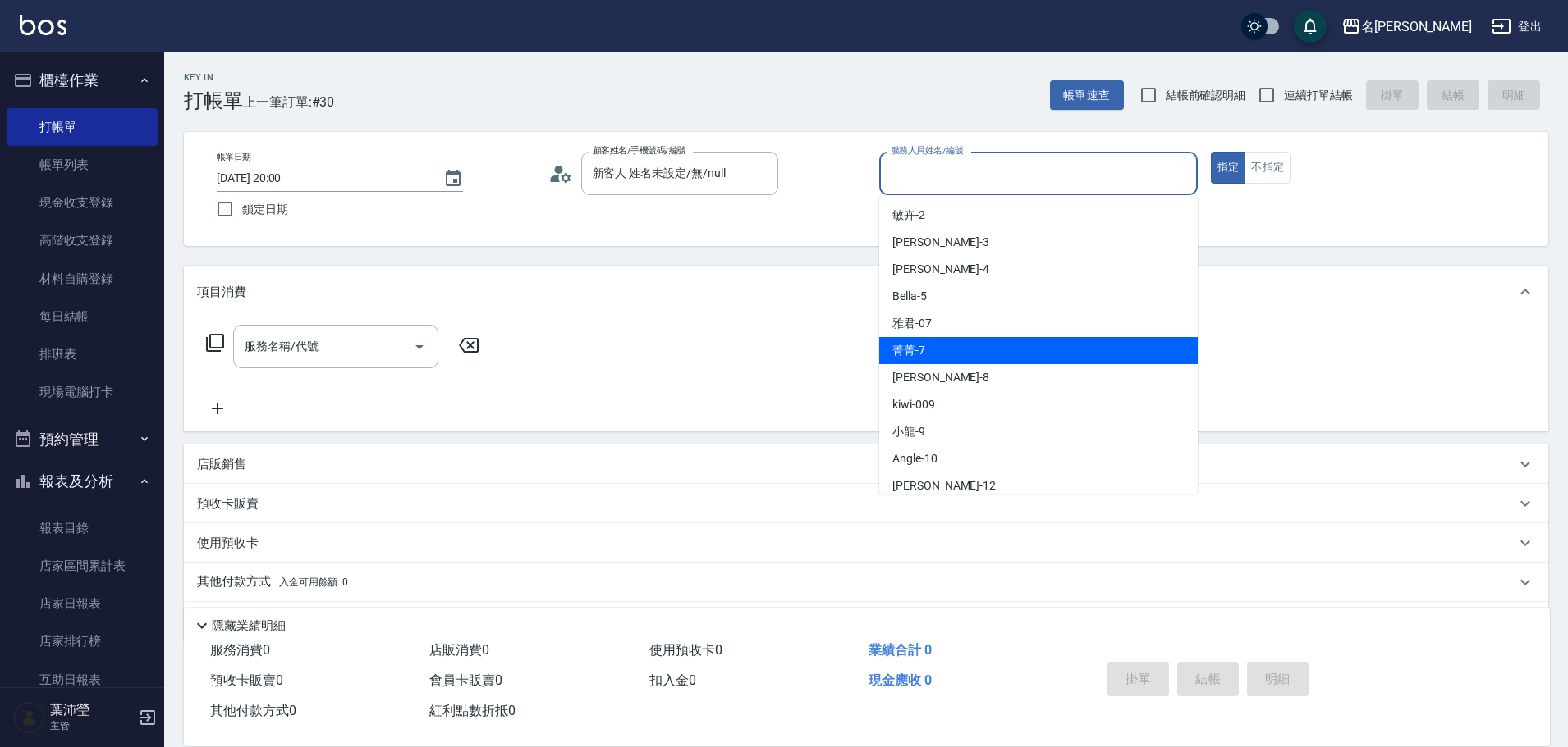
click at [964, 348] on div "菁菁 -7" at bounding box center [1039, 351] width 319 height 27
type input "菁菁-7"
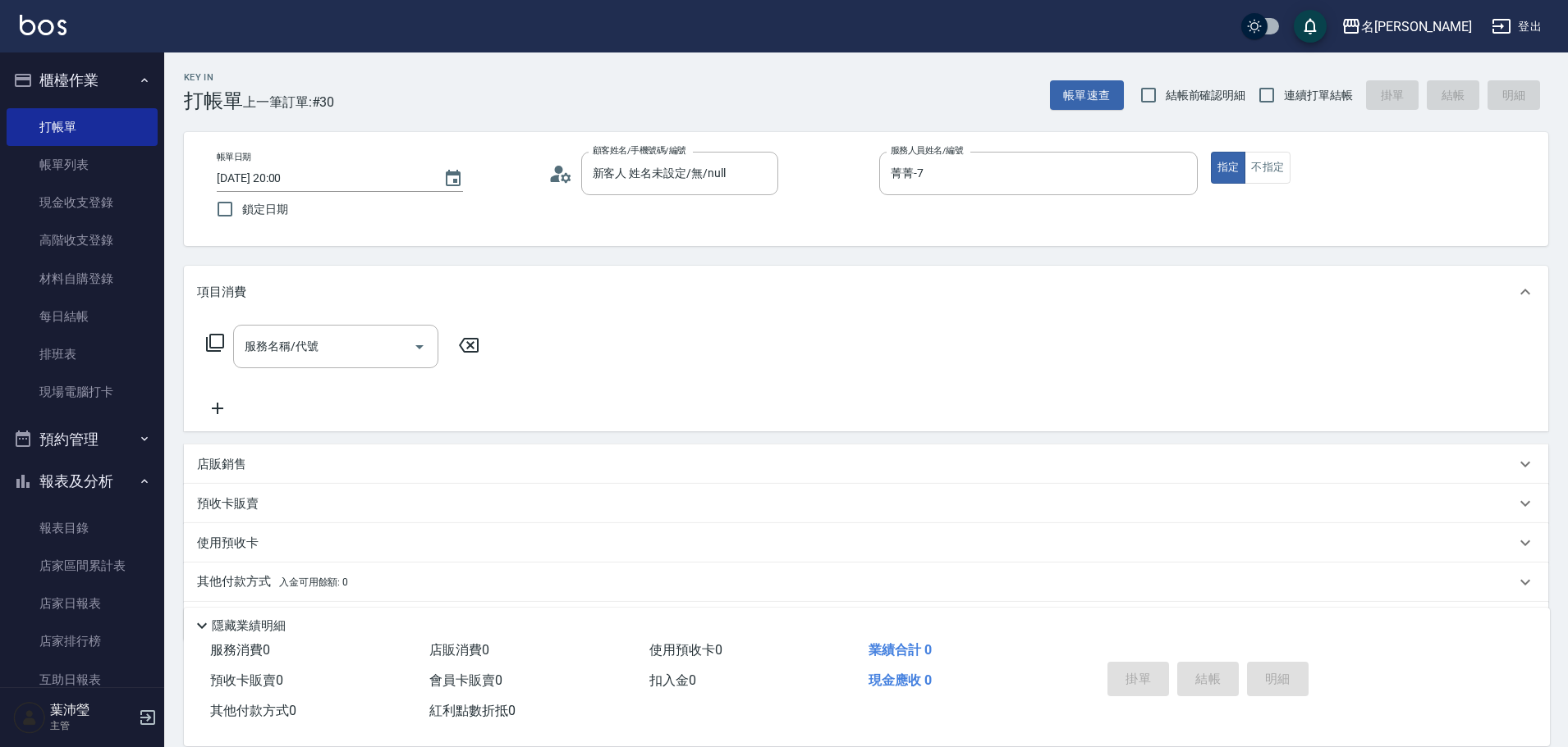
click at [215, 335] on icon at bounding box center [215, 343] width 18 height 18
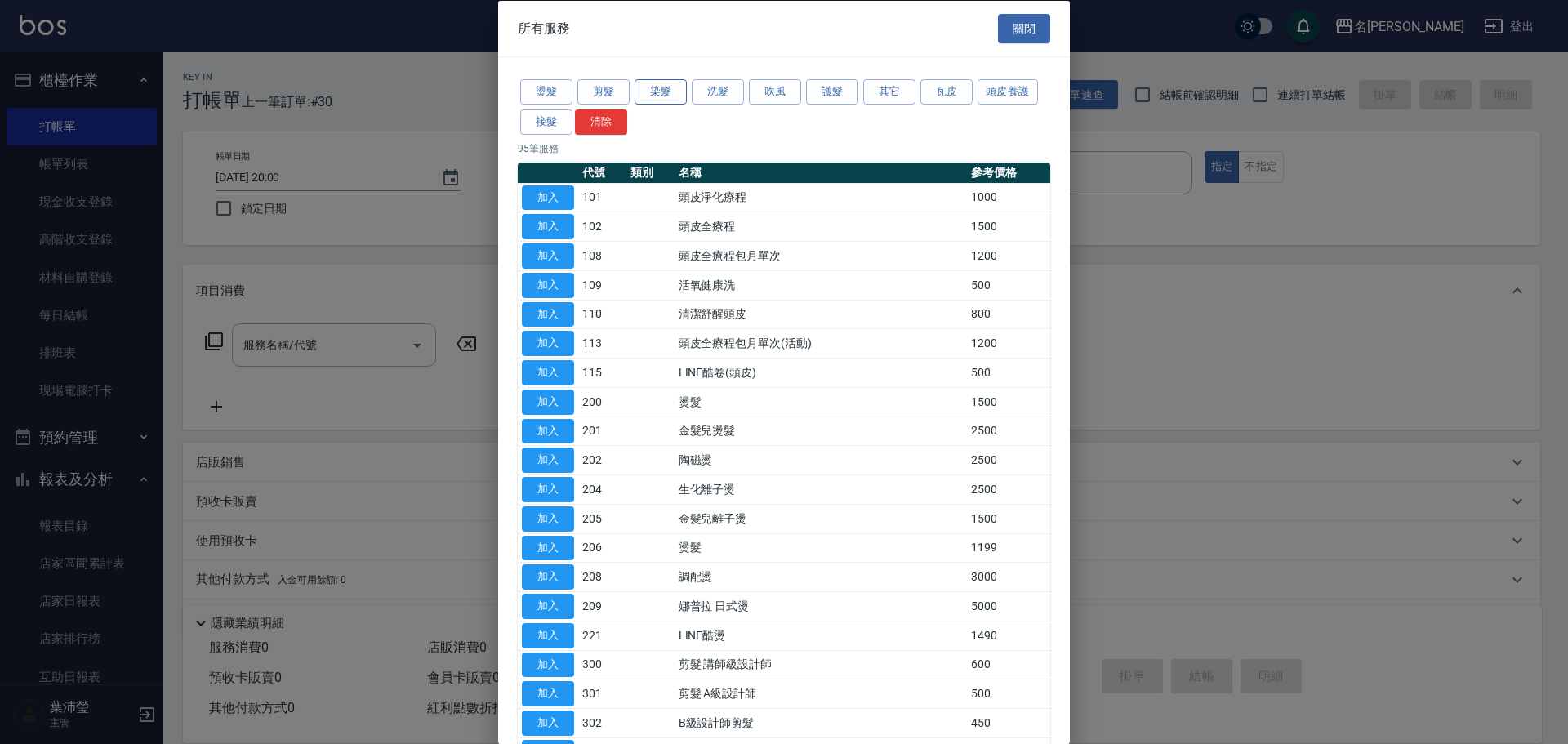
click at [657, 89] on button "染髮" at bounding box center [660, 91] width 52 height 26
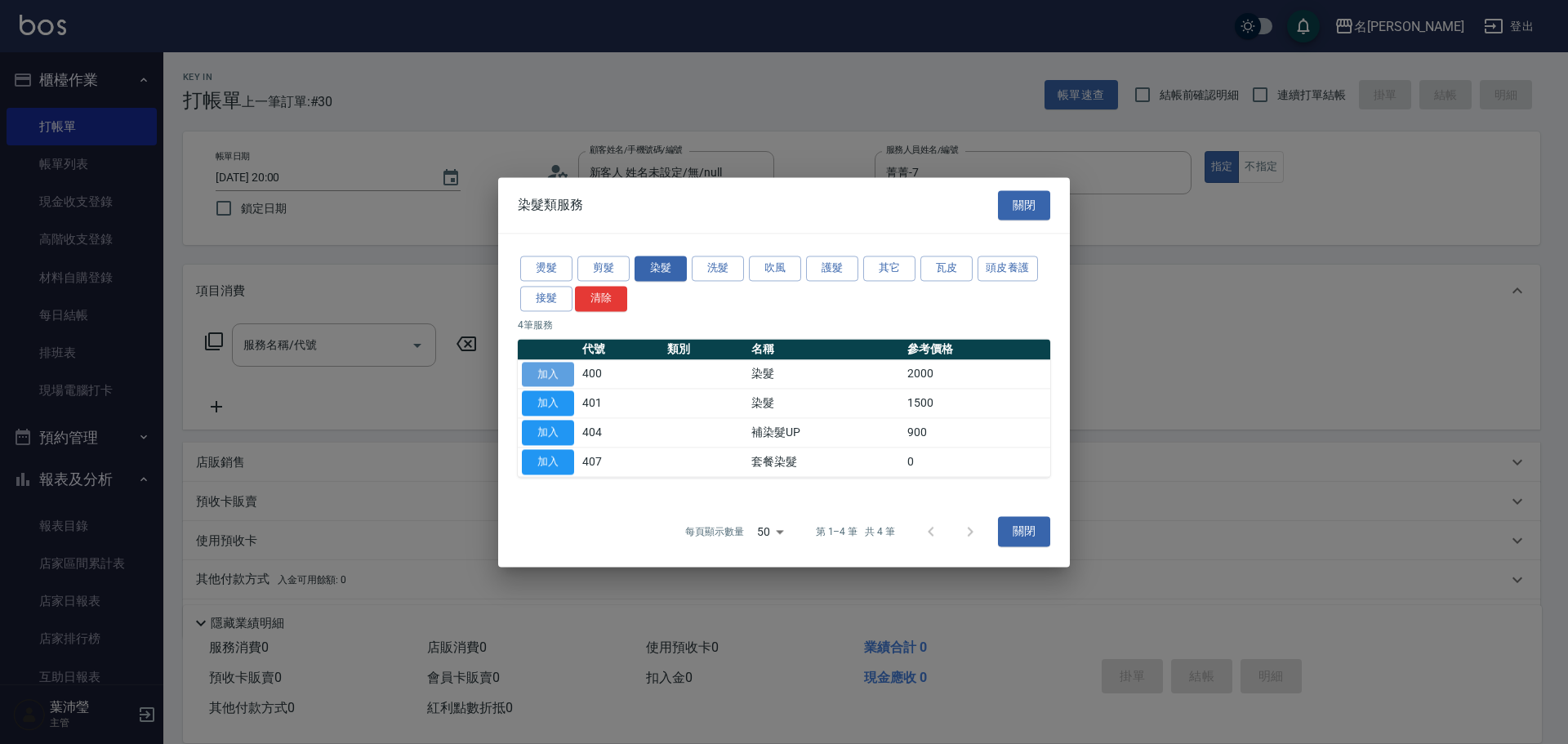
click at [558, 375] on button "加入" at bounding box center [548, 374] width 52 height 26
type input "染髮(400)"
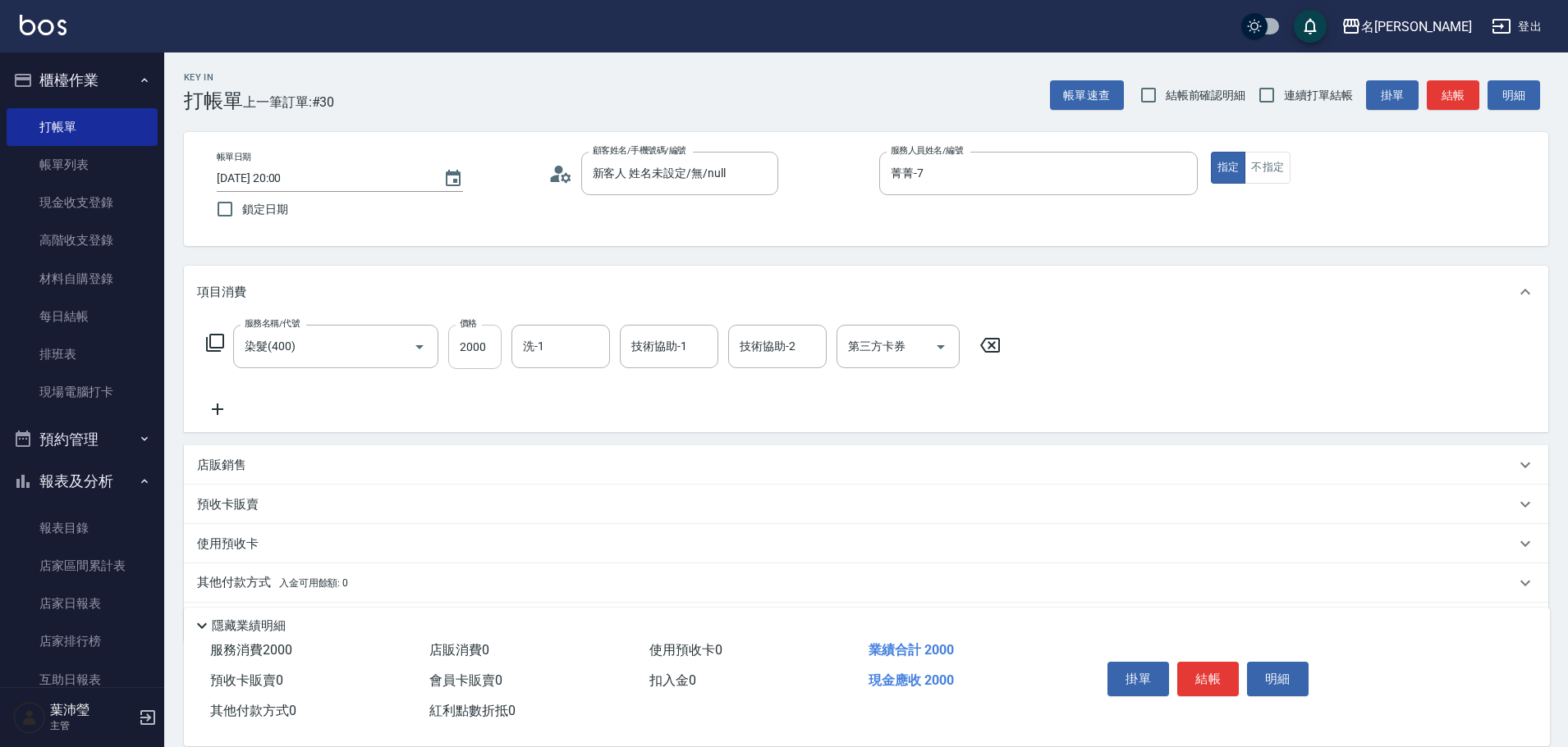
click at [461, 349] on input "2000" at bounding box center [475, 347] width 53 height 45
type input "5000"
click at [565, 353] on input "洗-1" at bounding box center [560, 346] width 84 height 28
click at [554, 392] on span "Bella -5" at bounding box center [542, 388] width 35 height 17
type input "Bella-5"
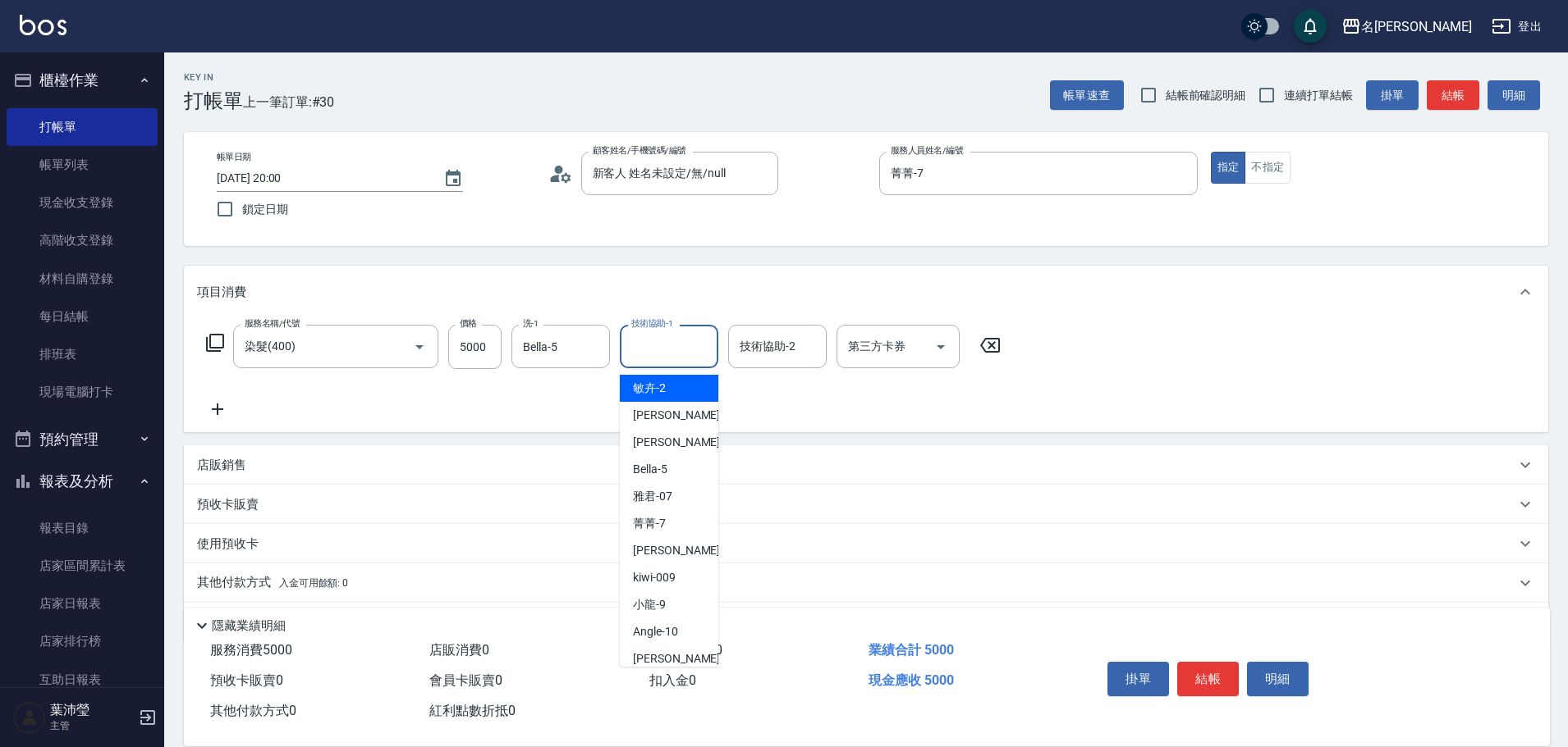
click at [652, 351] on input "技術協助-1" at bounding box center [669, 346] width 84 height 28
click at [656, 477] on span "Bella -5" at bounding box center [649, 469] width 35 height 17
type input "Bella-5"
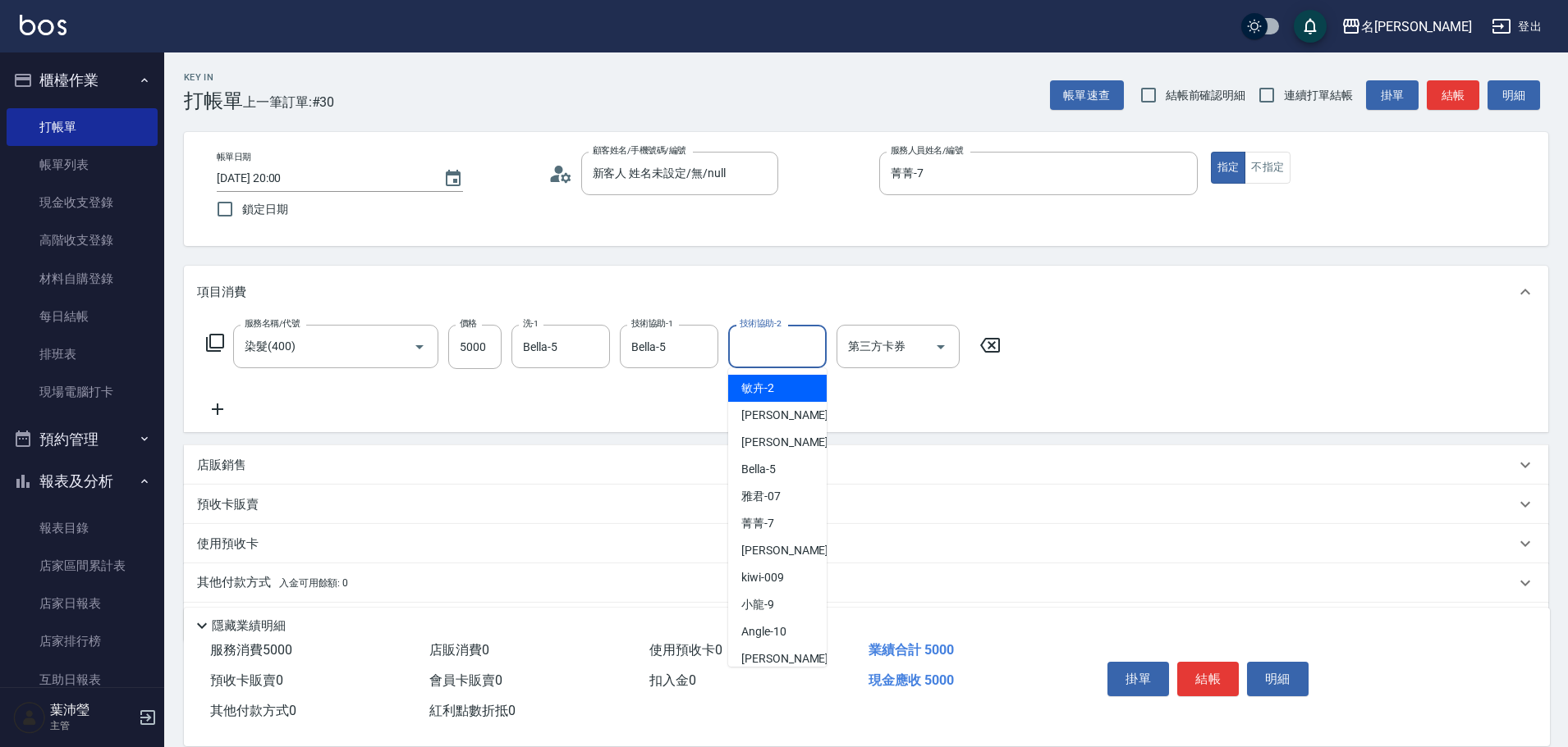
click at [768, 350] on input "技術協助-2" at bounding box center [778, 346] width 84 height 28
click at [774, 465] on span "Bella -5" at bounding box center [758, 469] width 35 height 17
type input "Bella-5"
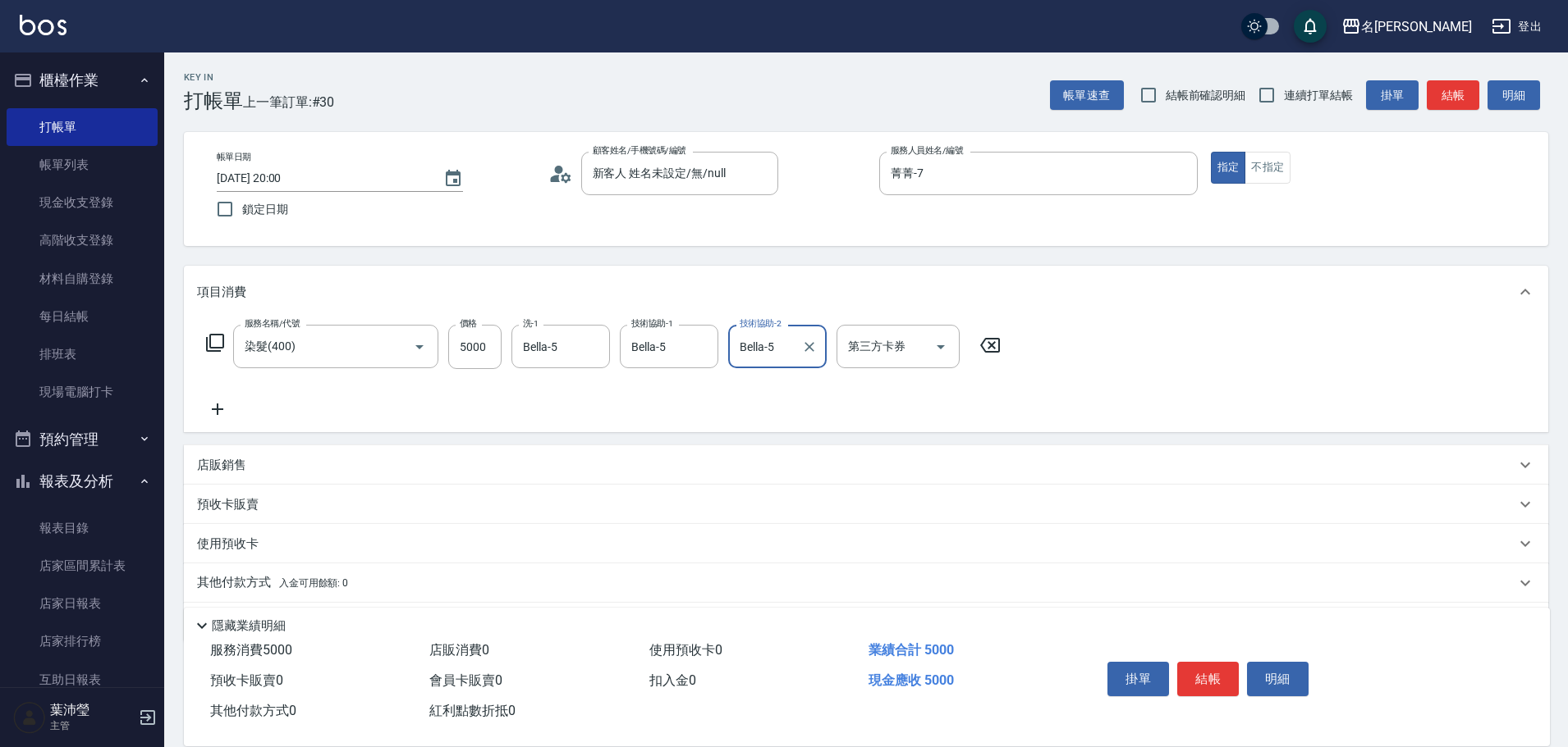
click at [214, 348] on icon at bounding box center [215, 343] width 18 height 18
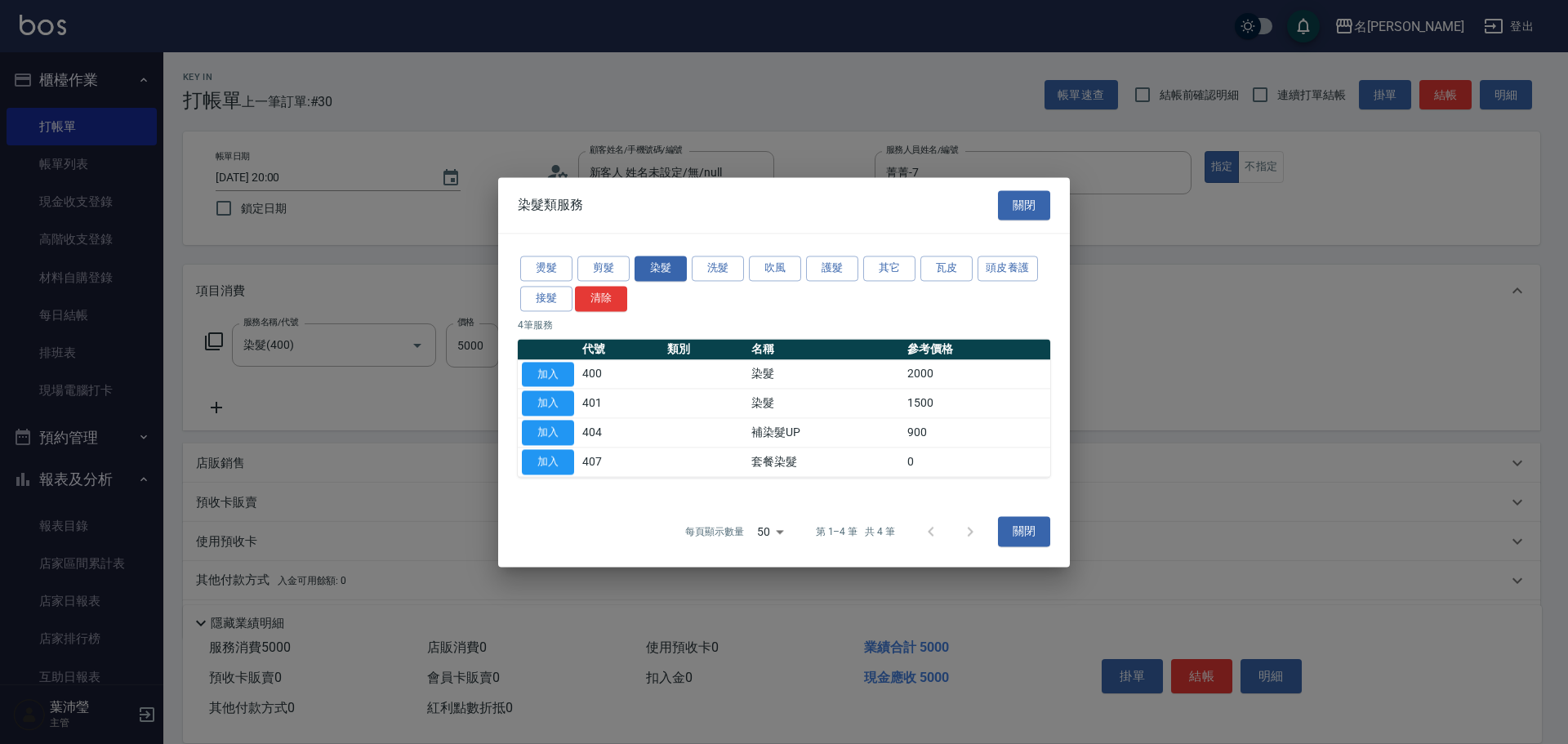
click at [480, 339] on div at bounding box center [784, 372] width 1568 height 744
click at [558, 399] on button "加入" at bounding box center [548, 403] width 52 height 26
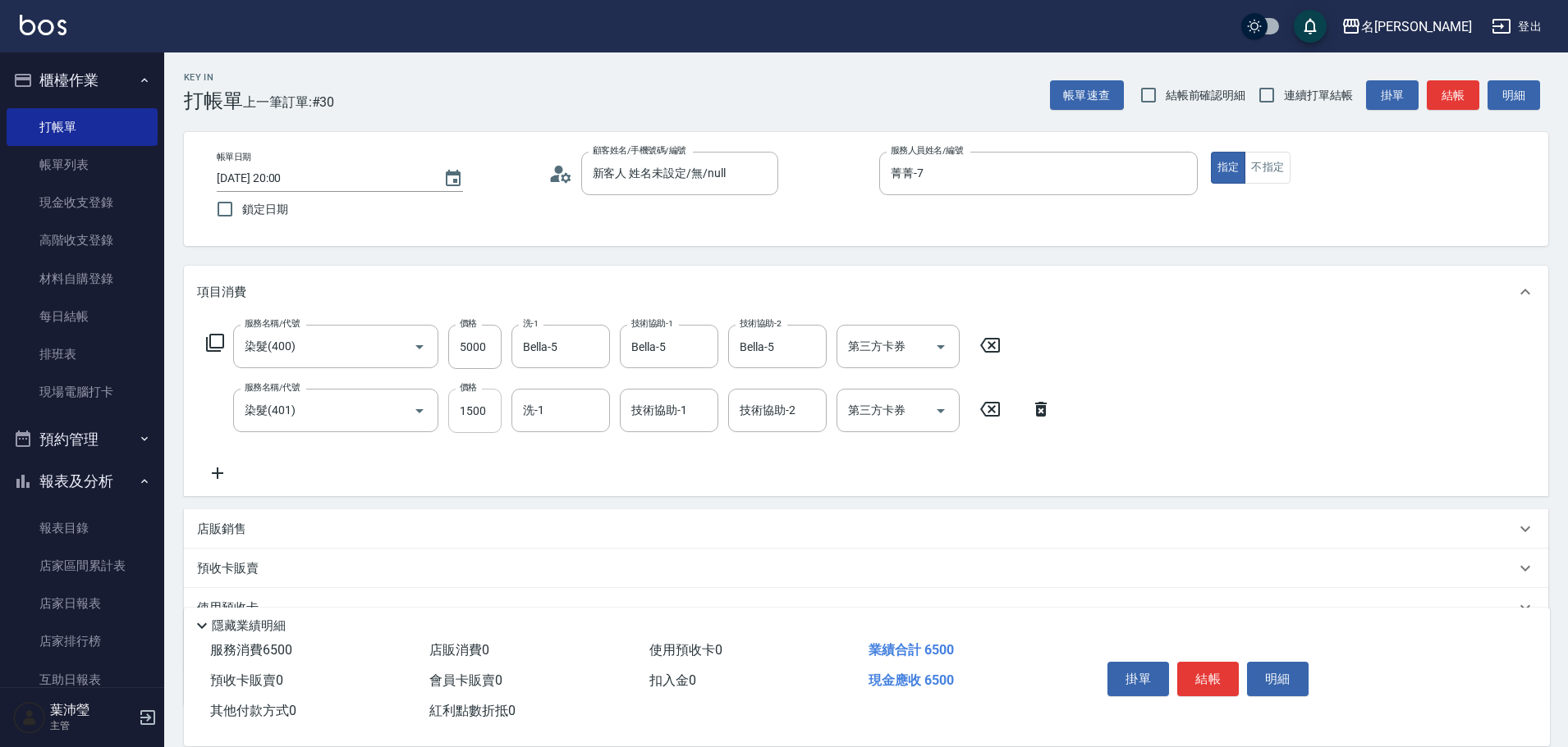
click at [482, 412] on input "1500" at bounding box center [475, 411] width 53 height 45
type input "2200"
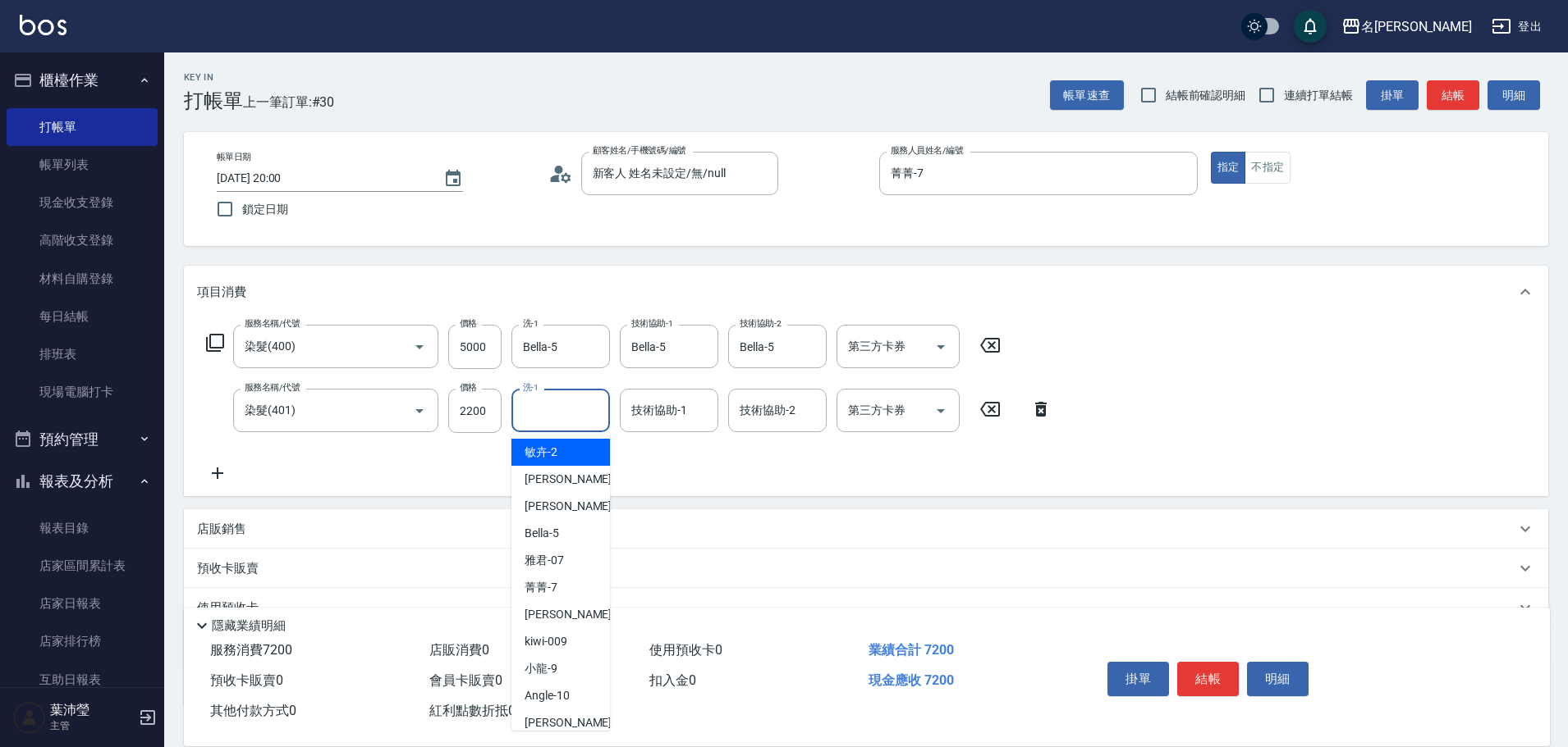
click at [549, 416] on input "洗-1" at bounding box center [560, 410] width 84 height 28
drag, startPoint x: 581, startPoint y: 456, endPoint x: 599, endPoint y: 446, distance: 20.6
click at [582, 456] on div "菁菁 -7" at bounding box center [560, 452] width 99 height 27
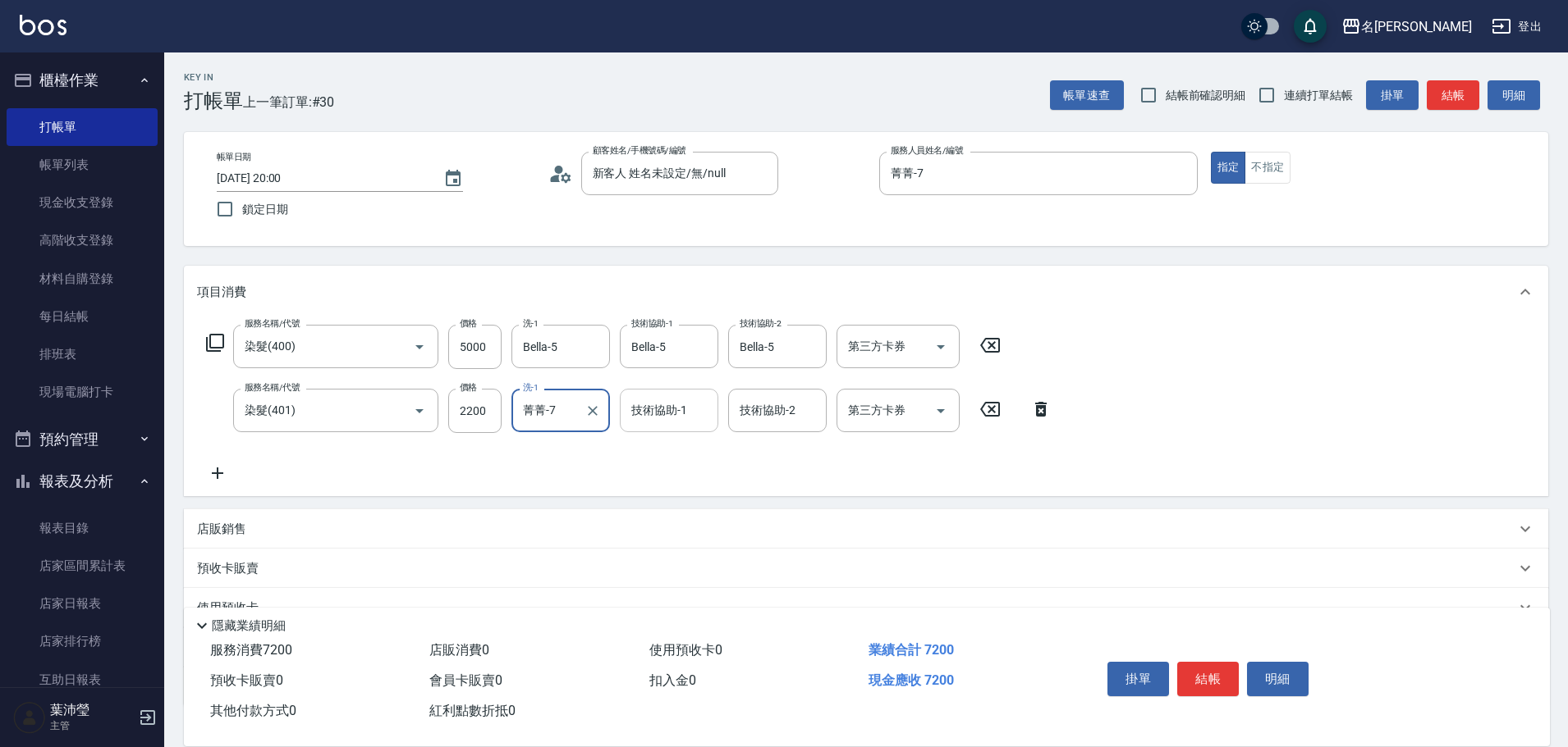
type input "菁菁-7"
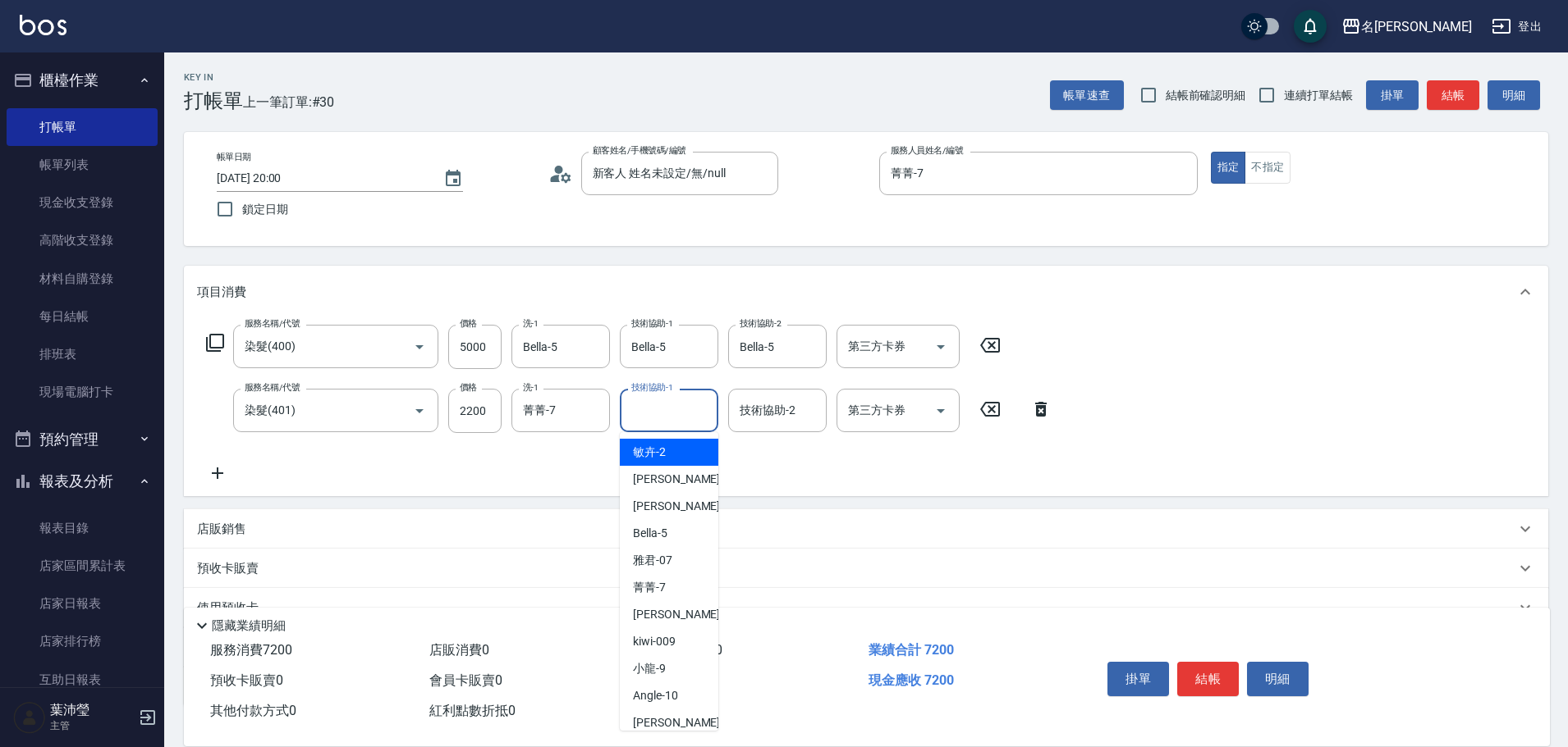
click at [662, 417] on input "技術協助-1" at bounding box center [669, 410] width 84 height 28
click at [661, 579] on div "菁菁 -7" at bounding box center [669, 588] width 99 height 27
type input "菁菁-7"
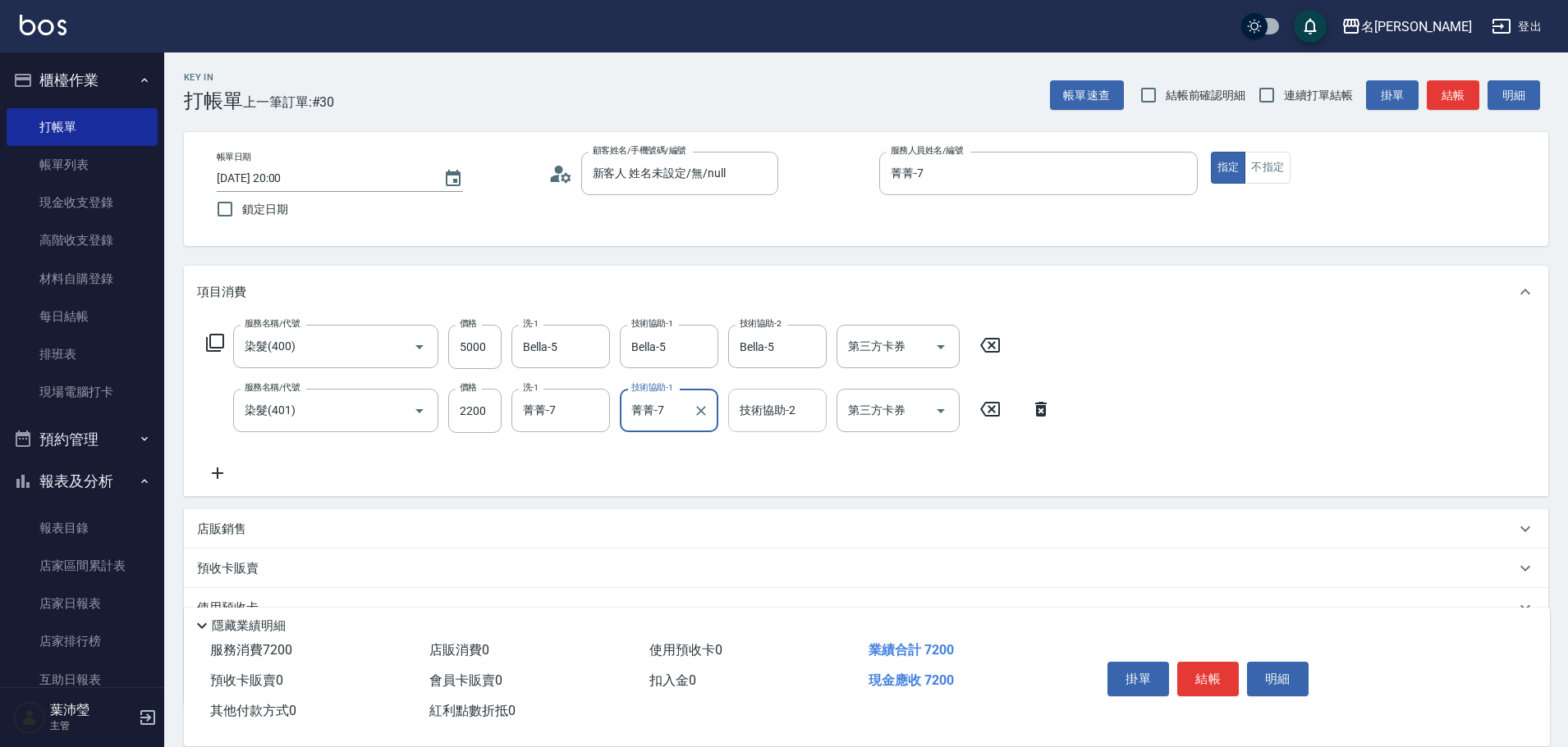
click at [785, 416] on input "技術協助-2" at bounding box center [778, 410] width 84 height 28
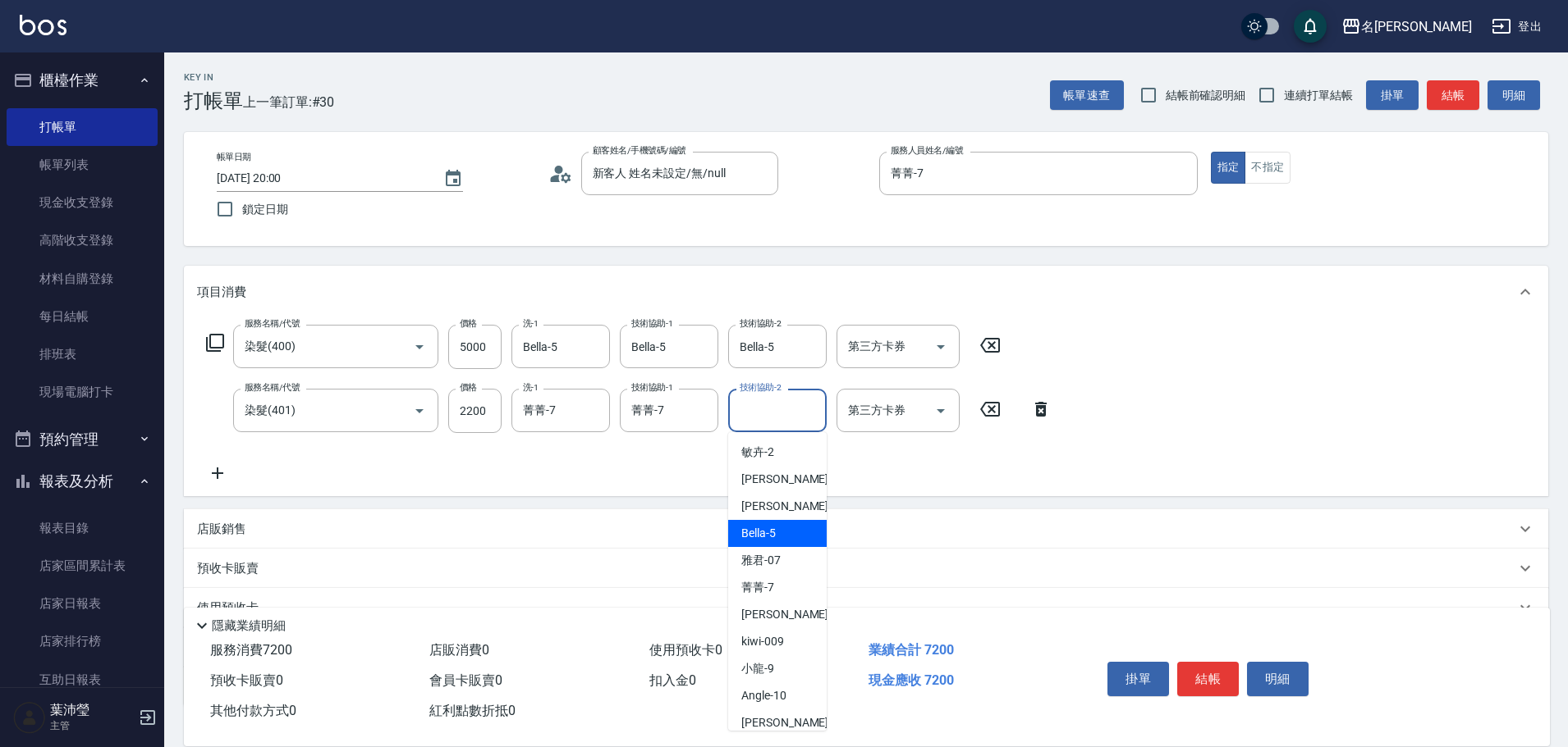
click at [755, 539] on span "Bella -5" at bounding box center [758, 533] width 35 height 17
type input "Bella-5"
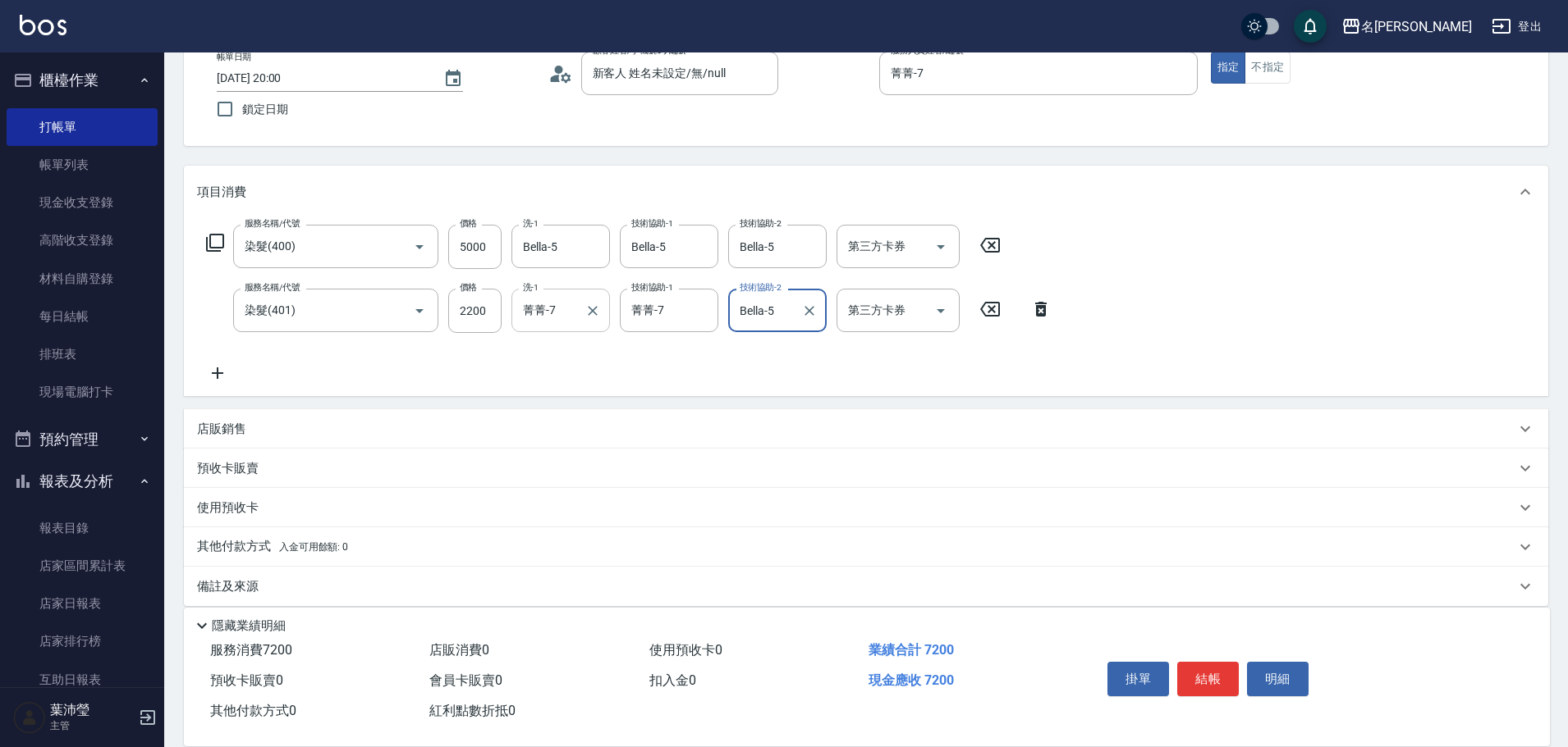
scroll to position [117, 0]
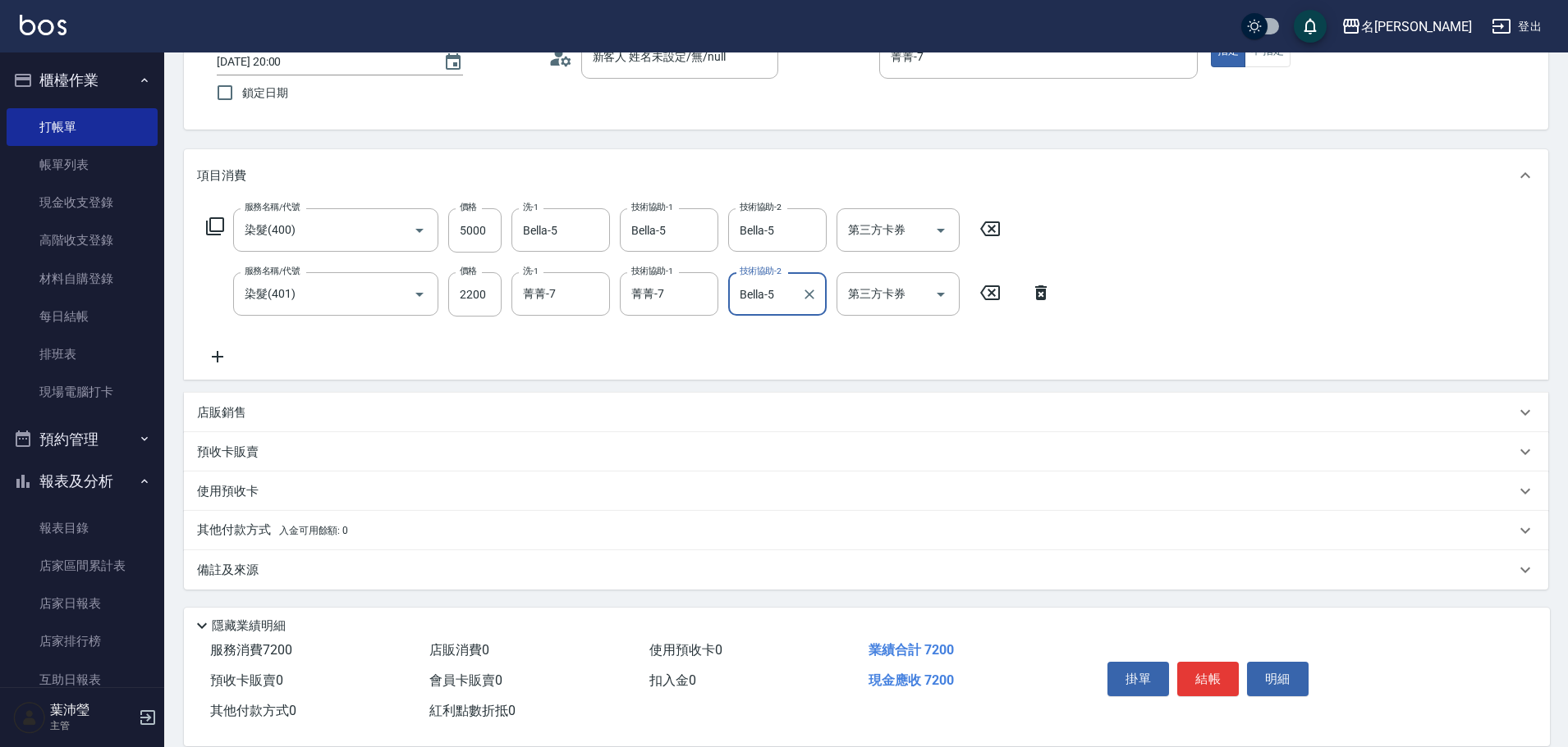
click at [1214, 674] on button "結帳" at bounding box center [1207, 679] width 61 height 35
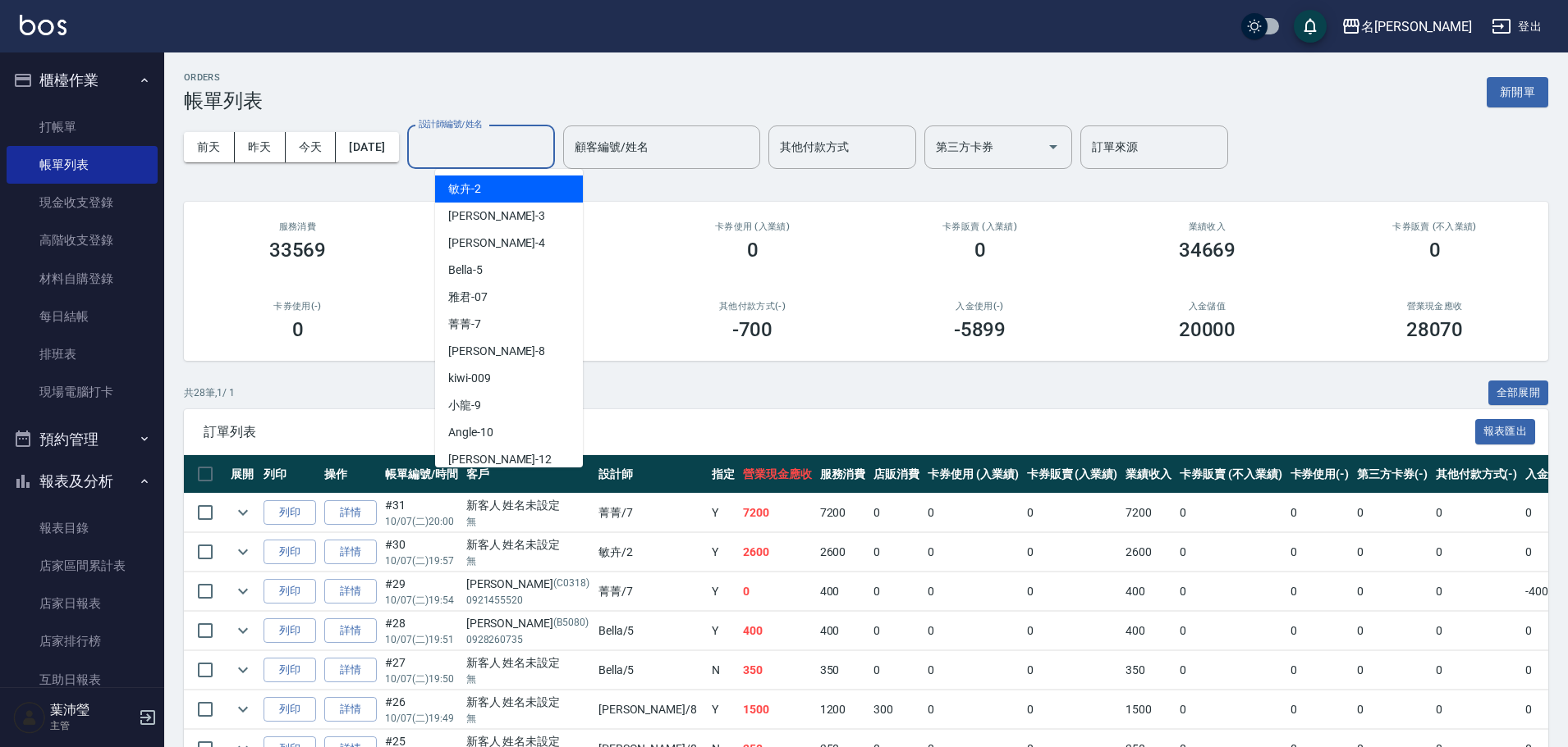
click at [493, 146] on input "設計師編號/姓名" at bounding box center [480, 147] width 133 height 28
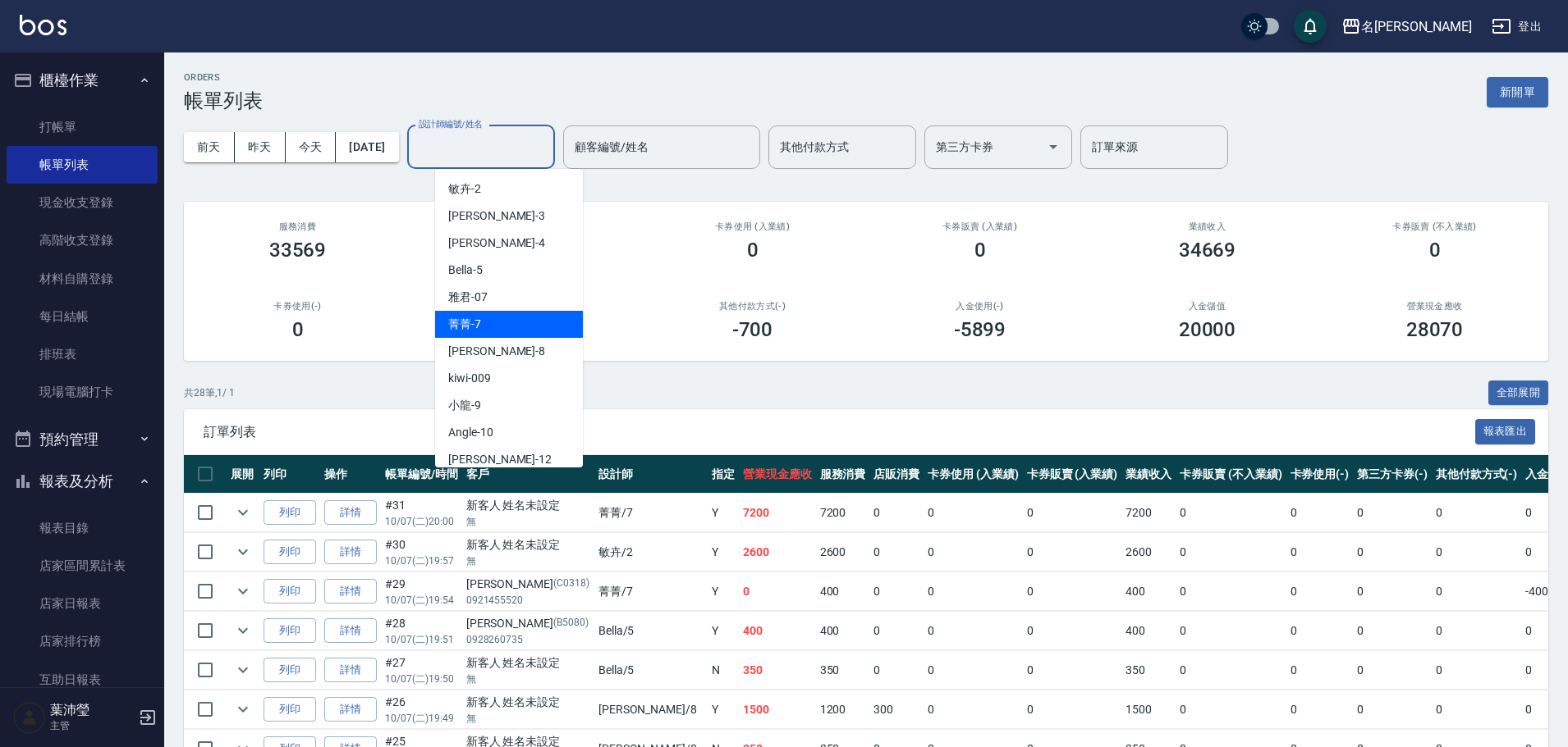
click at [488, 321] on div "菁菁 -7" at bounding box center [509, 324] width 148 height 27
type input "菁菁-7"
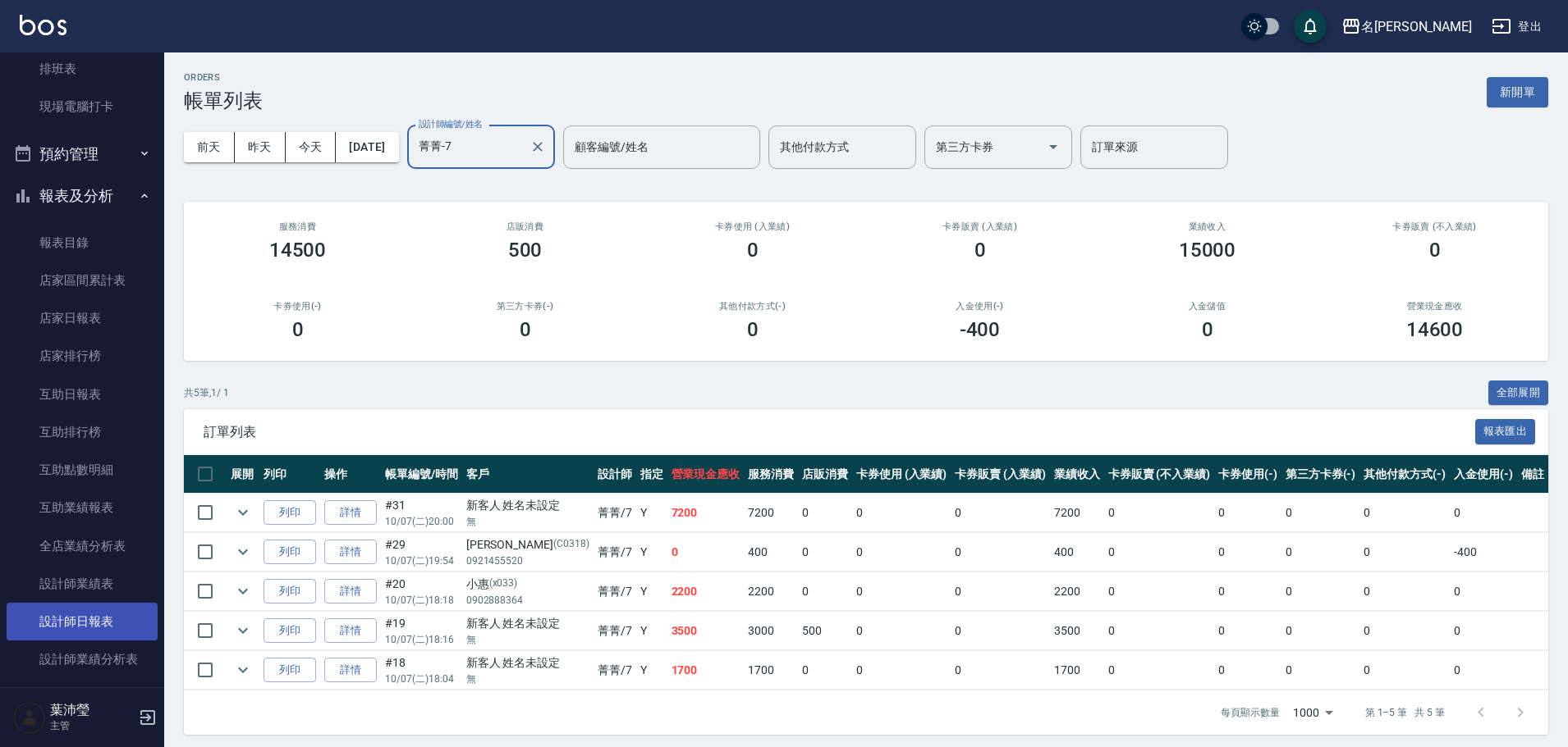
scroll to position [329, 0]
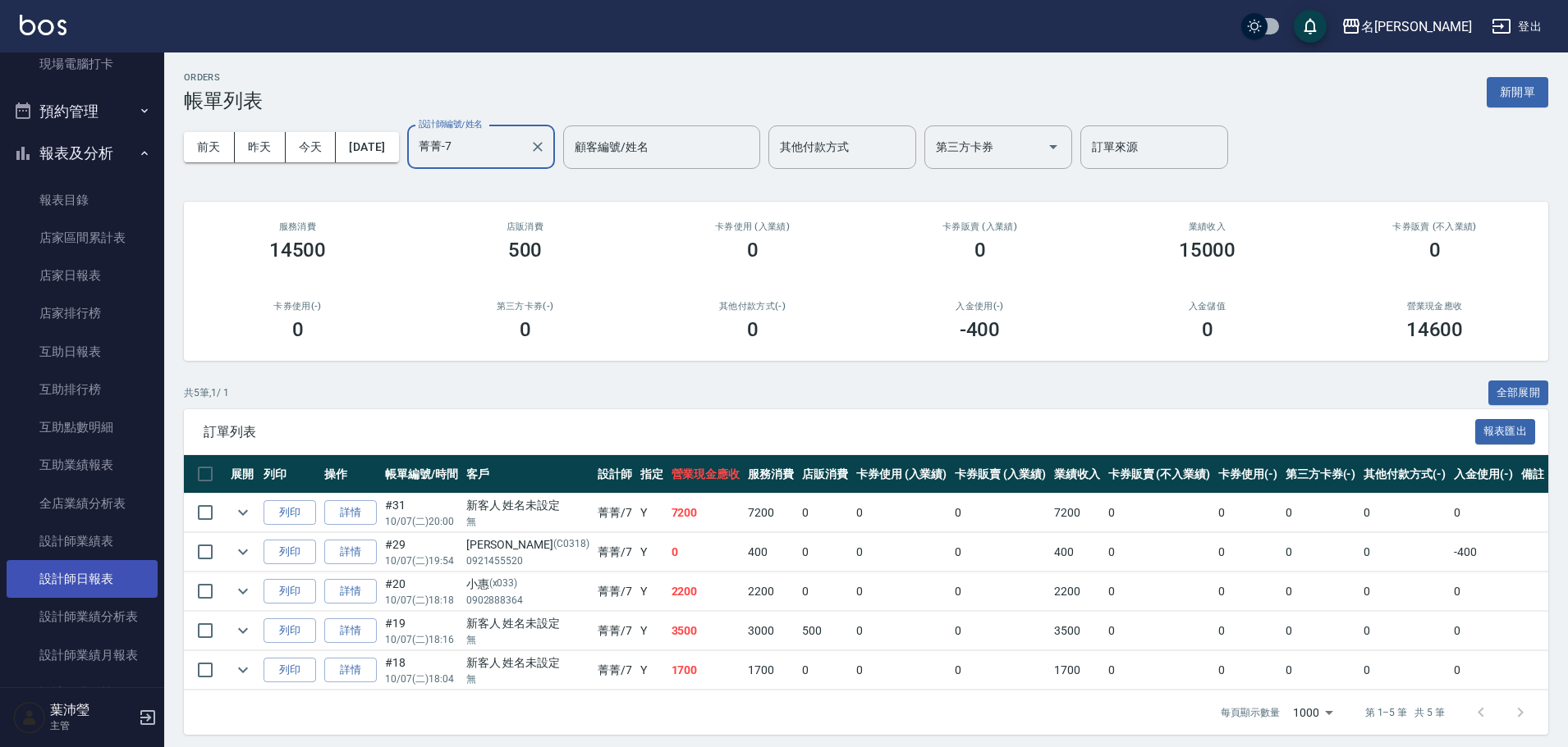
click at [94, 576] on link "設計師日報表" at bounding box center [82, 579] width 151 height 37
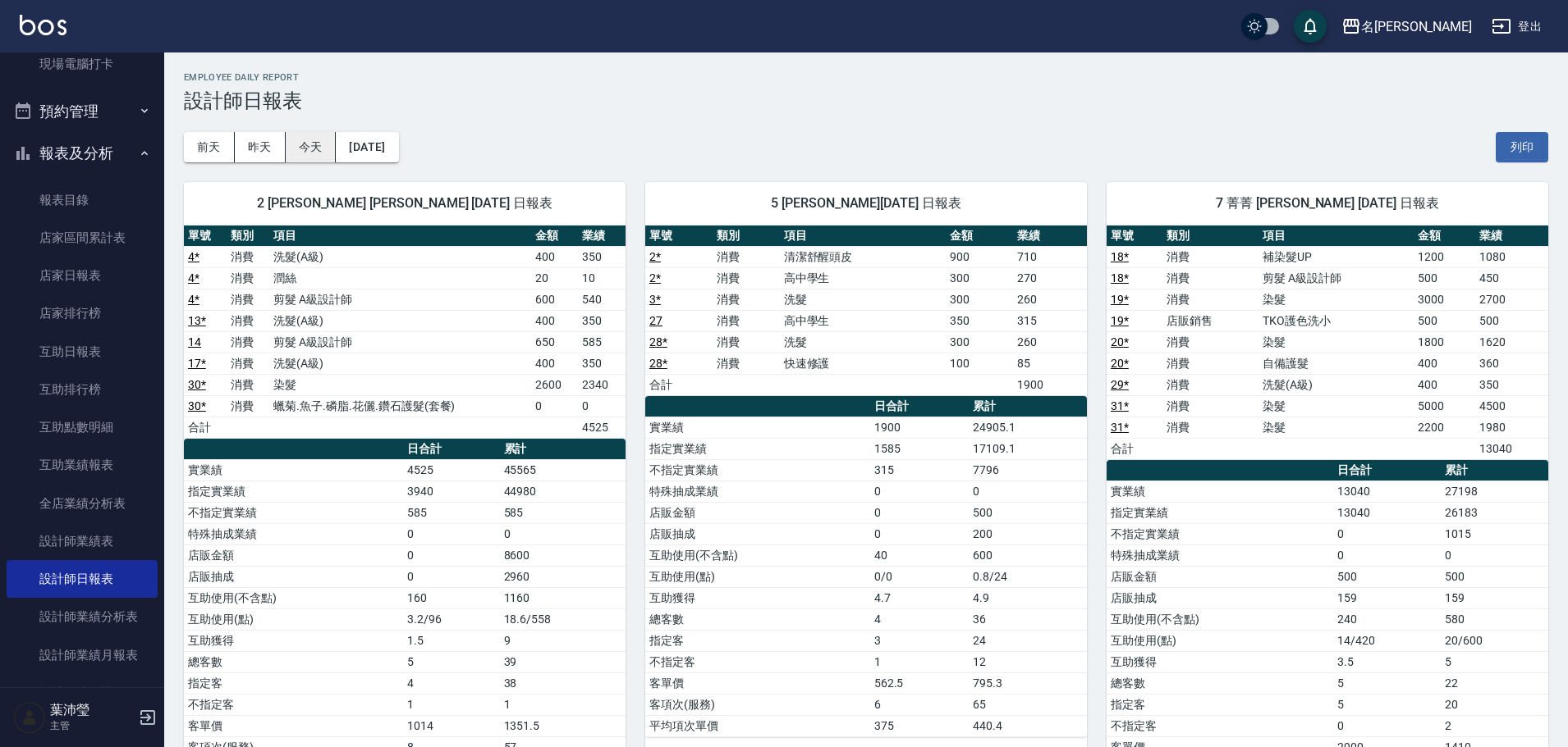
click at [323, 153] on button "今天" at bounding box center [311, 147] width 51 height 30
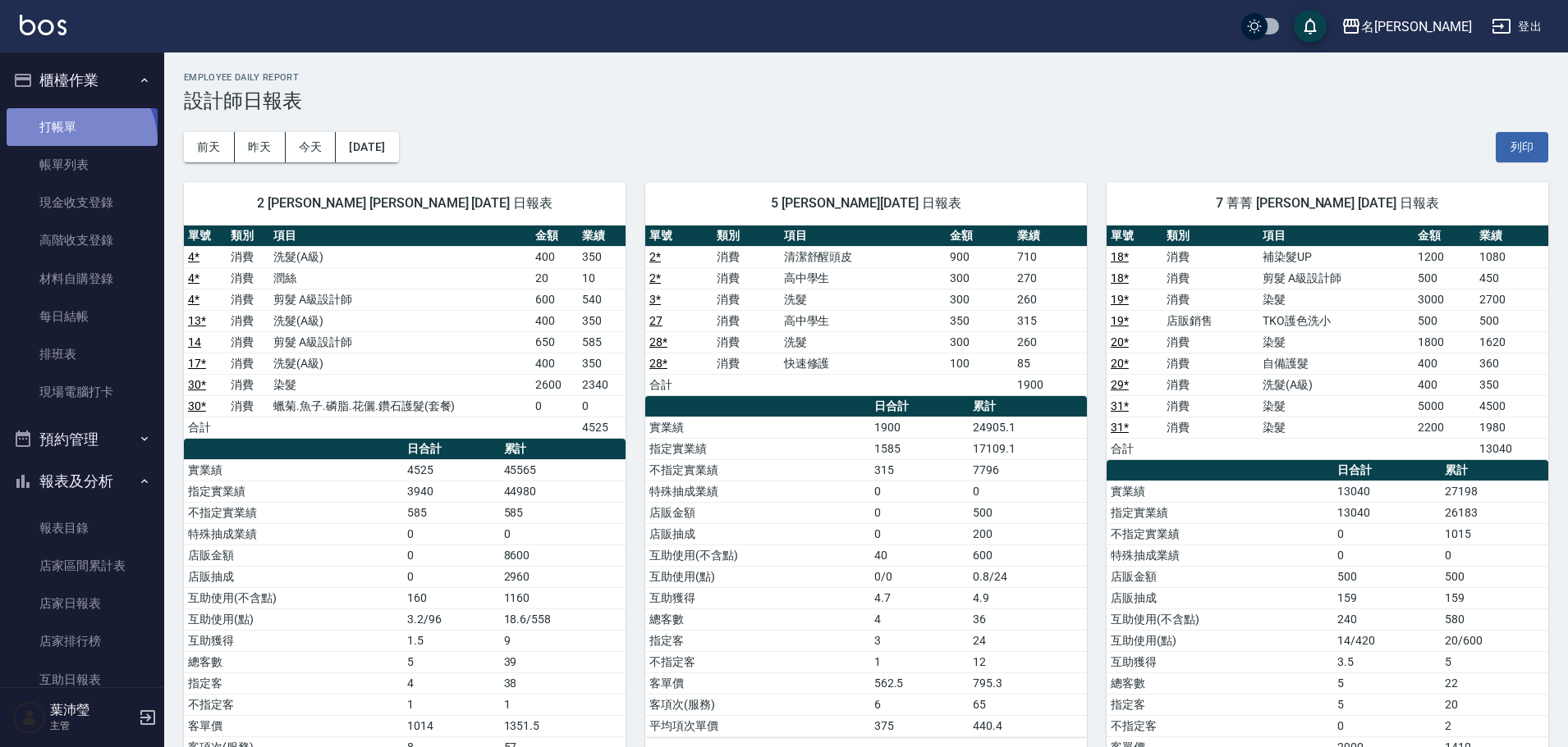
click at [73, 142] on link "打帳單" at bounding box center [82, 127] width 151 height 37
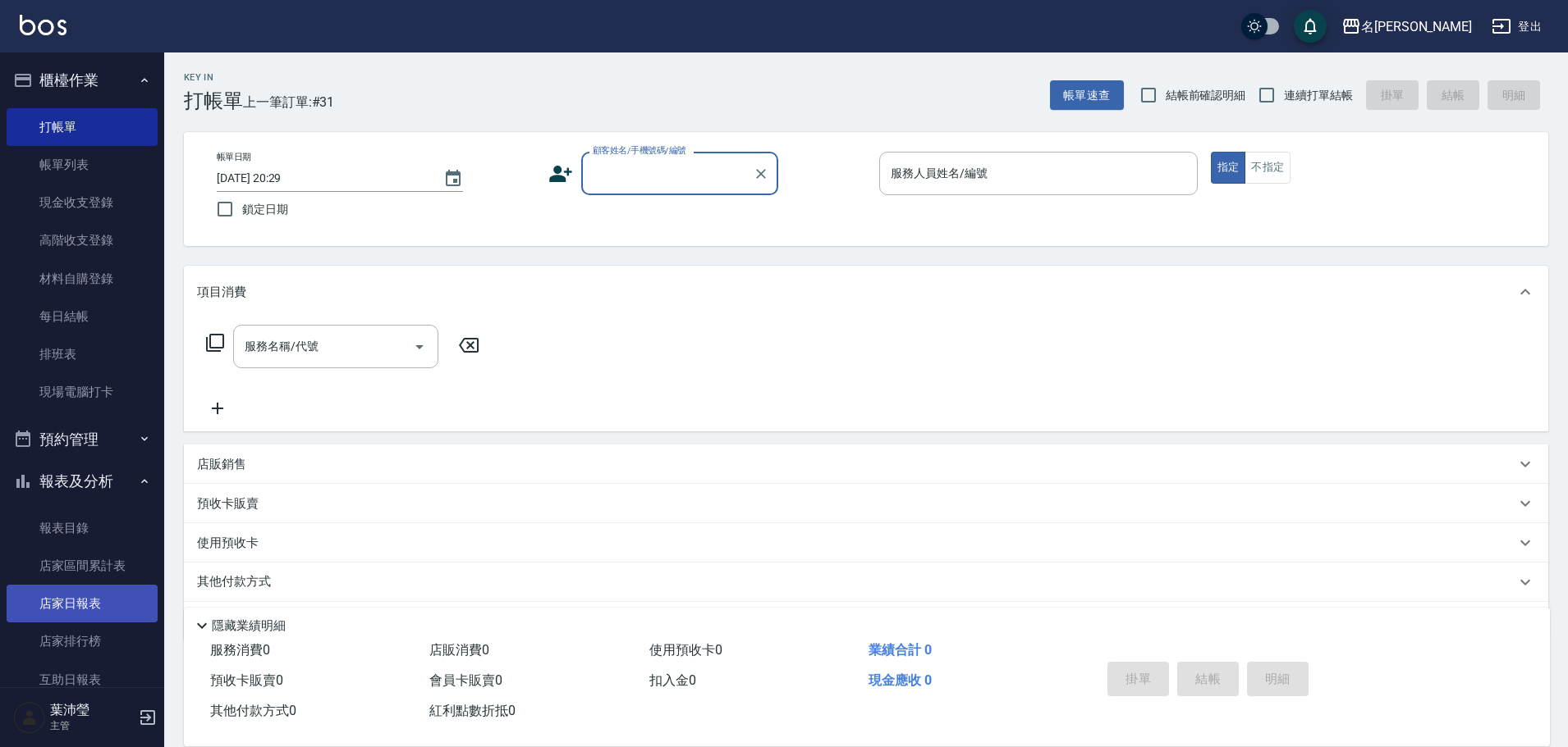
drag, startPoint x: 105, startPoint y: 622, endPoint x: 116, endPoint y: 604, distance: 21.1
click at [116, 604] on link "店家日報表" at bounding box center [82, 604] width 151 height 37
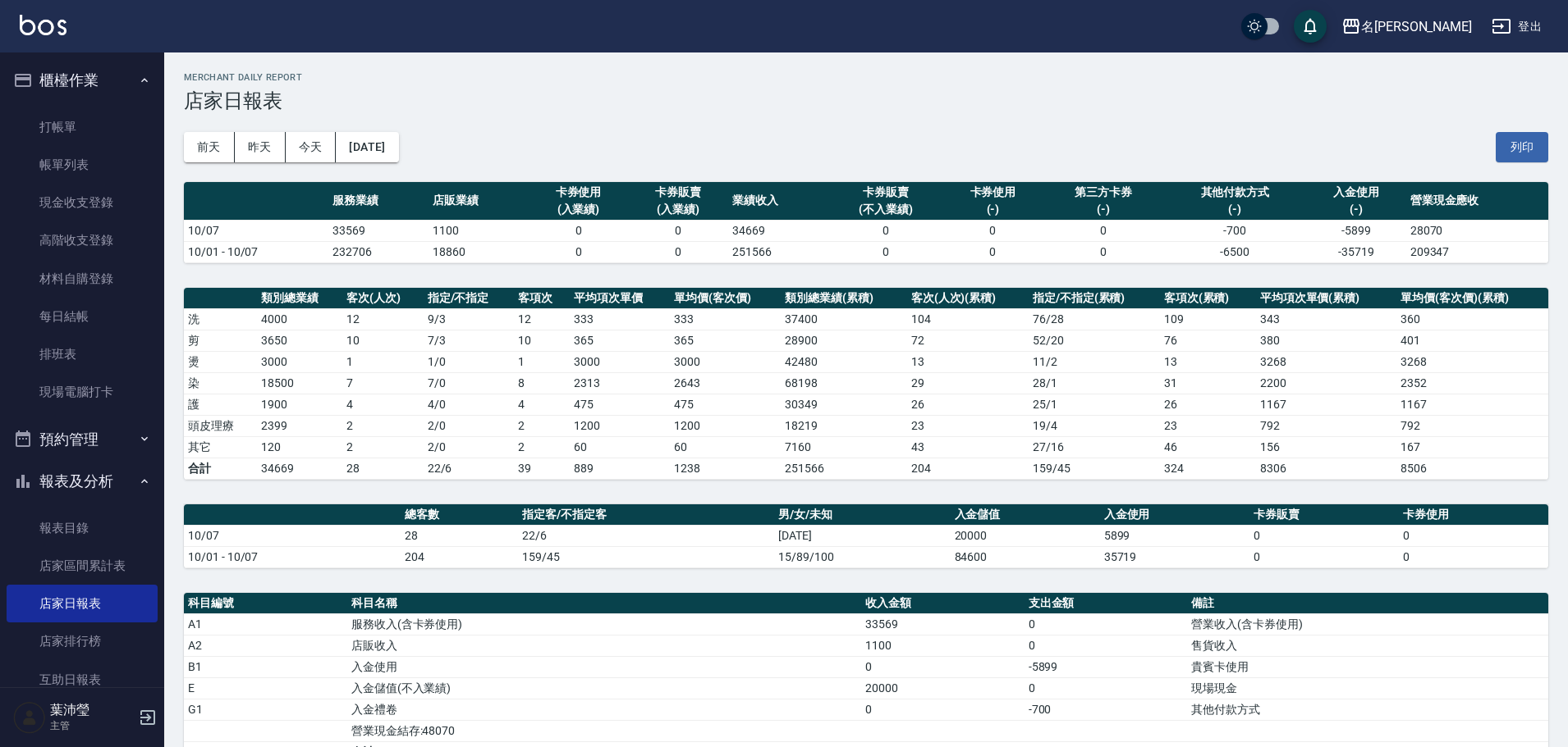
click at [310, 130] on div "[DATE] [DATE] [DATE] [DATE] 列印" at bounding box center [866, 147] width 1365 height 69
click at [327, 149] on button "今天" at bounding box center [311, 147] width 51 height 30
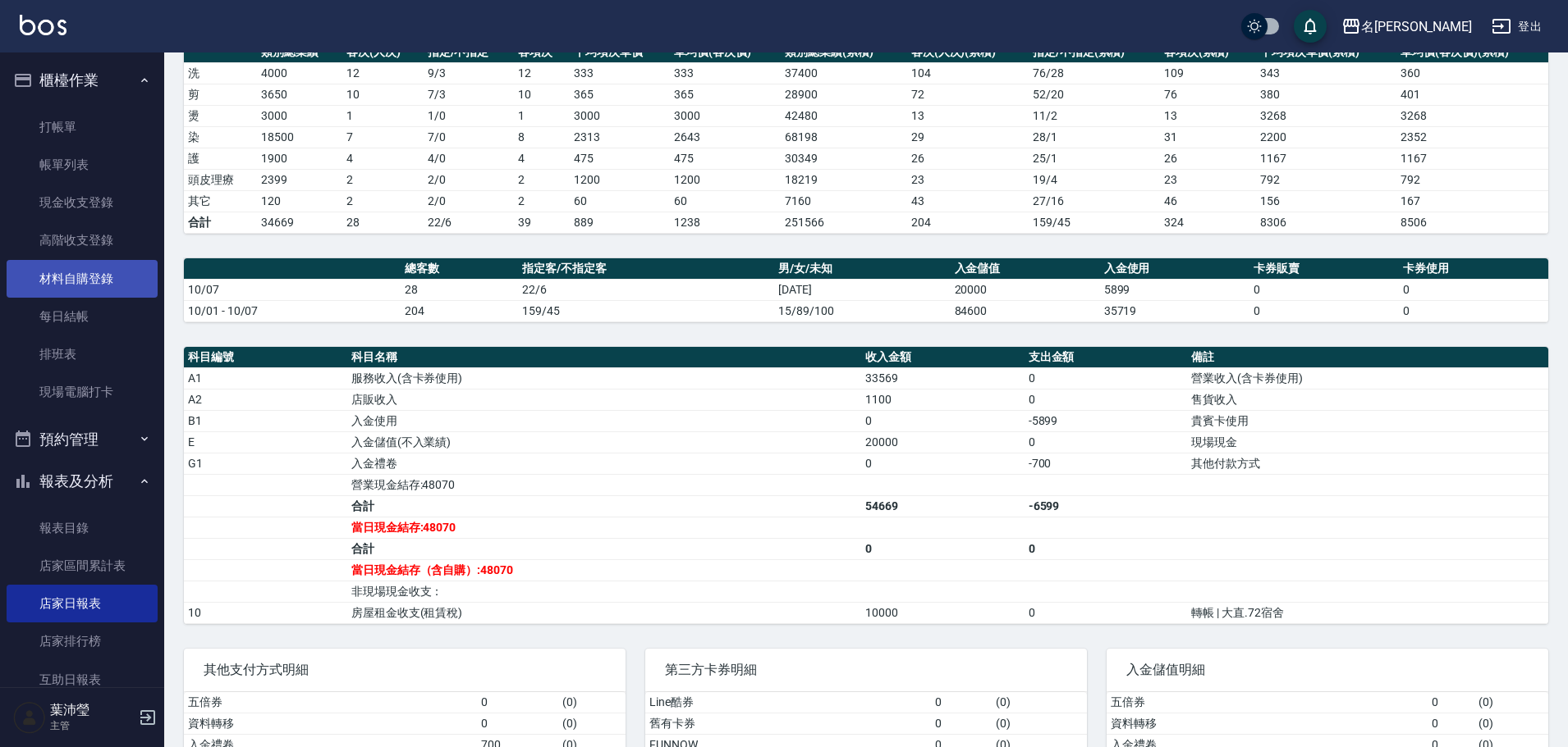
scroll to position [164, 0]
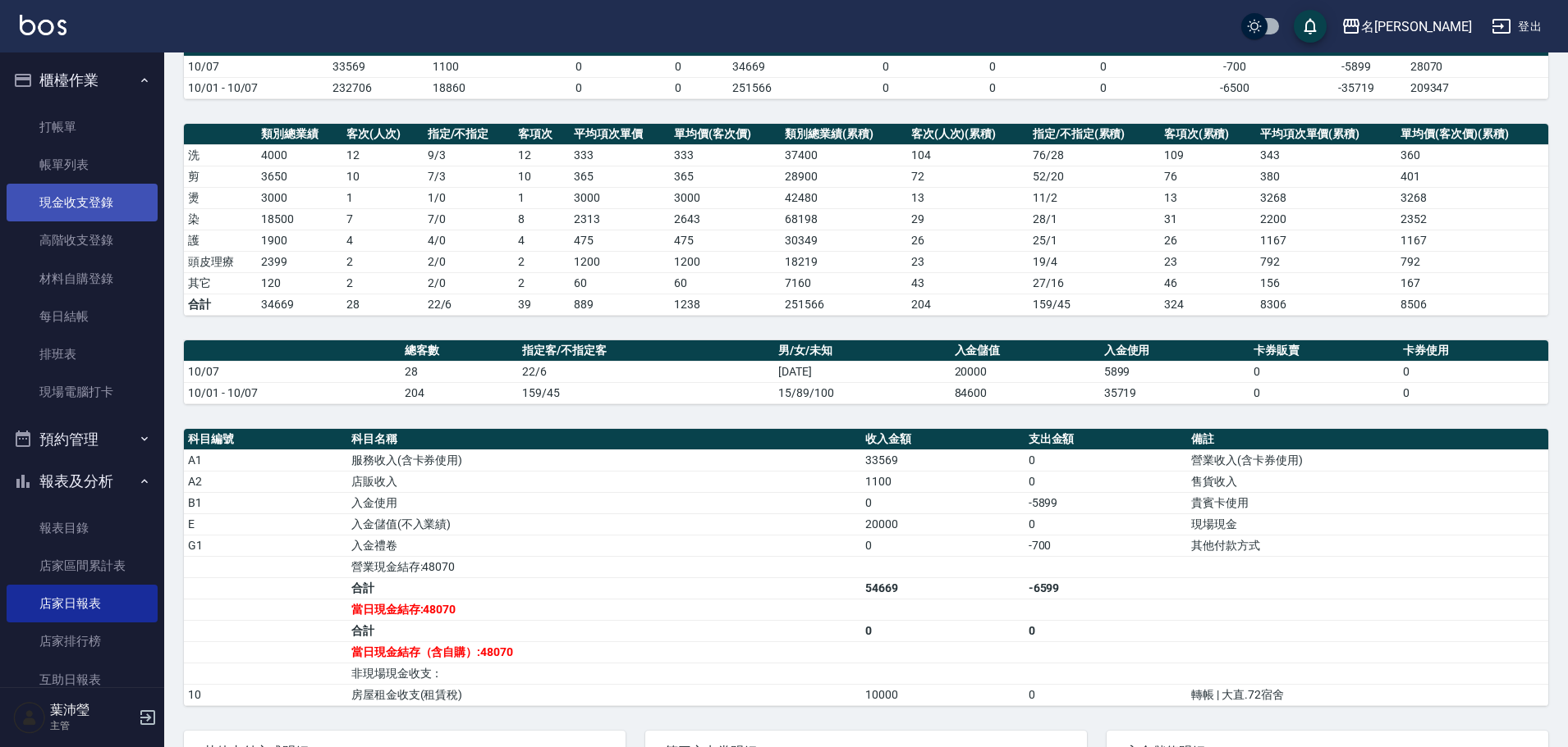
click at [116, 203] on link "現金收支登錄" at bounding box center [82, 202] width 151 height 37
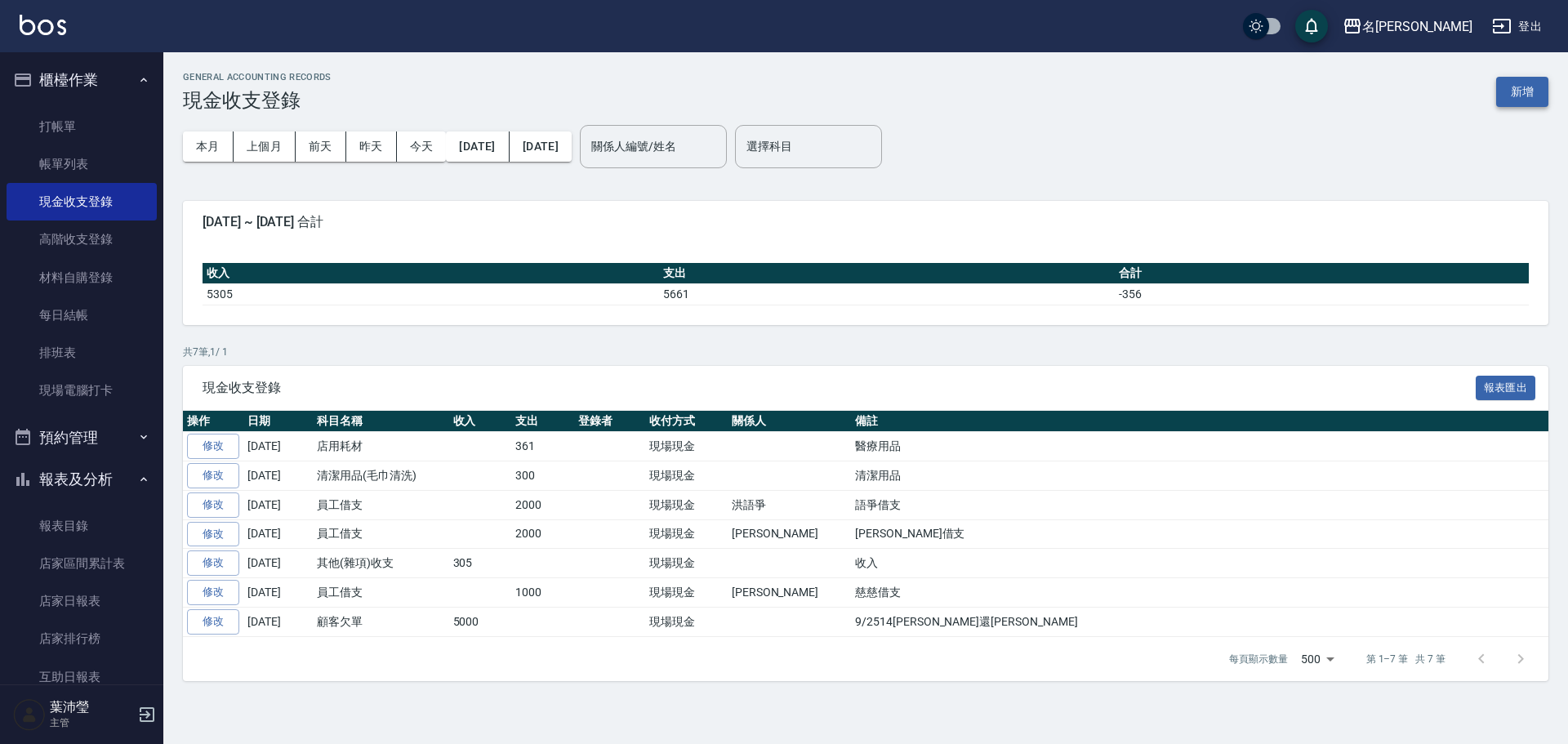
click at [1513, 86] on button "新增" at bounding box center [1522, 92] width 52 height 30
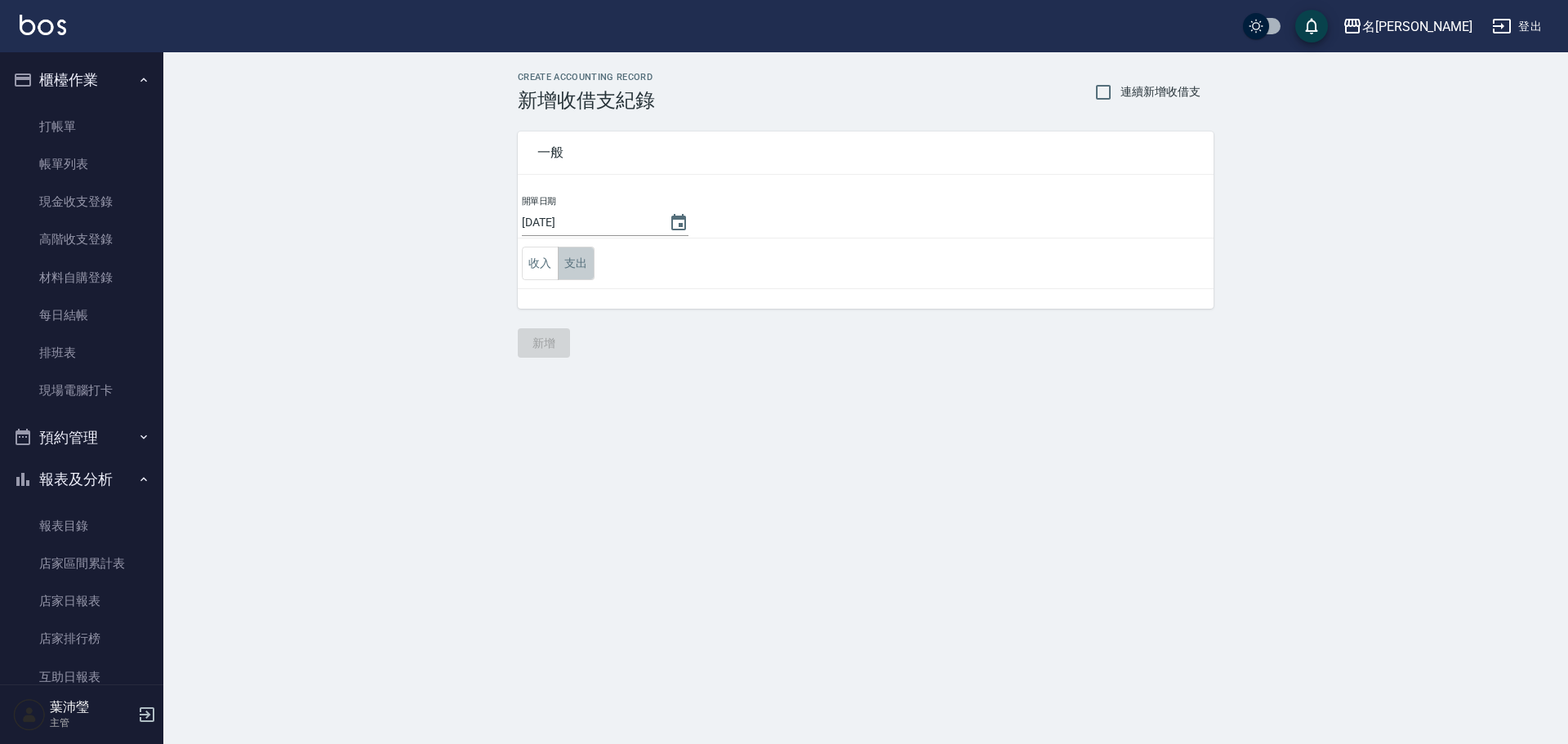
click at [589, 262] on button "支出" at bounding box center [575, 263] width 36 height 34
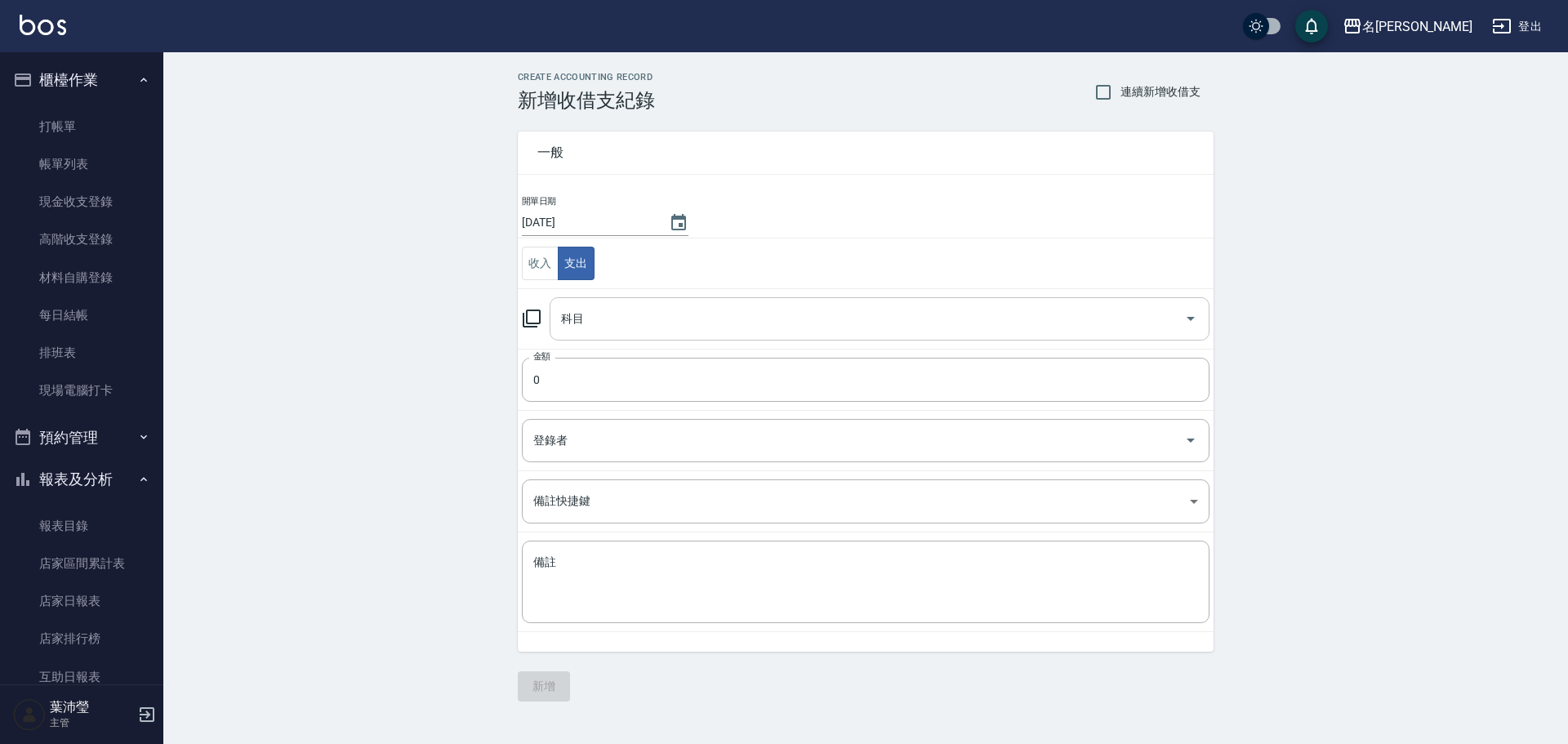
click at [671, 333] on div "科目" at bounding box center [879, 318] width 660 height 43
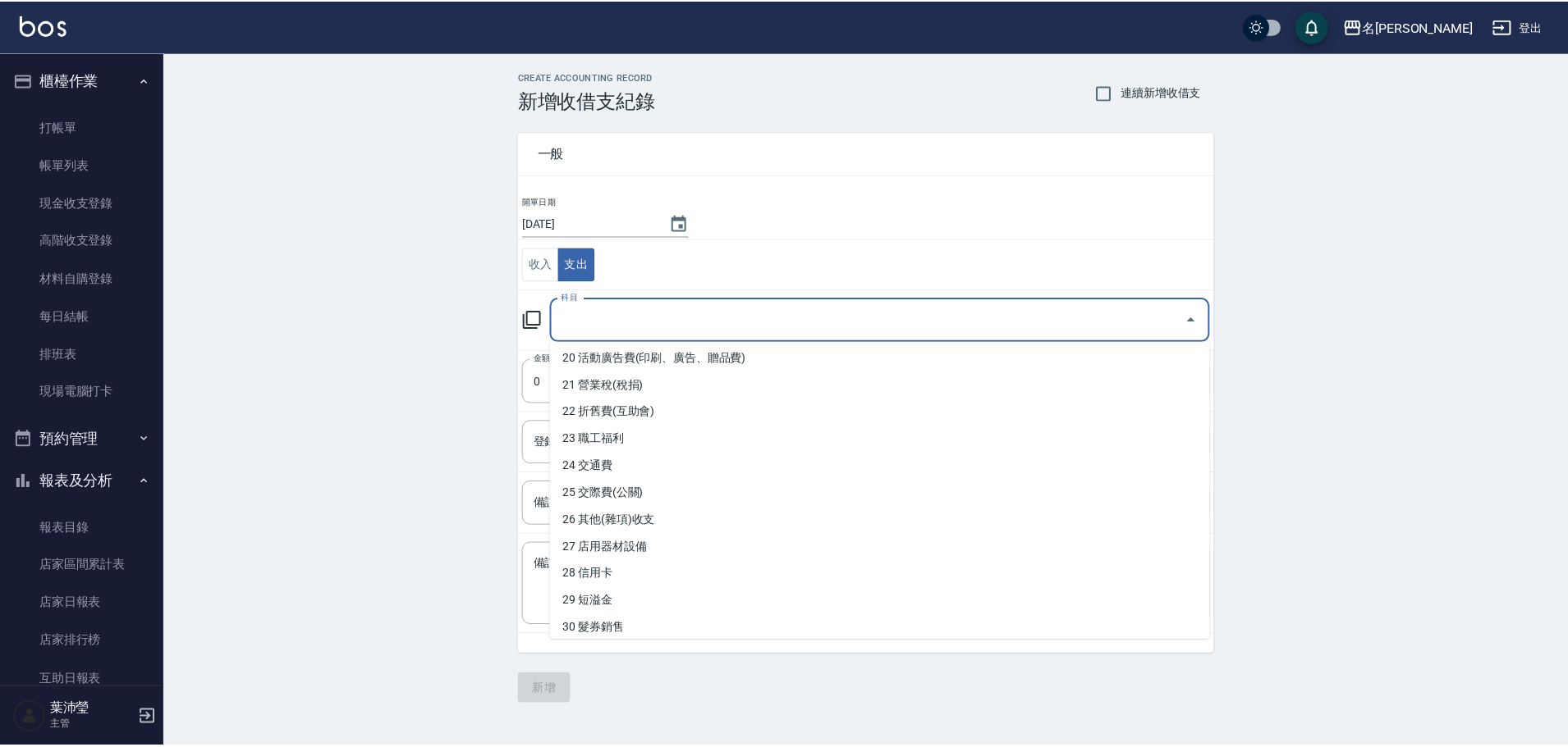
scroll to position [574, 0]
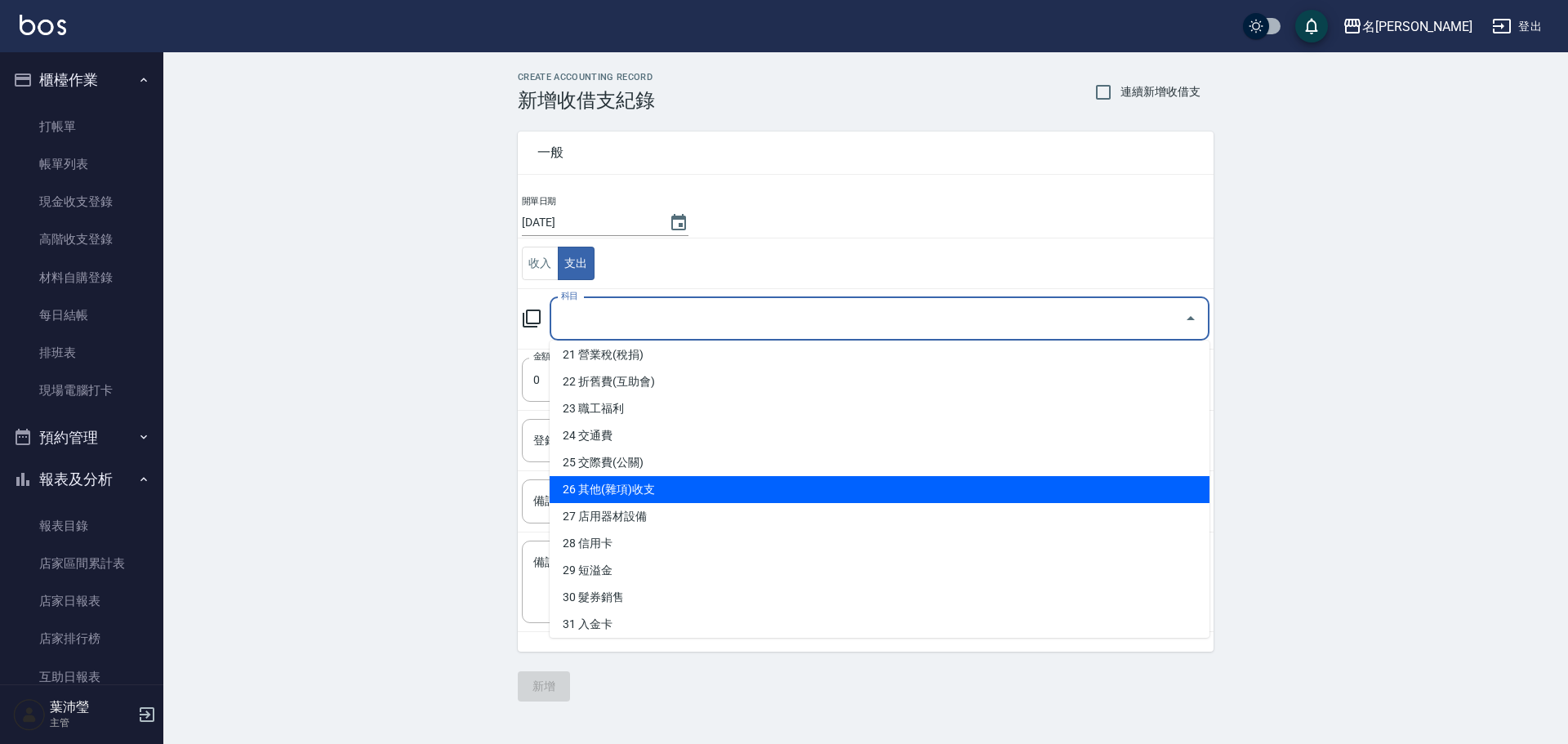
click at [613, 496] on li "26 其他(雜項)收支" at bounding box center [879, 489] width 660 height 27
type input "26 其他(雜項)收支"
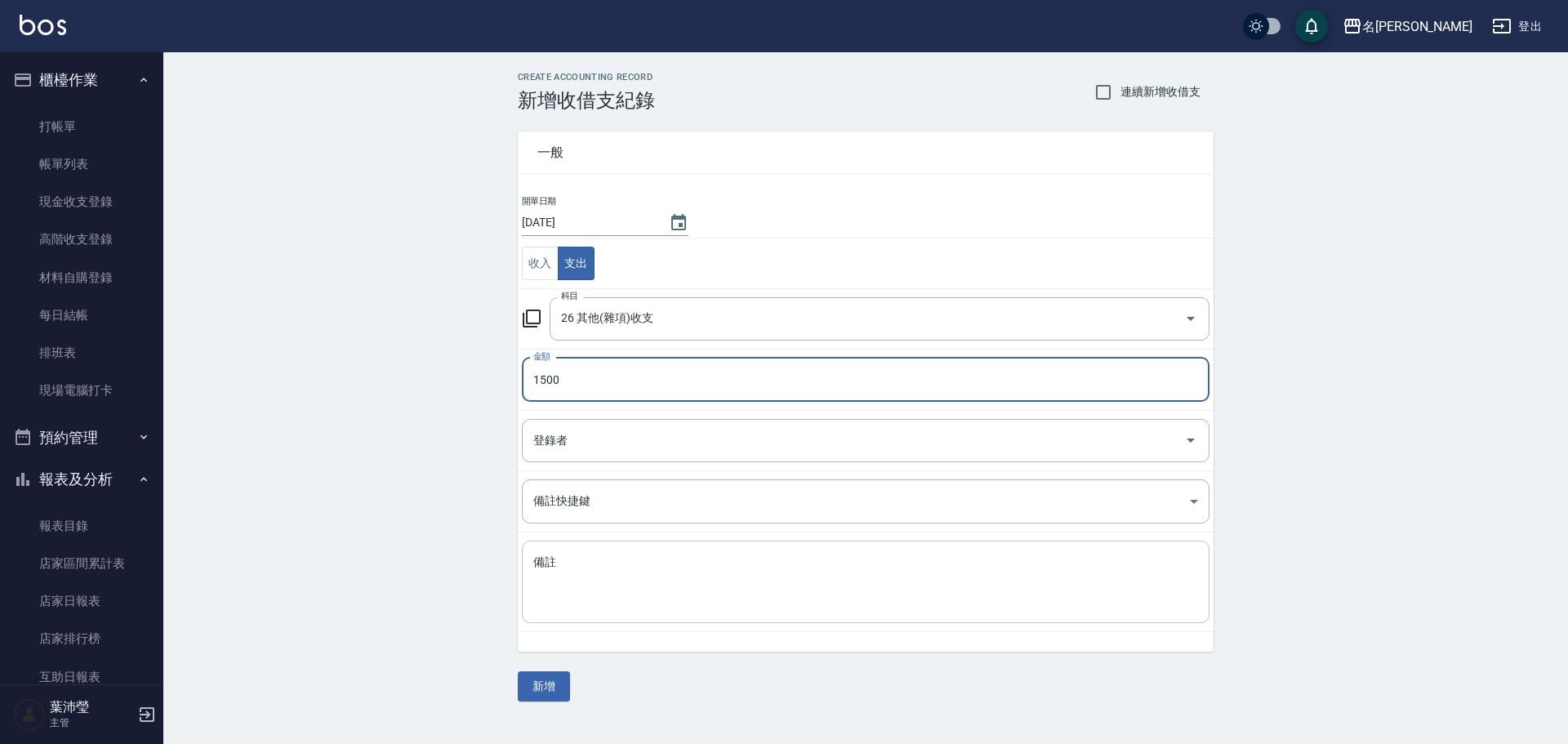
type input "1500"
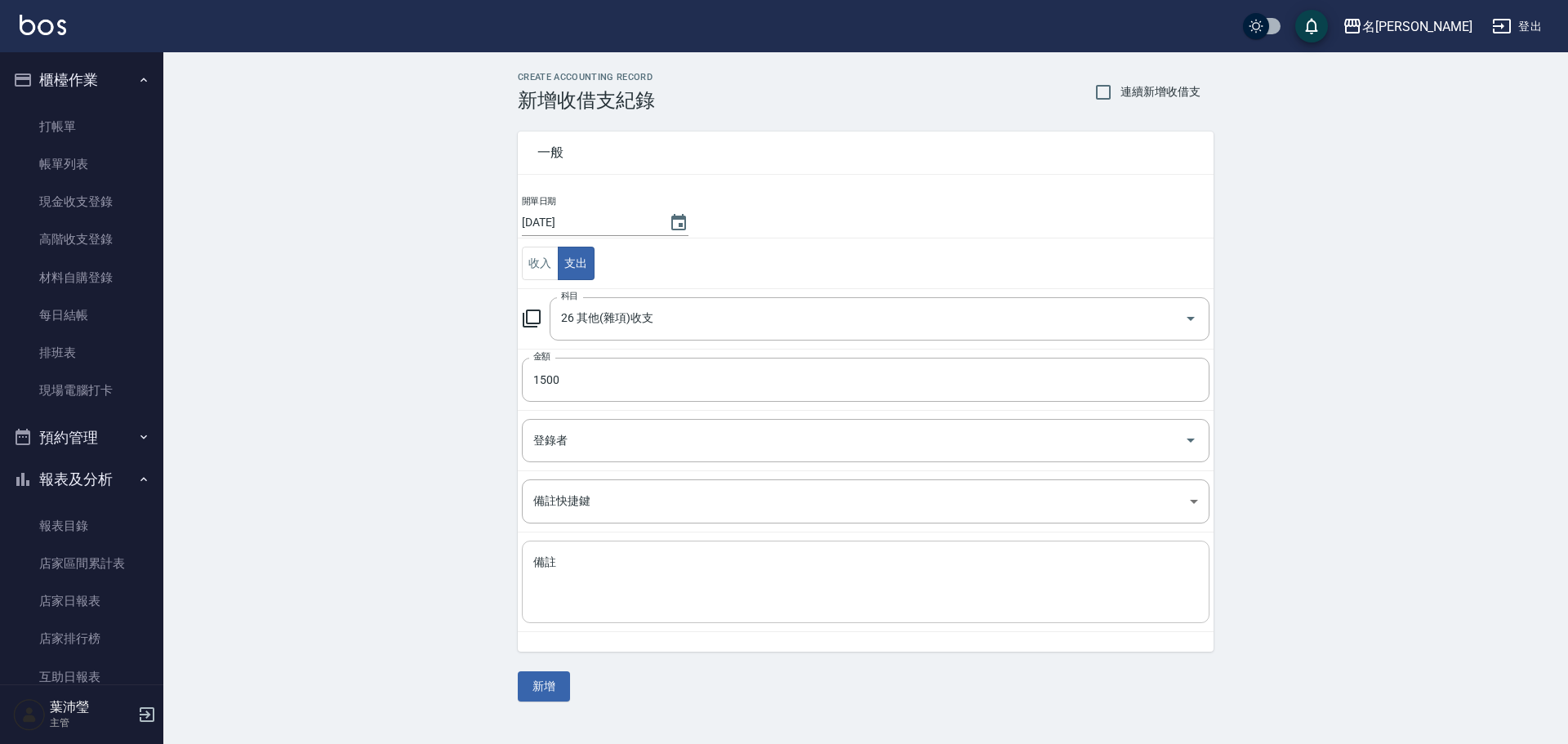
click at [594, 552] on div "x 備註" at bounding box center [866, 582] width 688 height 82
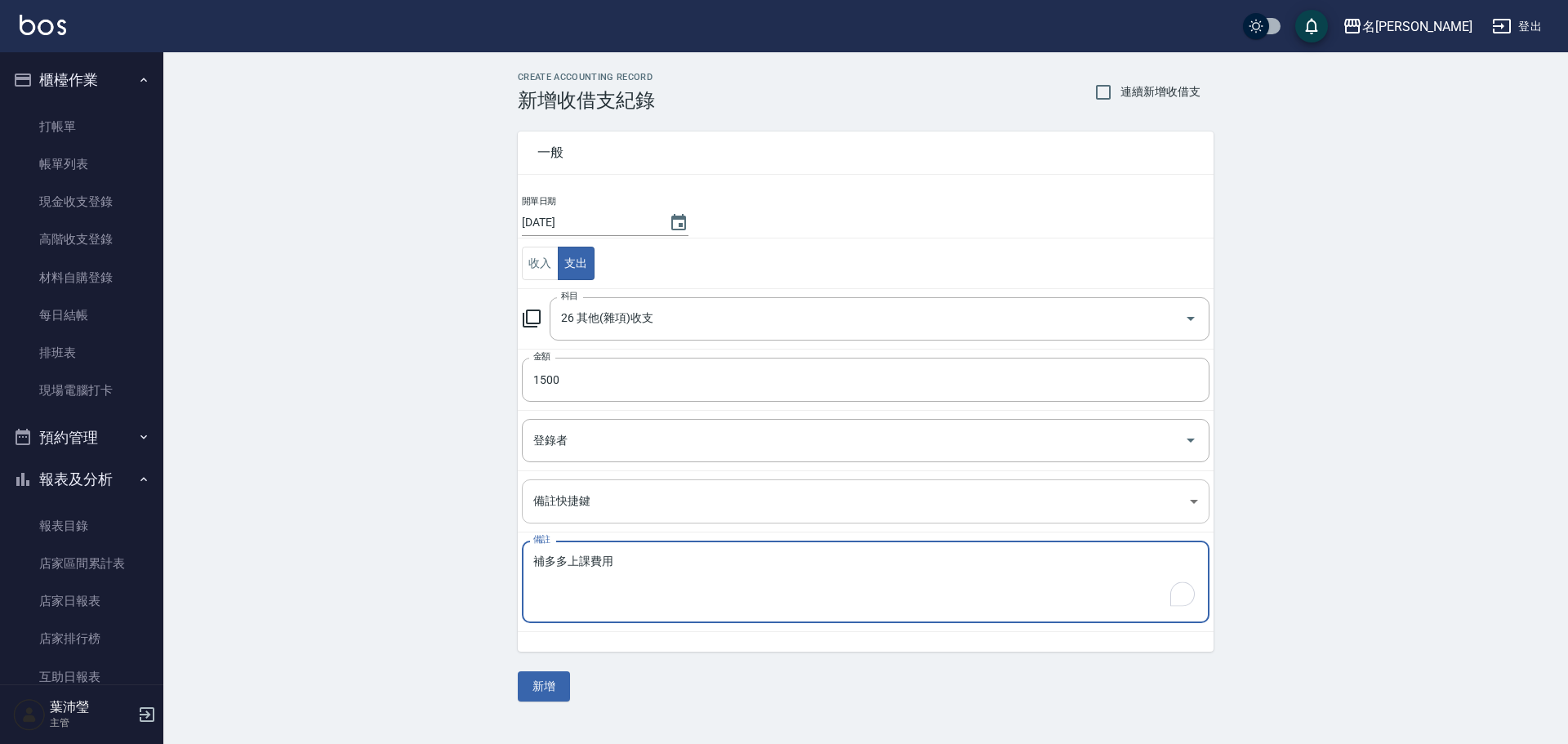
type textarea "補多多上課費用"
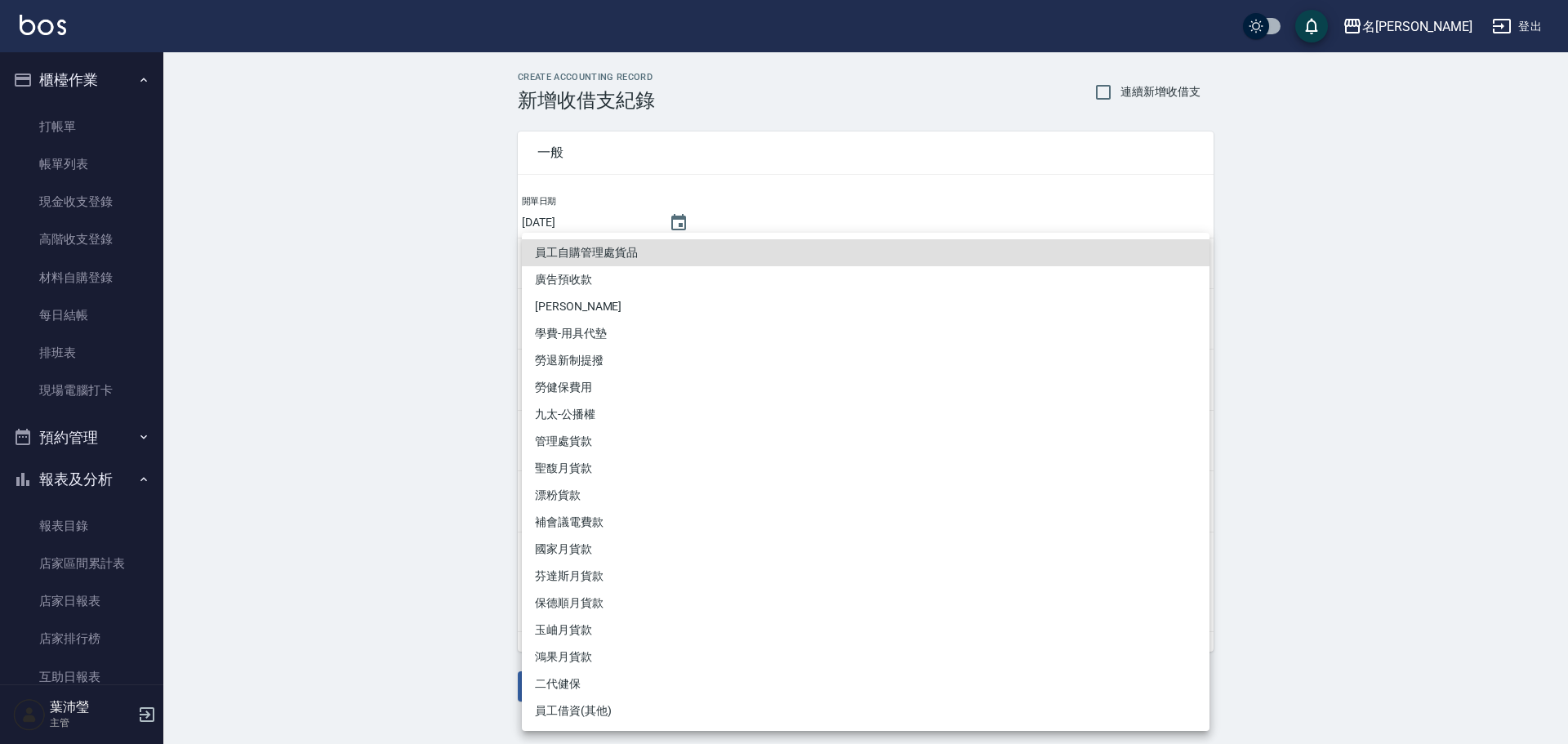
click at [663, 507] on body "名留龍江 登出 櫃檯作業 打帳單 帳單列表 現金收支登錄 高階收支登錄 材料自購登錄 每日結帳 排班表 現場電腦打卡 預約管理 預約管理 單日預約紀錄 單週預…" at bounding box center [784, 372] width 1568 height 744
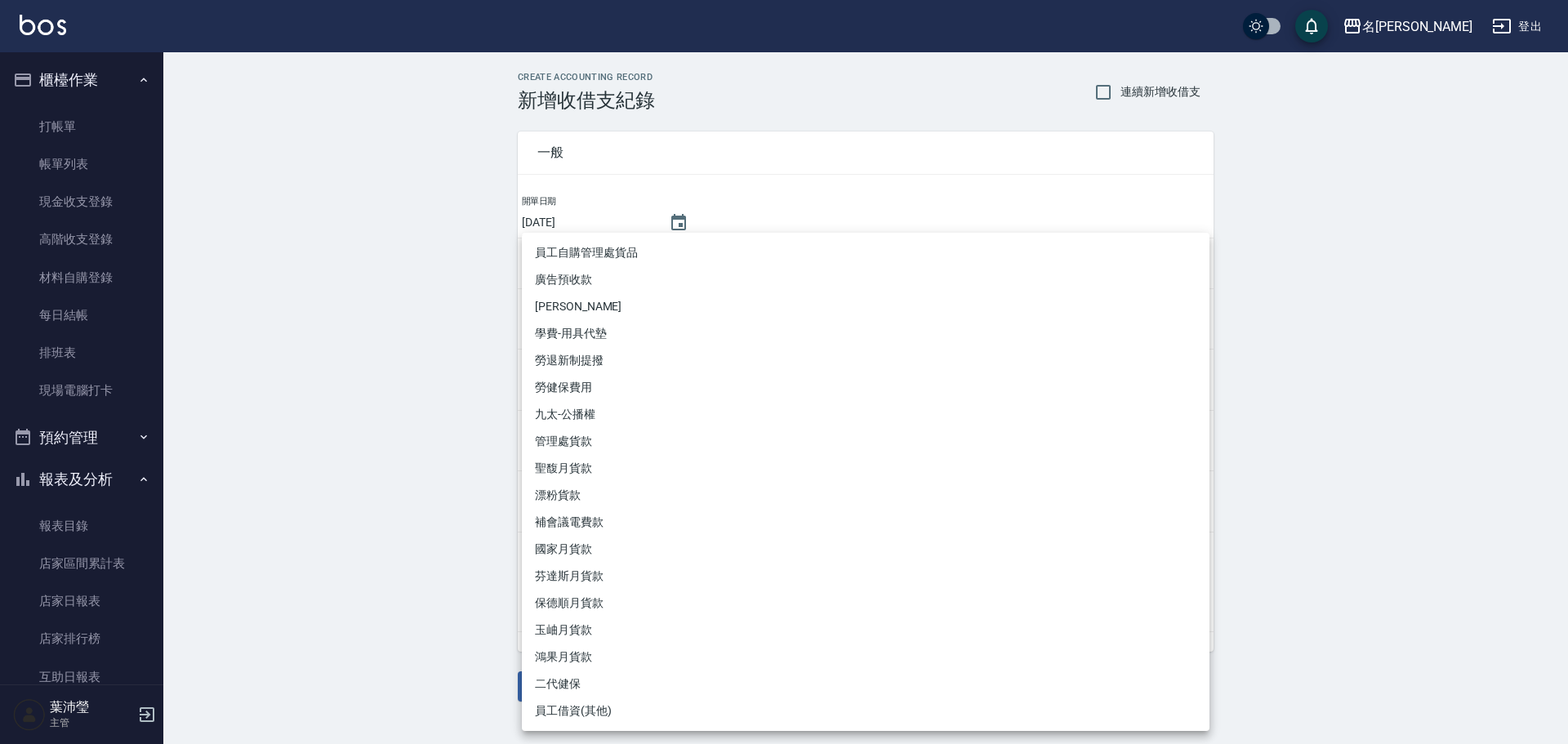
drag, startPoint x: 386, startPoint y: 385, endPoint x: 448, endPoint y: 419, distance: 70.7
click at [386, 387] on div at bounding box center [784, 372] width 1568 height 744
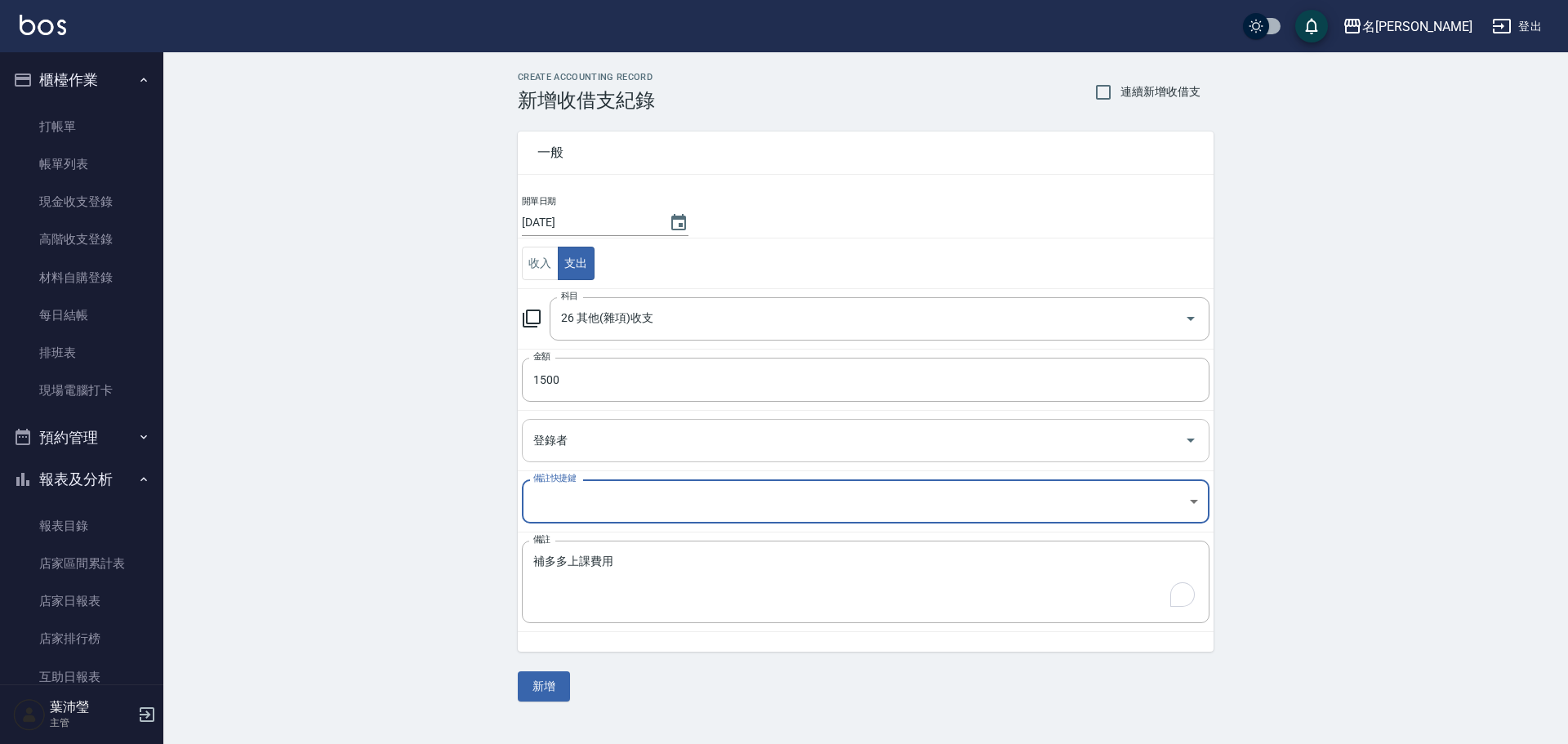
click at [619, 432] on input "登錄者" at bounding box center [854, 441] width 649 height 28
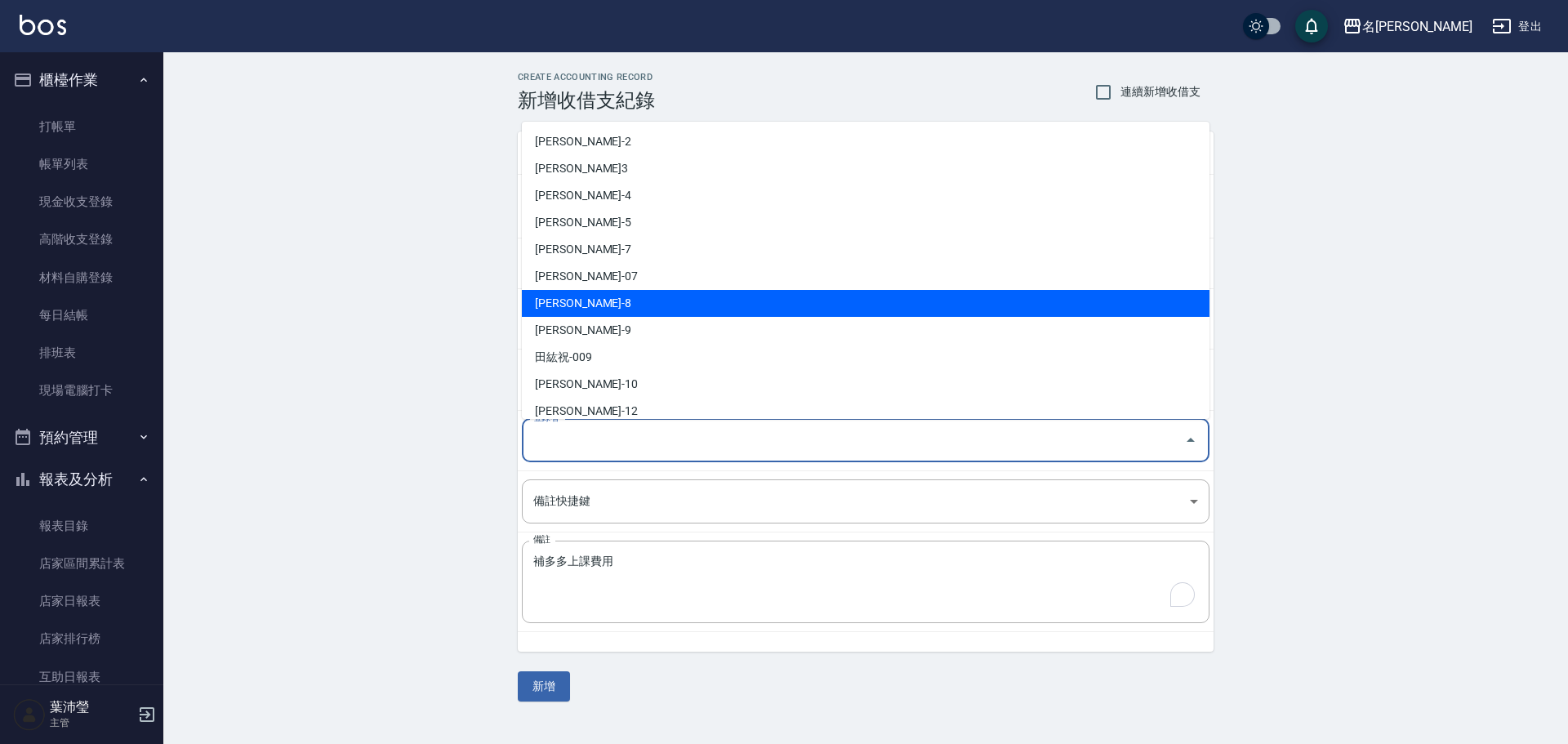
click at [664, 306] on li "[PERSON_NAME]-8" at bounding box center [866, 303] width 688 height 27
type input "[PERSON_NAME]-8"
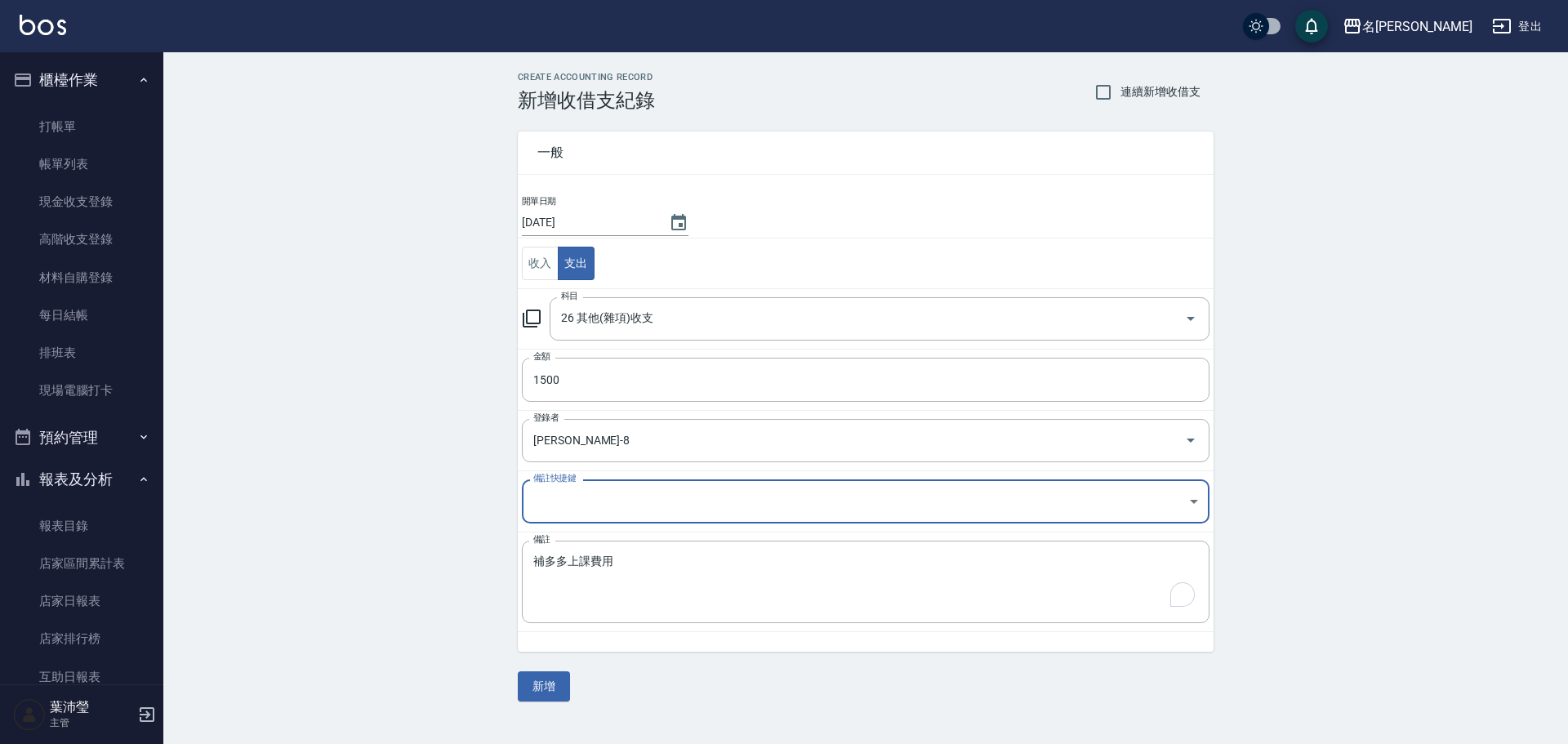
drag, startPoint x: 1421, startPoint y: 442, endPoint x: 1179, endPoint y: 522, distance: 254.9
click at [1421, 440] on div "CREATE ACCOUNTING RECORD 新增收借支紀錄 連續新增收借支 一般 開單日期 [DATE] 收入 支出 科目 26 其他(雜項)收支 科目…" at bounding box center [865, 387] width 1405 height 670
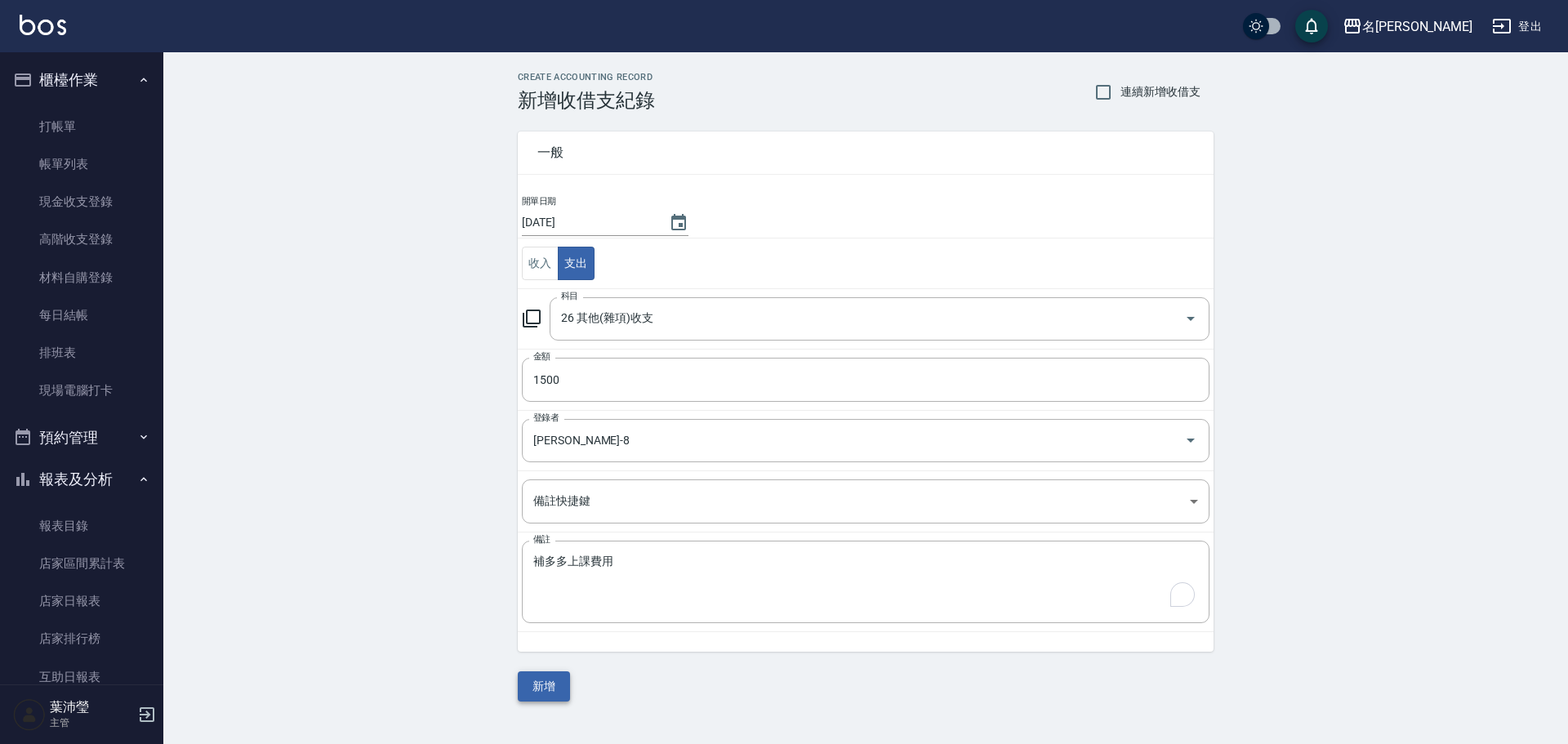
click at [537, 693] on button "新增" at bounding box center [543, 686] width 52 height 30
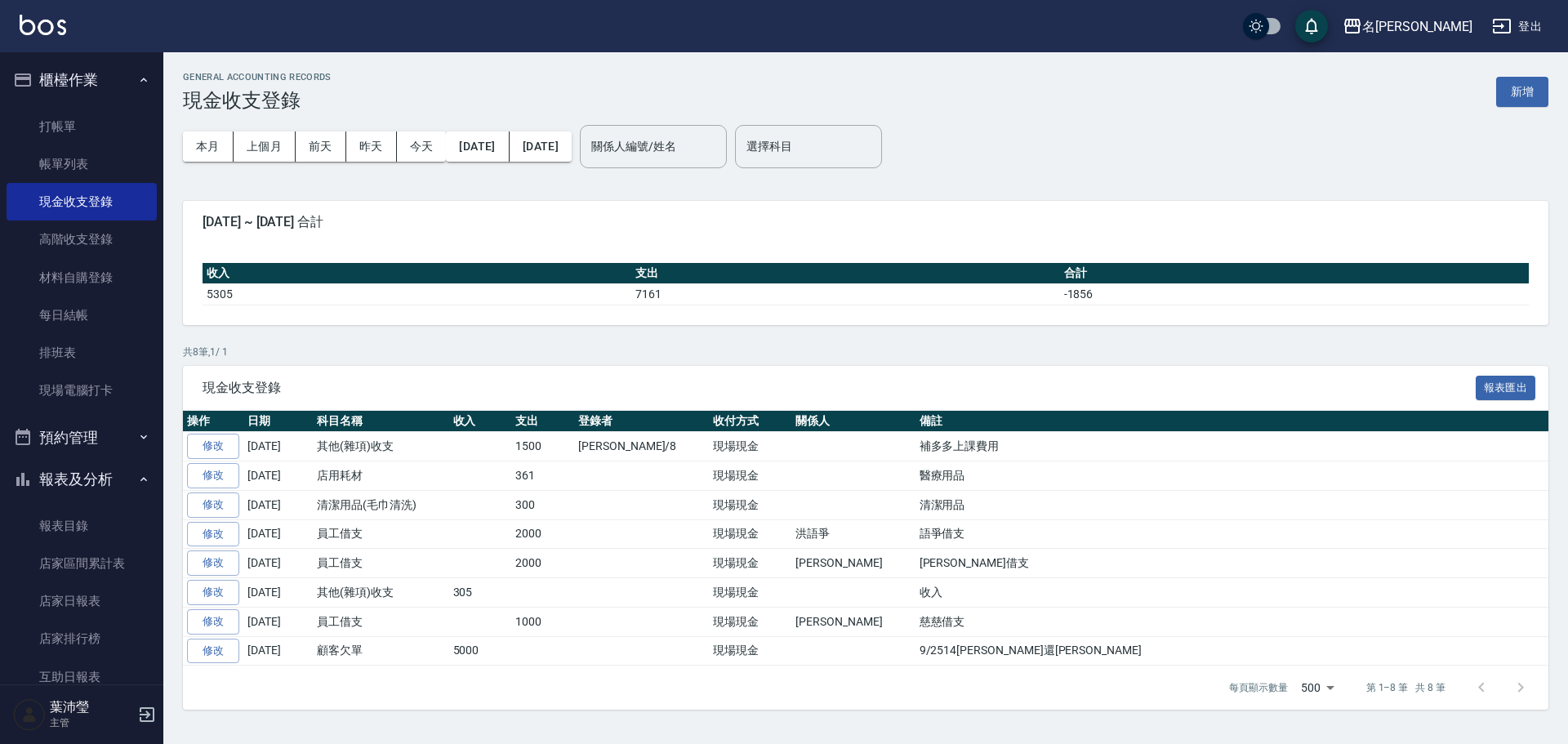
drag, startPoint x: 95, startPoint y: 592, endPoint x: 156, endPoint y: 568, distance: 65.6
click at [94, 591] on link "店家日報表" at bounding box center [82, 601] width 151 height 37
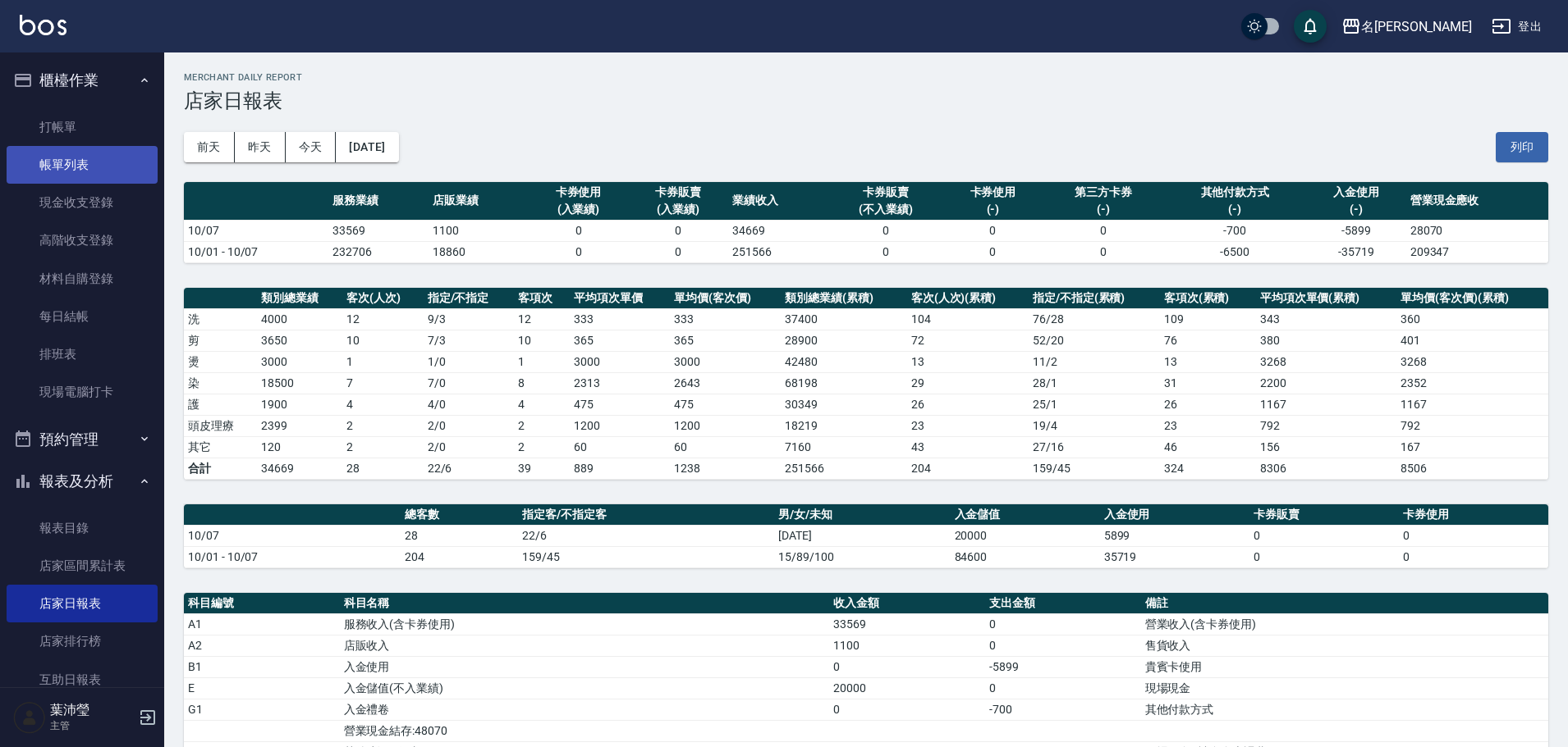
click at [109, 177] on link "帳單列表" at bounding box center [82, 165] width 151 height 37
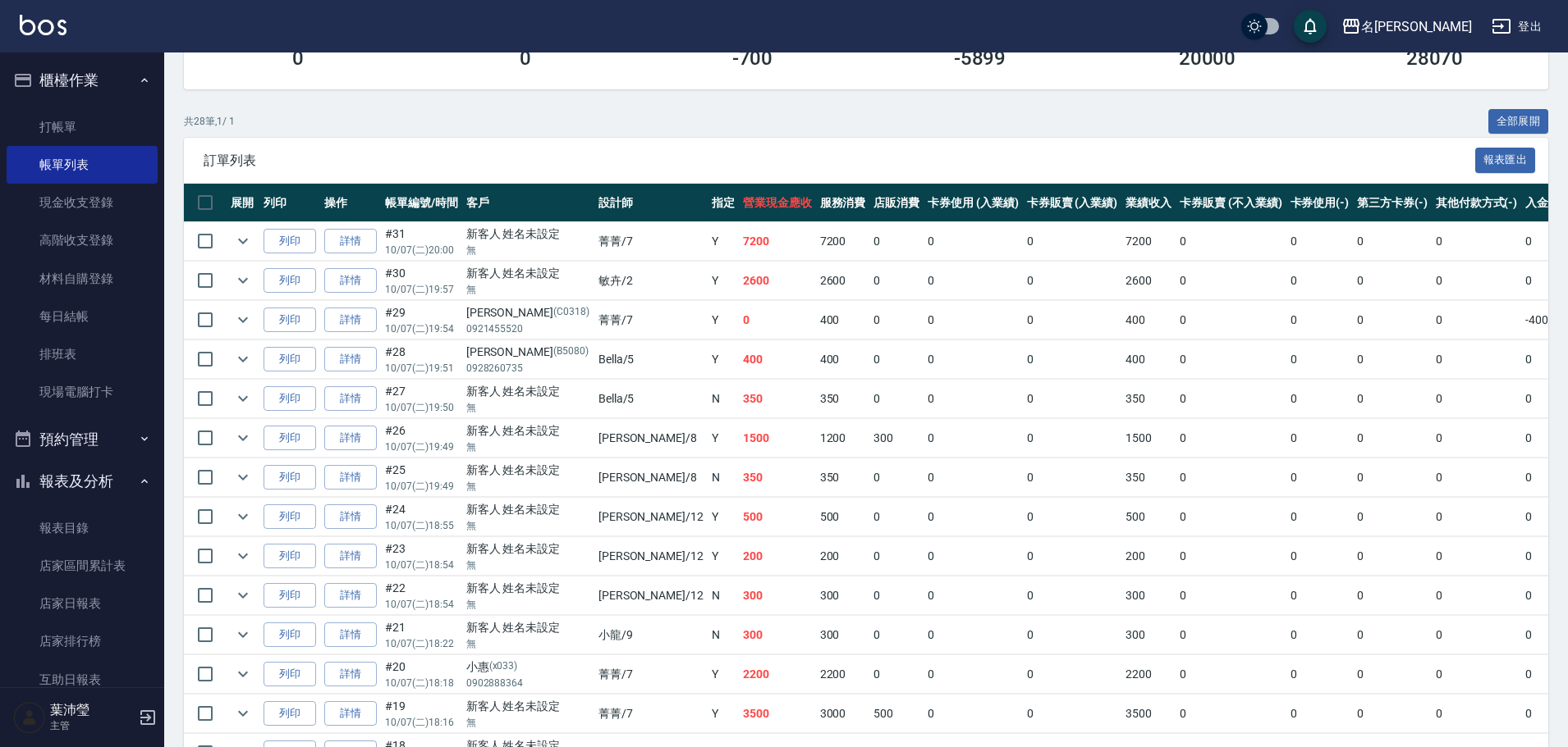
scroll to position [269, 0]
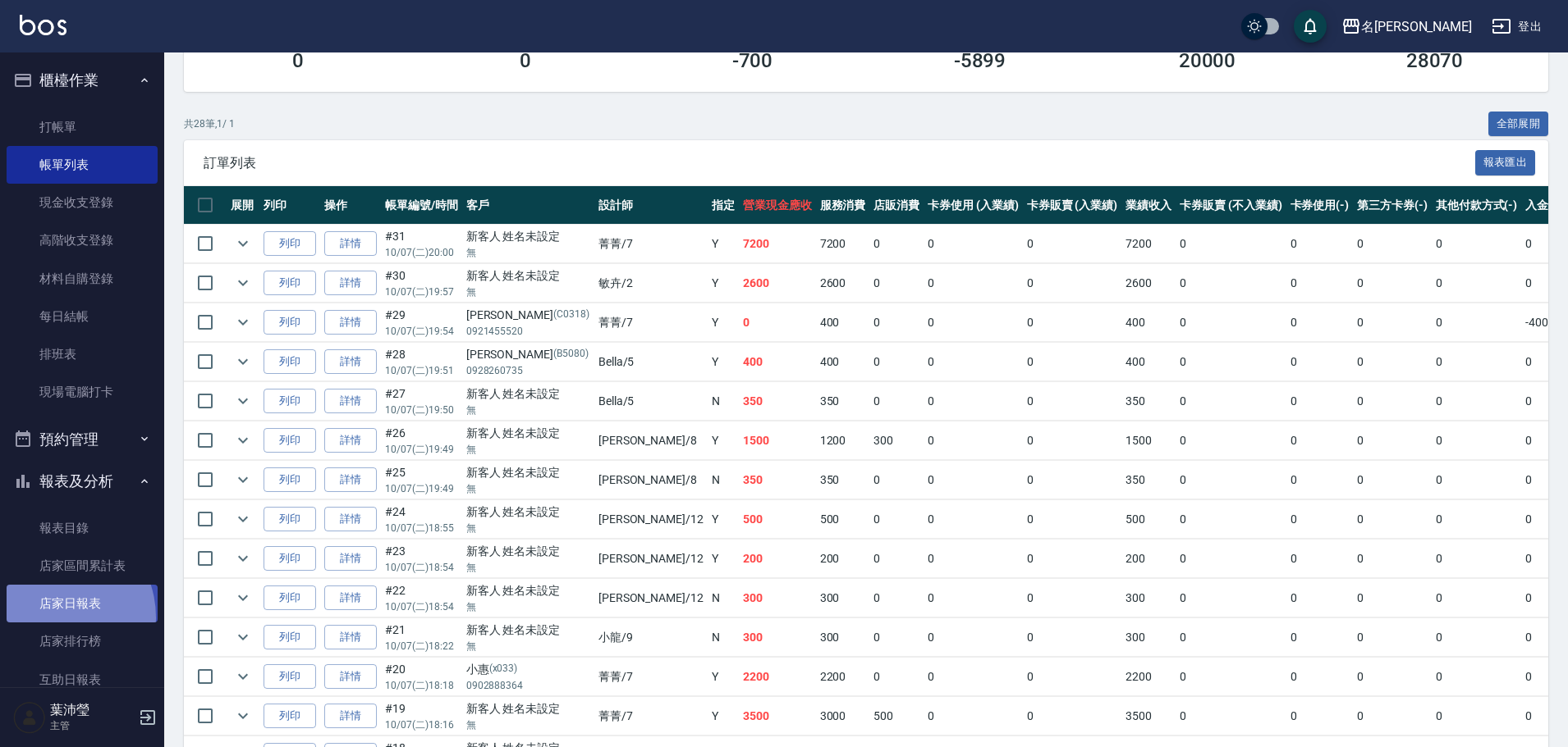
click at [50, 618] on link "店家日報表" at bounding box center [82, 604] width 151 height 37
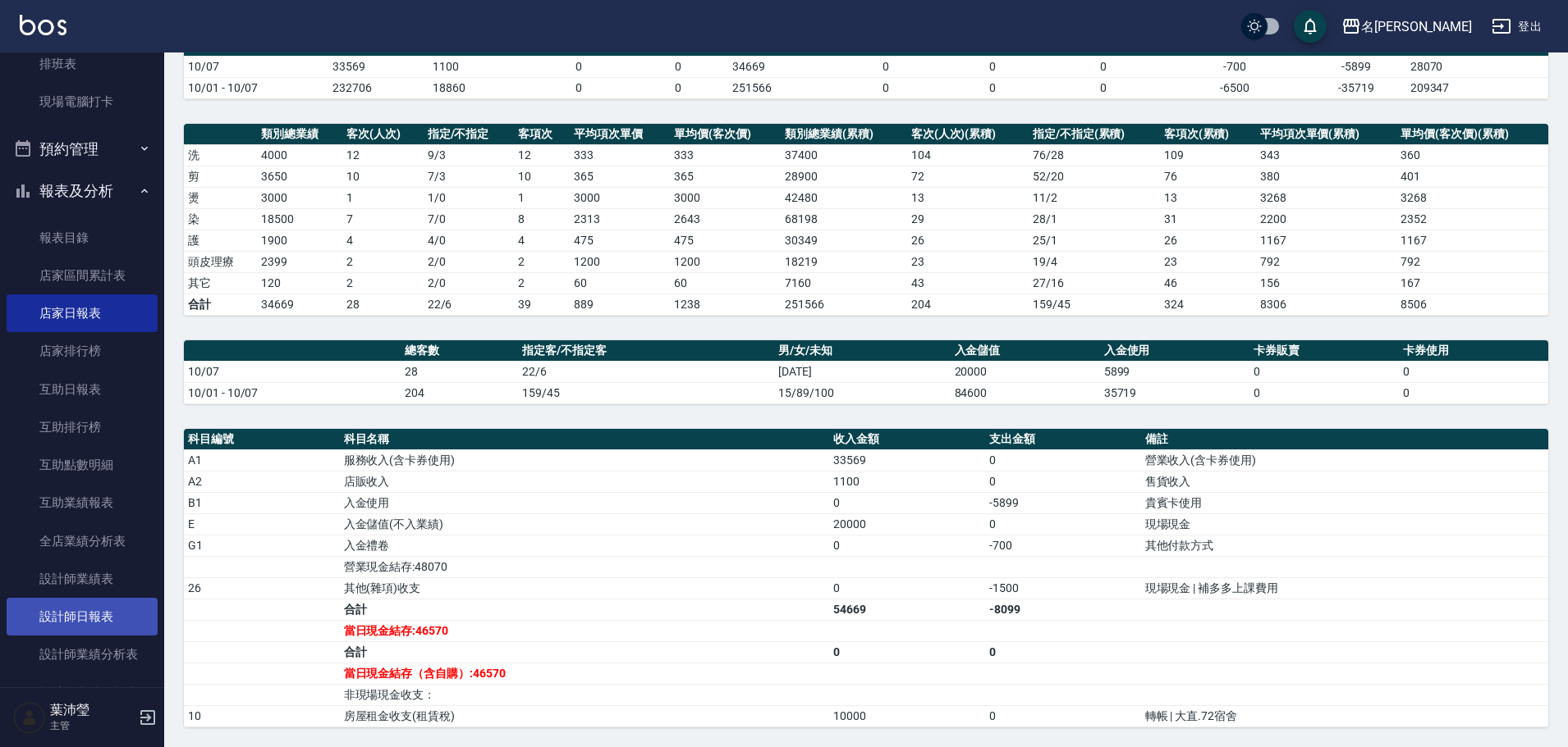
scroll to position [329, 0]
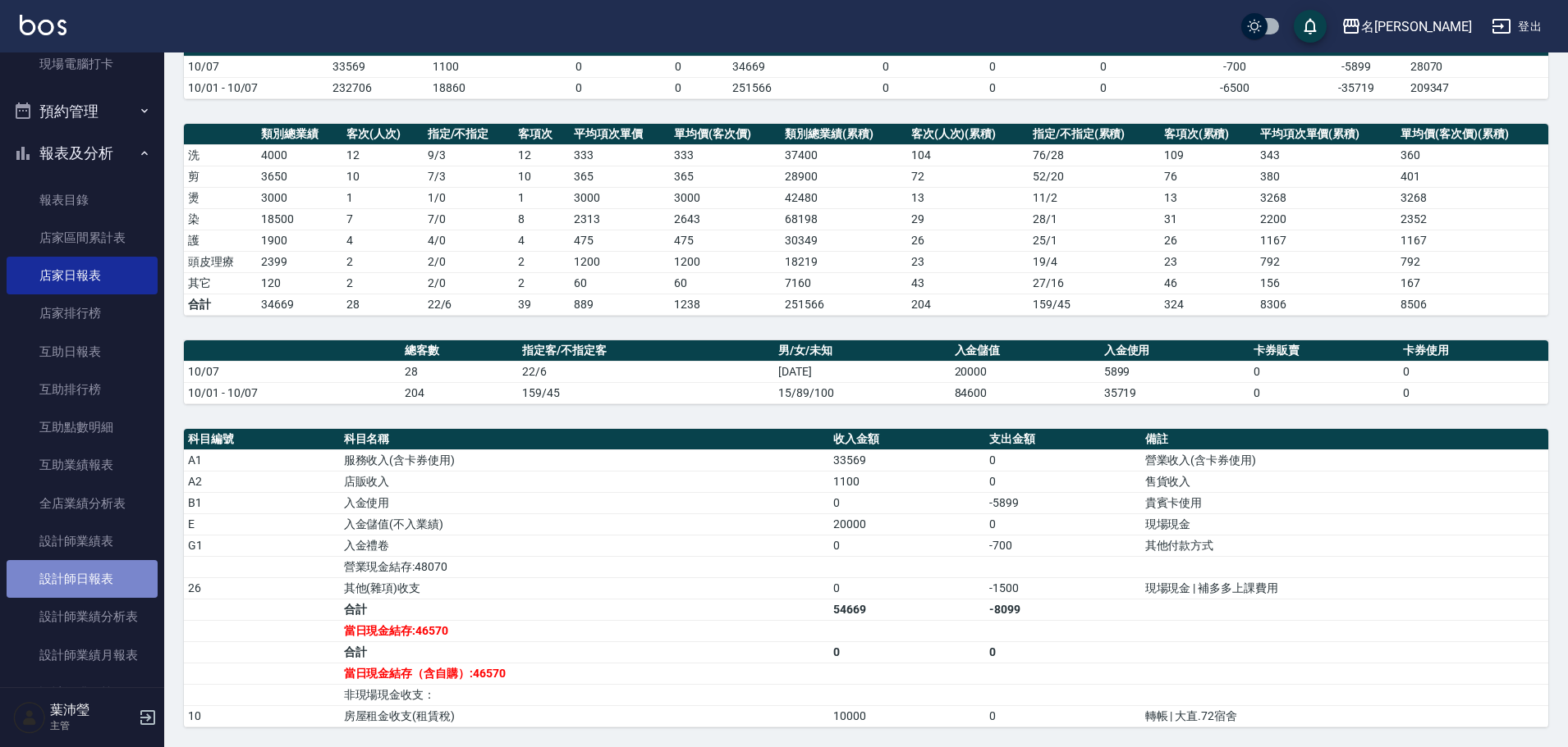
click at [122, 577] on link "設計師日報表" at bounding box center [82, 579] width 151 height 37
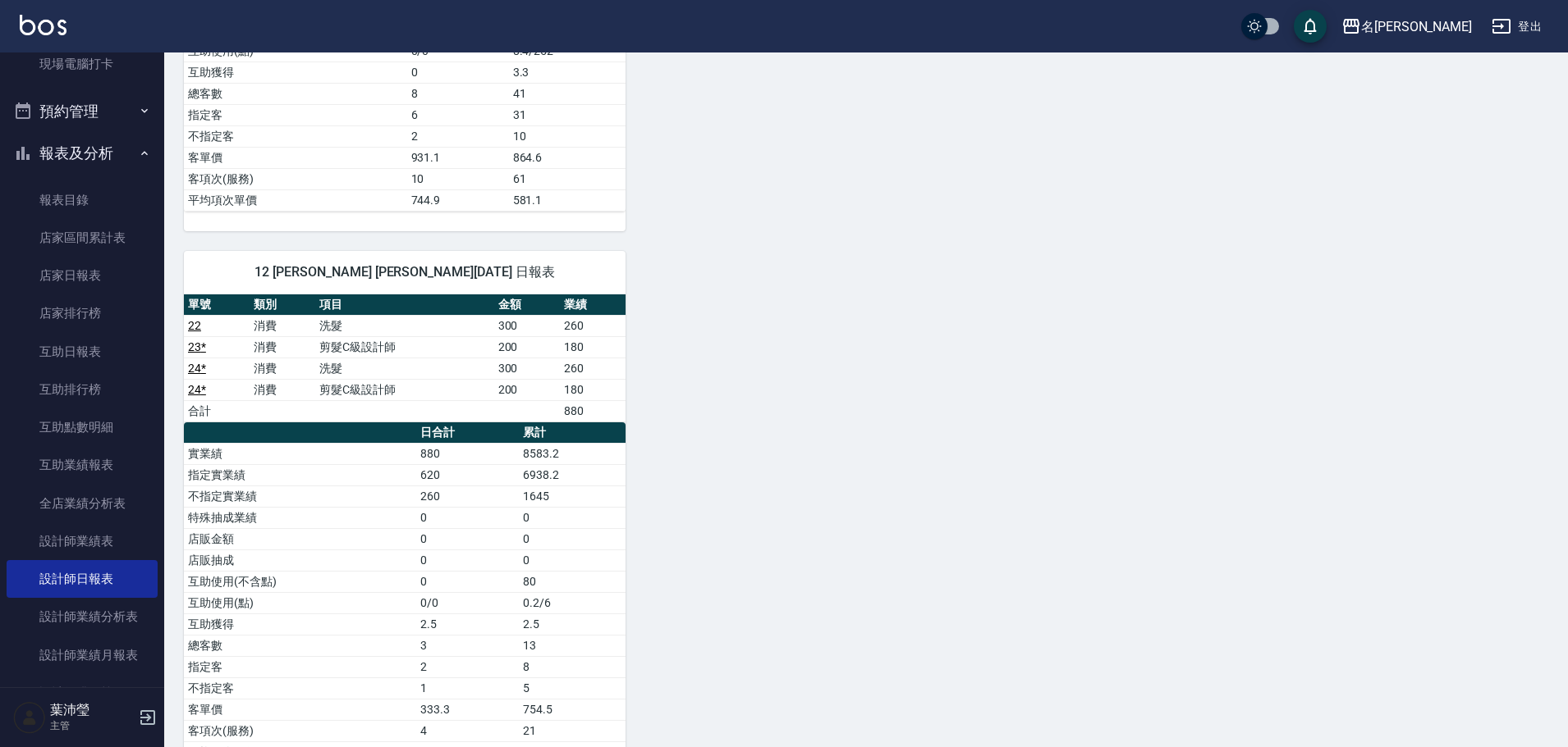
scroll to position [1368, 0]
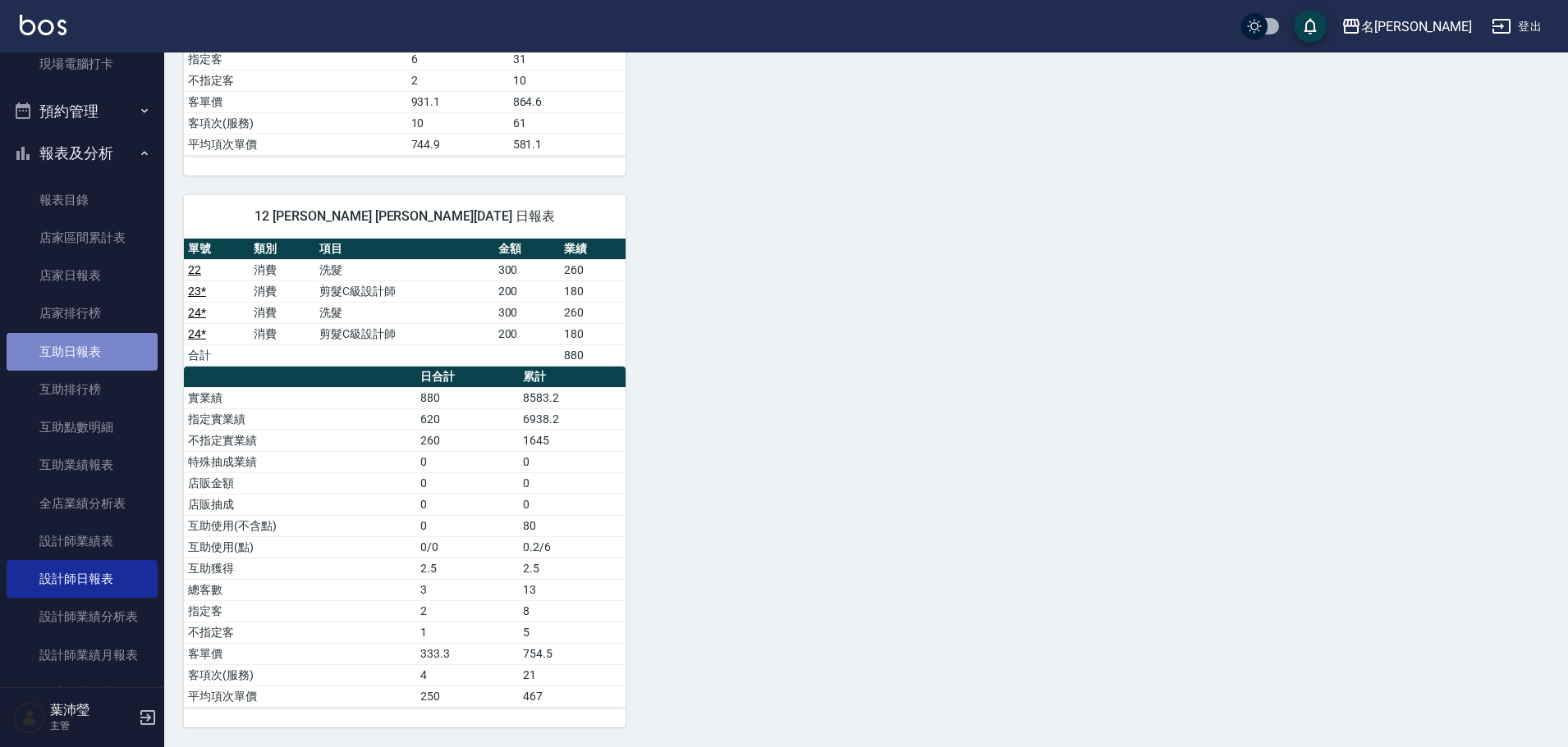
click at [89, 359] on link "互助日報表" at bounding box center [82, 352] width 151 height 37
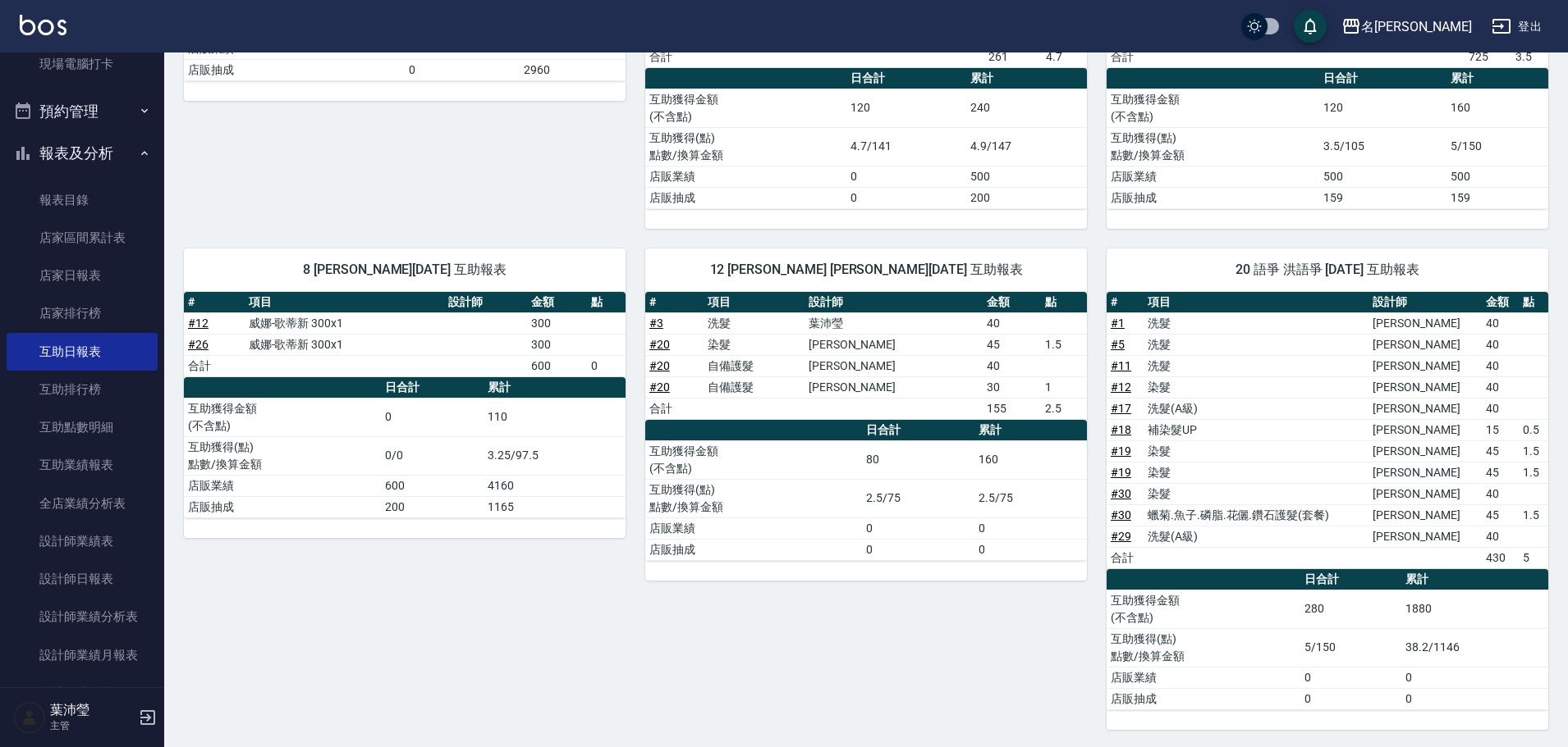
scroll to position [412, 0]
